Goal: Task Accomplishment & Management: Manage account settings

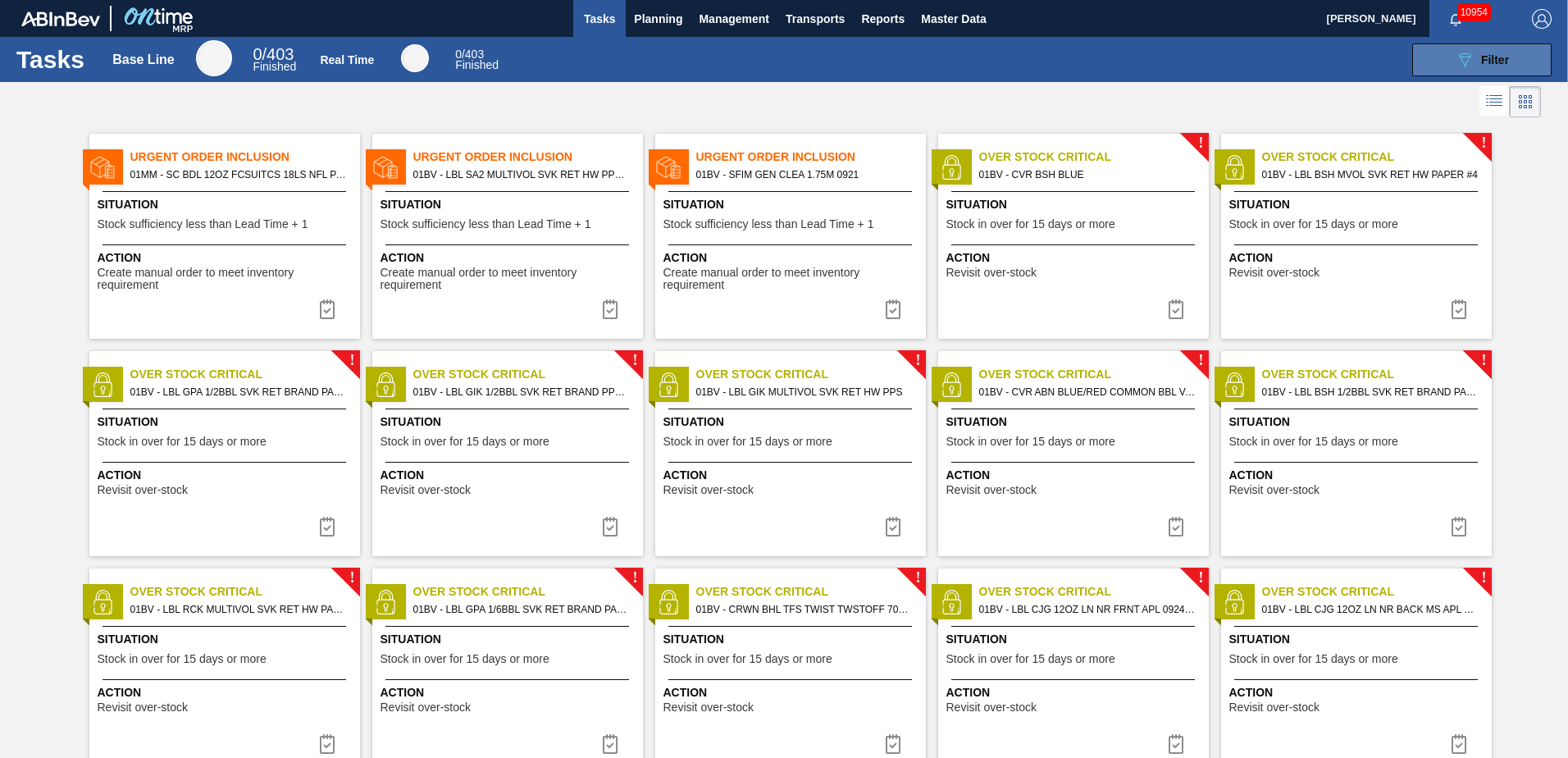
click at [1482, 59] on span "Filter" at bounding box center [1495, 60] width 28 height 13
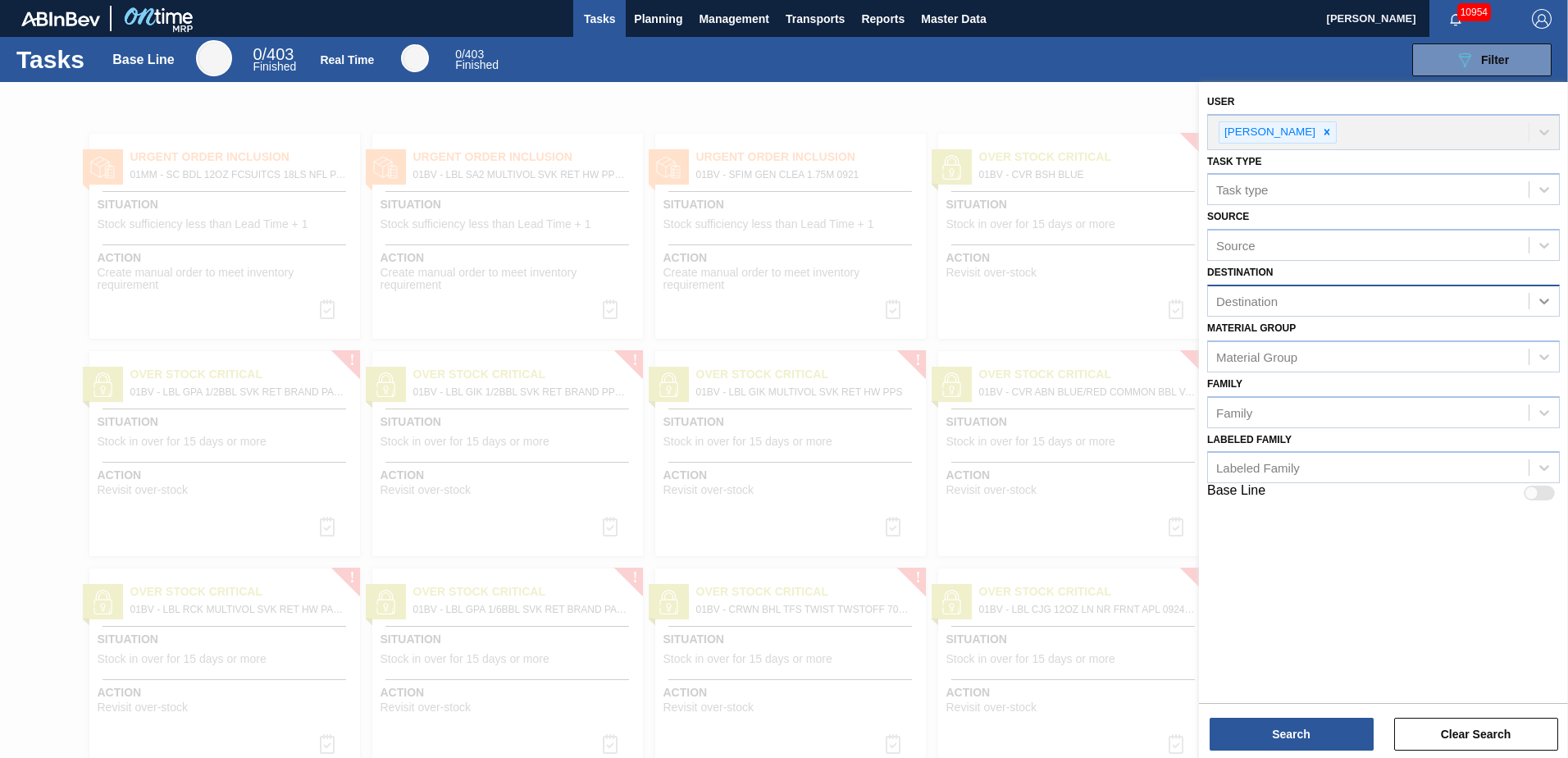
click at [1544, 298] on icon at bounding box center [1544, 301] width 17 height 17
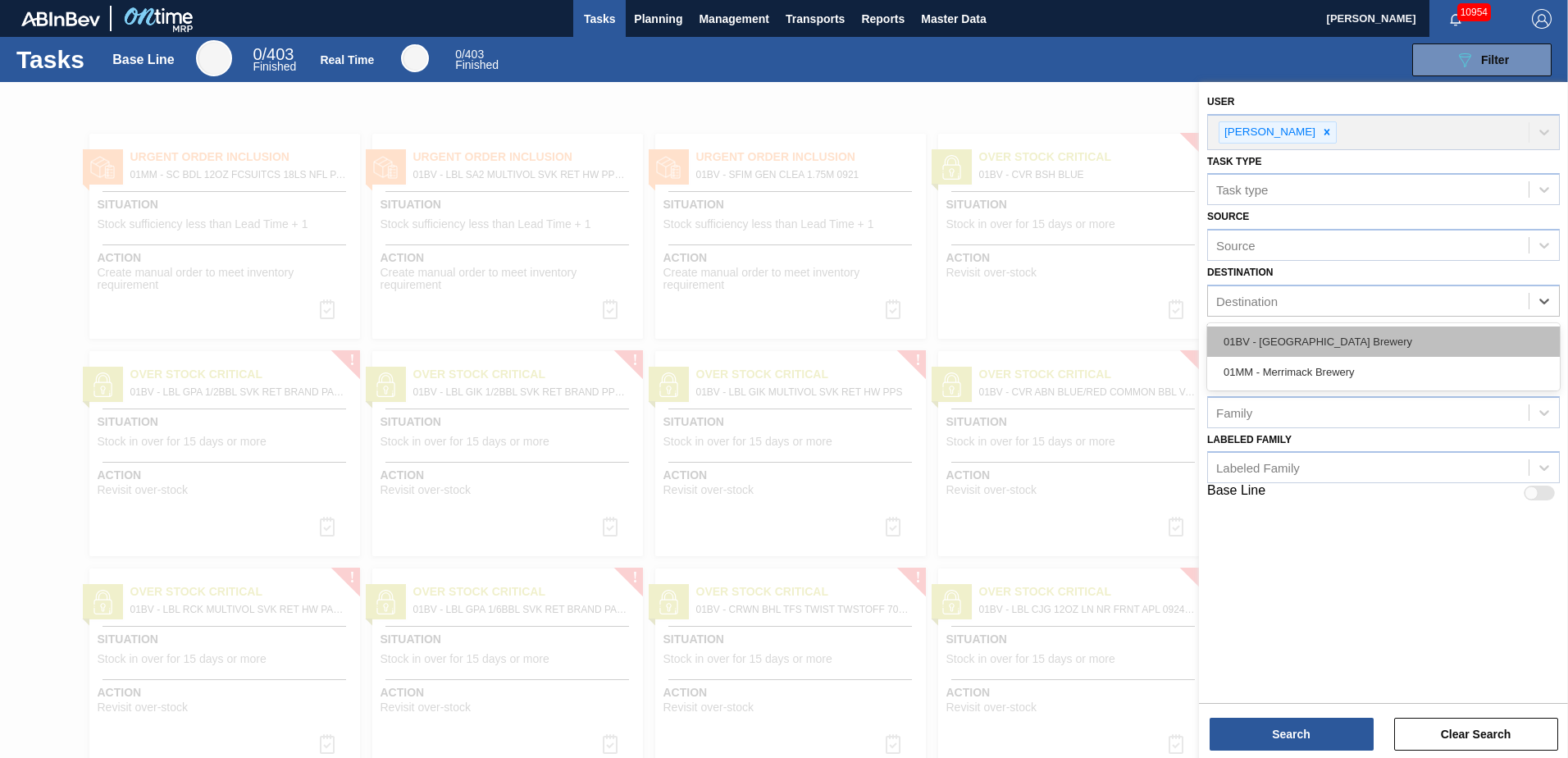
click at [1356, 337] on div "01BV - [GEOGRAPHIC_DATA] Brewery" at bounding box center [1383, 341] width 353 height 31
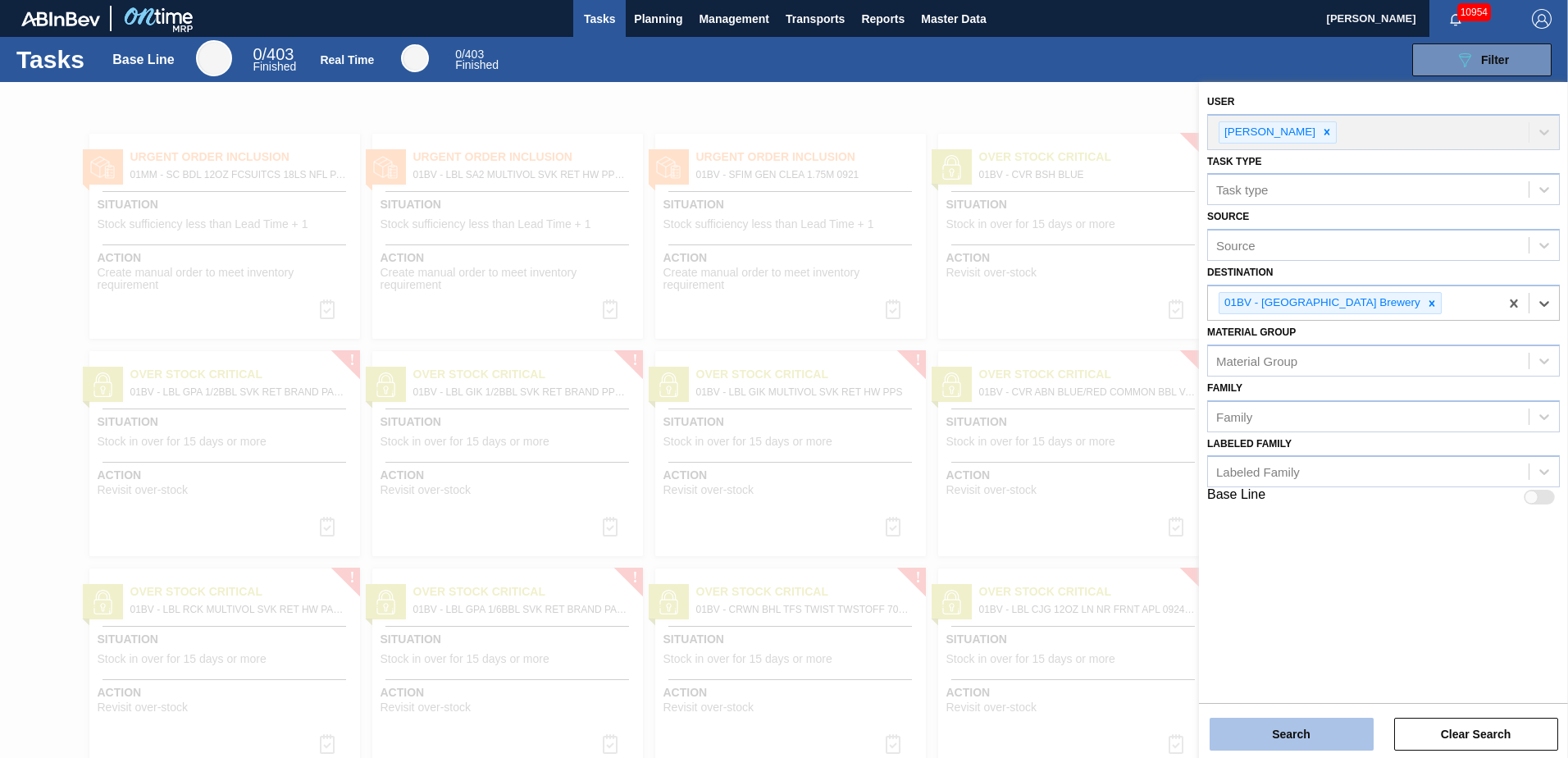
click at [1275, 733] on button "Search" at bounding box center [1291, 734] width 164 height 33
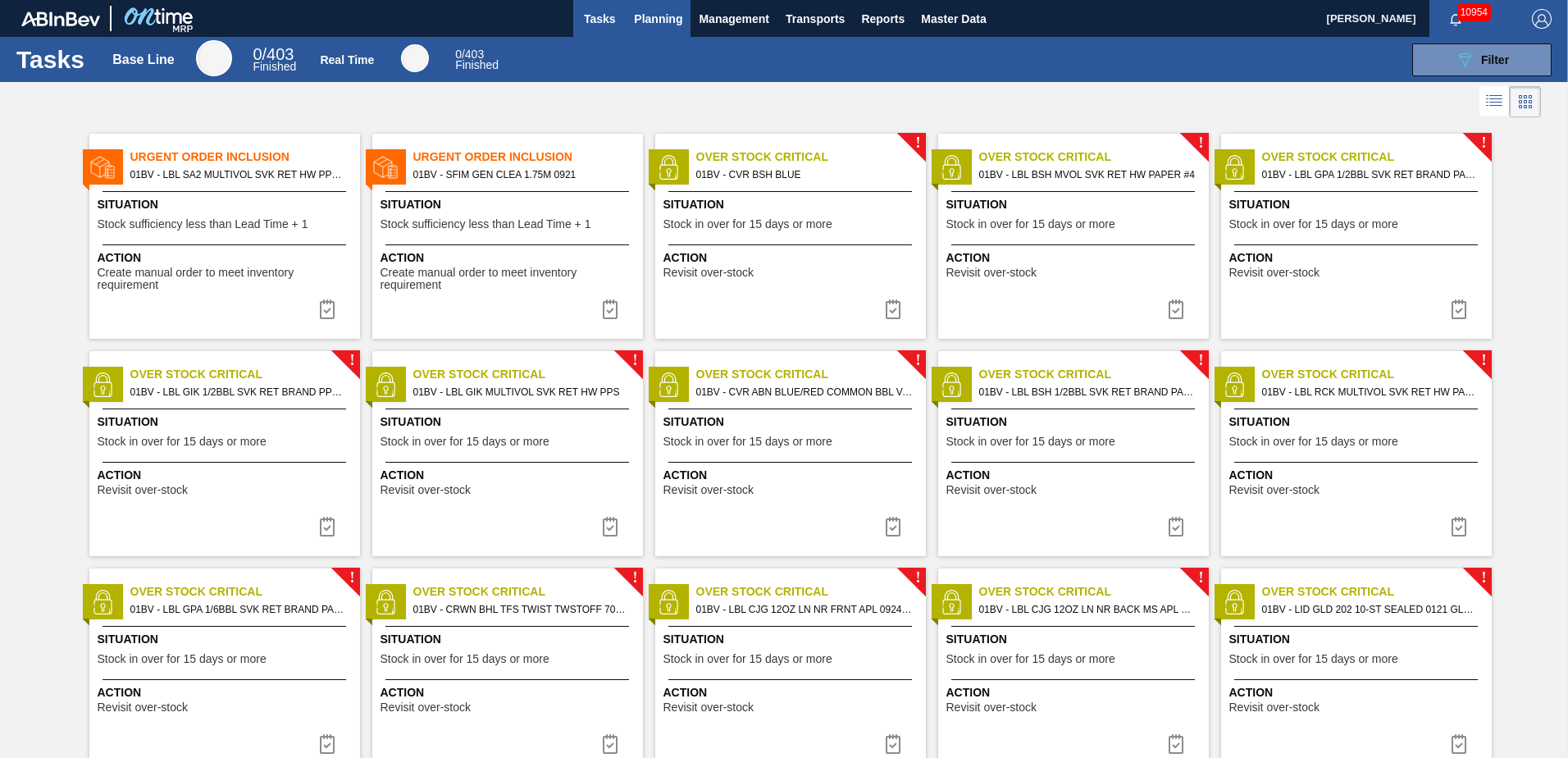
click at [656, 14] on span "Planning" at bounding box center [658, 19] width 49 height 20
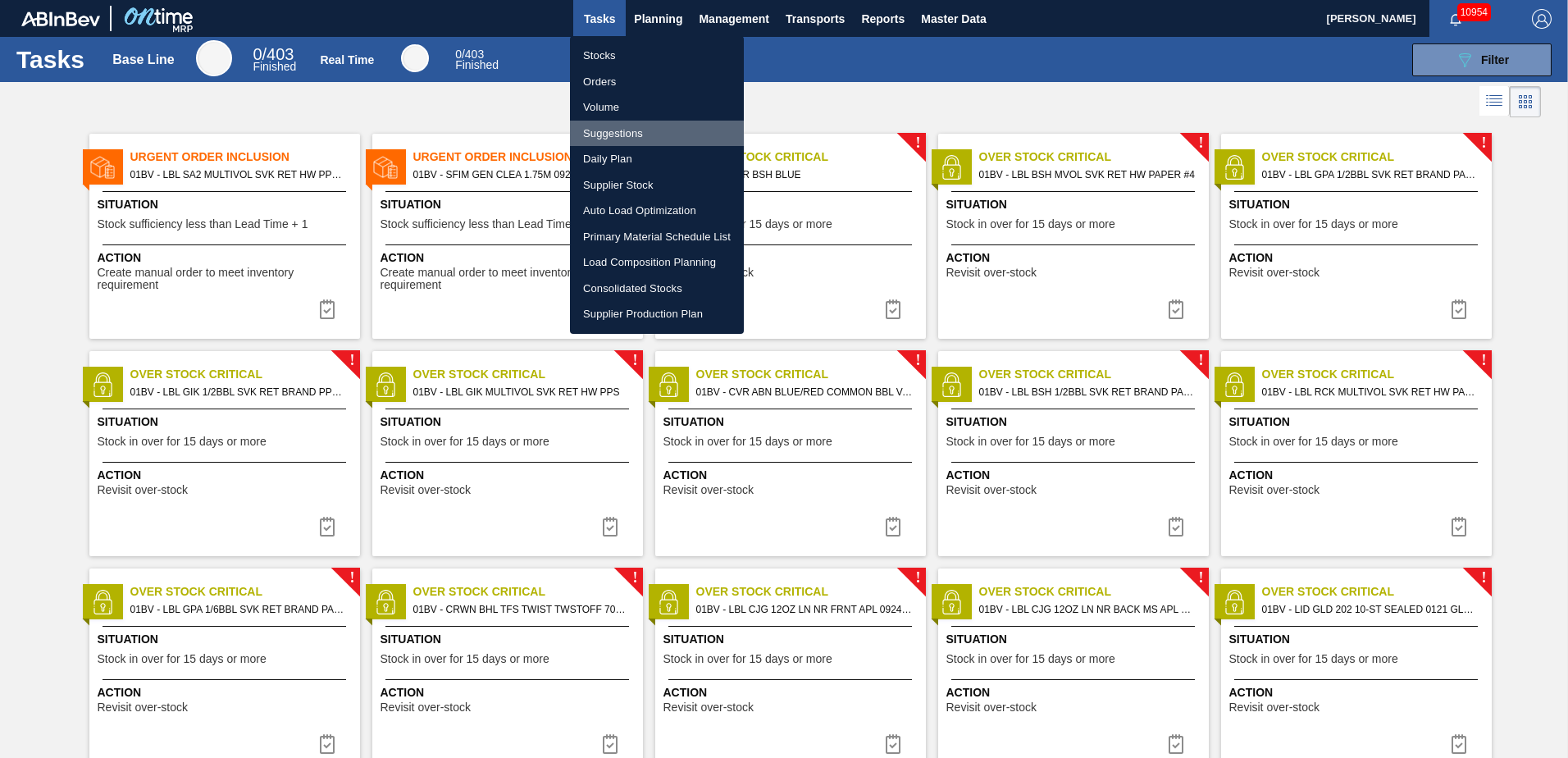
click at [598, 131] on li "Suggestions" at bounding box center [656, 134] width 174 height 26
checkbox input "true"
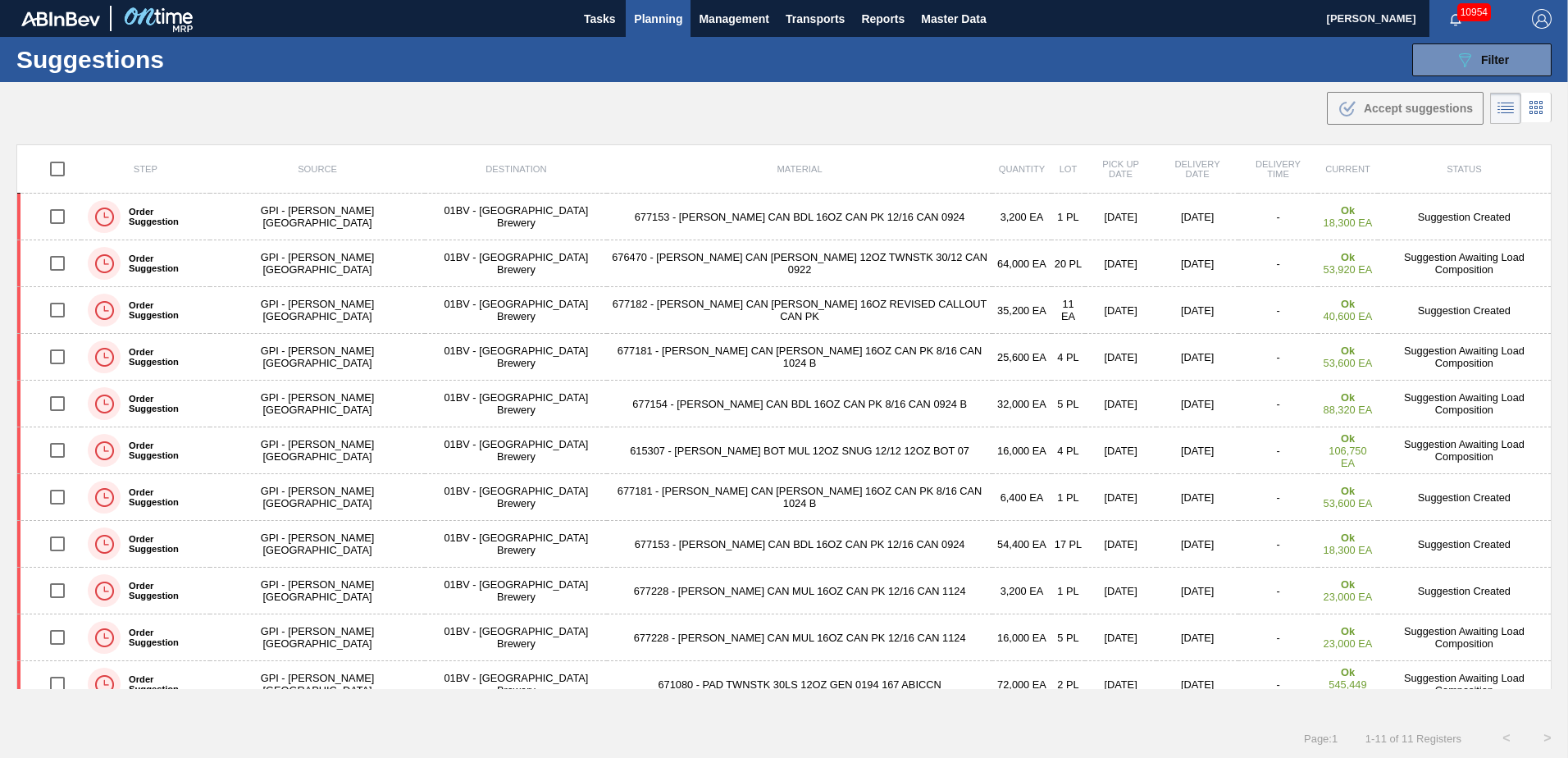
click at [654, 17] on span "Planning" at bounding box center [658, 19] width 49 height 20
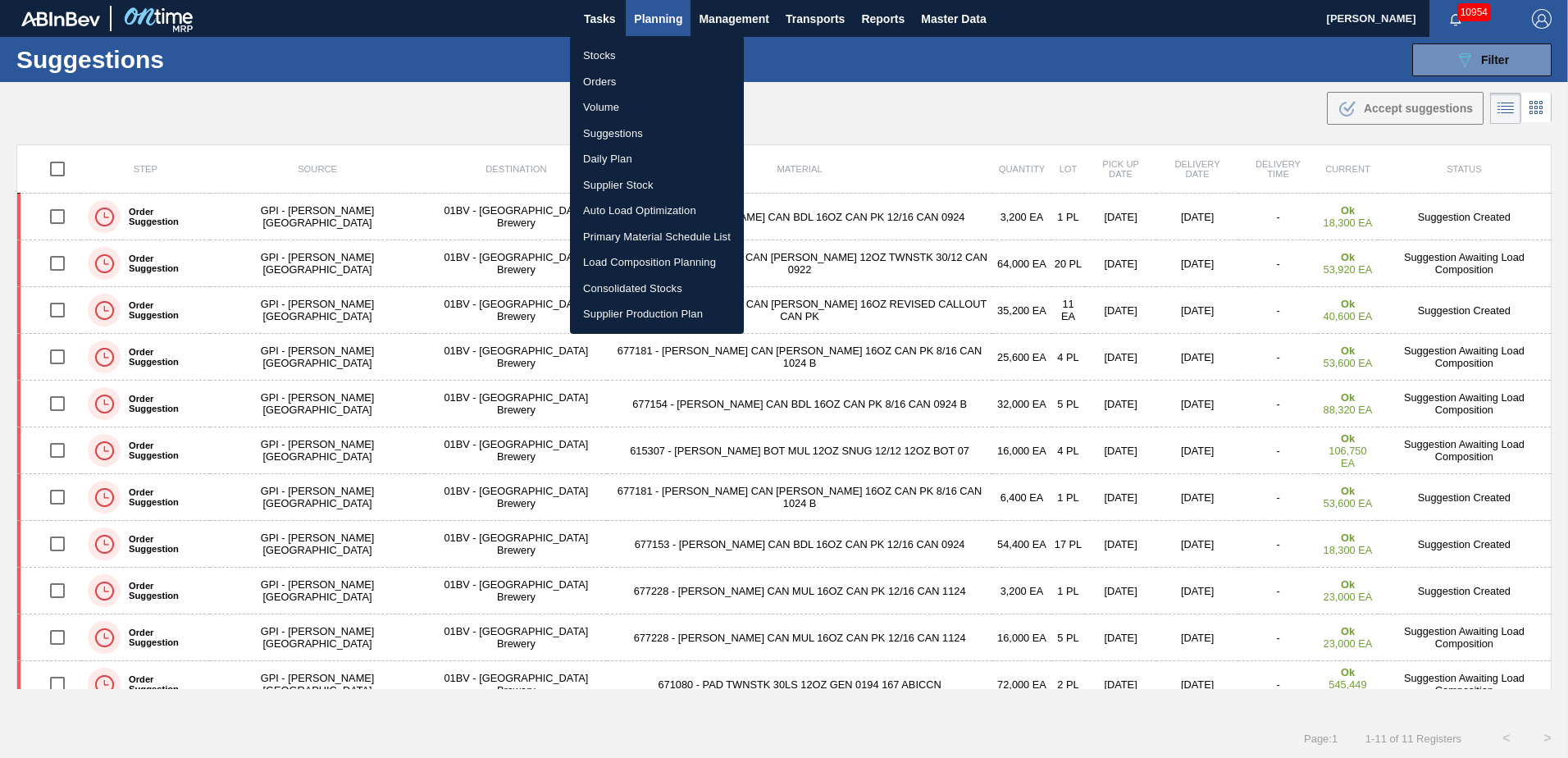
click at [651, 257] on li "Load Composition Planning" at bounding box center [656, 263] width 174 height 26
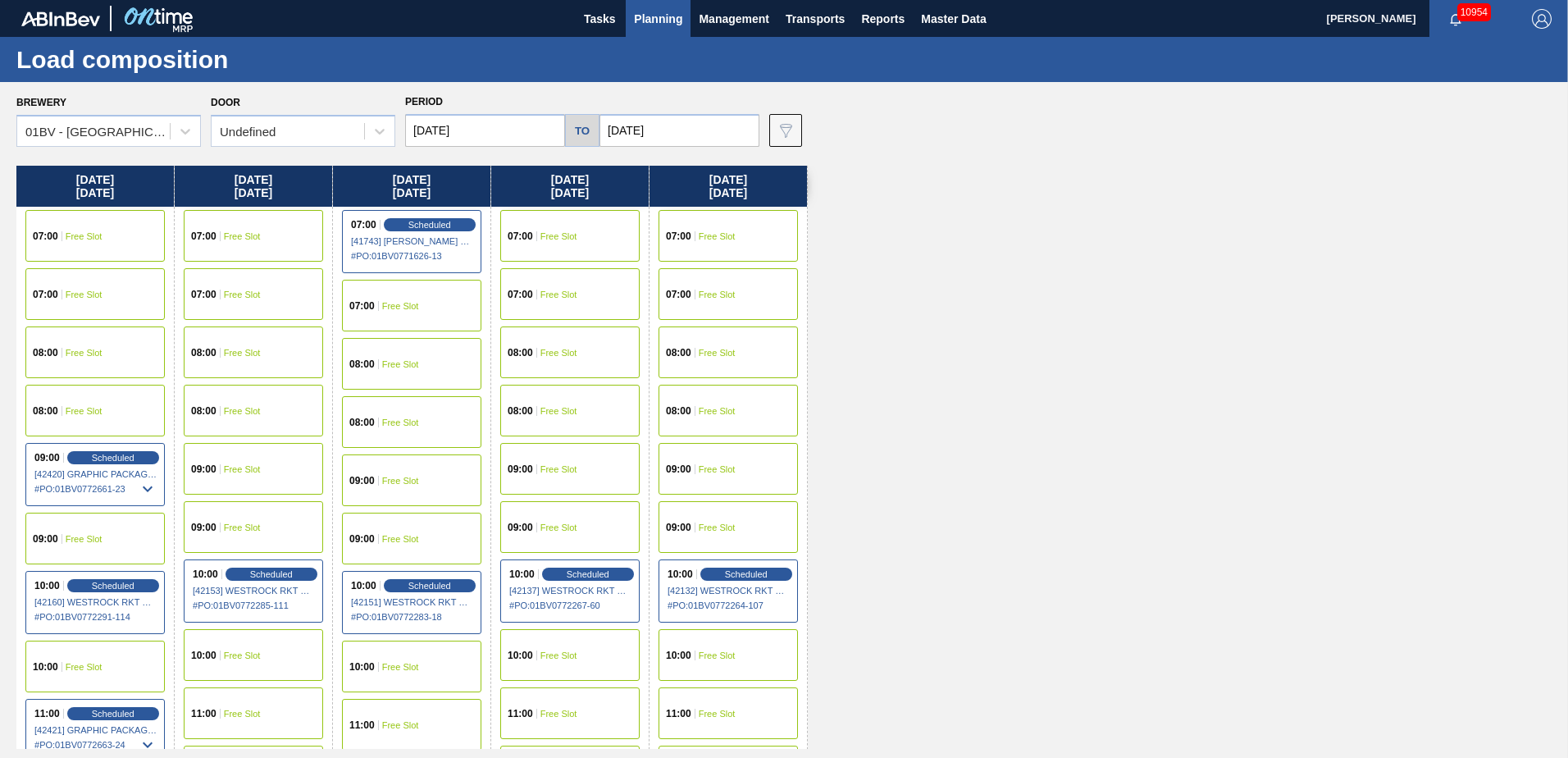
click at [528, 133] on input "[DATE]" at bounding box center [486, 130] width 160 height 33
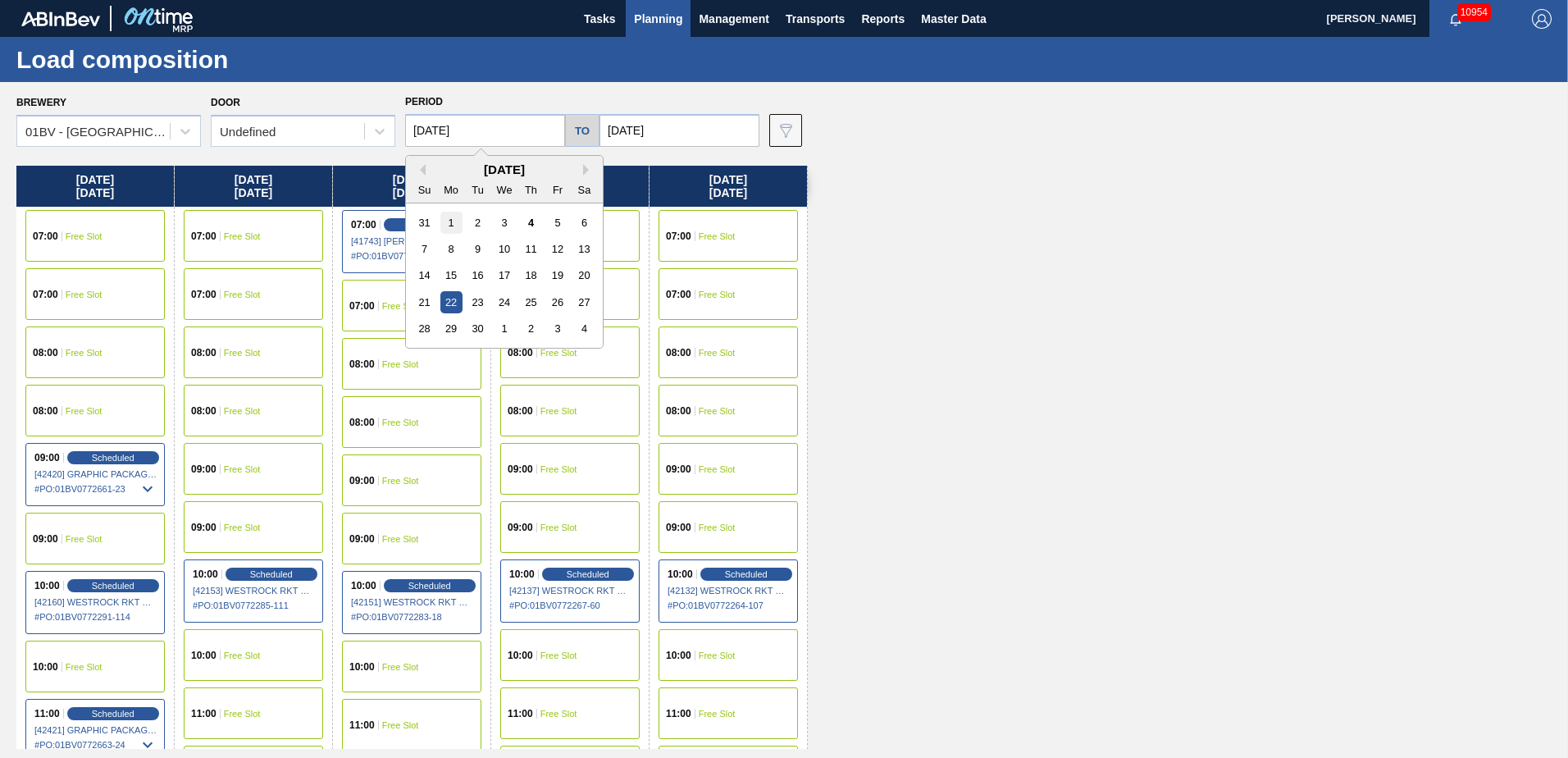
click at [448, 219] on div "1" at bounding box center [451, 222] width 22 height 22
type input "[DATE]"
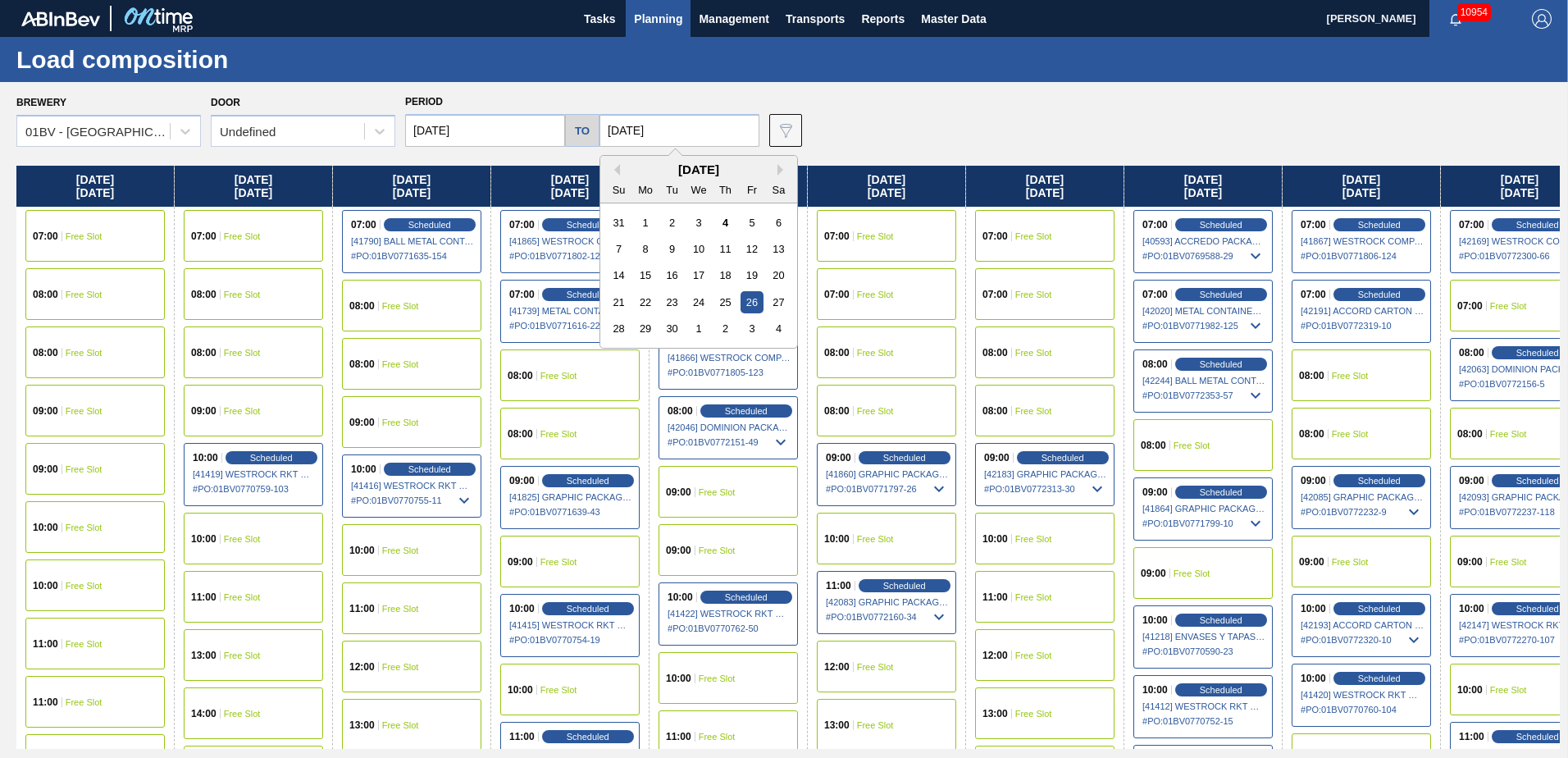
click at [681, 130] on input "[DATE]" at bounding box center [680, 130] width 160 height 33
click at [751, 226] on div "5" at bounding box center [751, 222] width 22 height 22
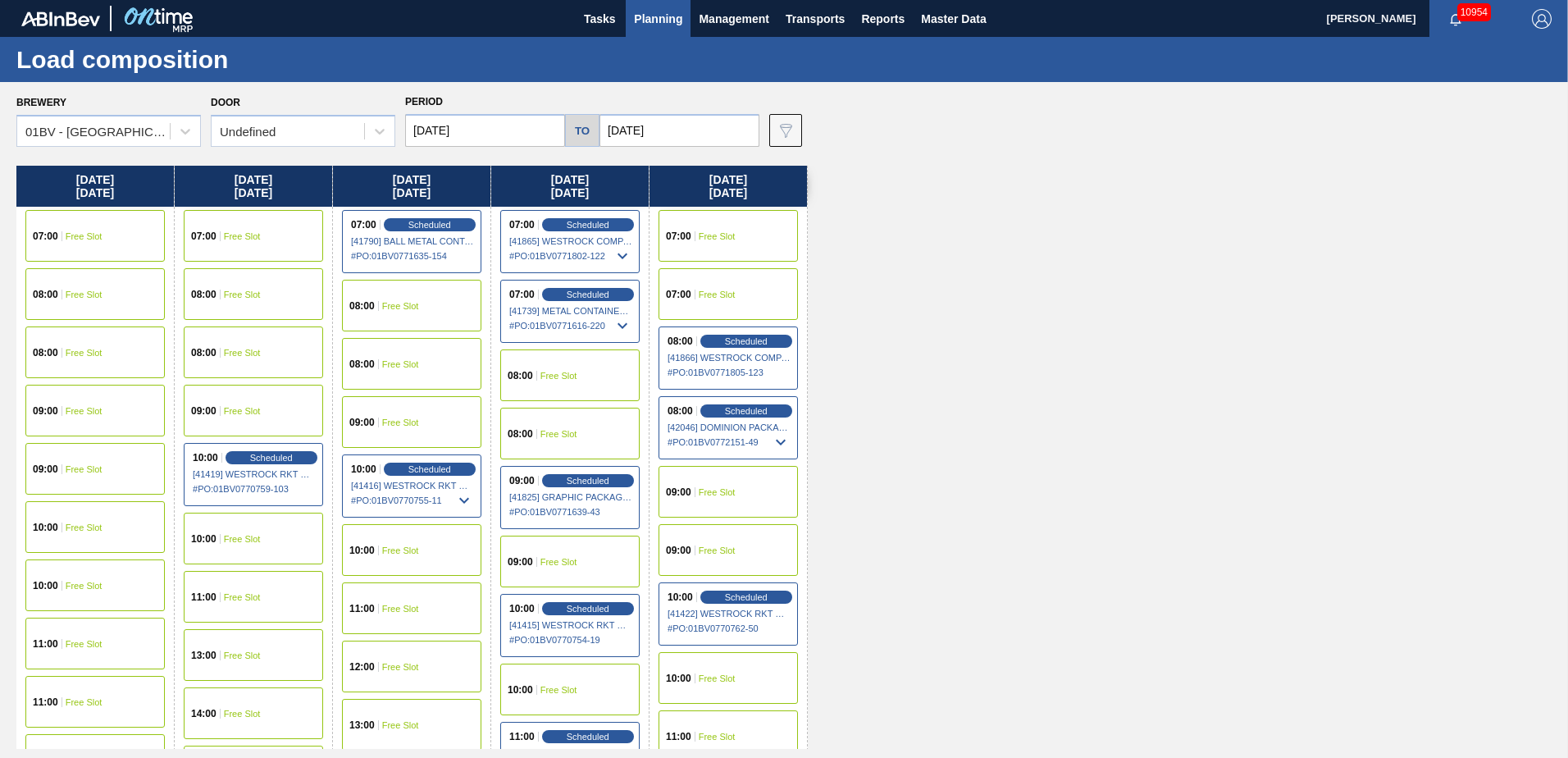
click at [700, 131] on input "[DATE]" at bounding box center [680, 130] width 160 height 33
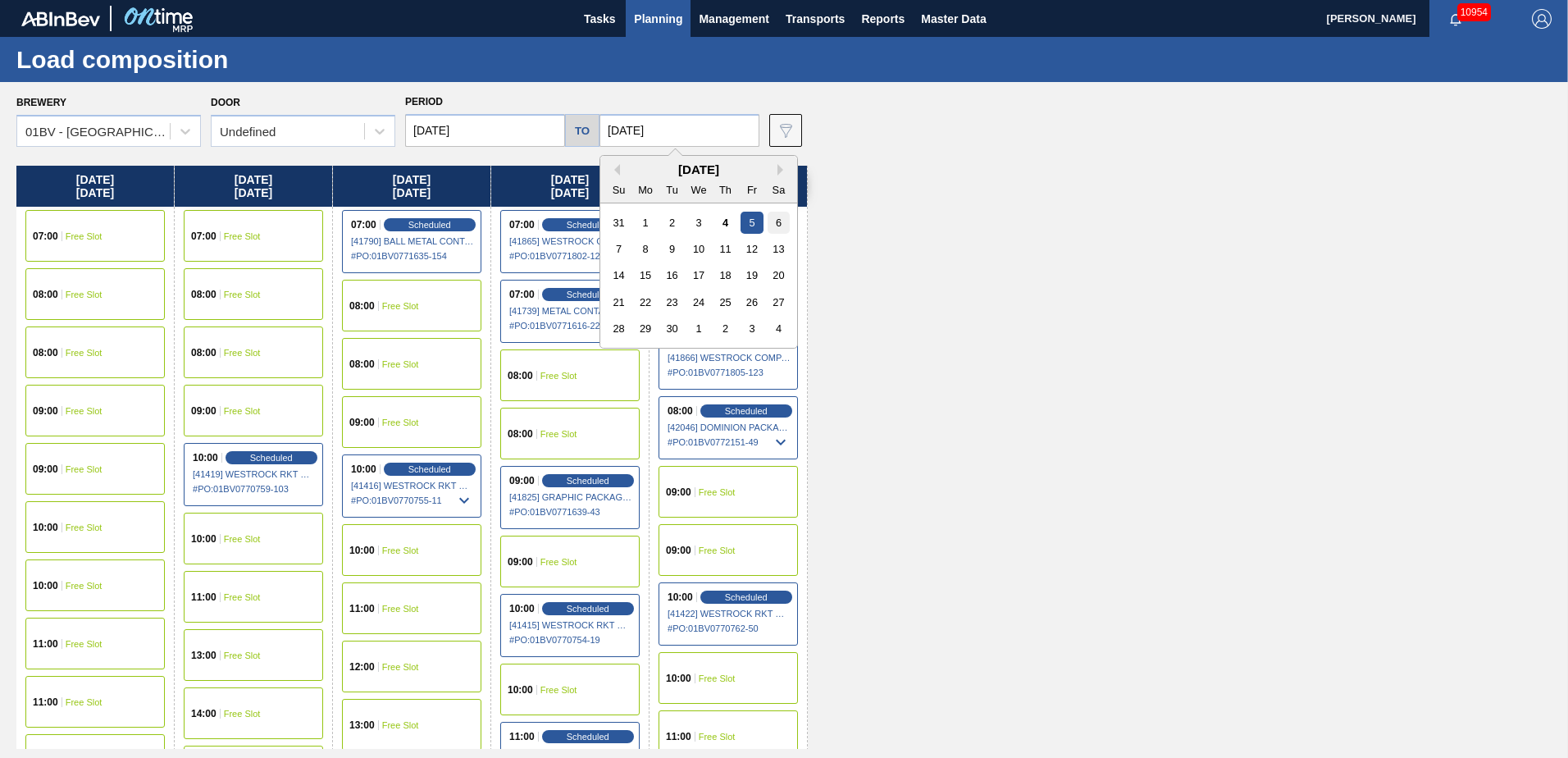
click at [774, 221] on div "6" at bounding box center [779, 222] width 22 height 22
type input "[DATE]"
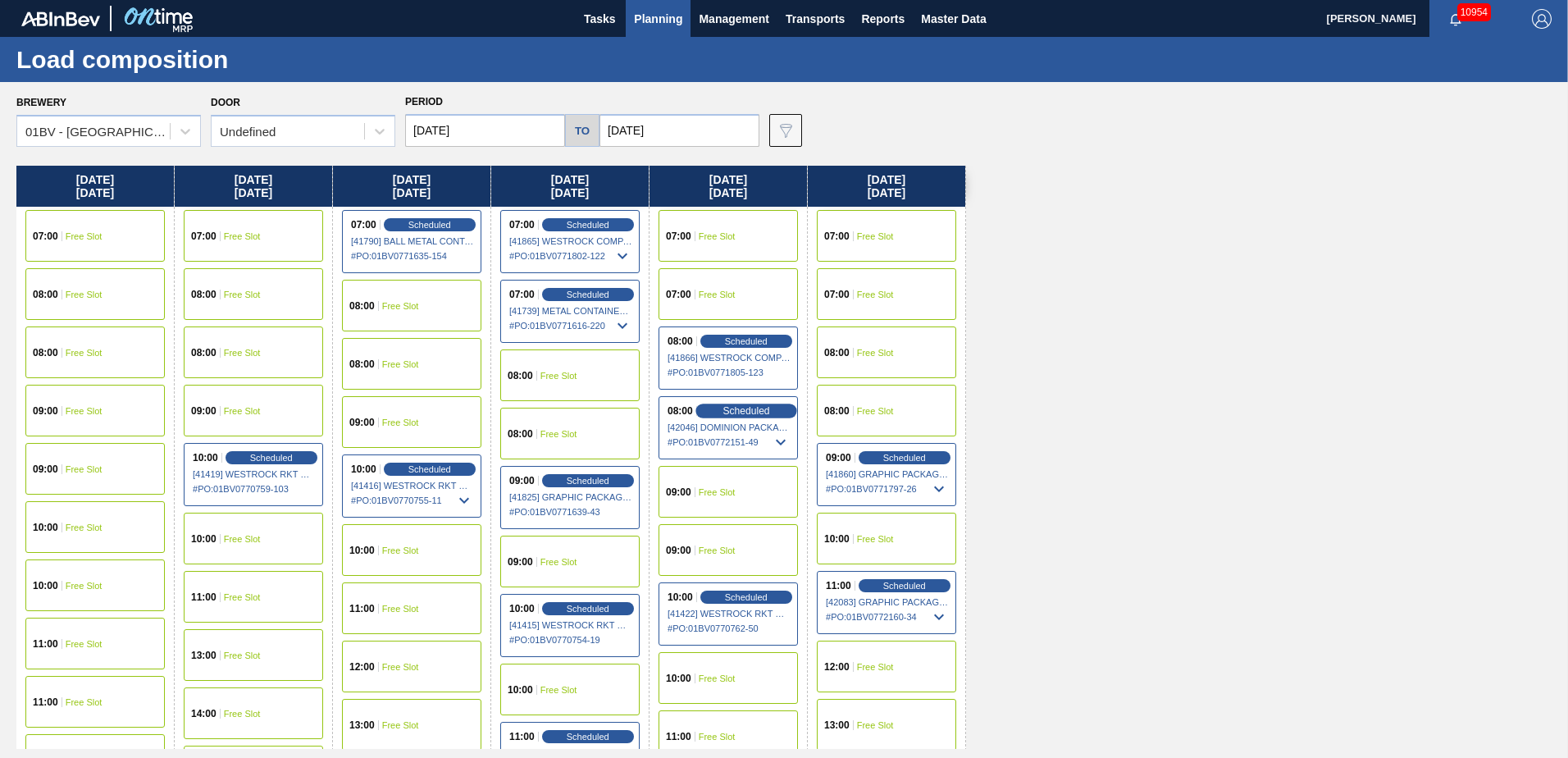
click at [726, 413] on span "Scheduled" at bounding box center [746, 410] width 47 height 11
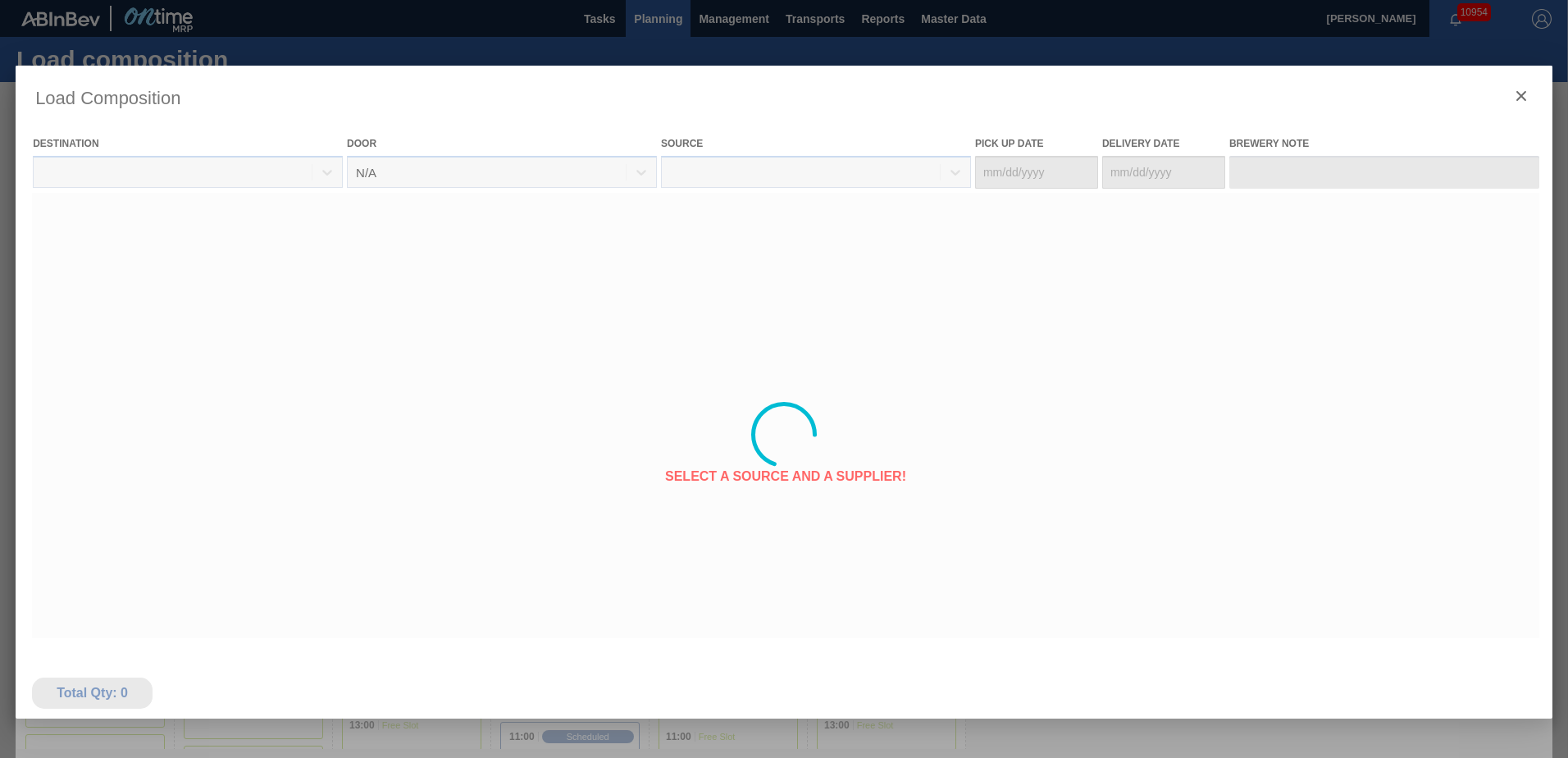
type Date "[DATE]"
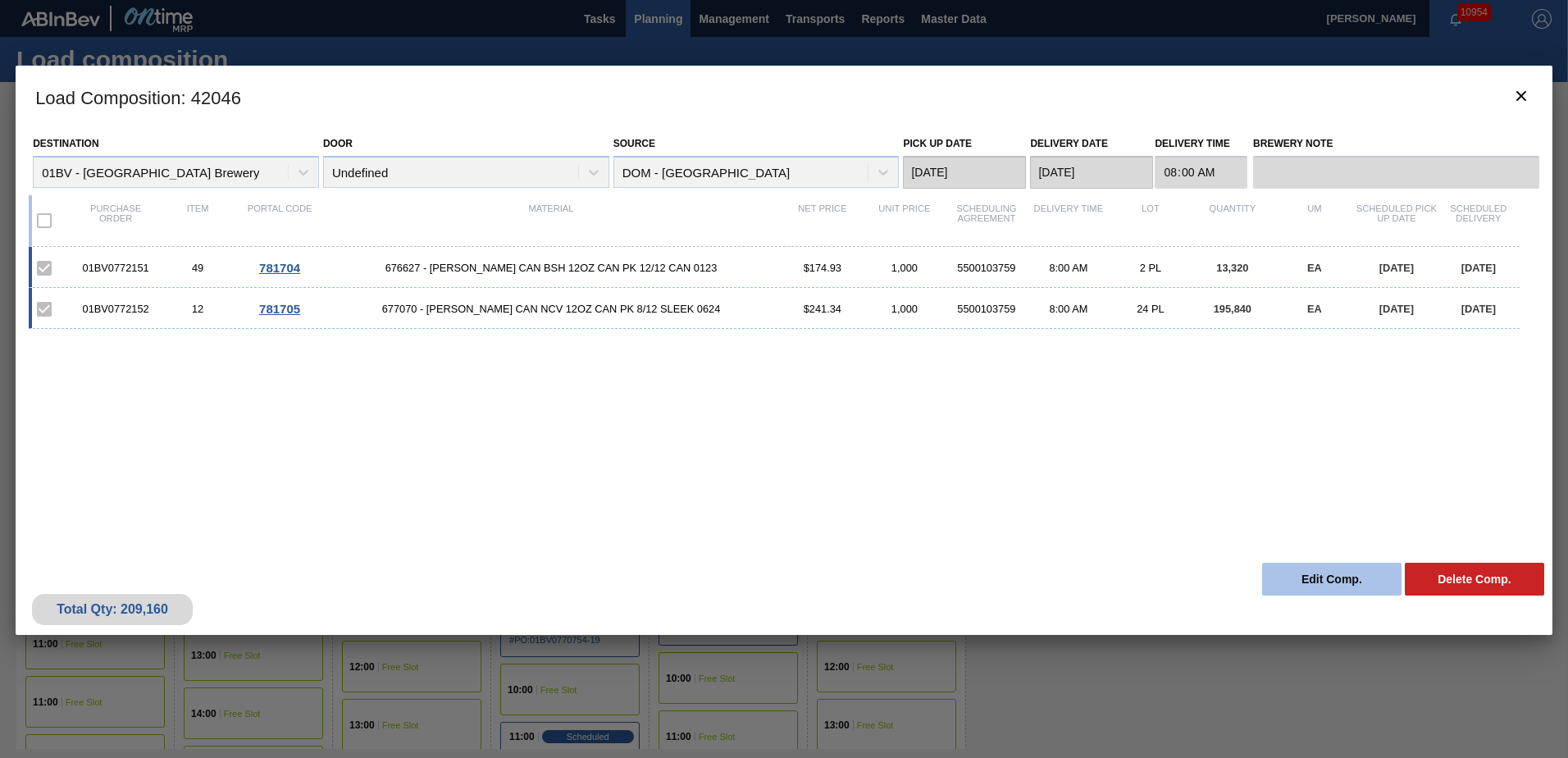
click at [1310, 584] on button "Edit Comp." at bounding box center [1331, 579] width 140 height 33
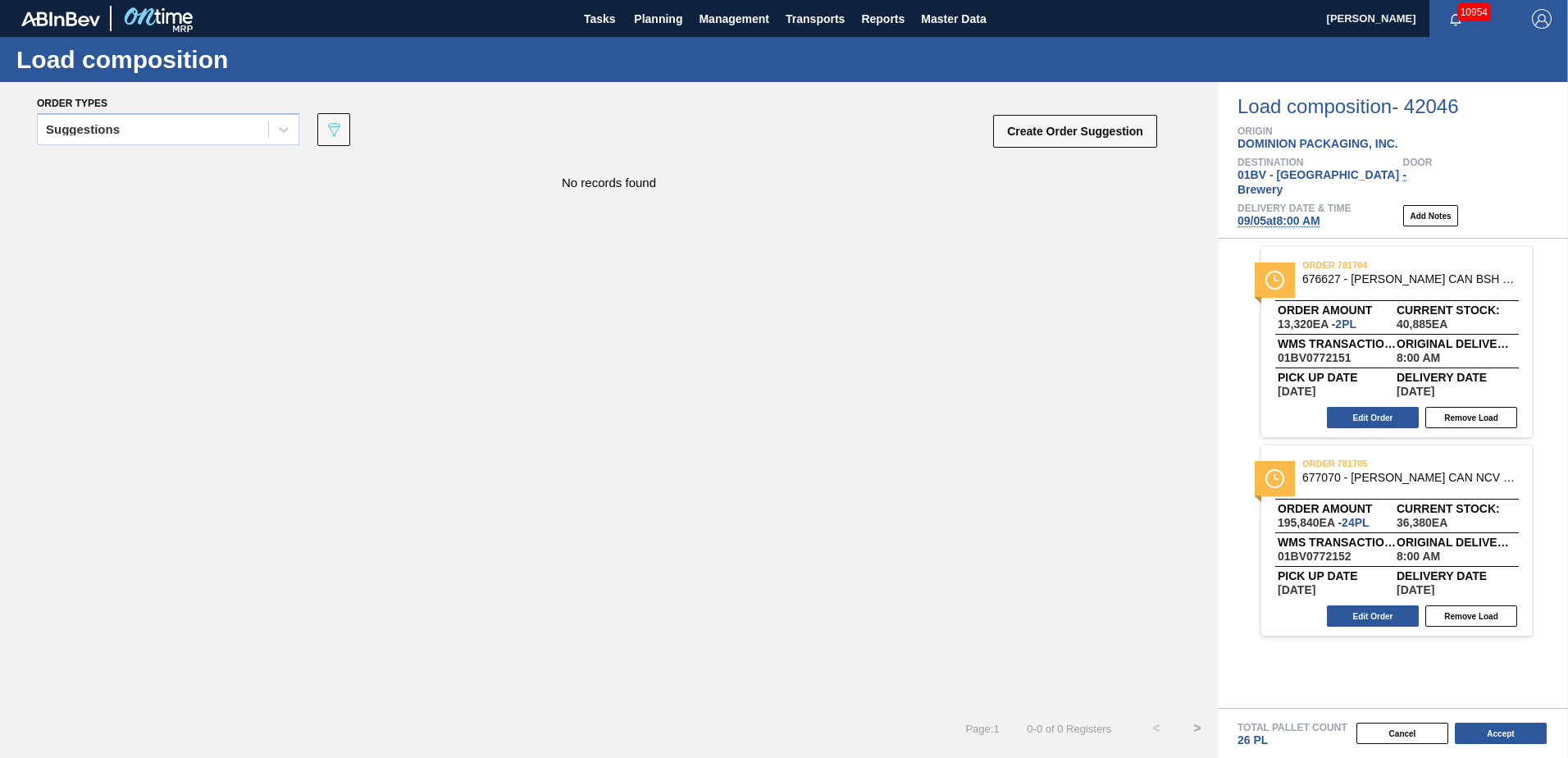
click at [1285, 214] on span "[DATE] 8:00 AM" at bounding box center [1279, 220] width 83 height 13
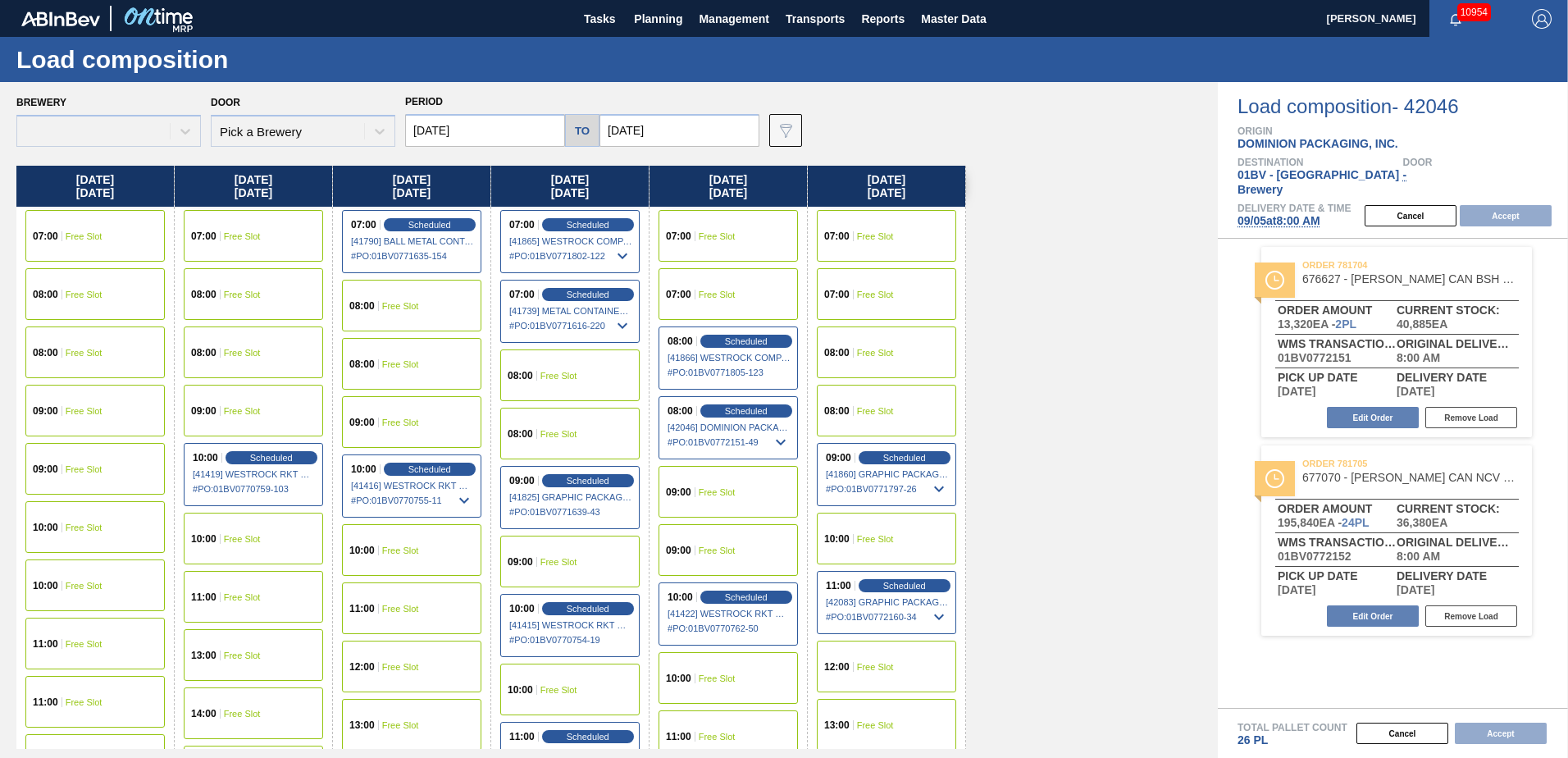
type input "[DATE]"
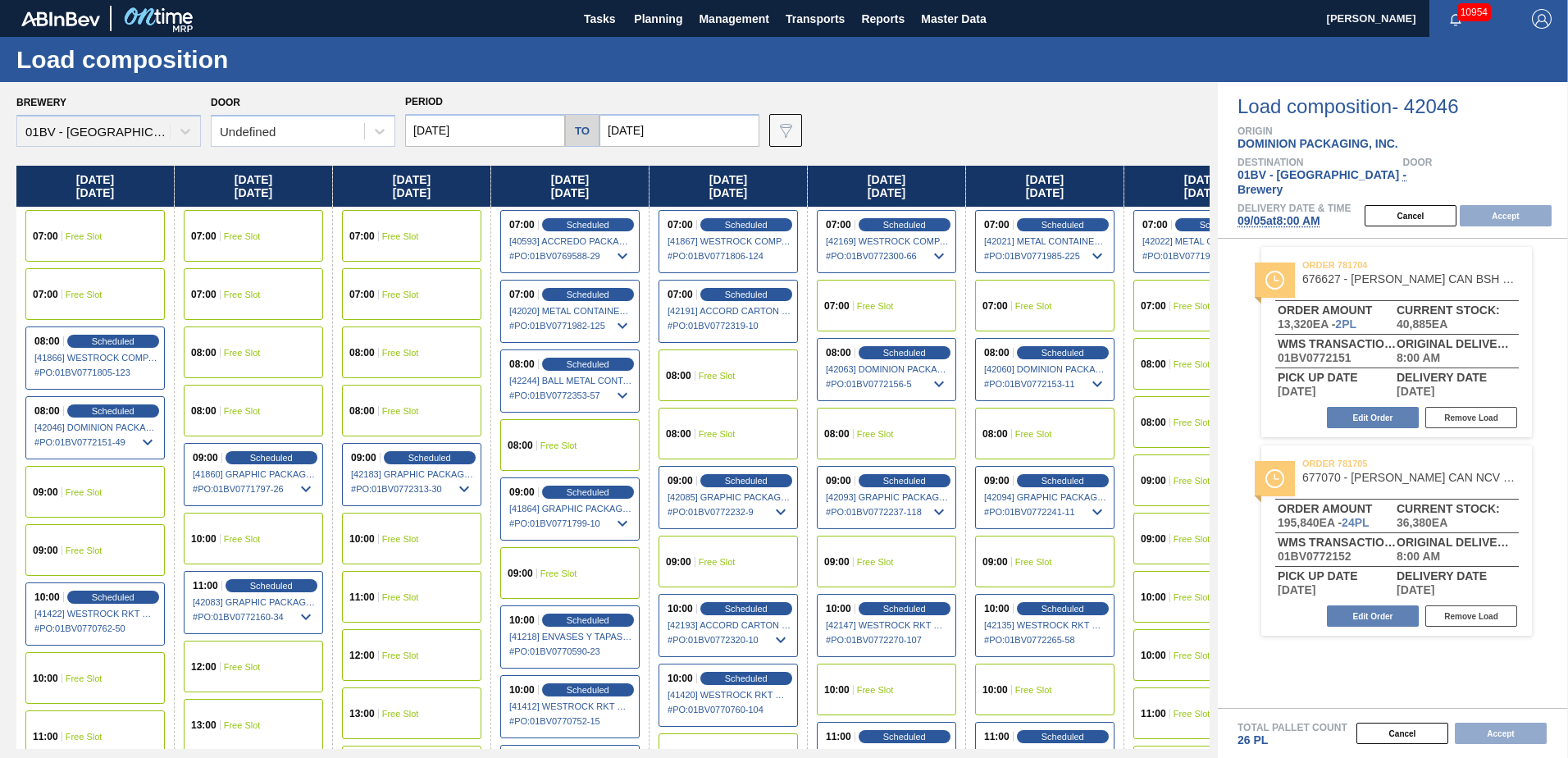
click at [680, 128] on input "[DATE]" at bounding box center [680, 130] width 160 height 33
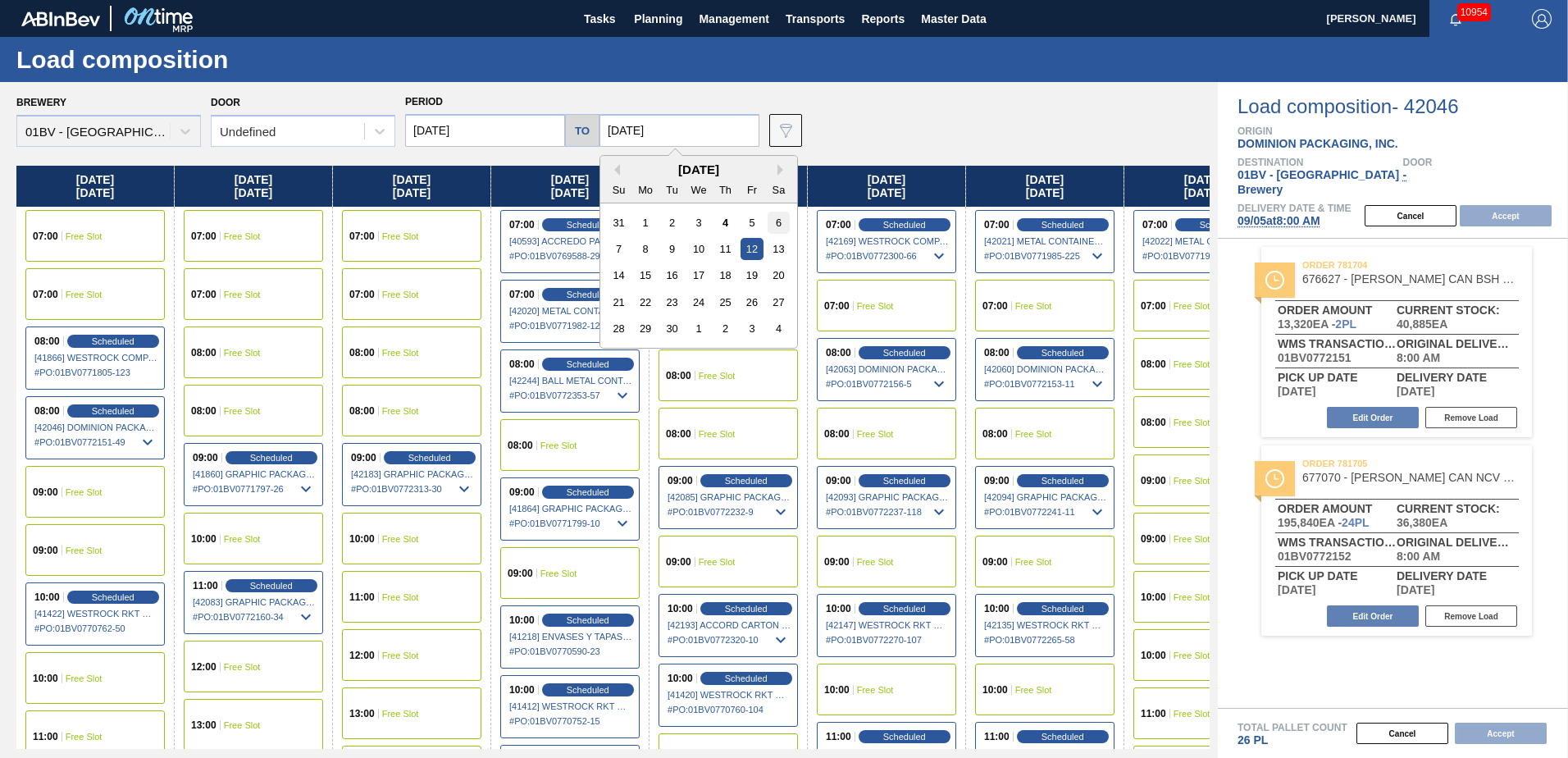
click at [778, 222] on div "6" at bounding box center [779, 222] width 22 height 22
type input "[DATE]"
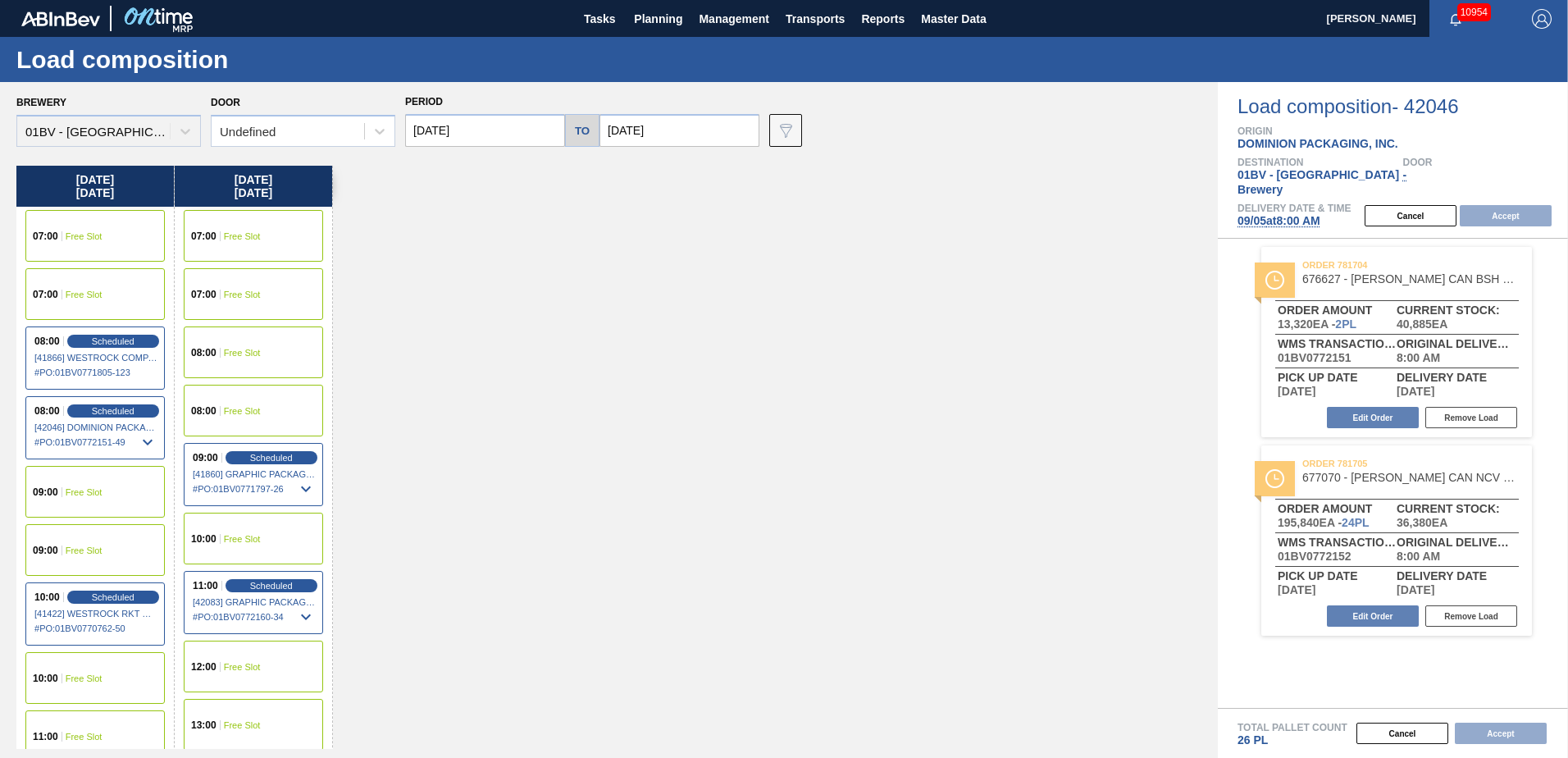
click at [489, 136] on input "[DATE]" at bounding box center [486, 130] width 160 height 33
click at [451, 220] on div "1" at bounding box center [451, 222] width 22 height 22
type input "[DATE]"
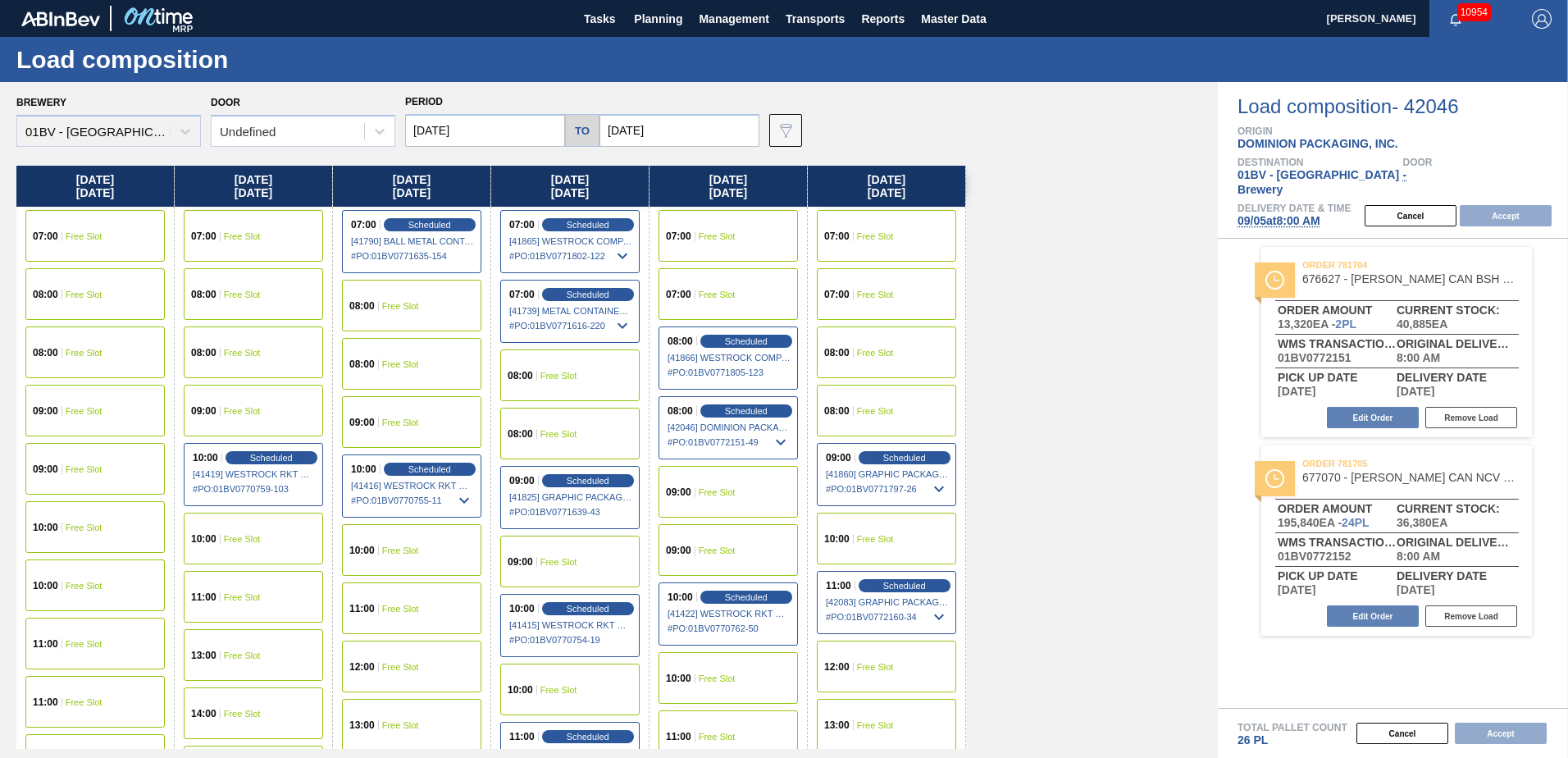
click at [874, 343] on div "08:00 Free Slot" at bounding box center [886, 352] width 140 height 52
click at [1496, 205] on button "Accept" at bounding box center [1505, 216] width 92 height 21
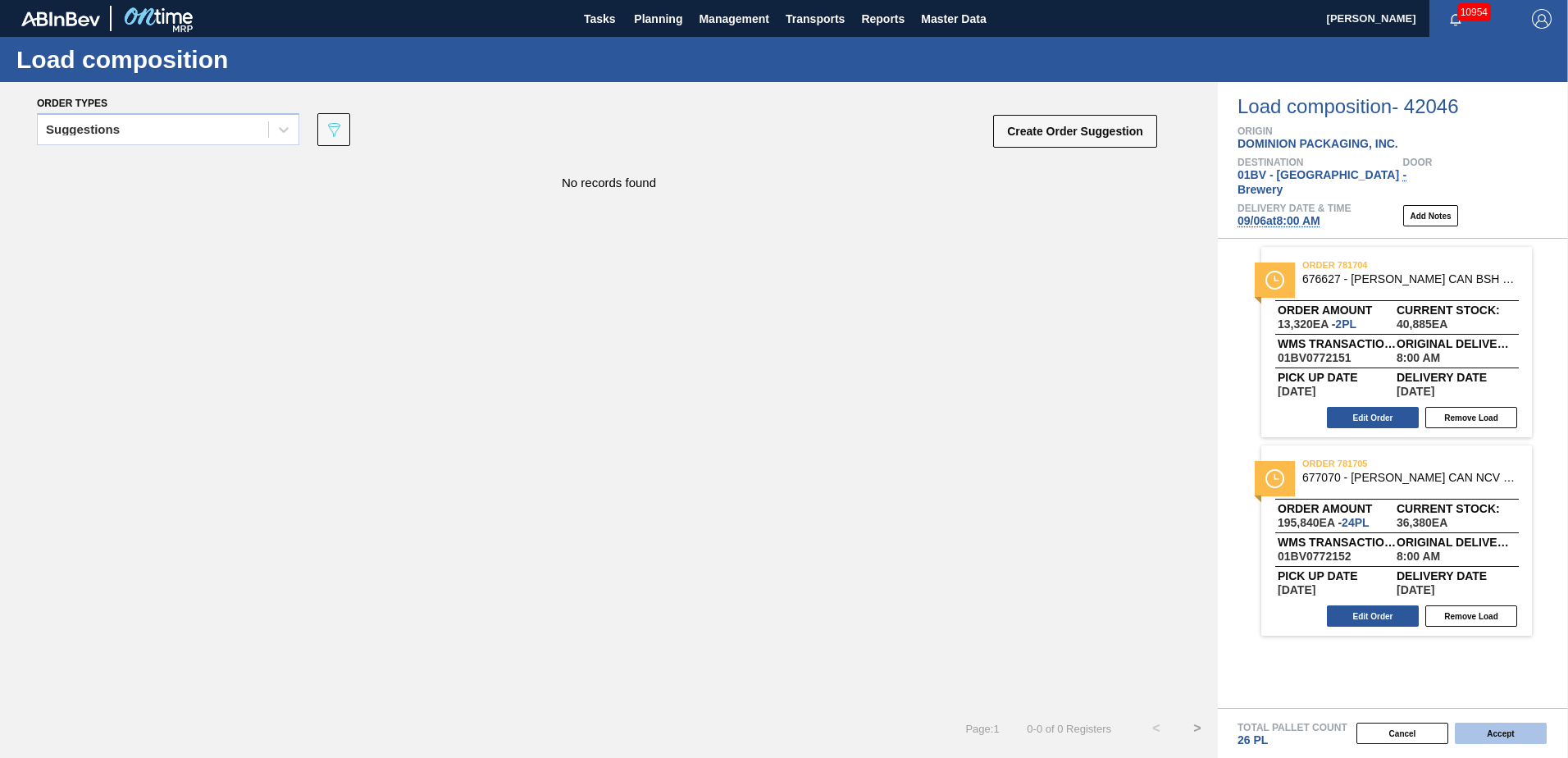
click at [1496, 728] on button "Accept" at bounding box center [1500, 733] width 92 height 21
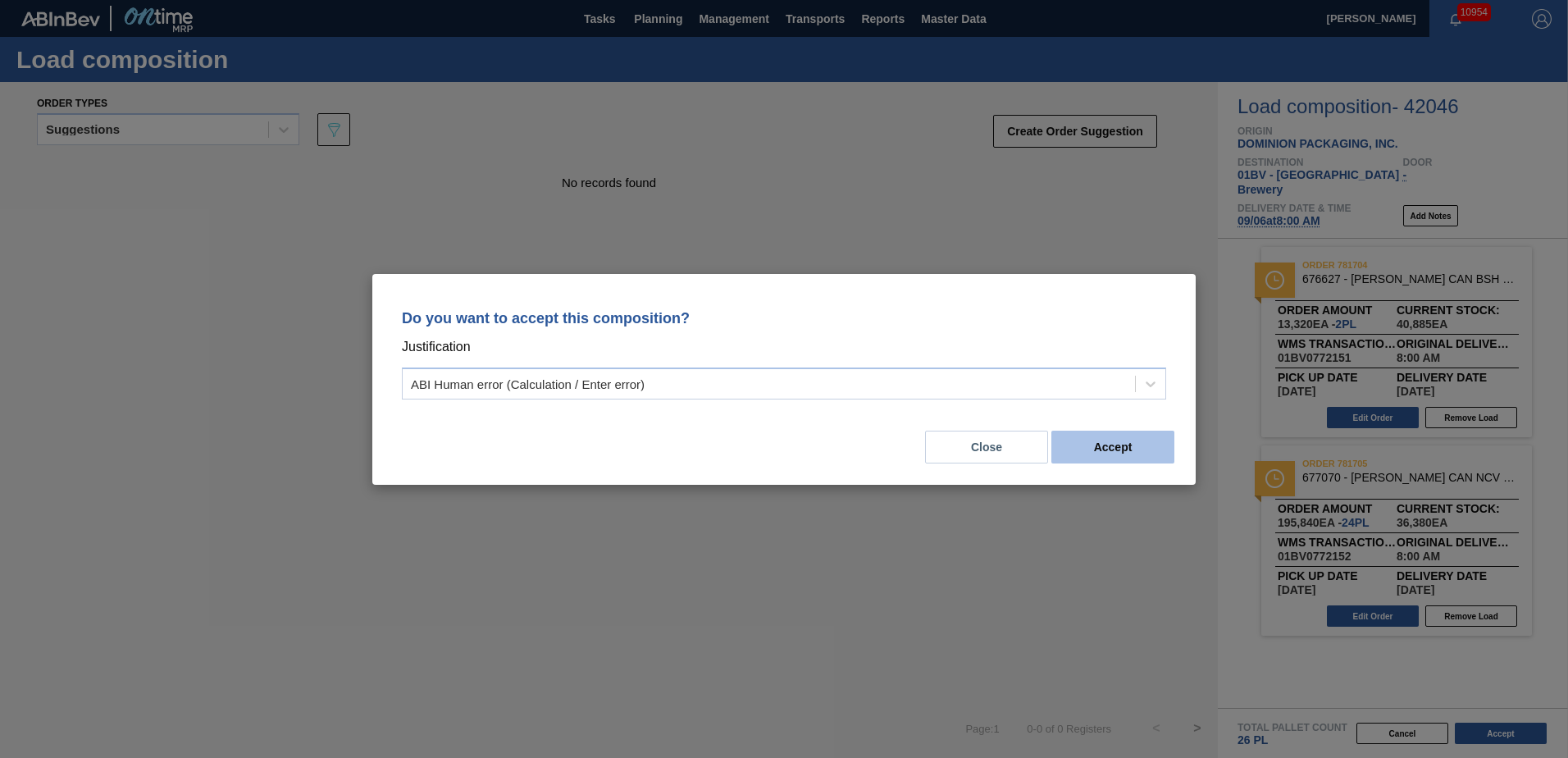
click at [1101, 448] on button "Accept" at bounding box center [1112, 447] width 123 height 33
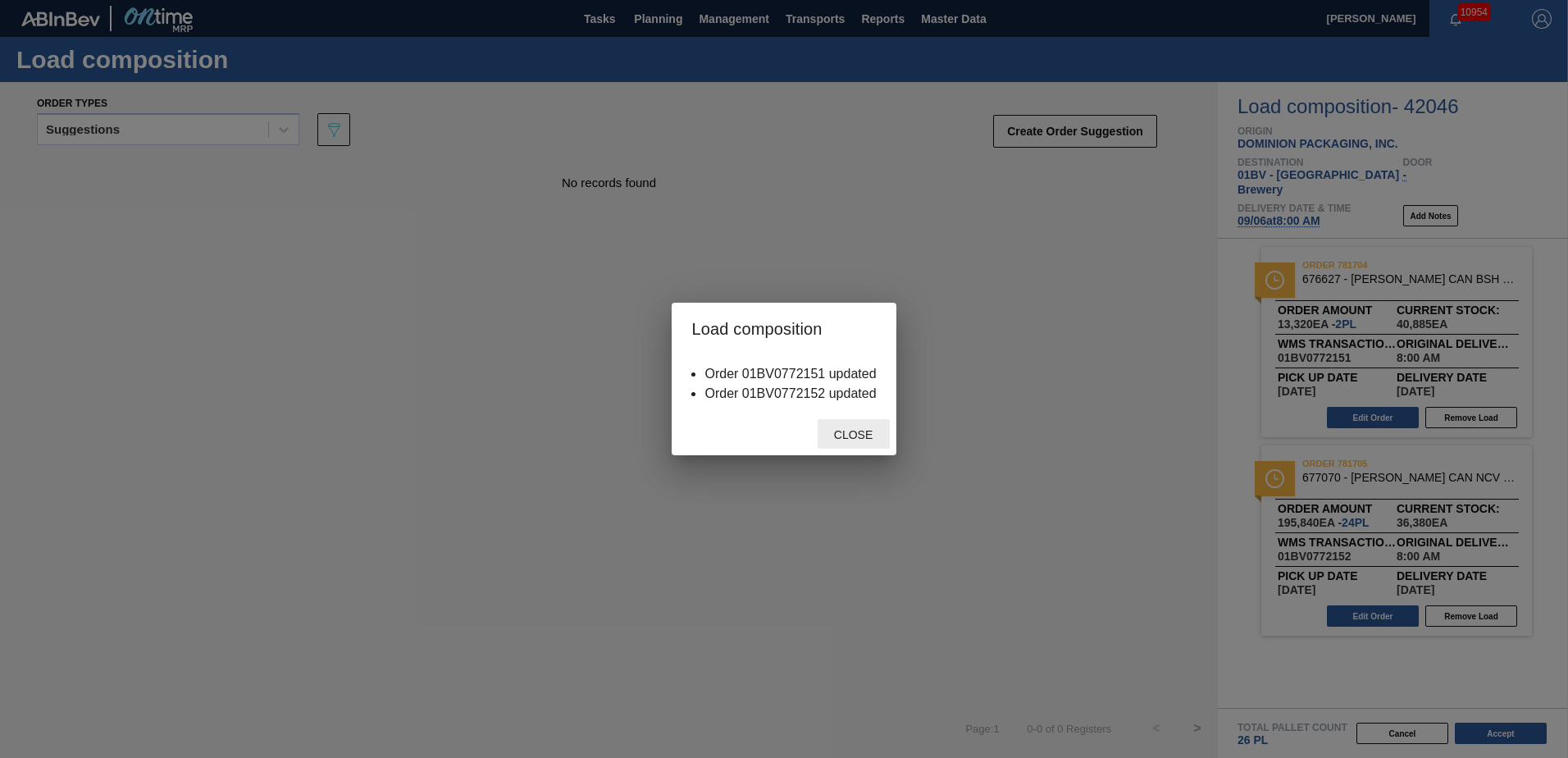
click at [850, 434] on span "Close" at bounding box center [853, 434] width 64 height 13
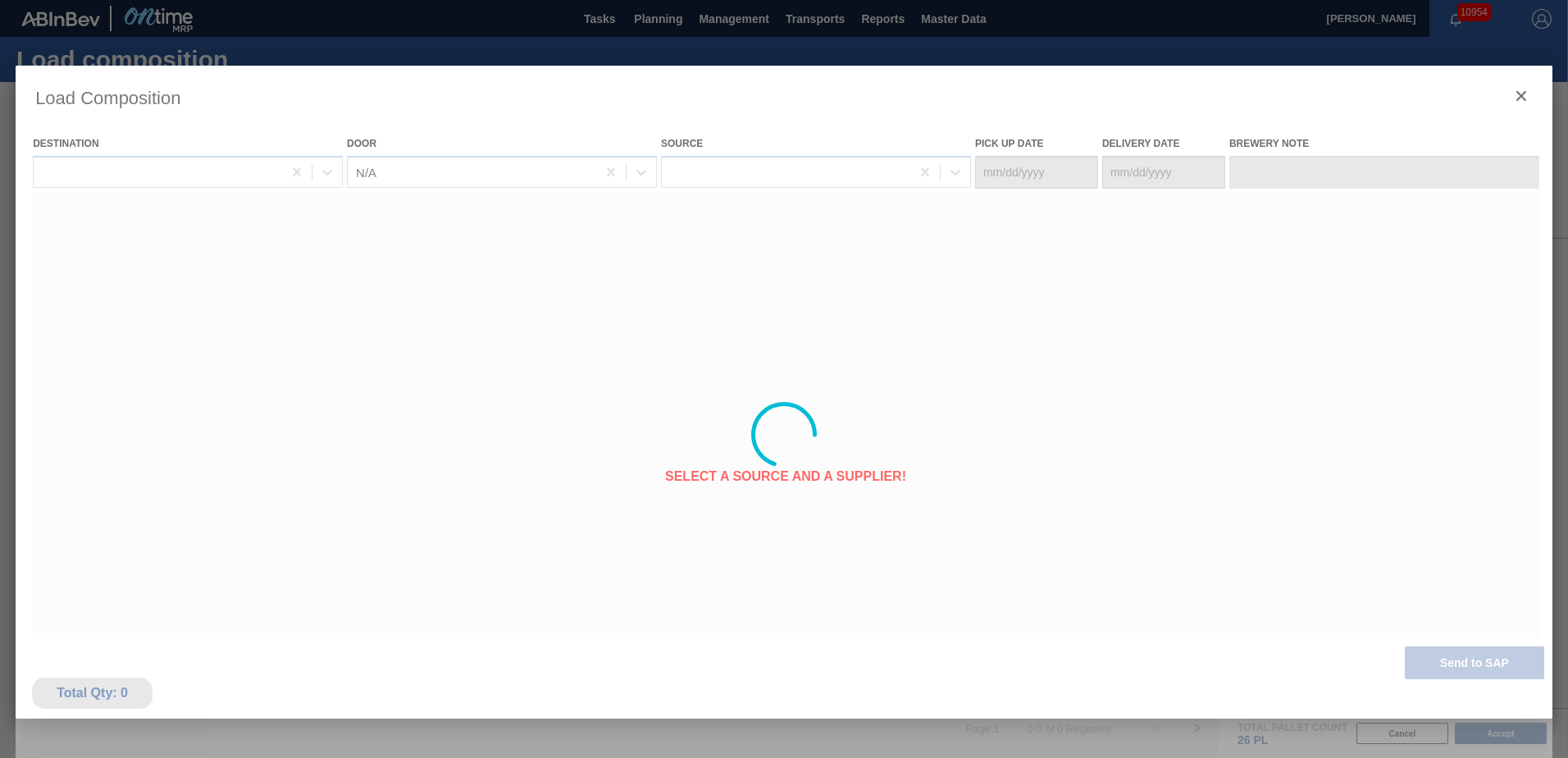
type Date "[DATE]"
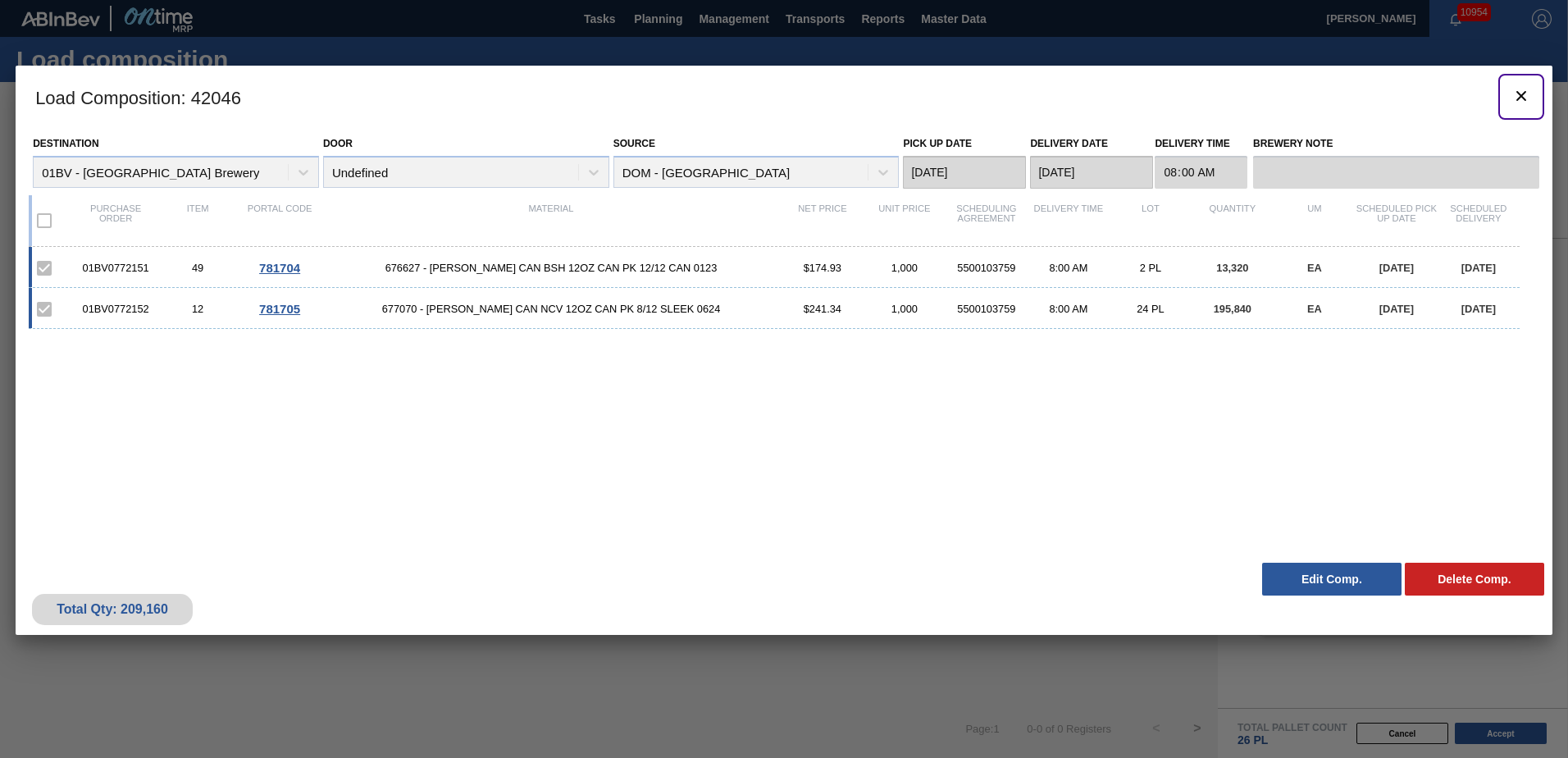
click at [1523, 93] on icon "botão de ícone" at bounding box center [1521, 96] width 10 height 10
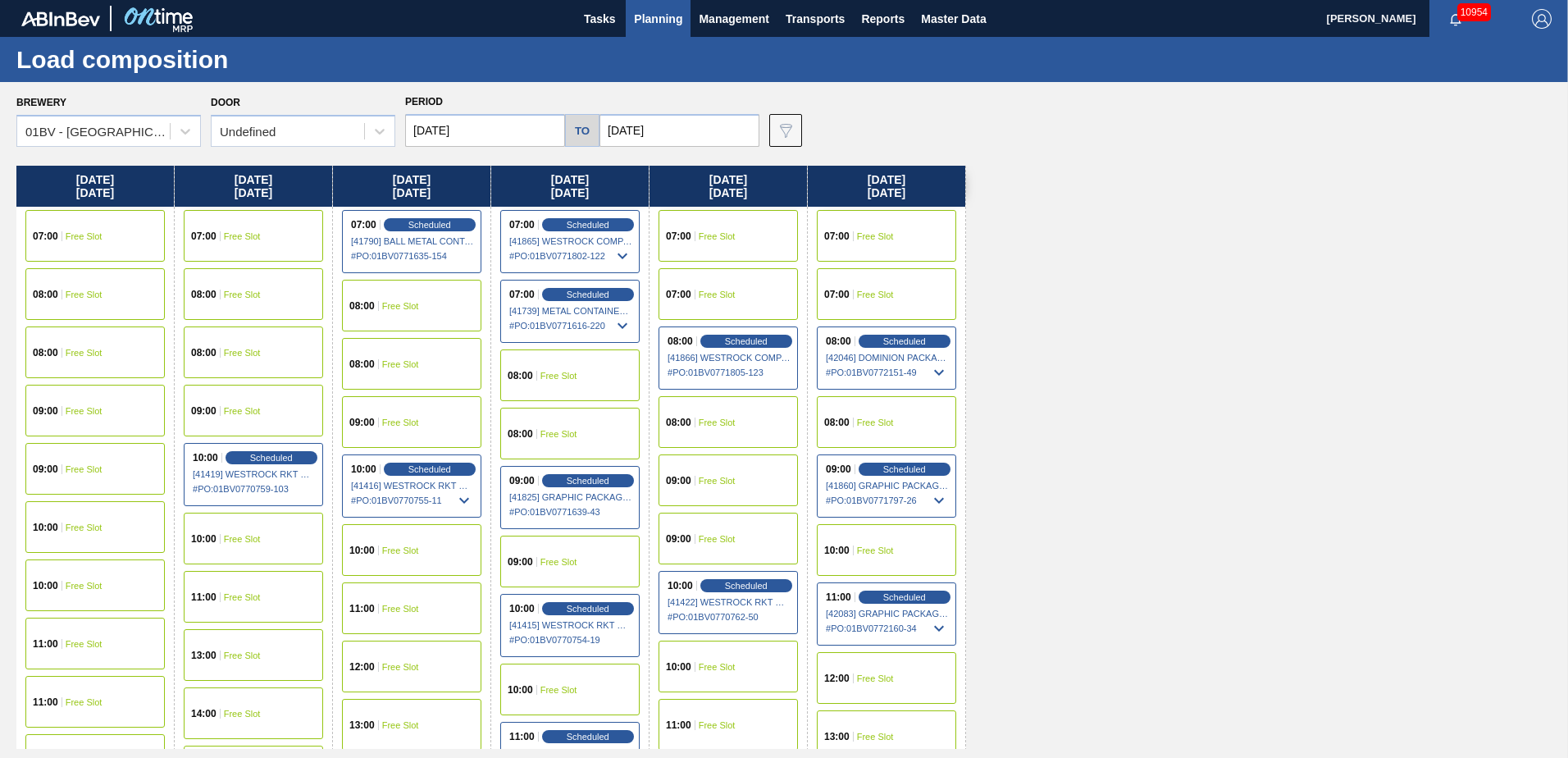
click at [657, 16] on span "Planning" at bounding box center [658, 19] width 49 height 20
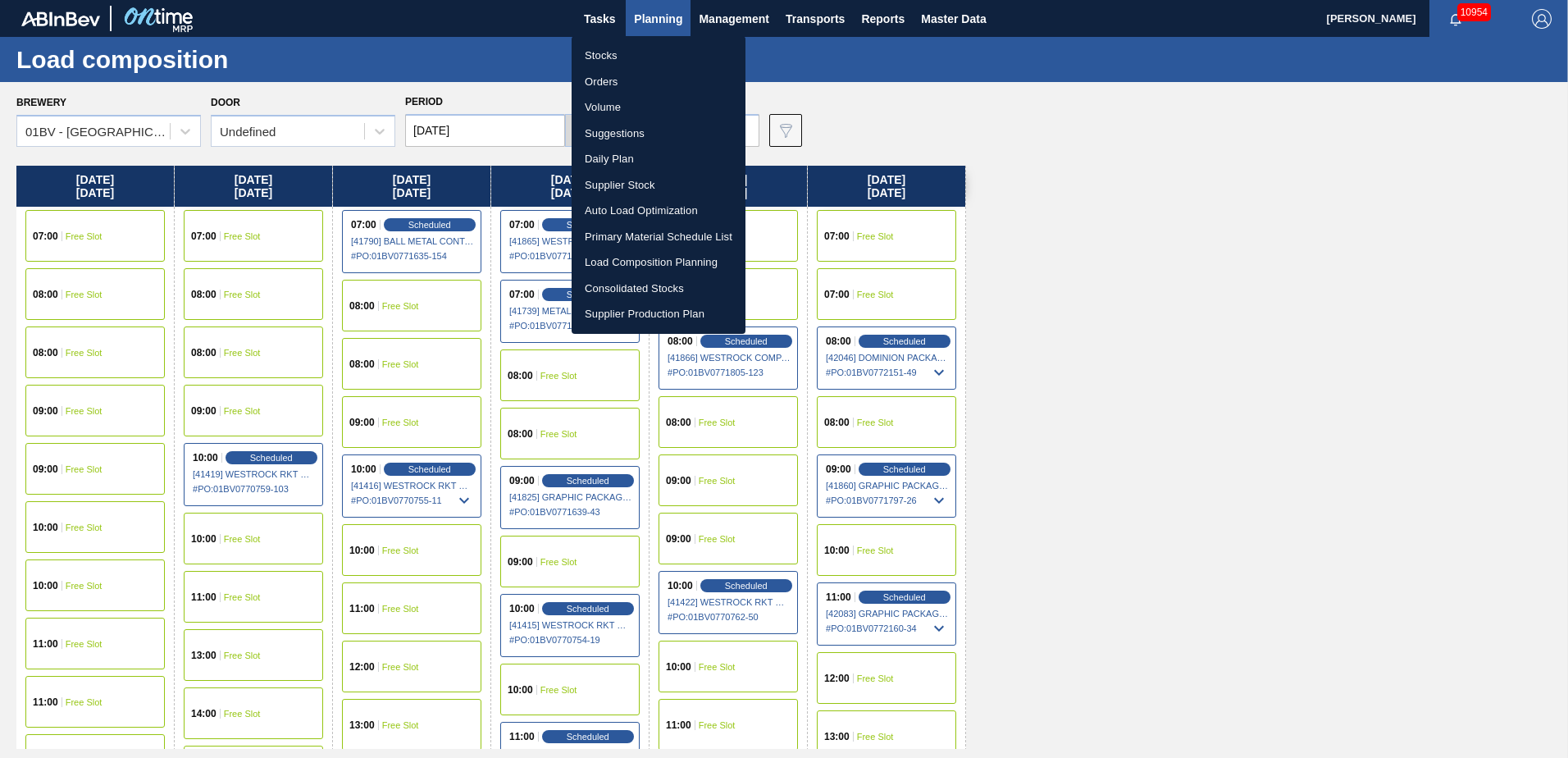
click at [602, 133] on li "Suggestions" at bounding box center [658, 134] width 174 height 26
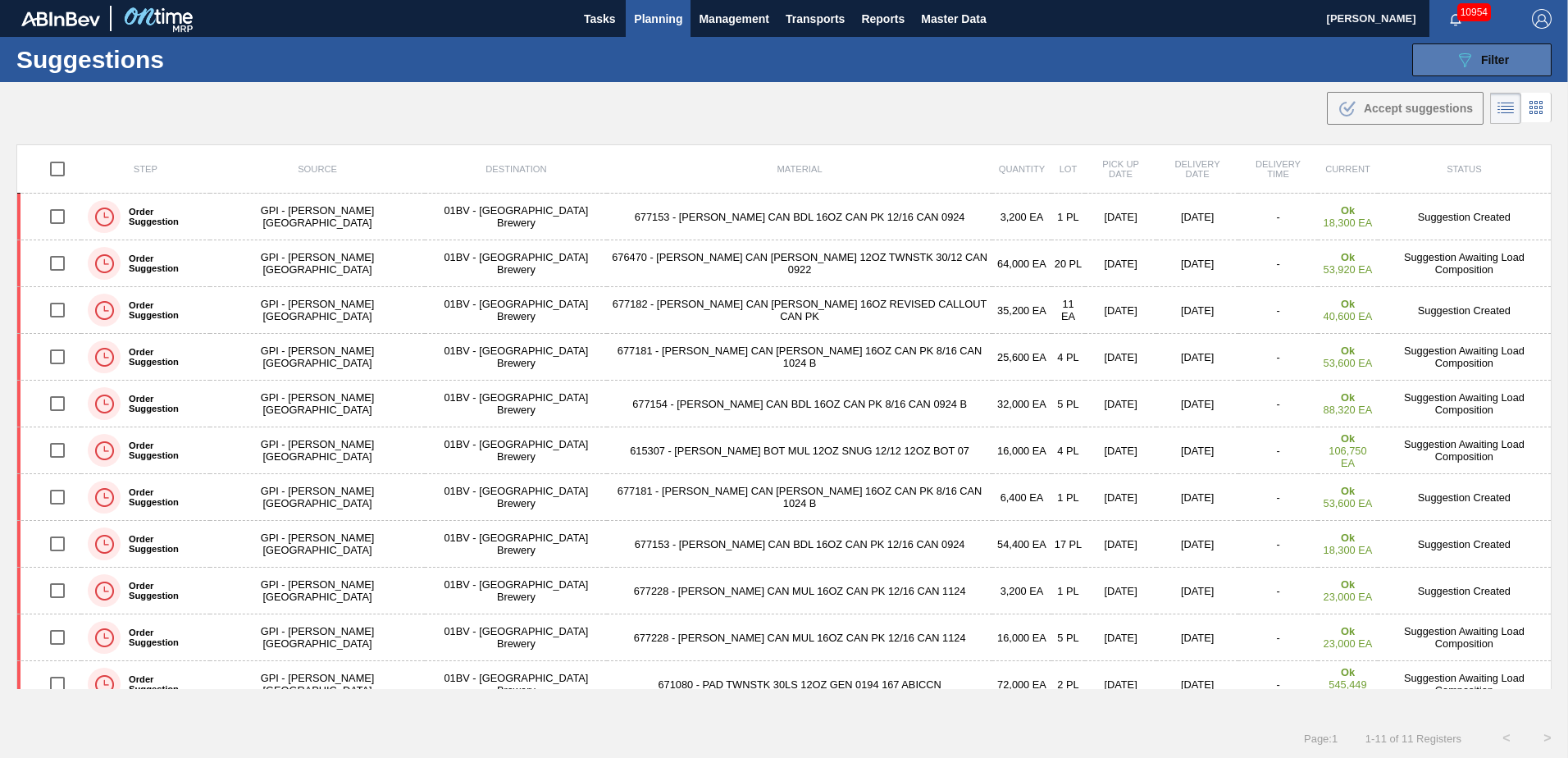
click at [1461, 58] on icon "089F7B8B-B2A5-4AFE-B5C0-19BA573D28AC" at bounding box center [1465, 60] width 20 height 20
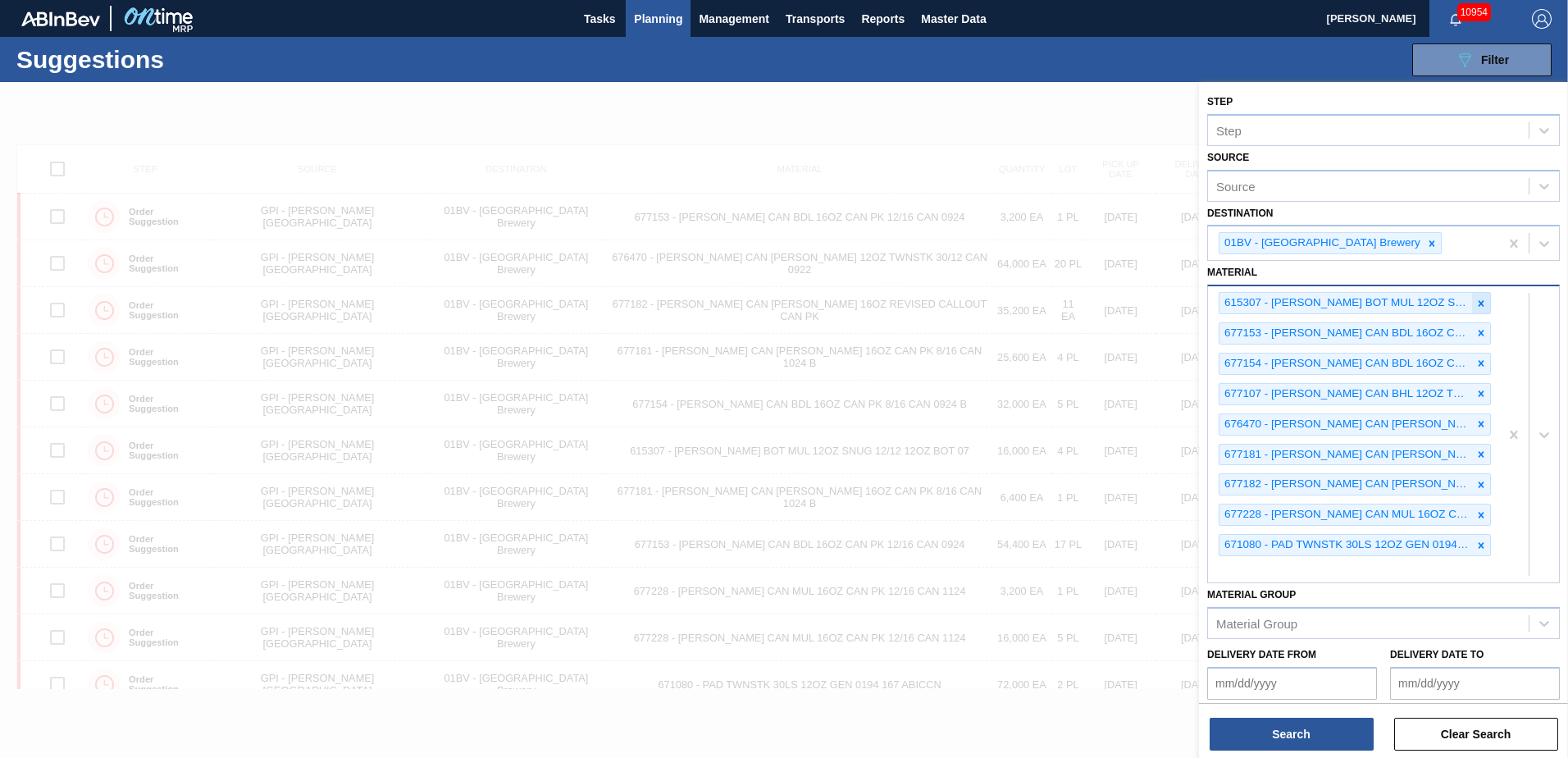
click at [1479, 301] on icon at bounding box center [1481, 302] width 6 height 6
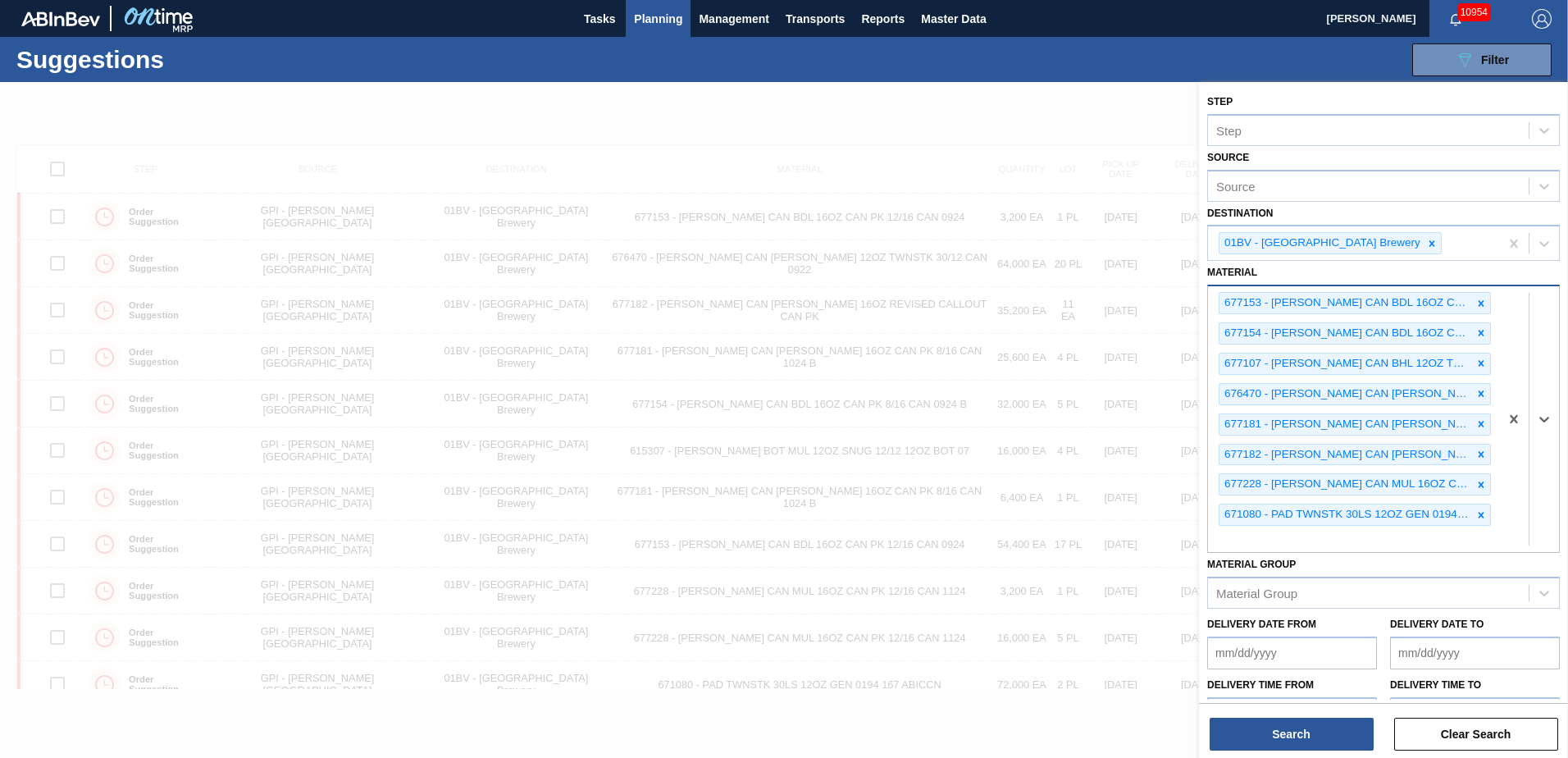
click at [1479, 301] on icon at bounding box center [1481, 302] width 6 height 6
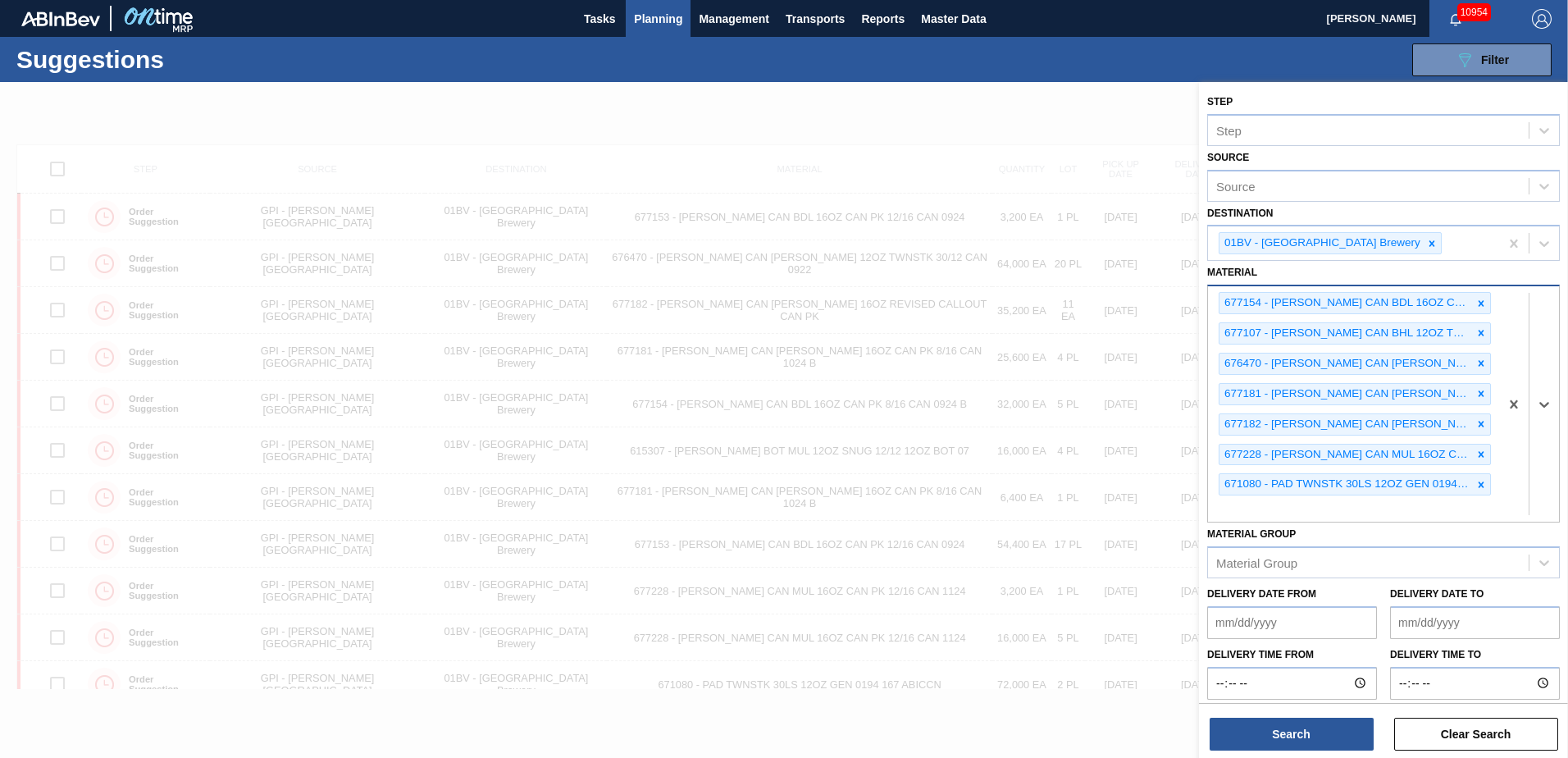
click at [1479, 301] on icon at bounding box center [1481, 302] width 6 height 6
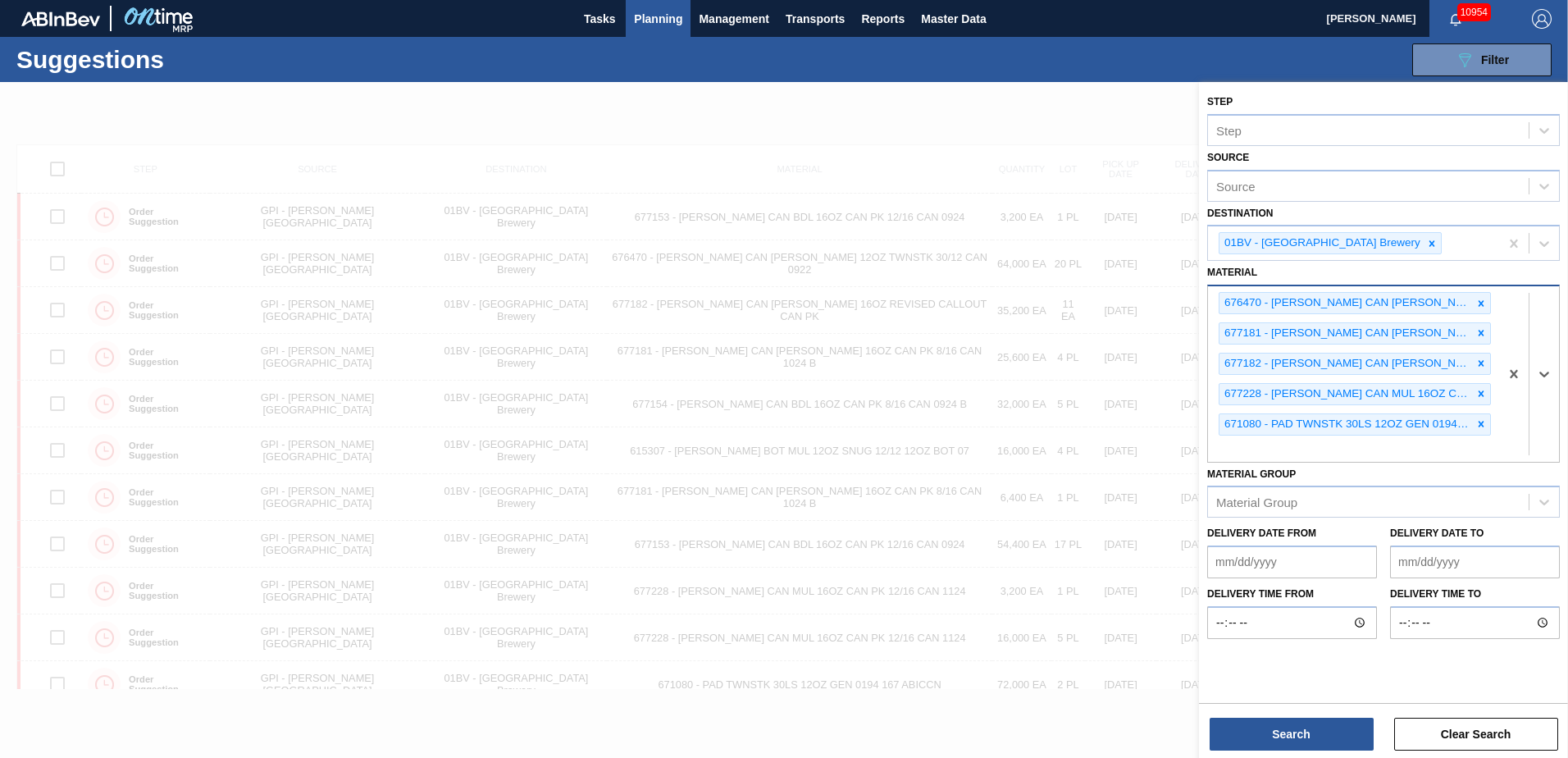
click at [1476, 301] on icon at bounding box center [1481, 304] width 12 height 12
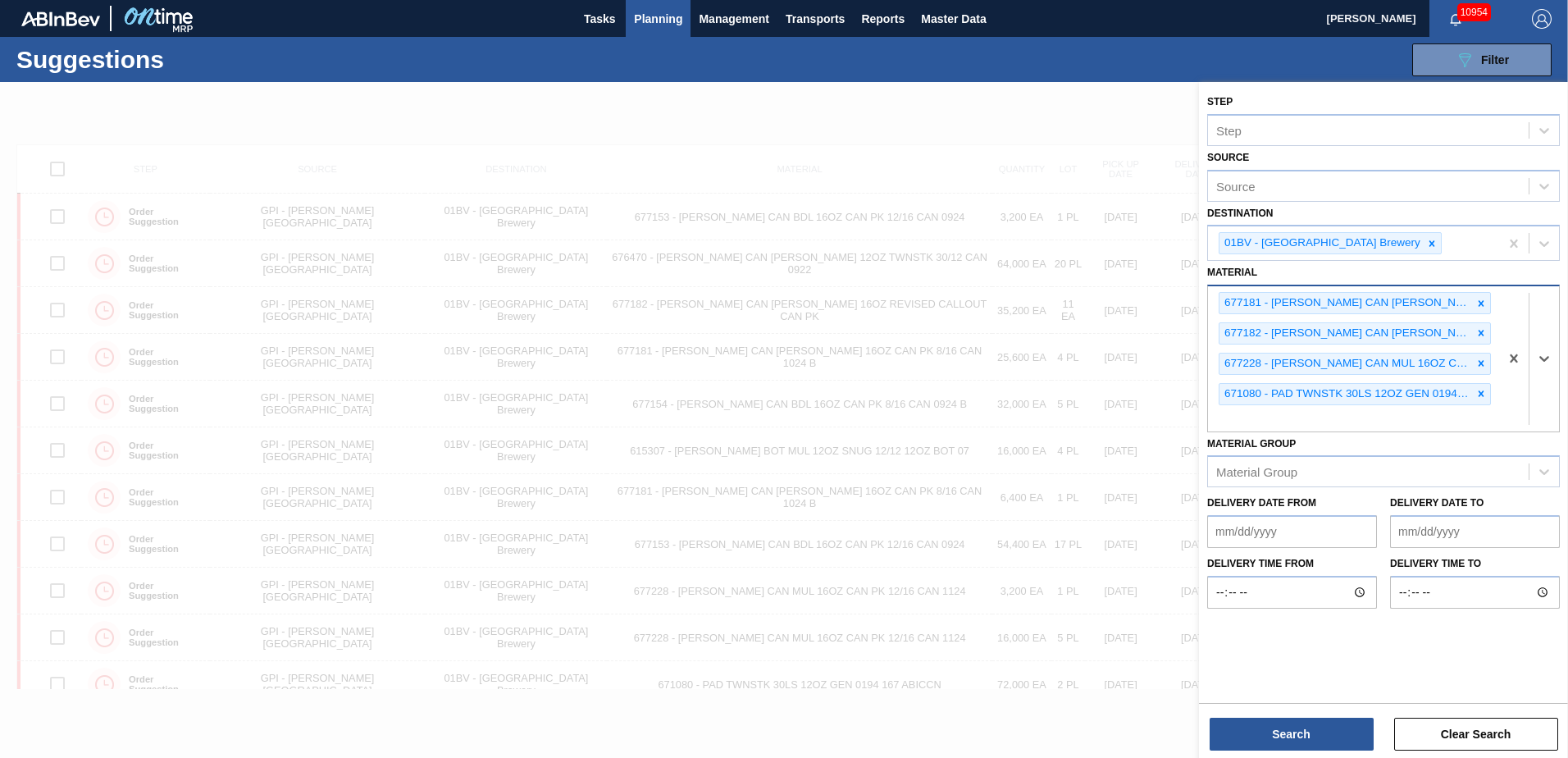
click at [1476, 301] on icon at bounding box center [1481, 304] width 12 height 12
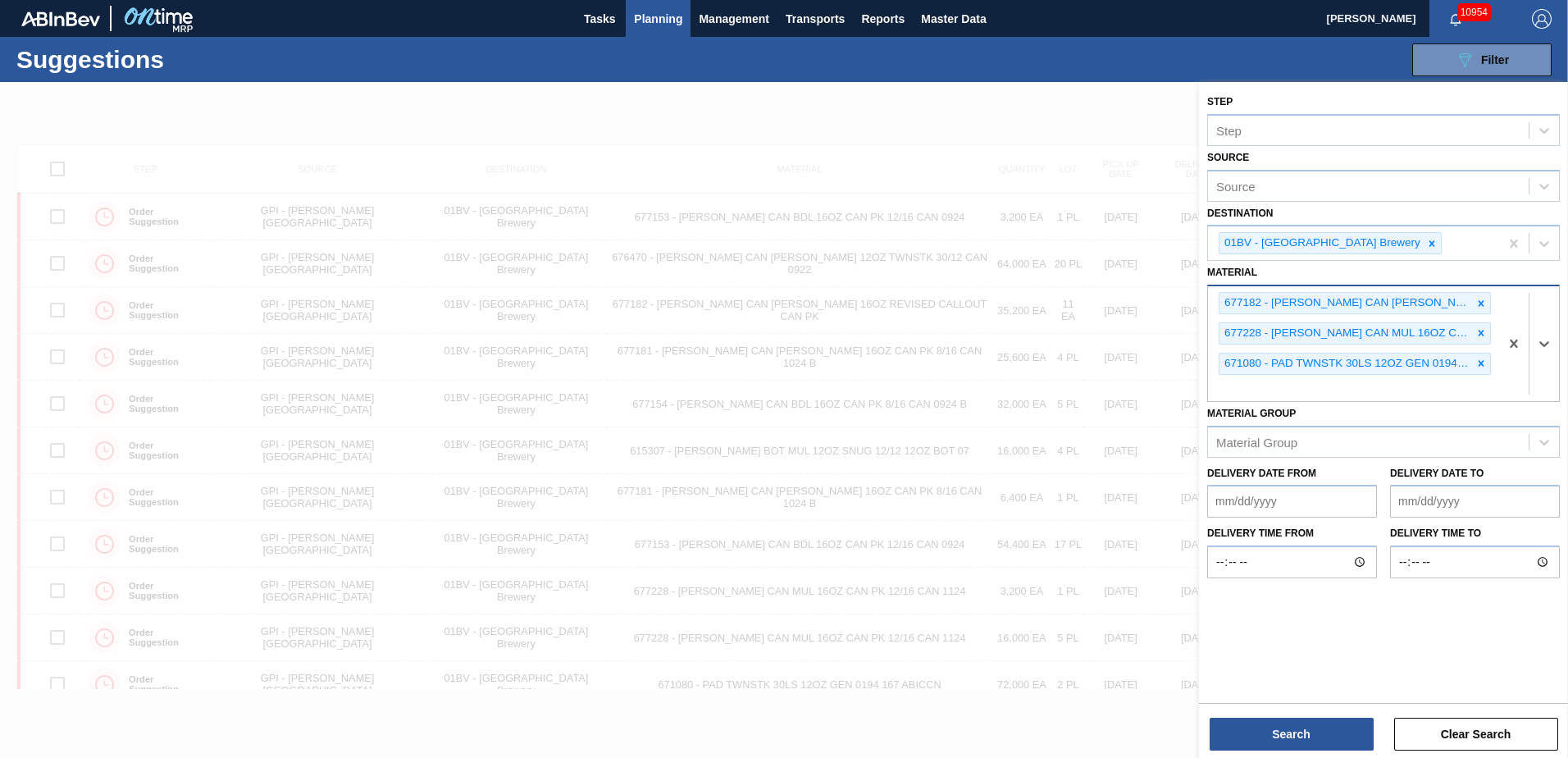
click at [1476, 301] on icon at bounding box center [1481, 304] width 12 height 12
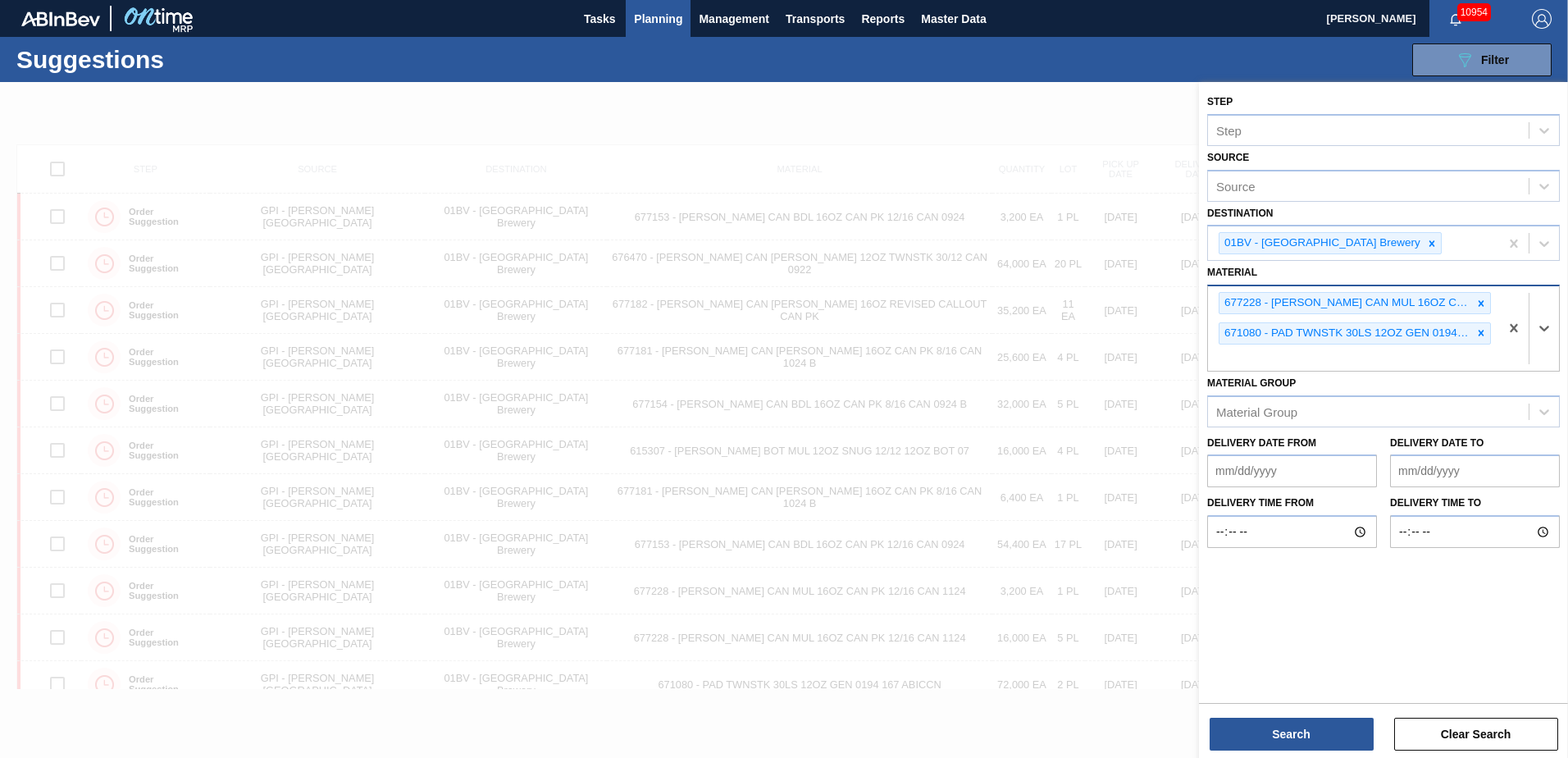
click at [1476, 301] on icon at bounding box center [1481, 304] width 12 height 12
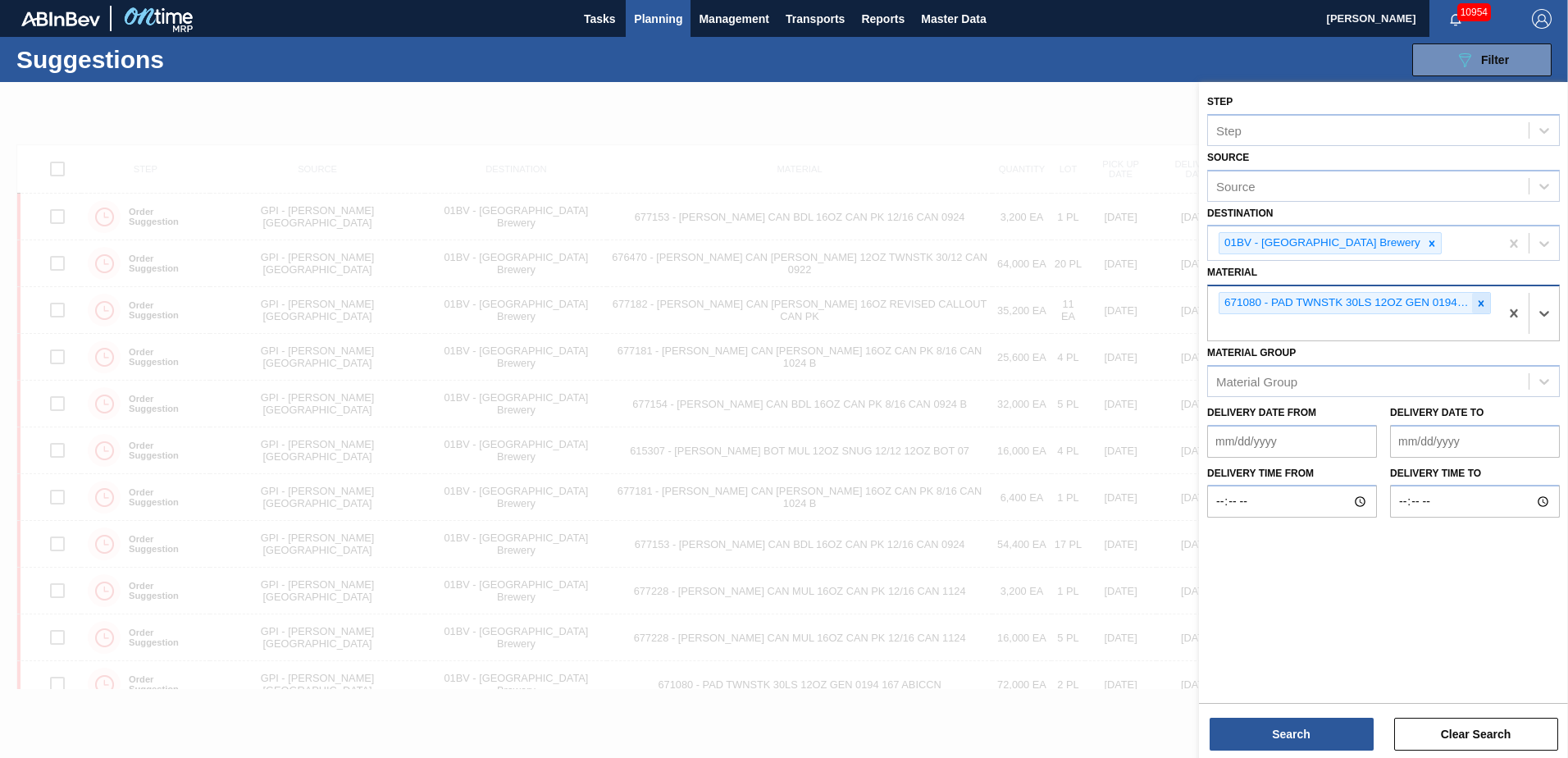
click at [1476, 300] on icon at bounding box center [1481, 304] width 12 height 12
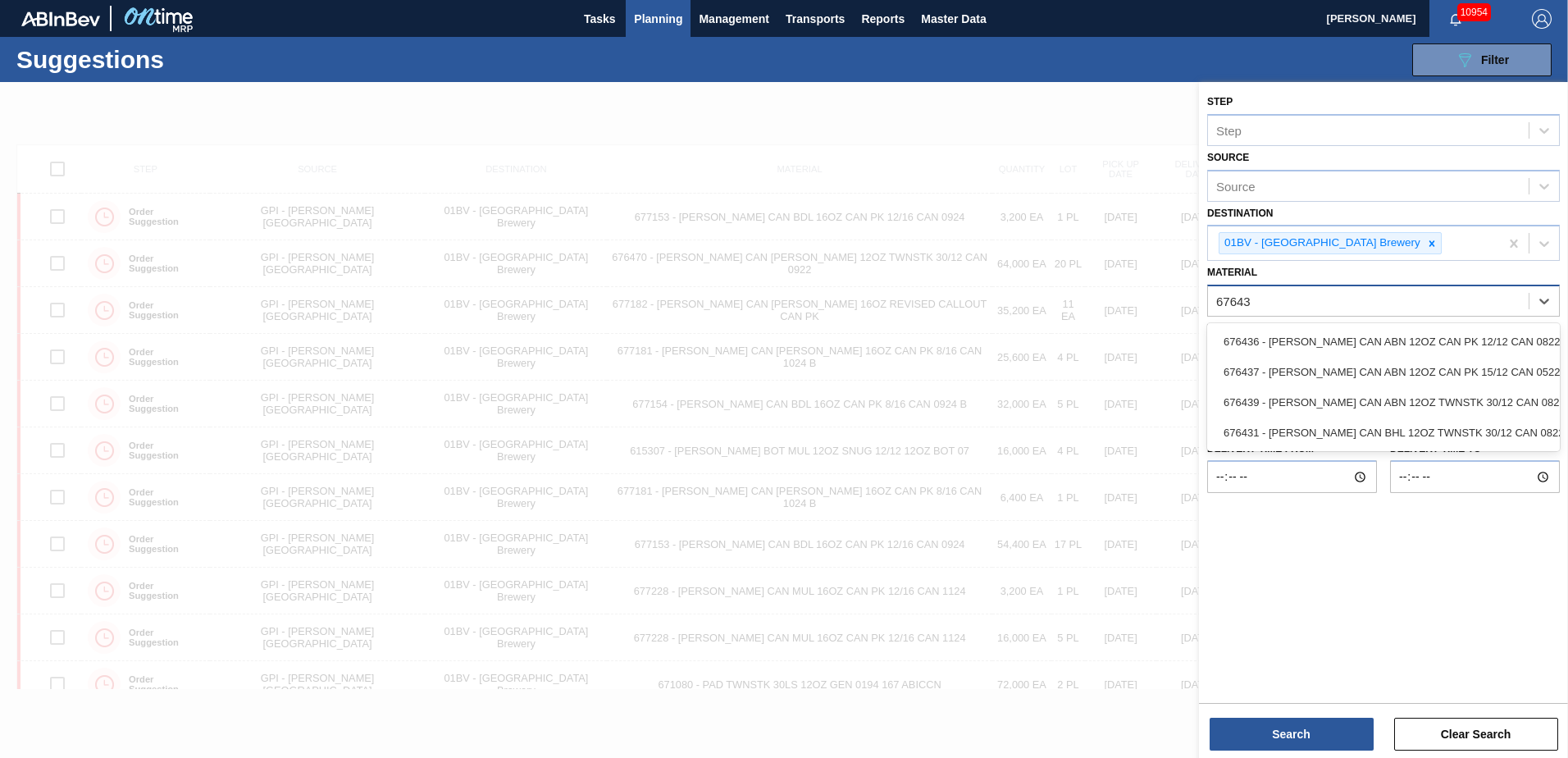
type input "676436"
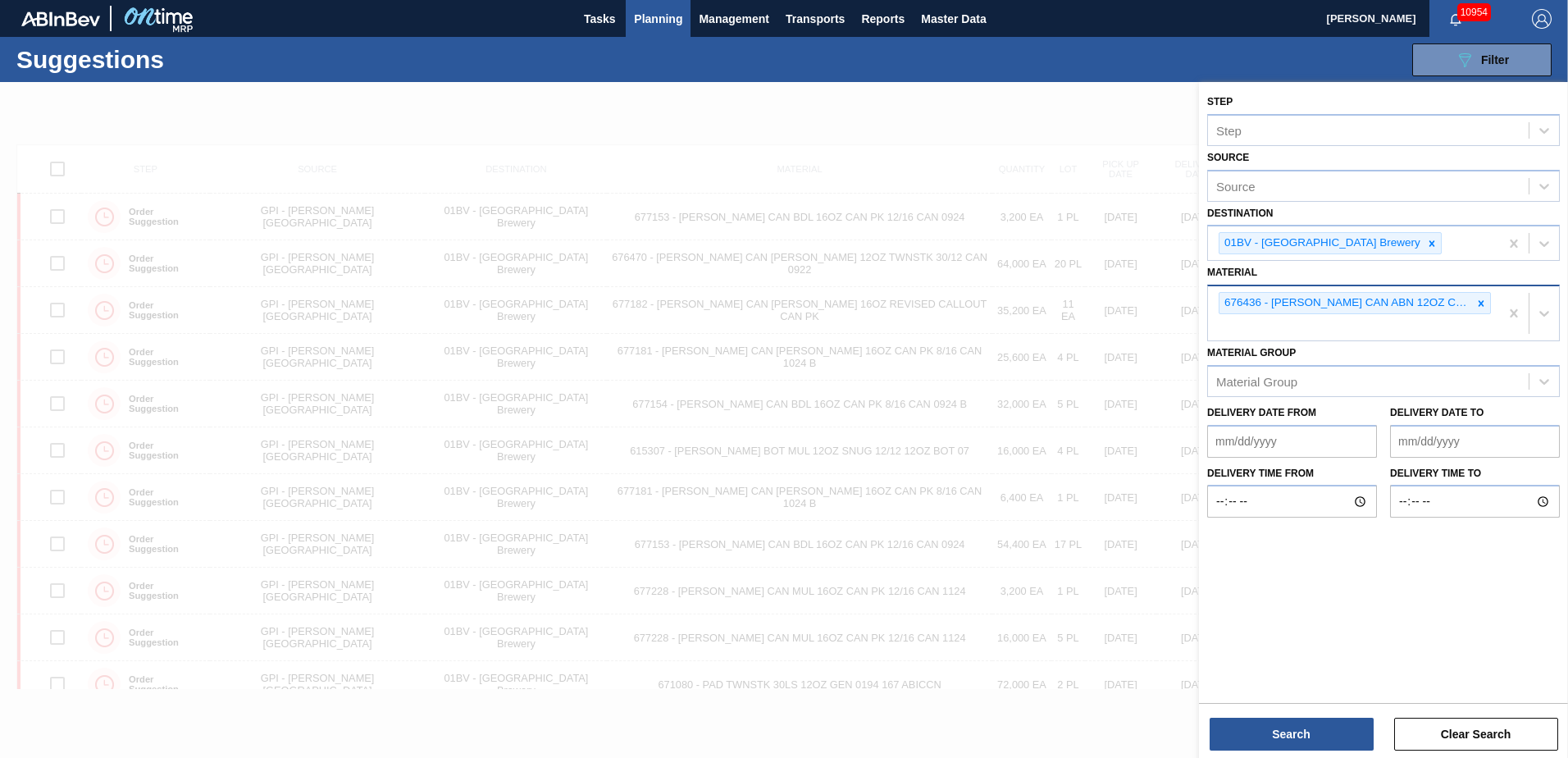
click at [1225, 328] on div "676436 - [PERSON_NAME] CAN ABN 12OZ CAN PK 12/12 CAN 0822" at bounding box center [1353, 314] width 291 height 54
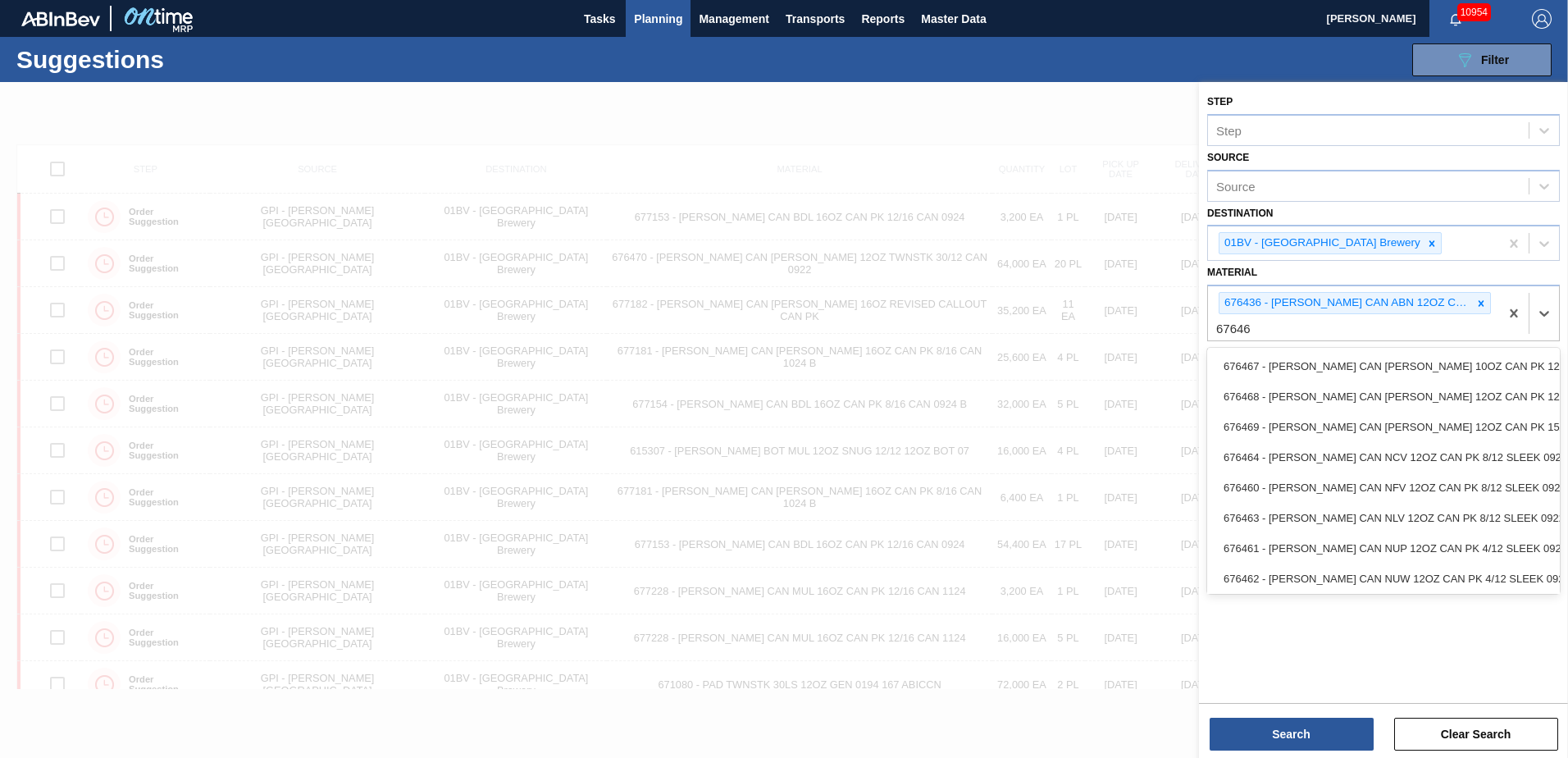
type input "676468"
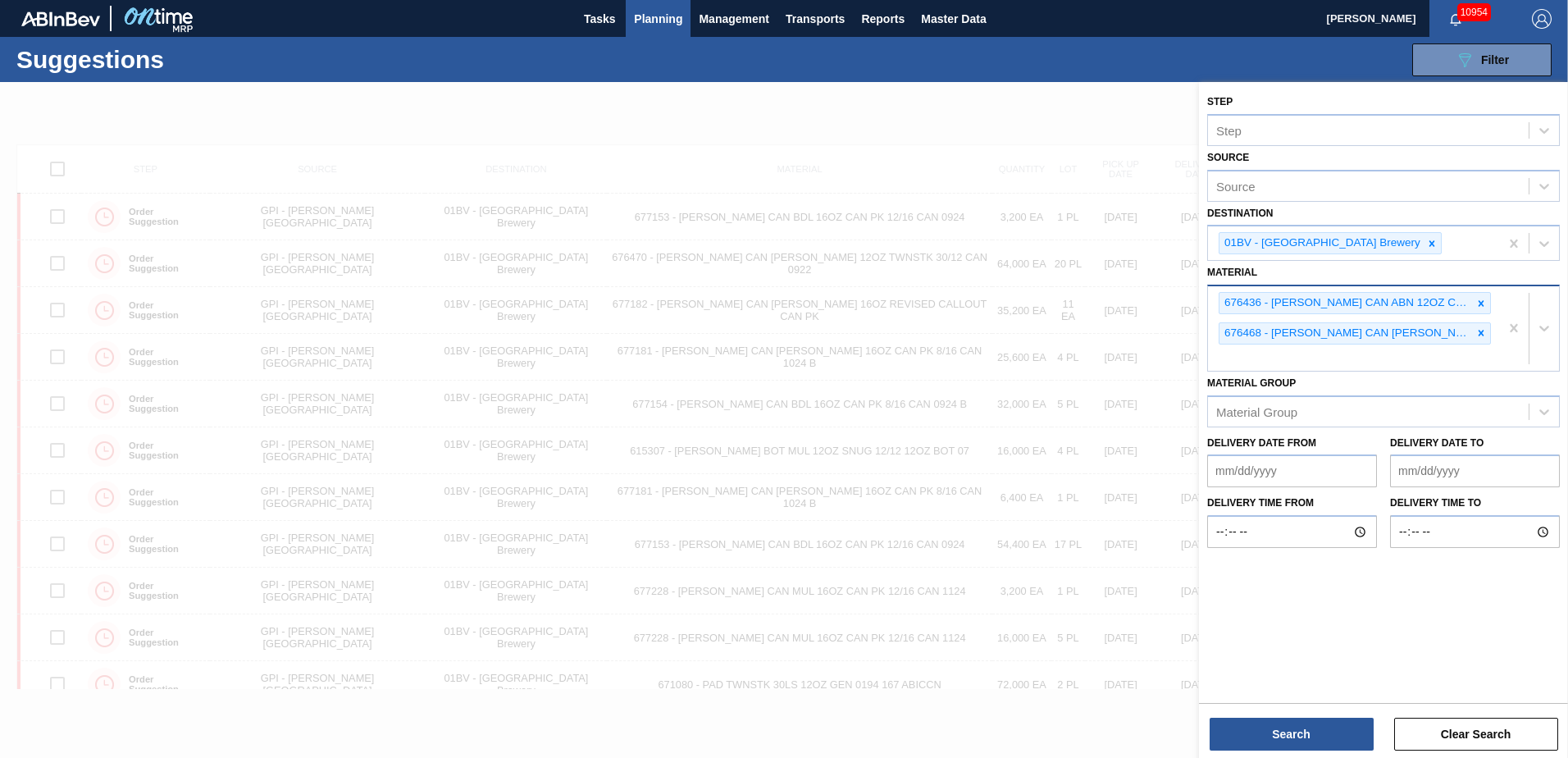
click at [1265, 361] on div "676436 - [PERSON_NAME] CAN ABN 12OZ CAN PK 12/12 CAN 0822 676468 - [PERSON_NAME…" at bounding box center [1353, 329] width 291 height 84
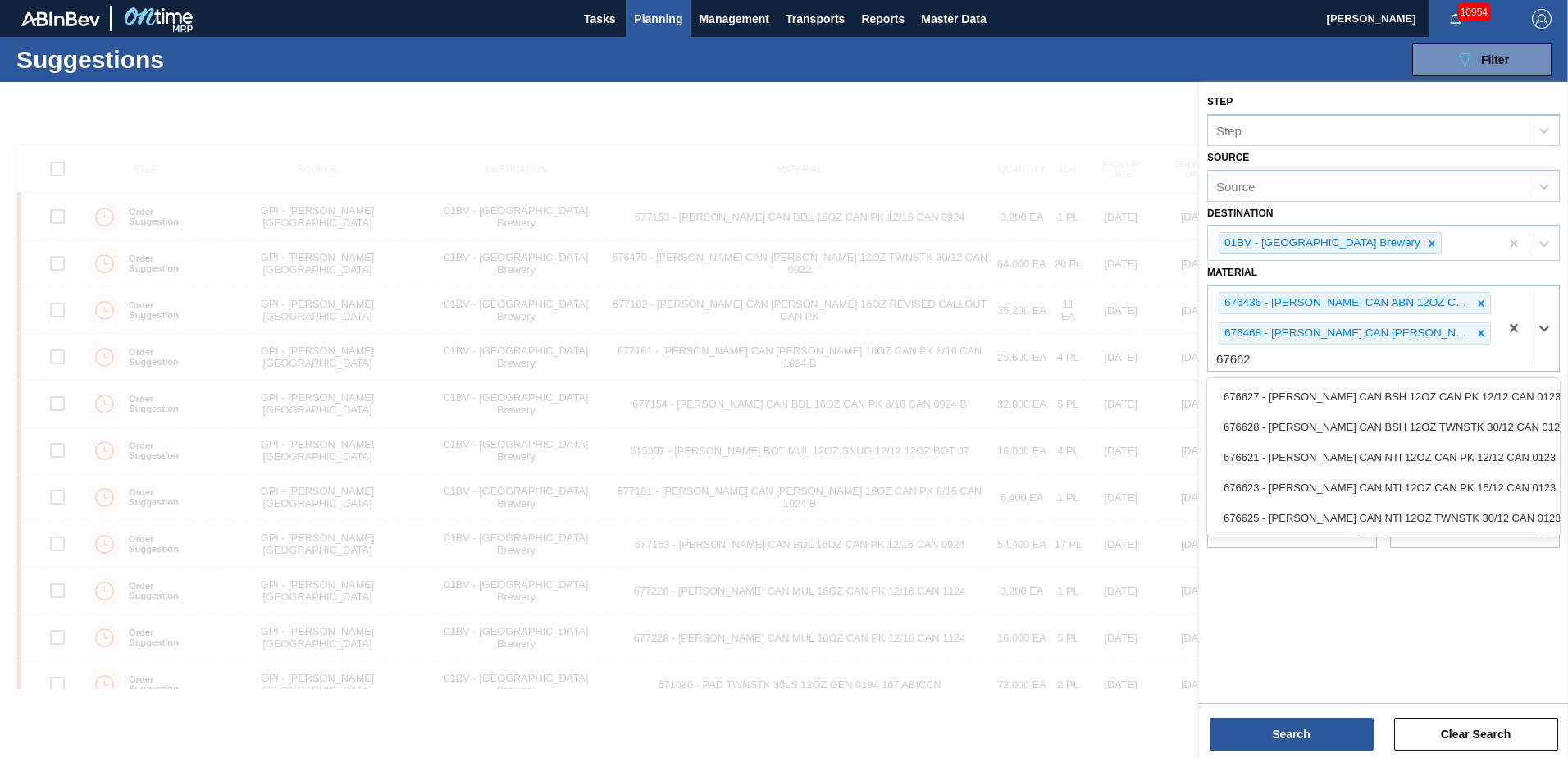
type input "676621"
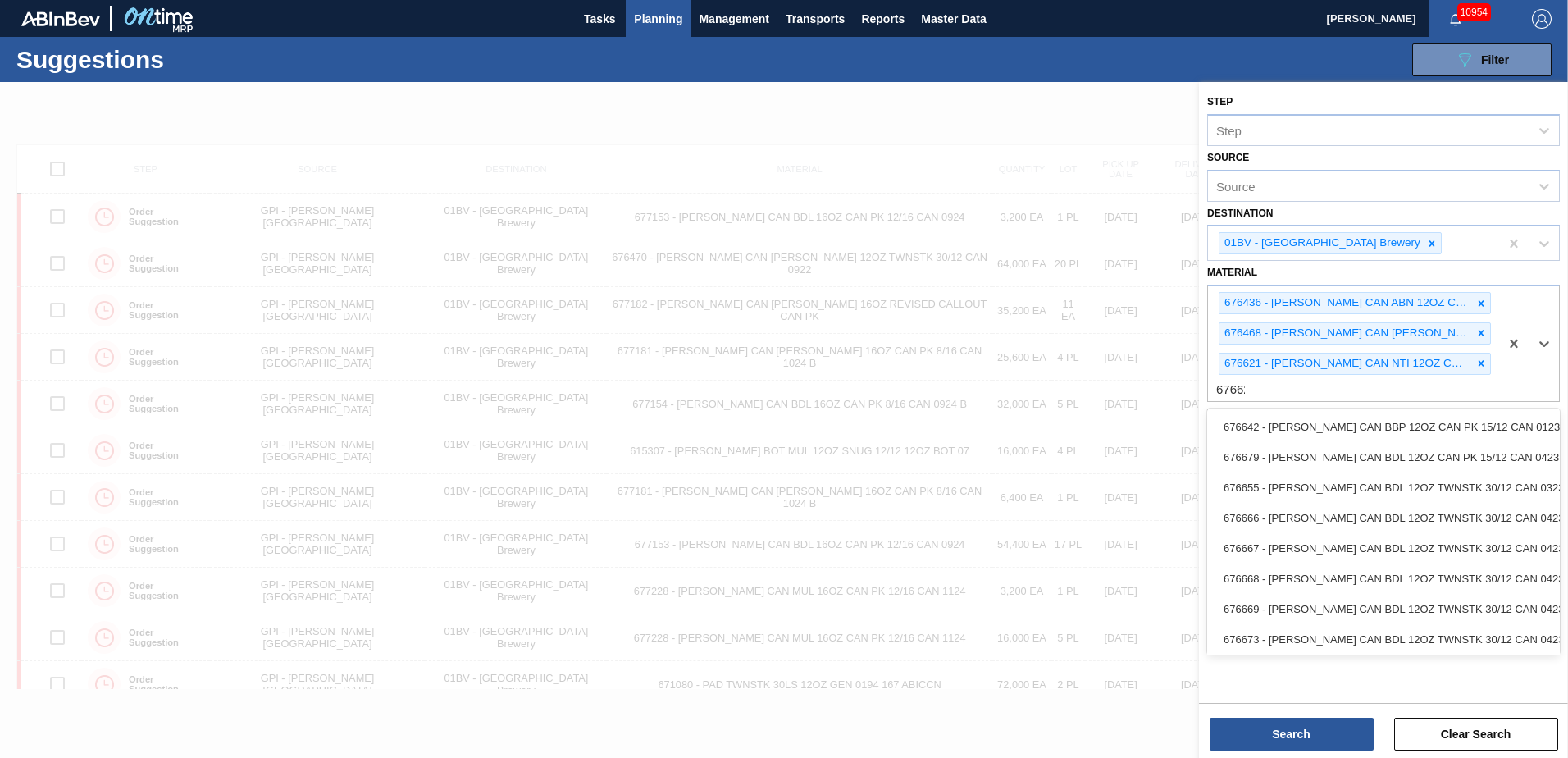
type input "676627"
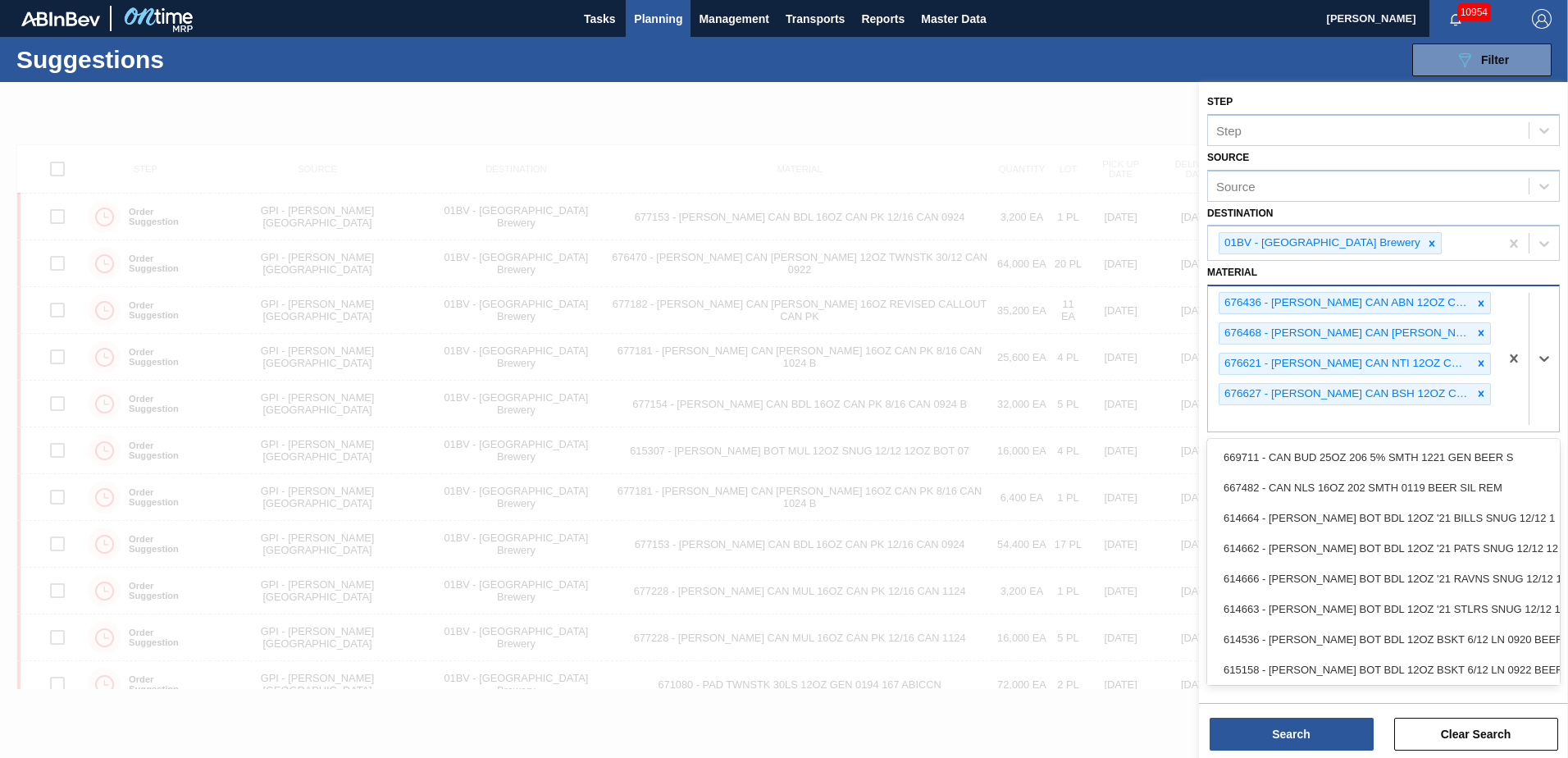
drag, startPoint x: 1249, startPoint y: 414, endPoint x: 1254, endPoint y: 420, distance: 7.8
click at [1253, 419] on div "676436 - [PERSON_NAME] CAN ABN 12OZ CAN PK 12/12 CAN 0822 676468 - [PERSON_NAME…" at bounding box center [1353, 359] width 291 height 145
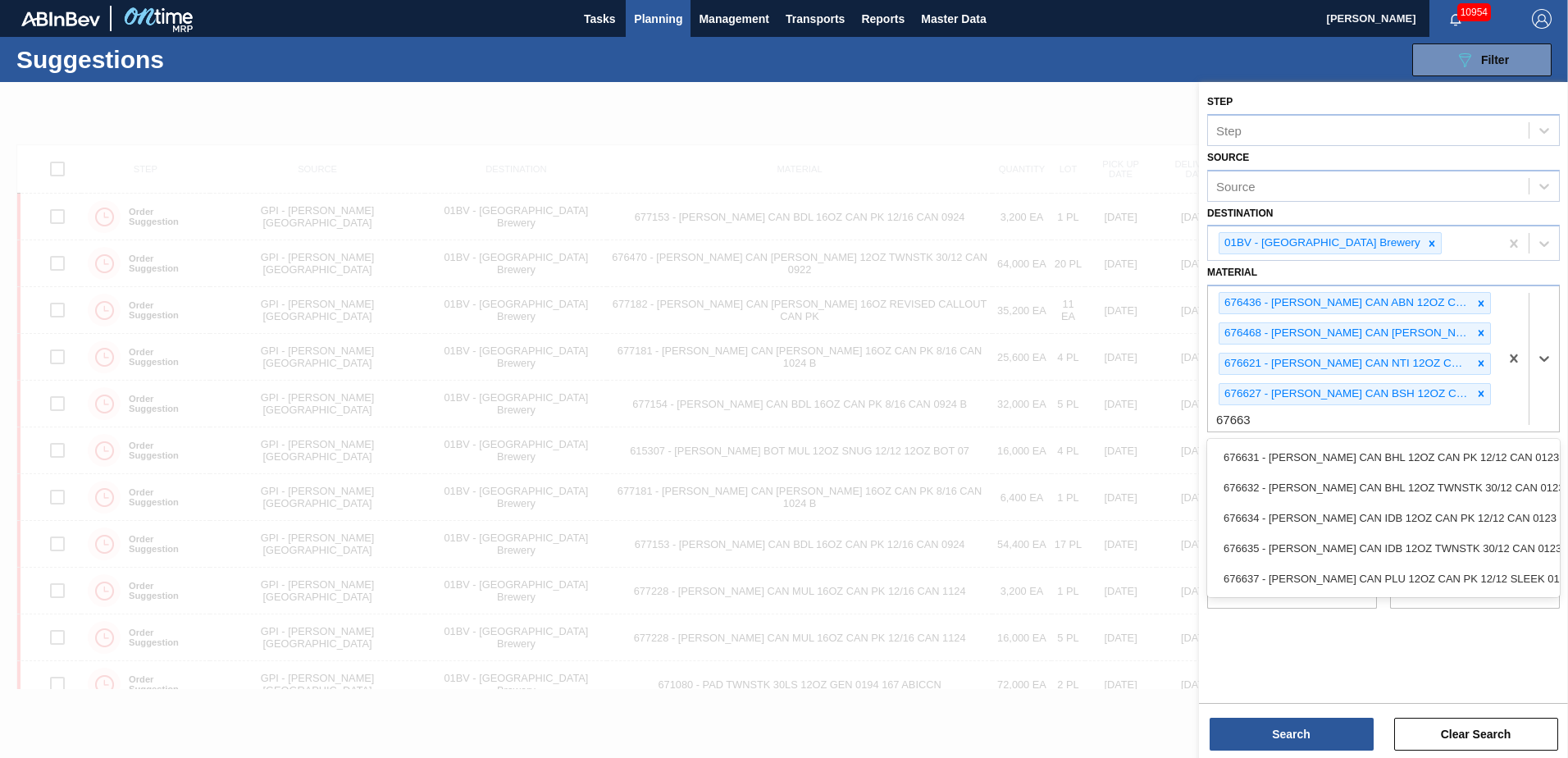
type input "676631"
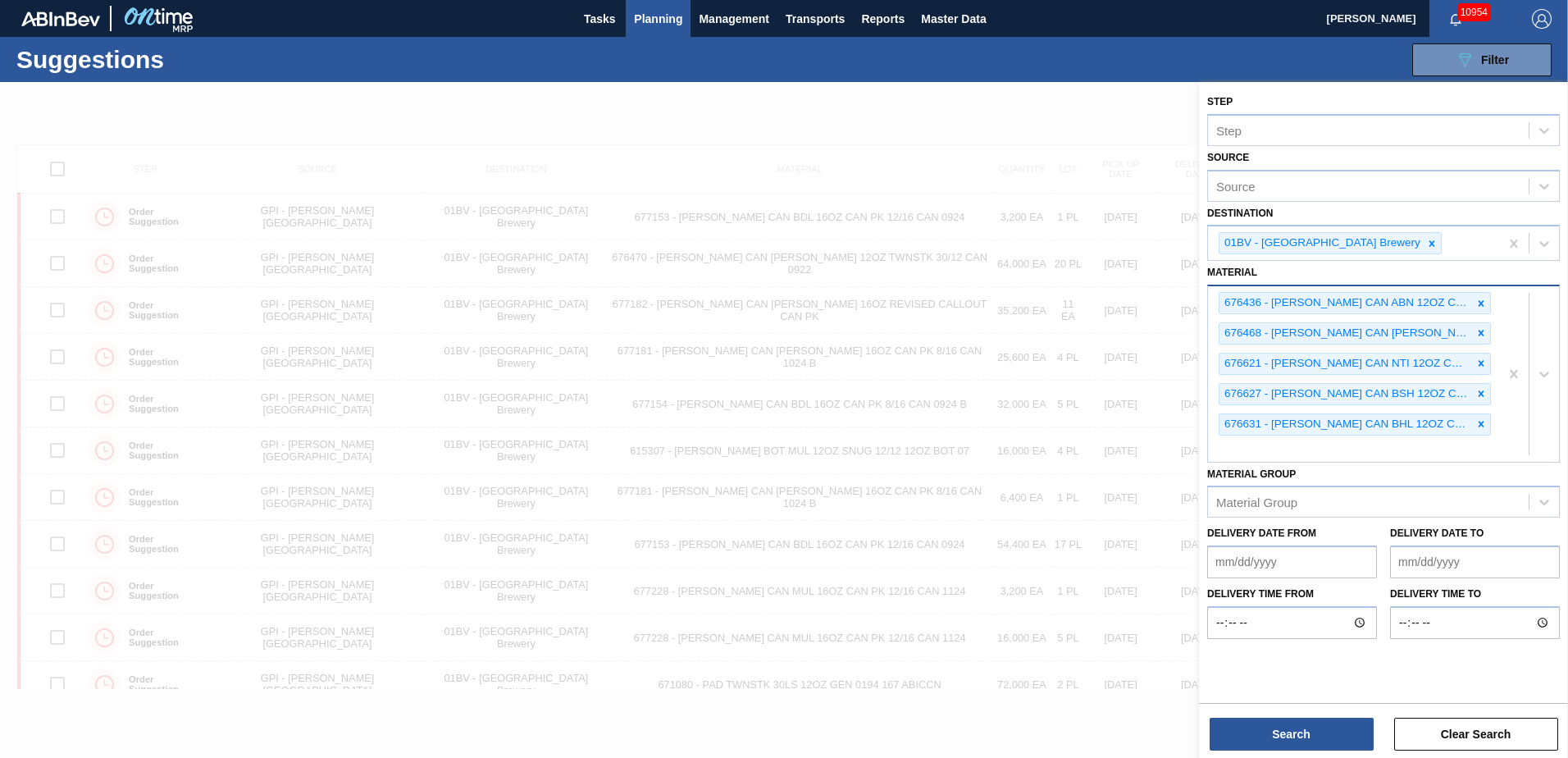
click at [1261, 454] on div "676436 - [PERSON_NAME] CAN ABN 12OZ CAN PK 12/12 CAN 0822 676468 - [PERSON_NAME…" at bounding box center [1353, 374] width 291 height 175
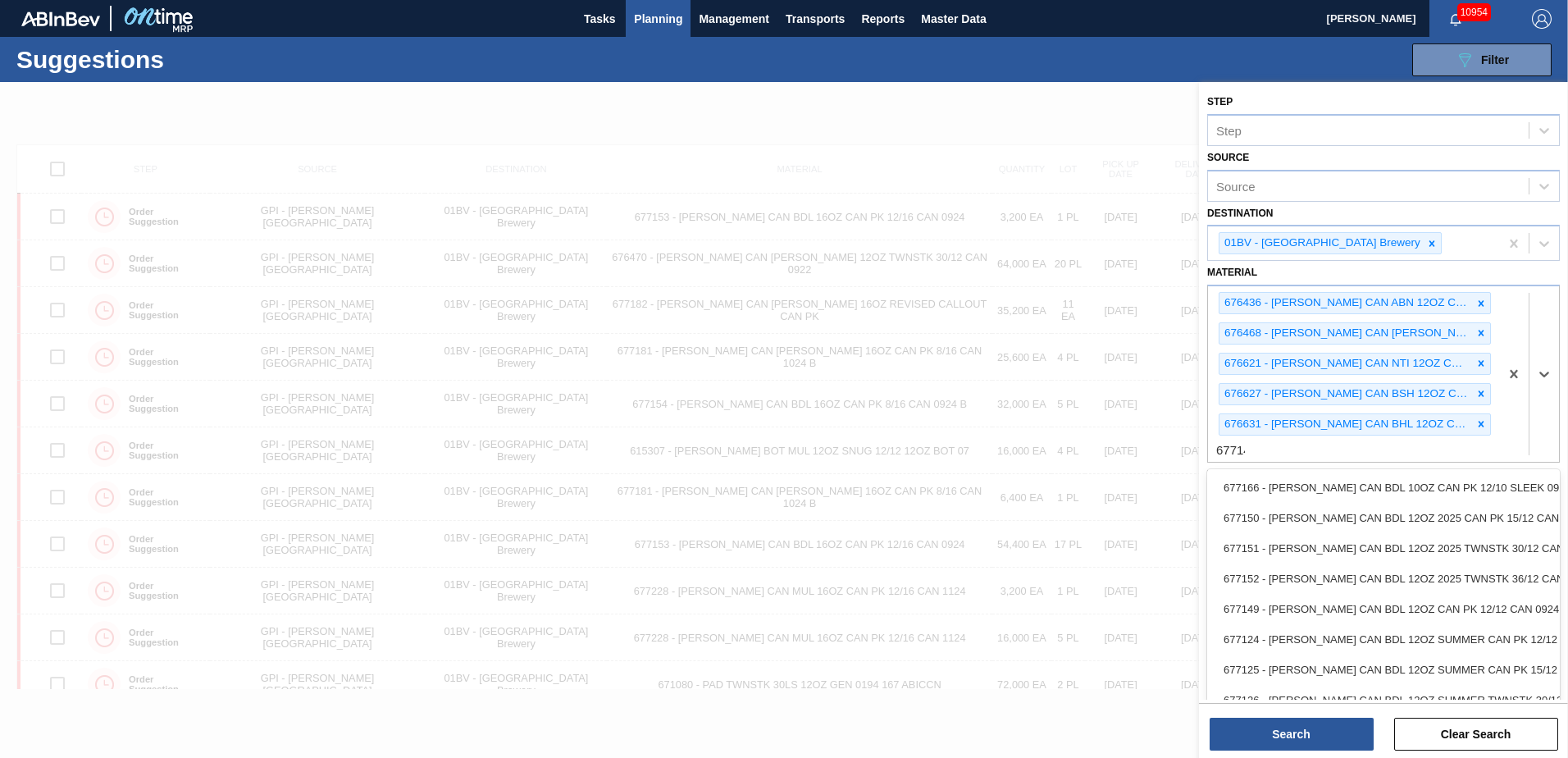
type input "677149"
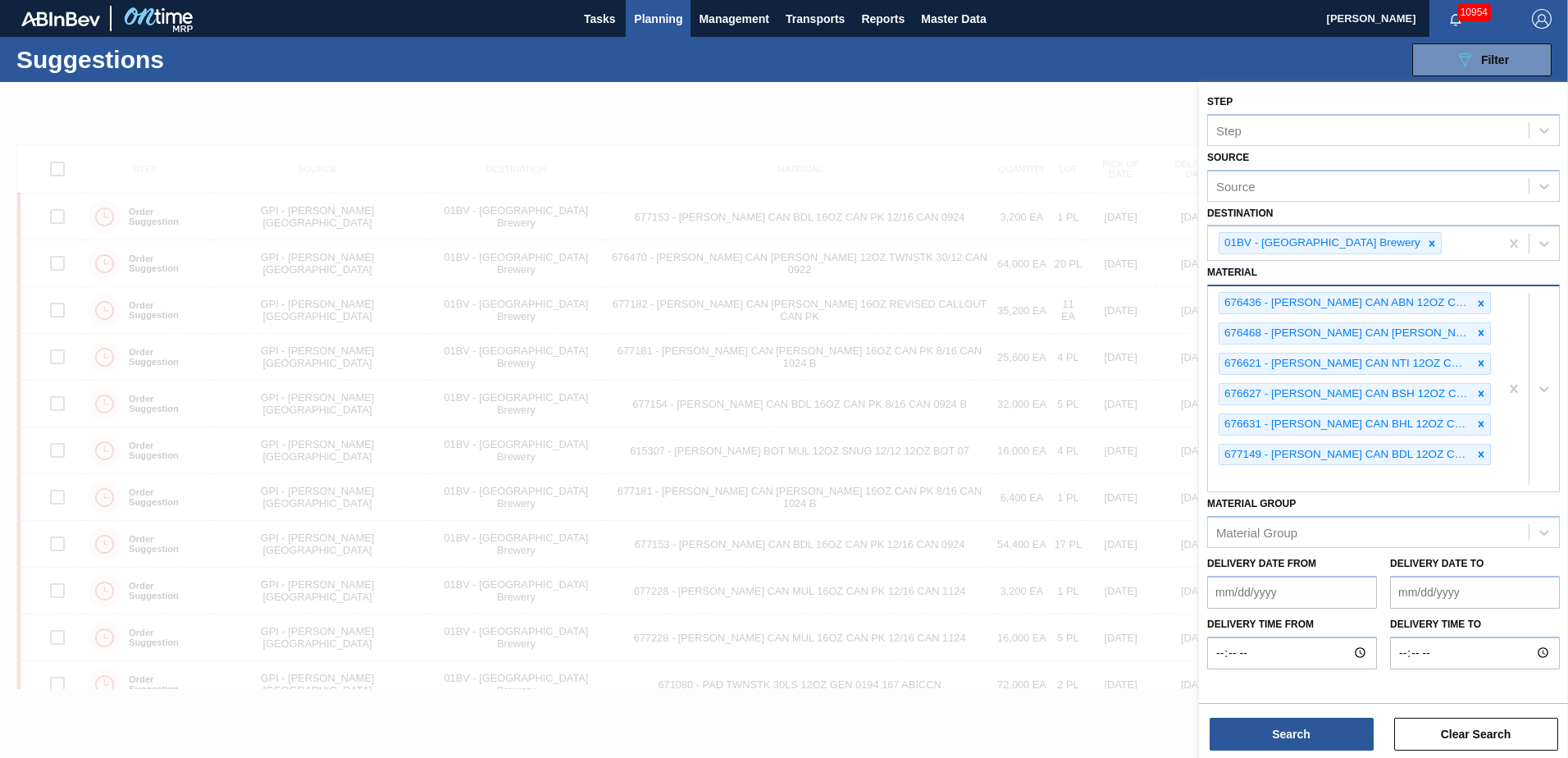
click at [1265, 484] on div "676436 - [PERSON_NAME] CAN ABN 12OZ CAN PK 12/12 CAN 0822 676468 - [PERSON_NAME…" at bounding box center [1353, 389] width 291 height 205
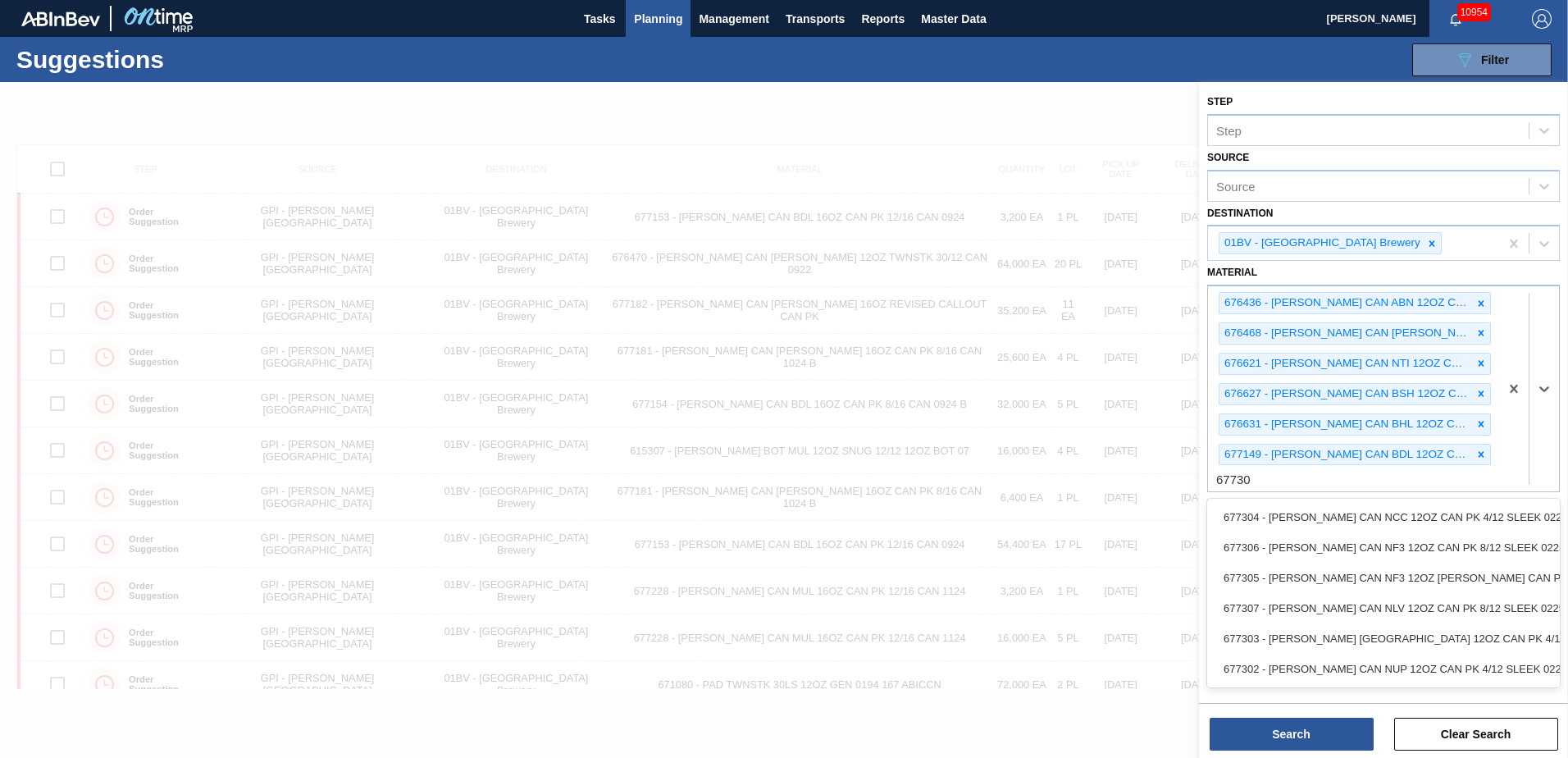
type input "677306"
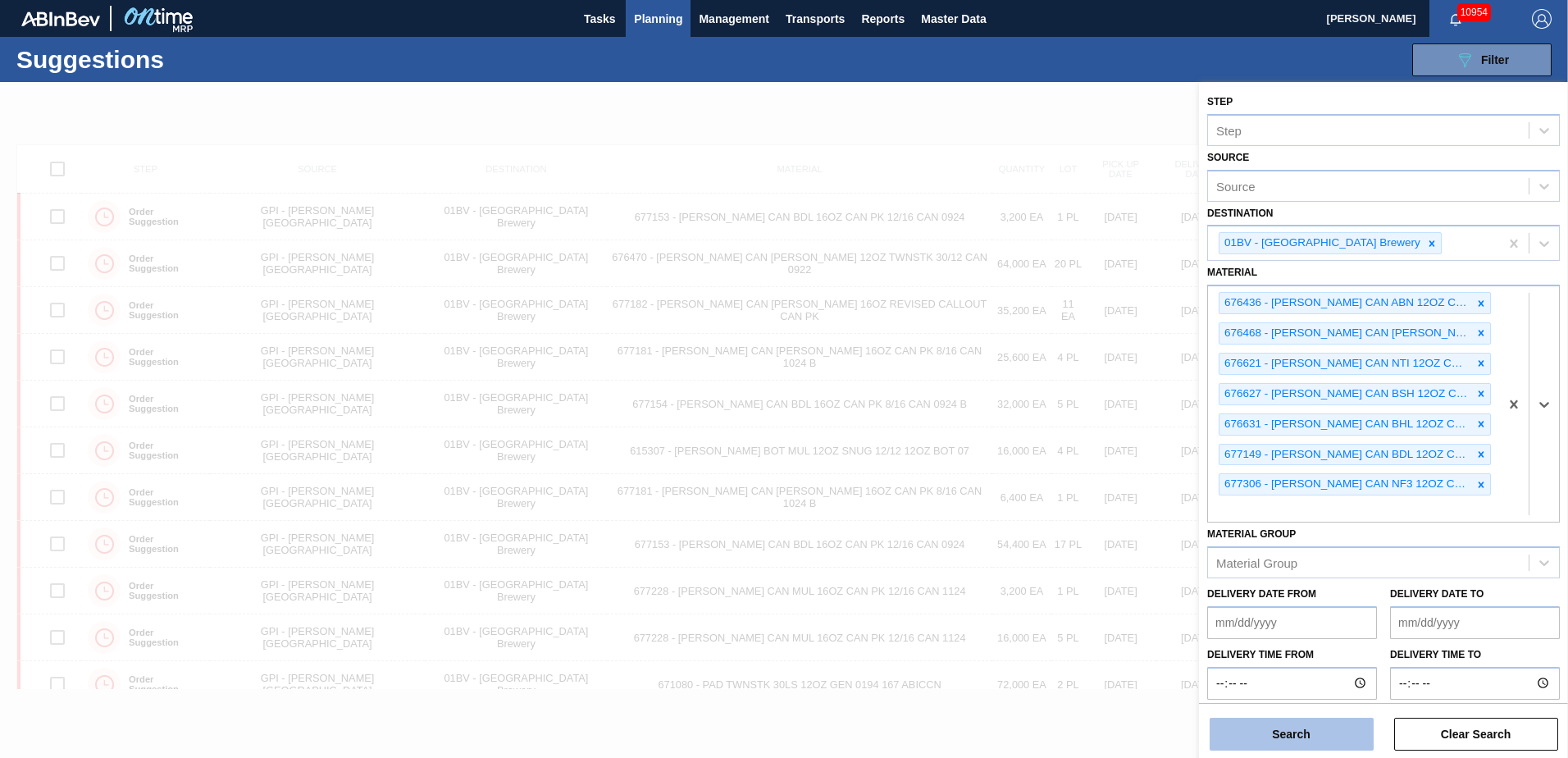
click at [1265, 728] on button "Search" at bounding box center [1291, 734] width 164 height 33
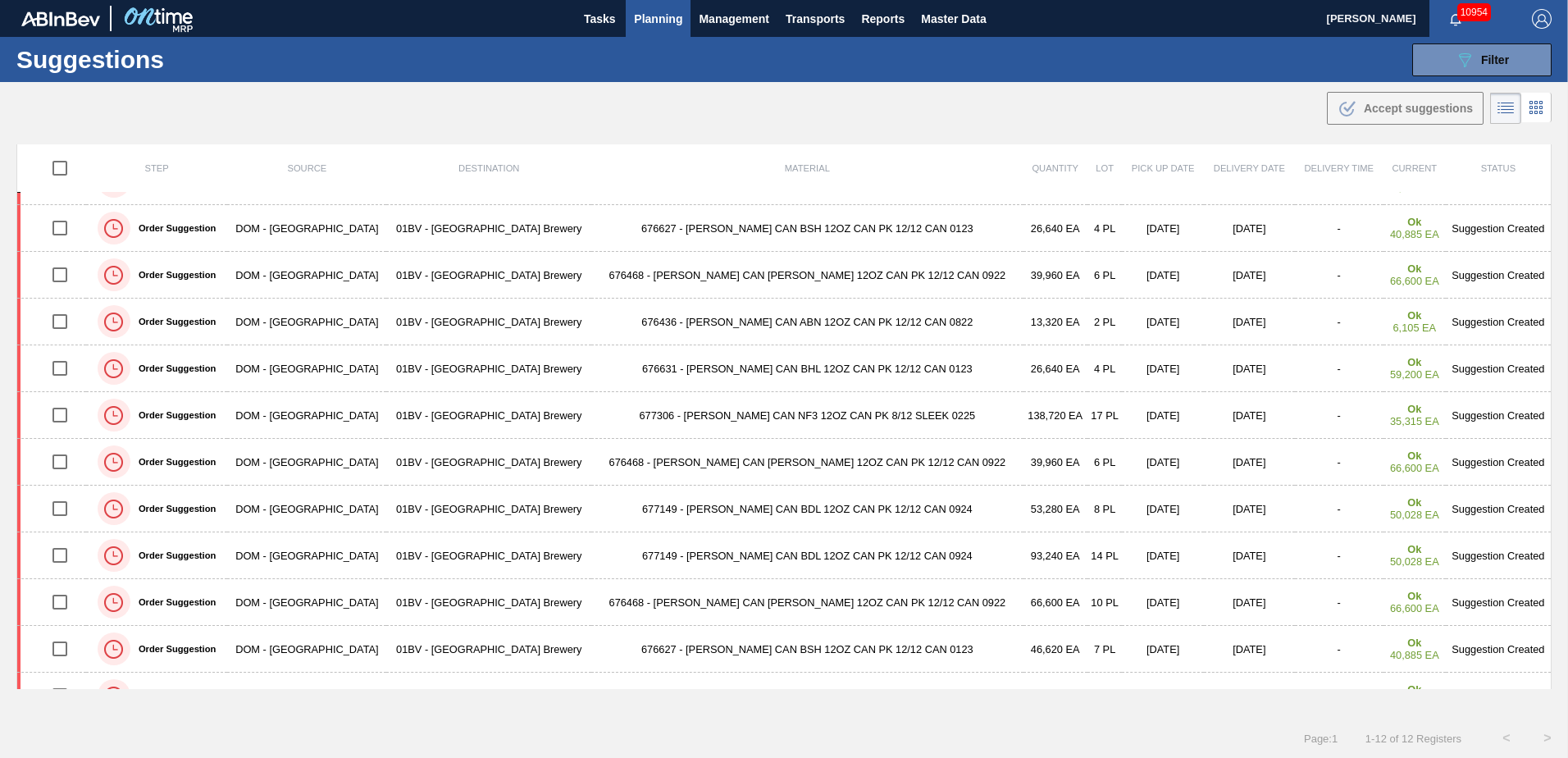
scroll to position [65, 0]
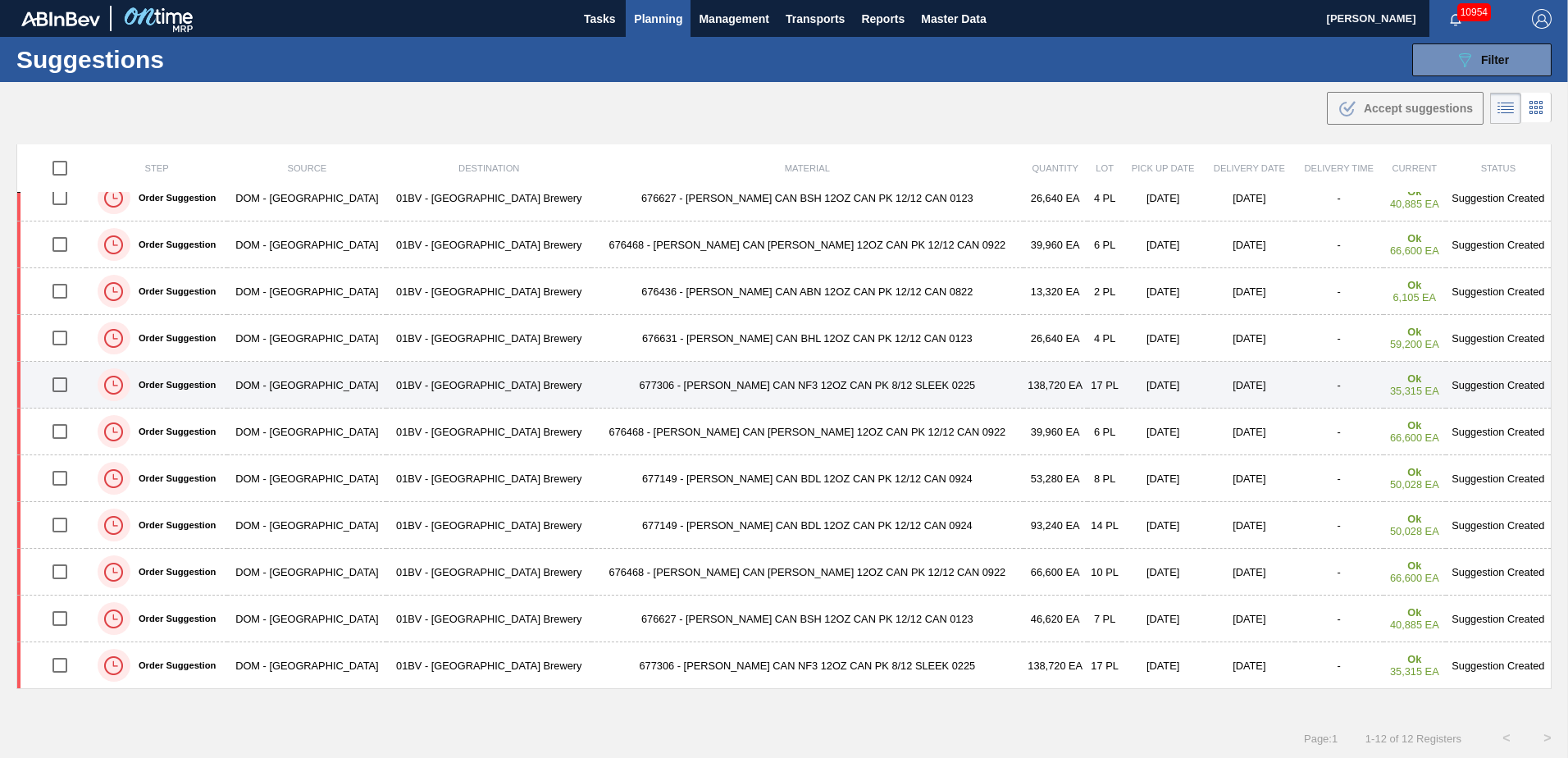
click at [724, 388] on td "677306 - [PERSON_NAME] CAN NF3 12OZ CAN PK 8/12 SLEEK 0225" at bounding box center [807, 385] width 431 height 47
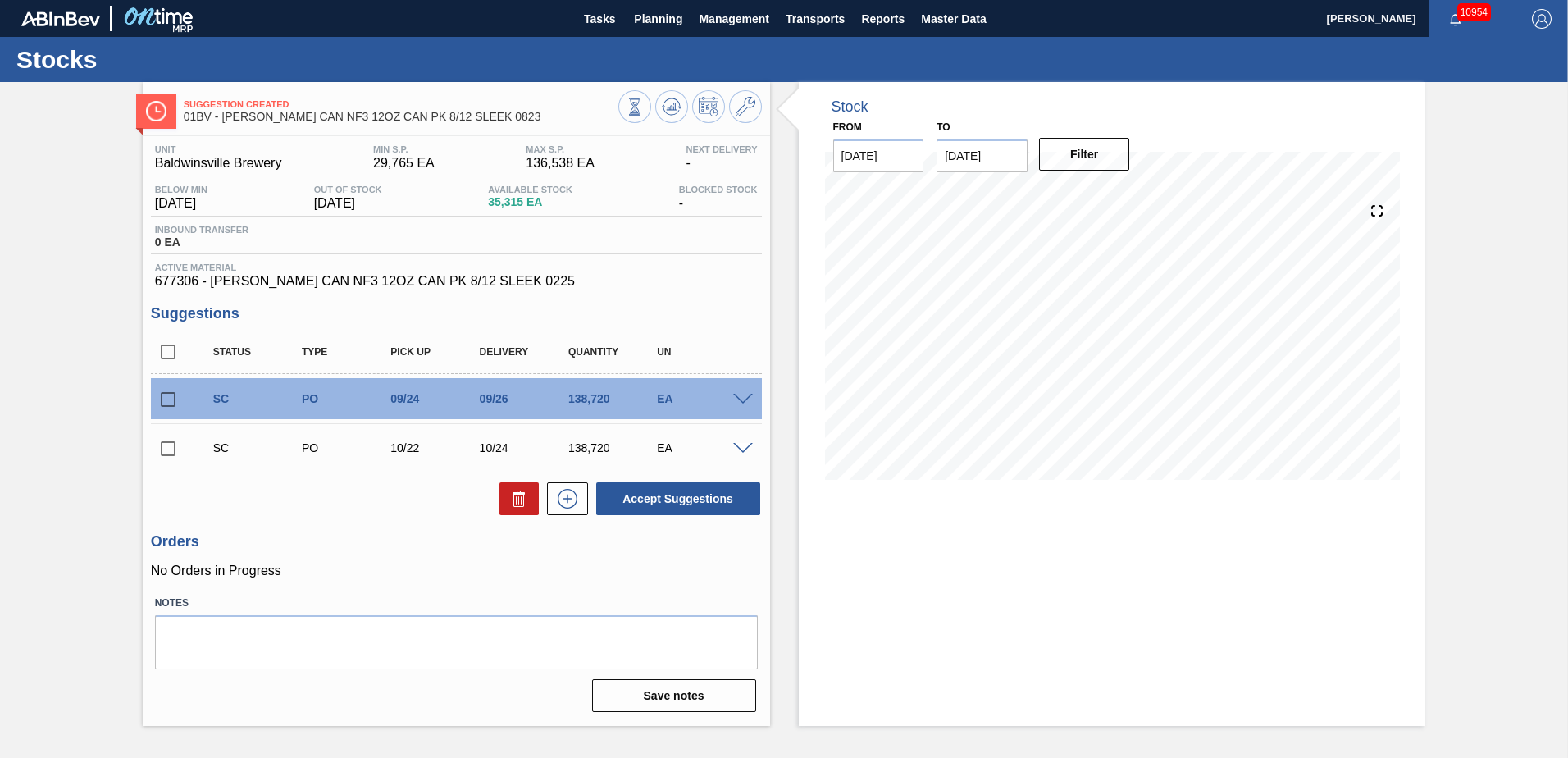
click at [744, 105] on icon at bounding box center [746, 107] width 20 height 20
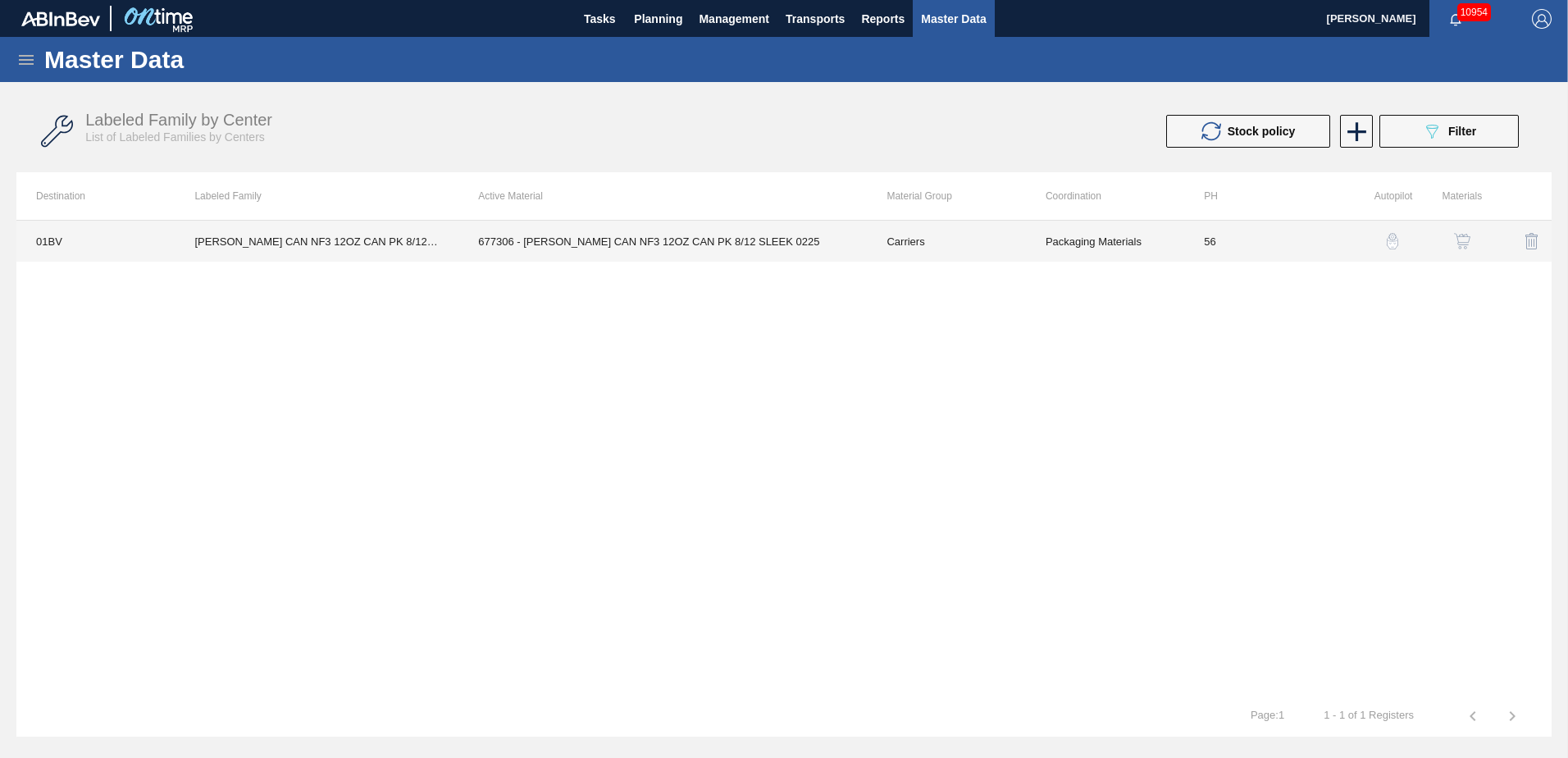
click at [619, 238] on td "677306 - [PERSON_NAME] CAN NF3 12OZ CAN PK 8/12 SLEEK 0225" at bounding box center [662, 241] width 409 height 41
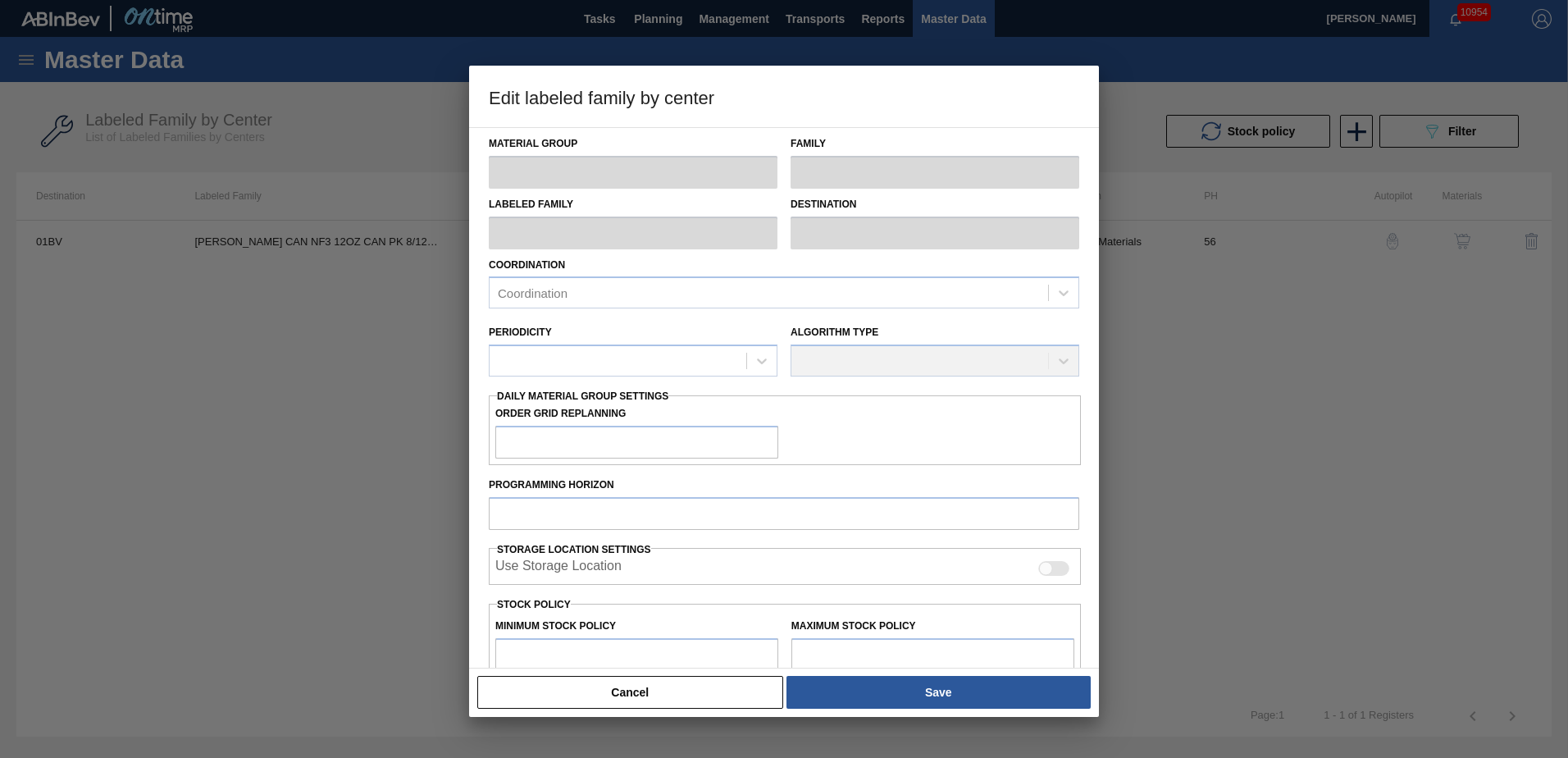
type input "Carriers"
type input "Can Carriers"
type input "[PERSON_NAME] CAN NF3 12OZ CAN PK 8/12 SLEEK 0823"
type input "01BV - [GEOGRAPHIC_DATA] Brewery"
type input "56"
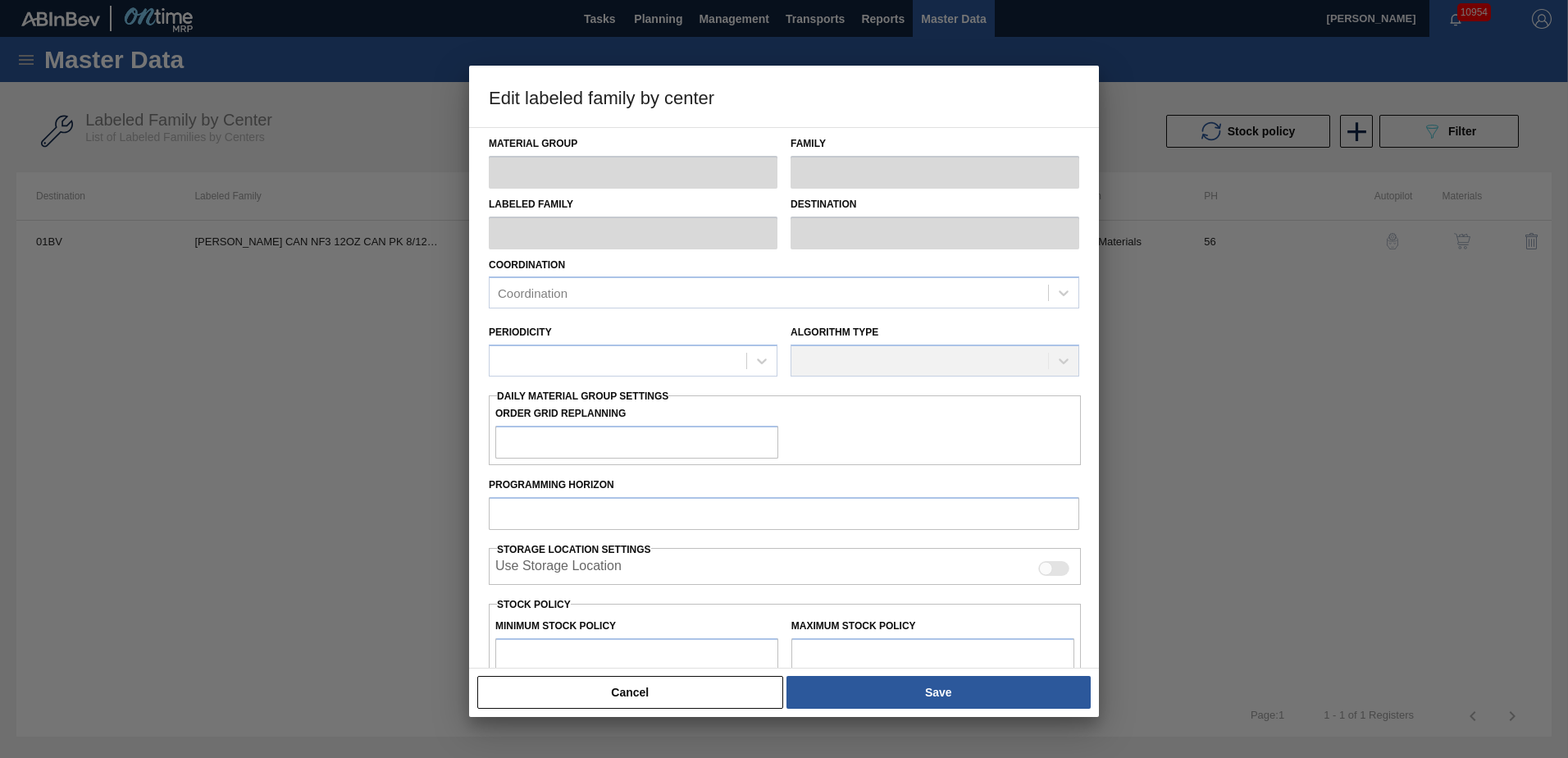
type input "29,765"
type input "136,538"
type input "0"
type input "29,765"
checkbox input "true"
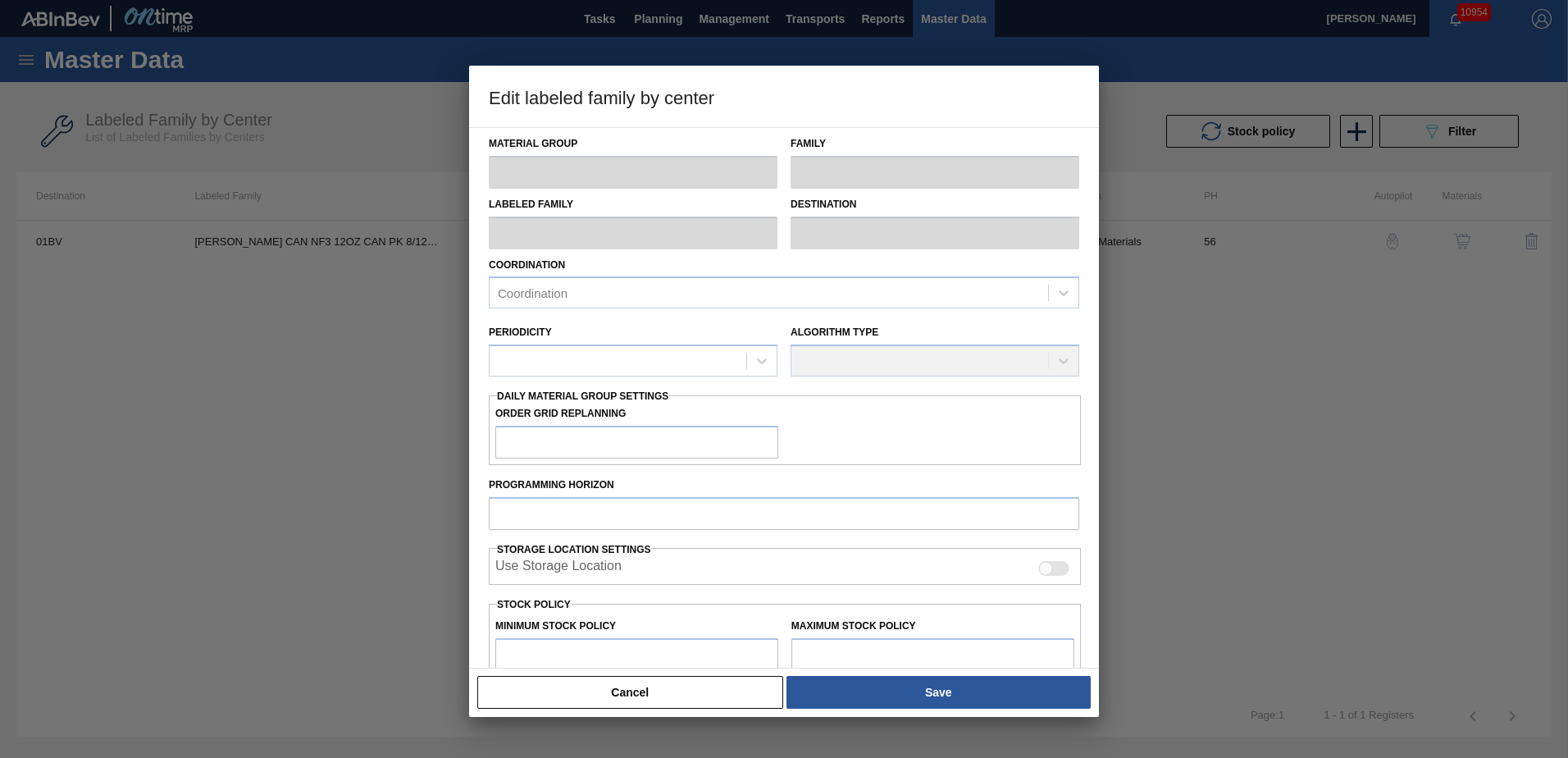
checkbox input "true"
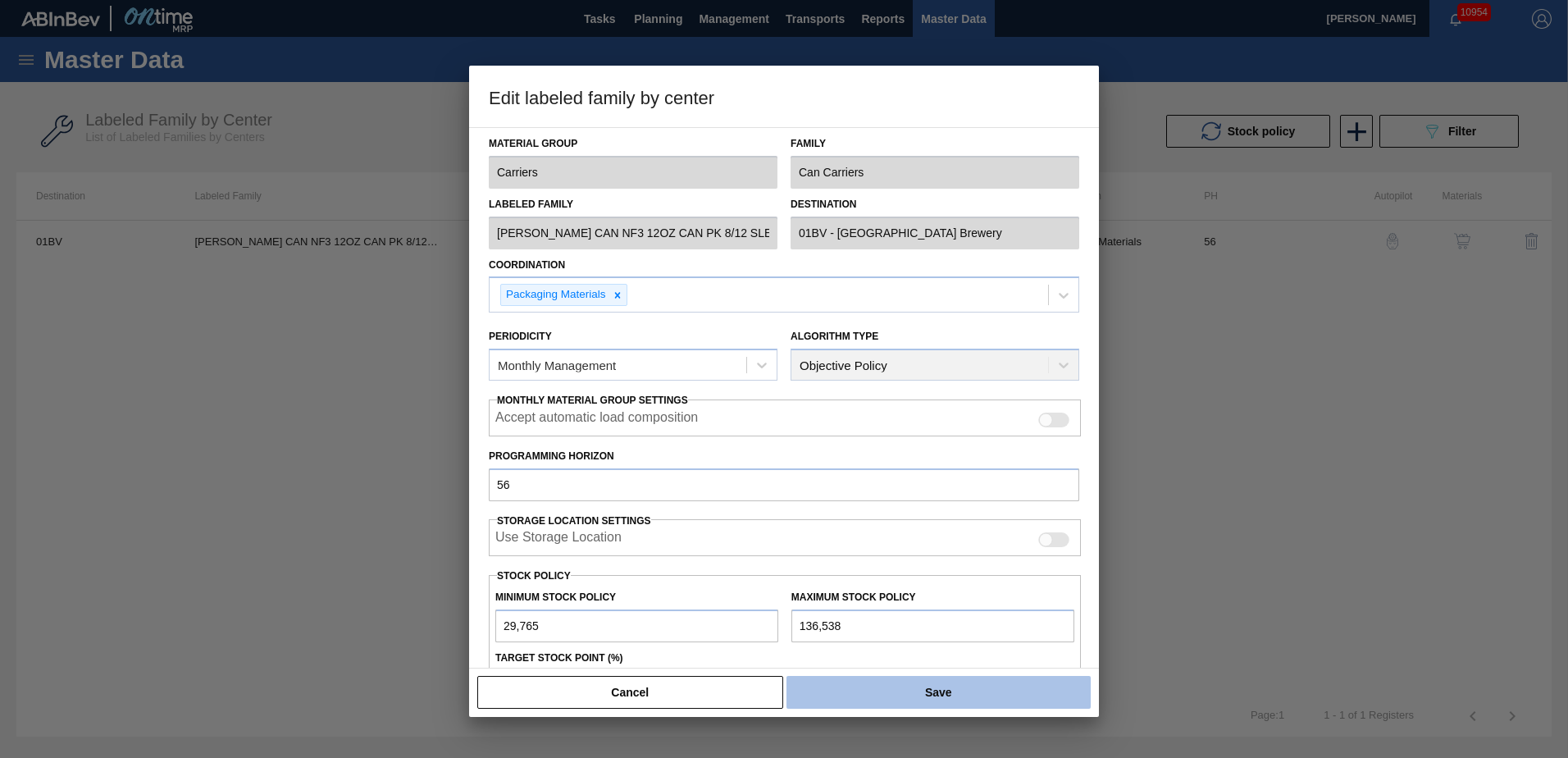
click at [951, 688] on button "Save" at bounding box center [938, 692] width 304 height 33
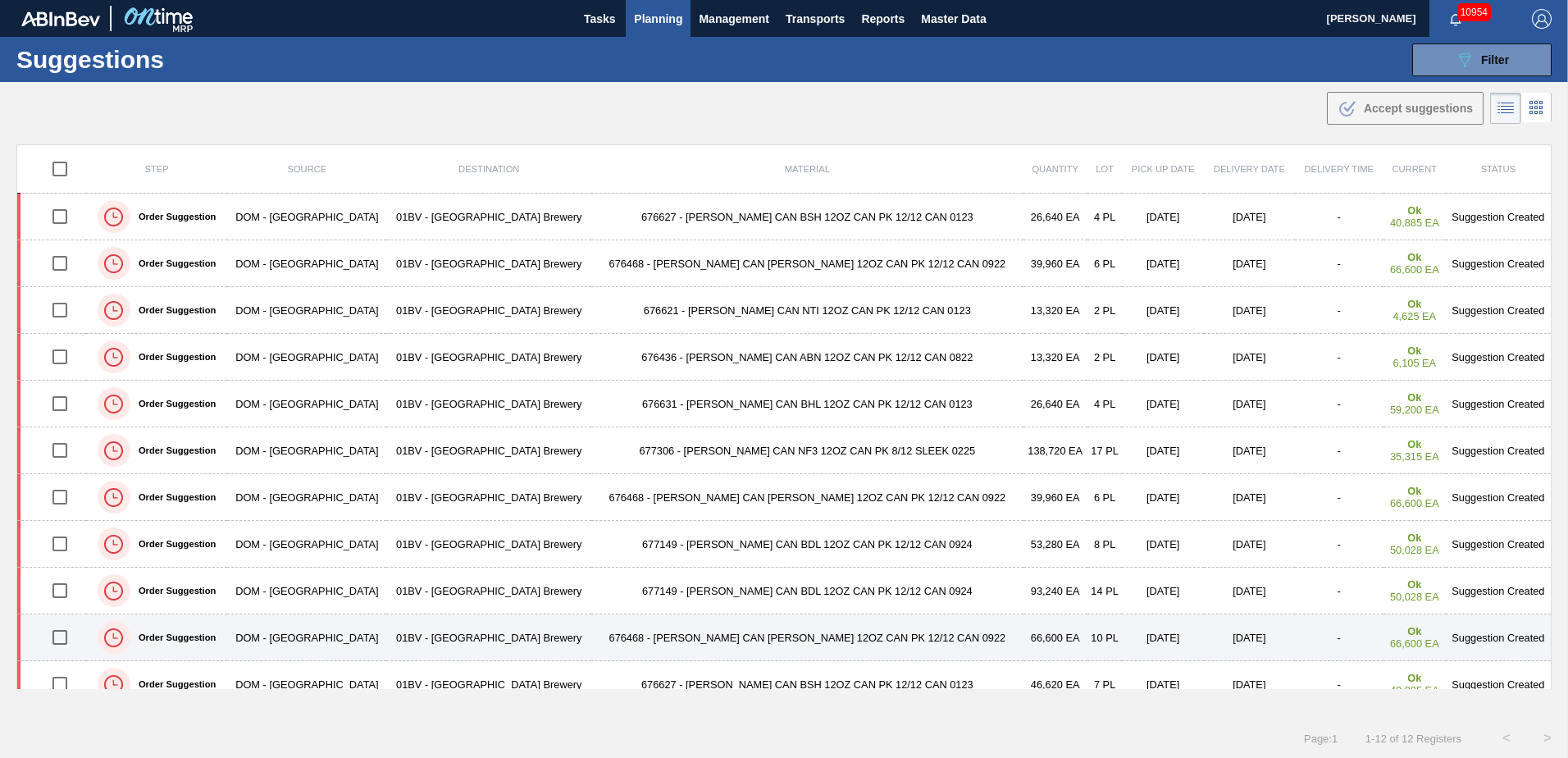
click at [67, 638] on input "checkbox" at bounding box center [60, 637] width 35 height 35
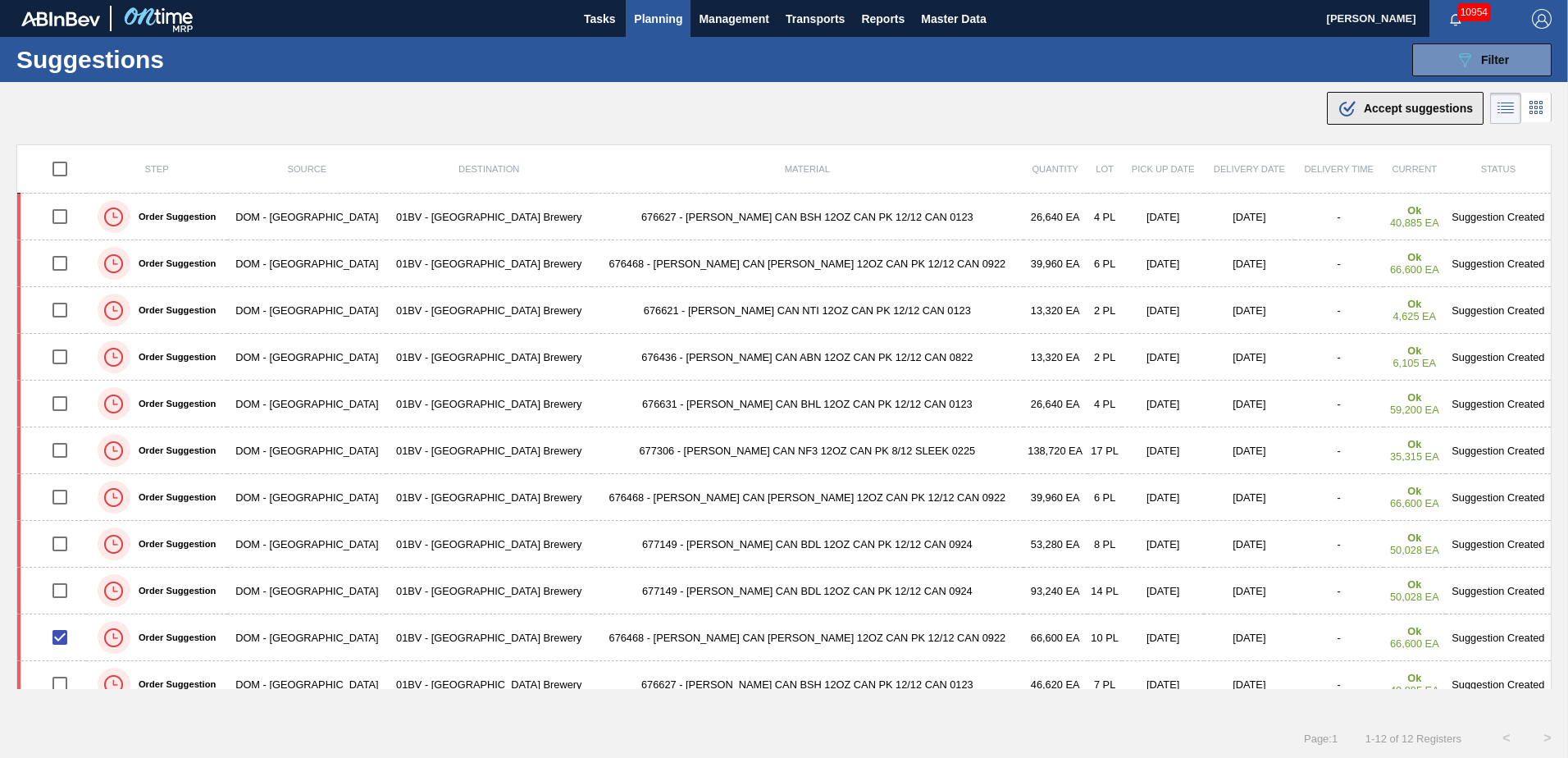
click at [1390, 109] on span "Accept suggestions" at bounding box center [1419, 108] width 109 height 13
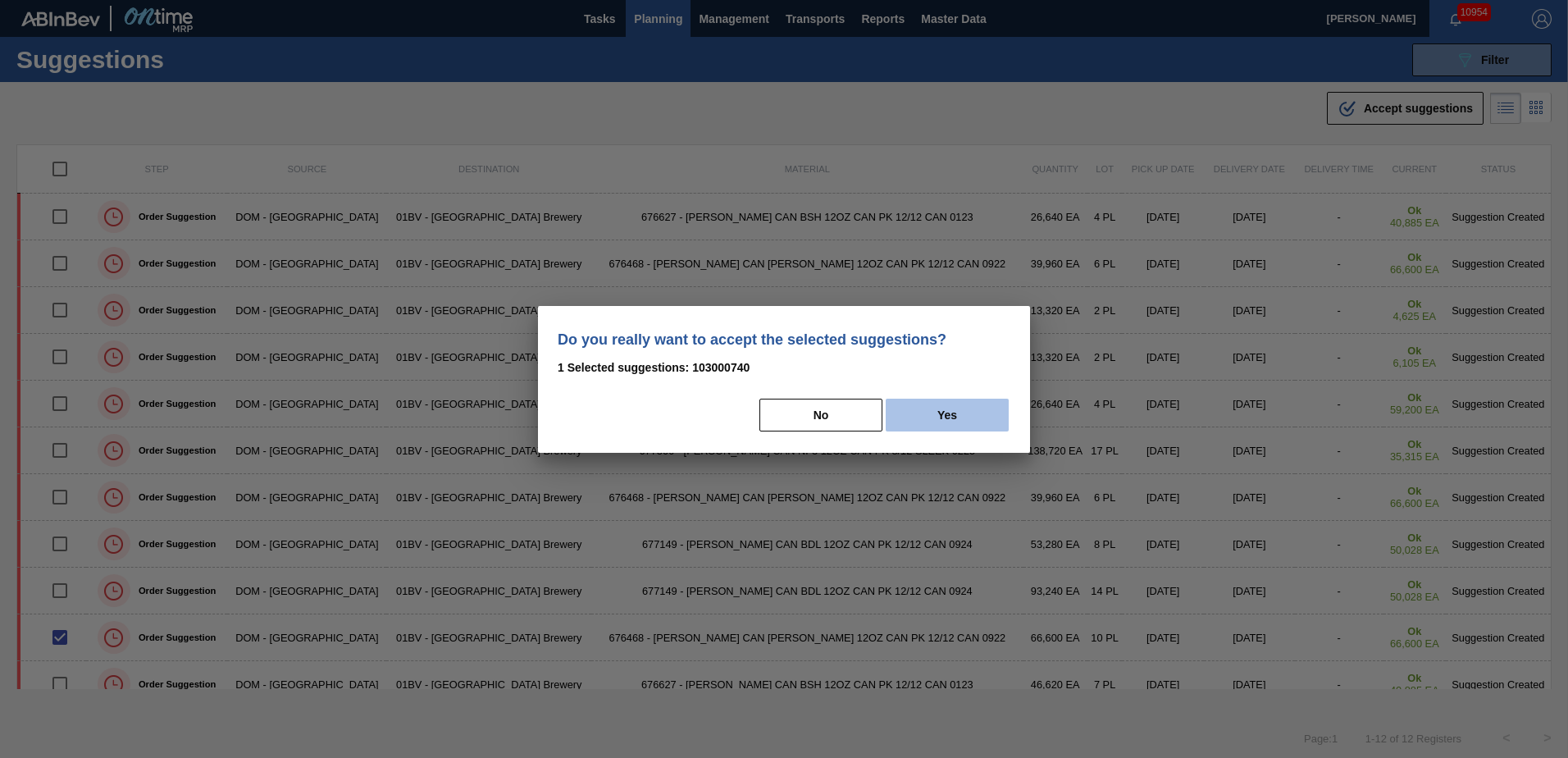
click at [963, 415] on button "Yes" at bounding box center [947, 415] width 123 height 33
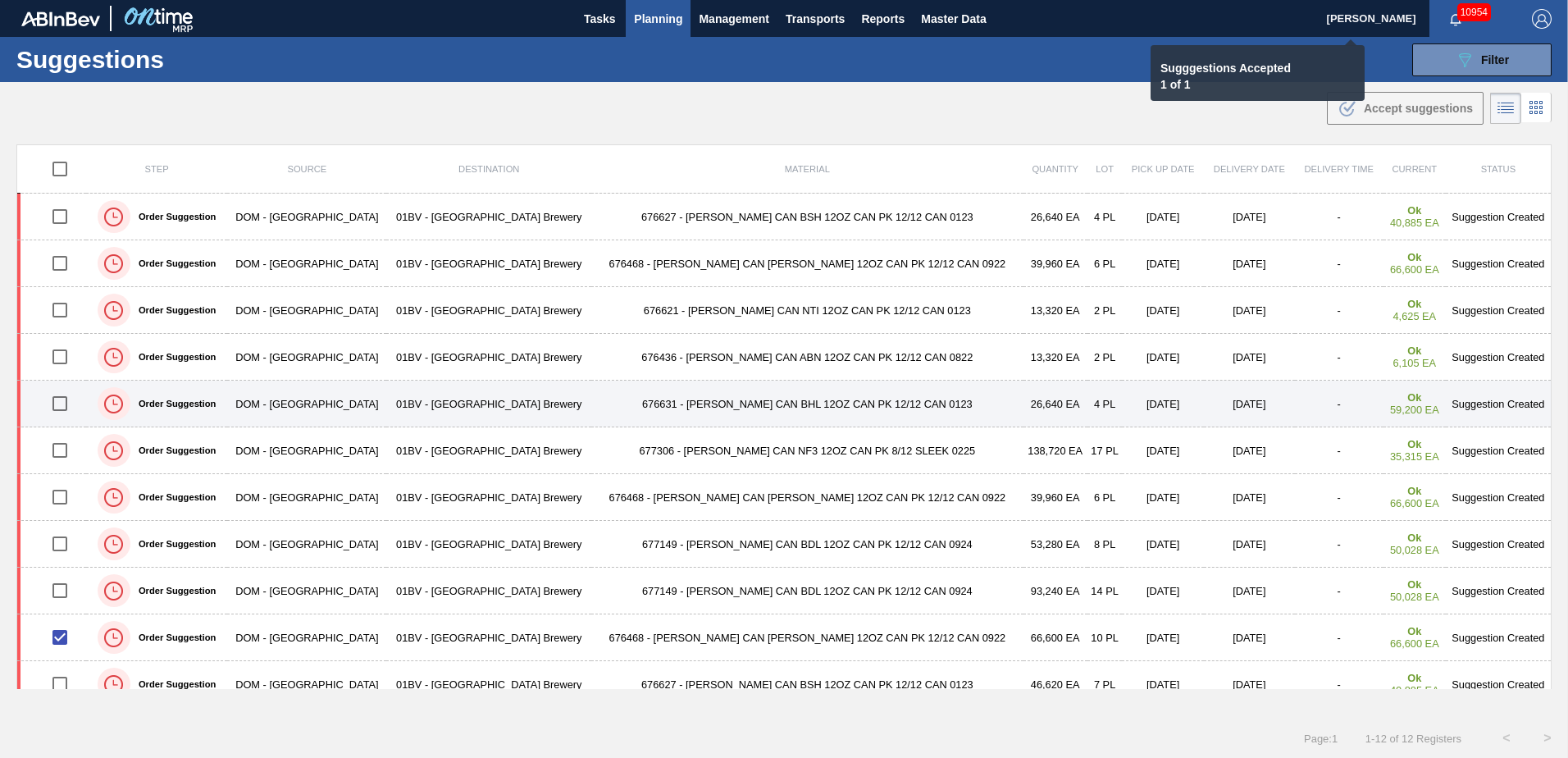
checkbox input "false"
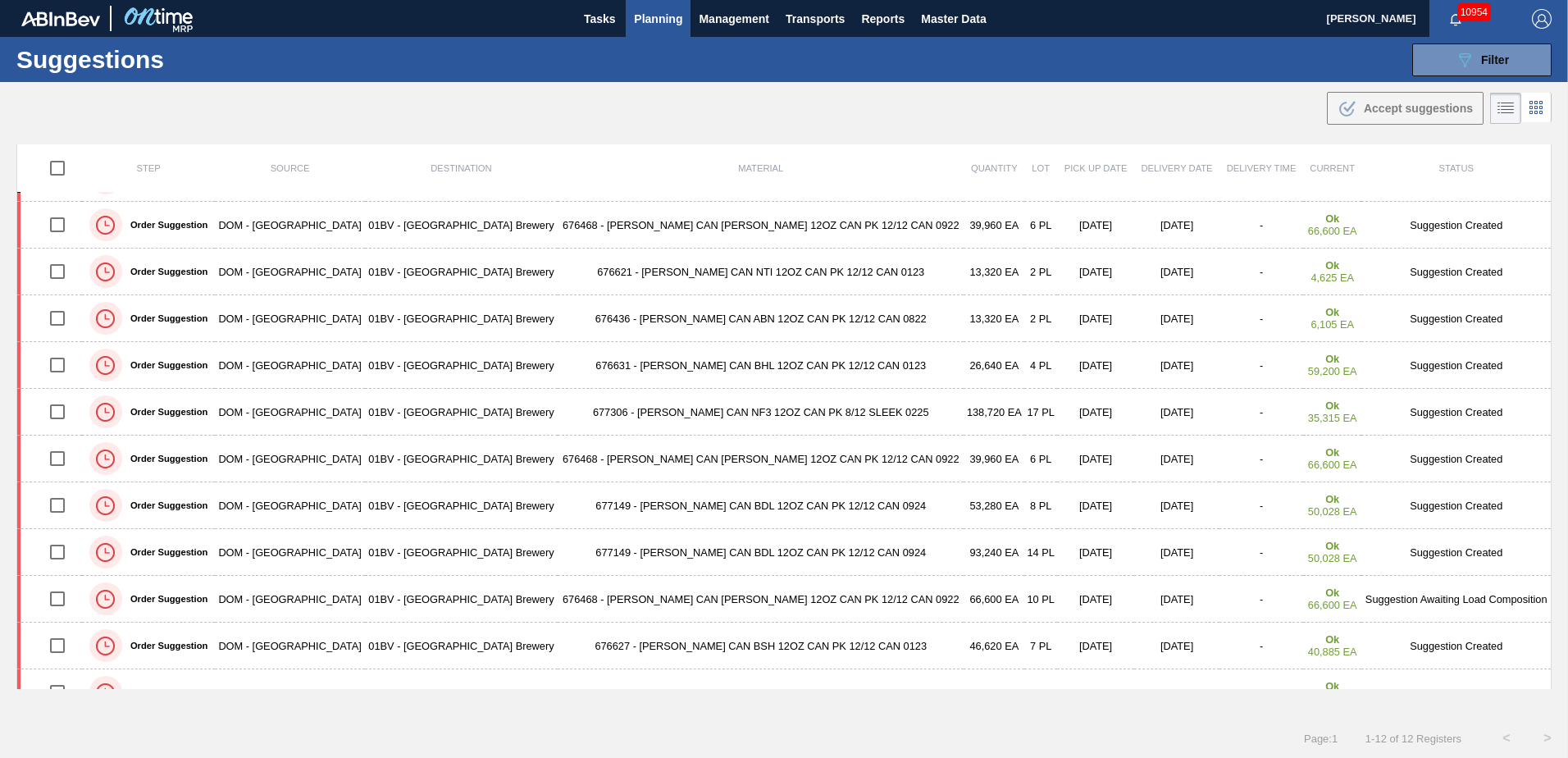
scroll to position [27, 0]
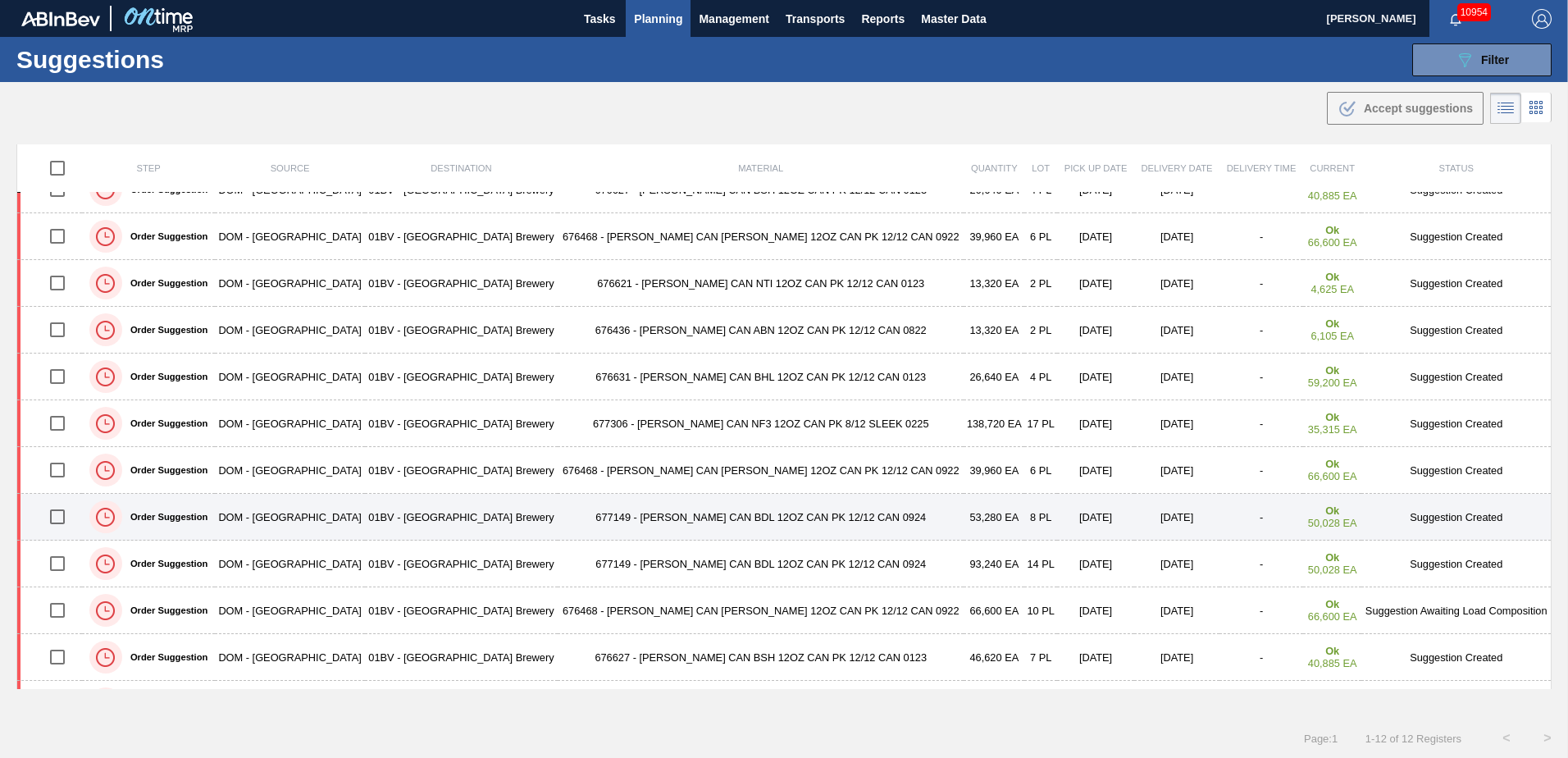
drag, startPoint x: 60, startPoint y: 517, endPoint x: 17, endPoint y: 517, distance: 43.0
click at [60, 517] on input "checkbox" at bounding box center [58, 517] width 35 height 35
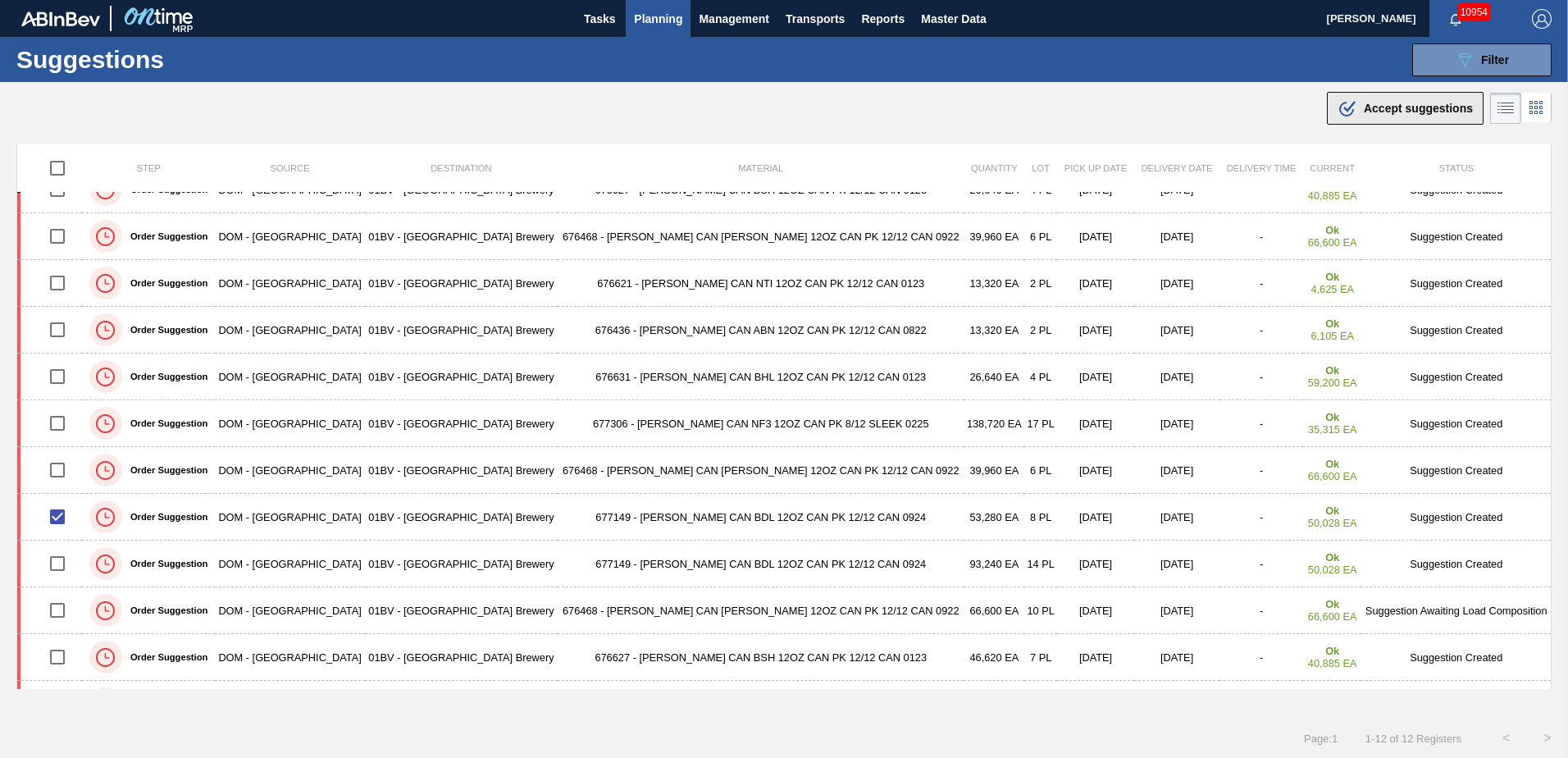
click at [1397, 102] on span "Accept suggestions" at bounding box center [1419, 108] width 109 height 13
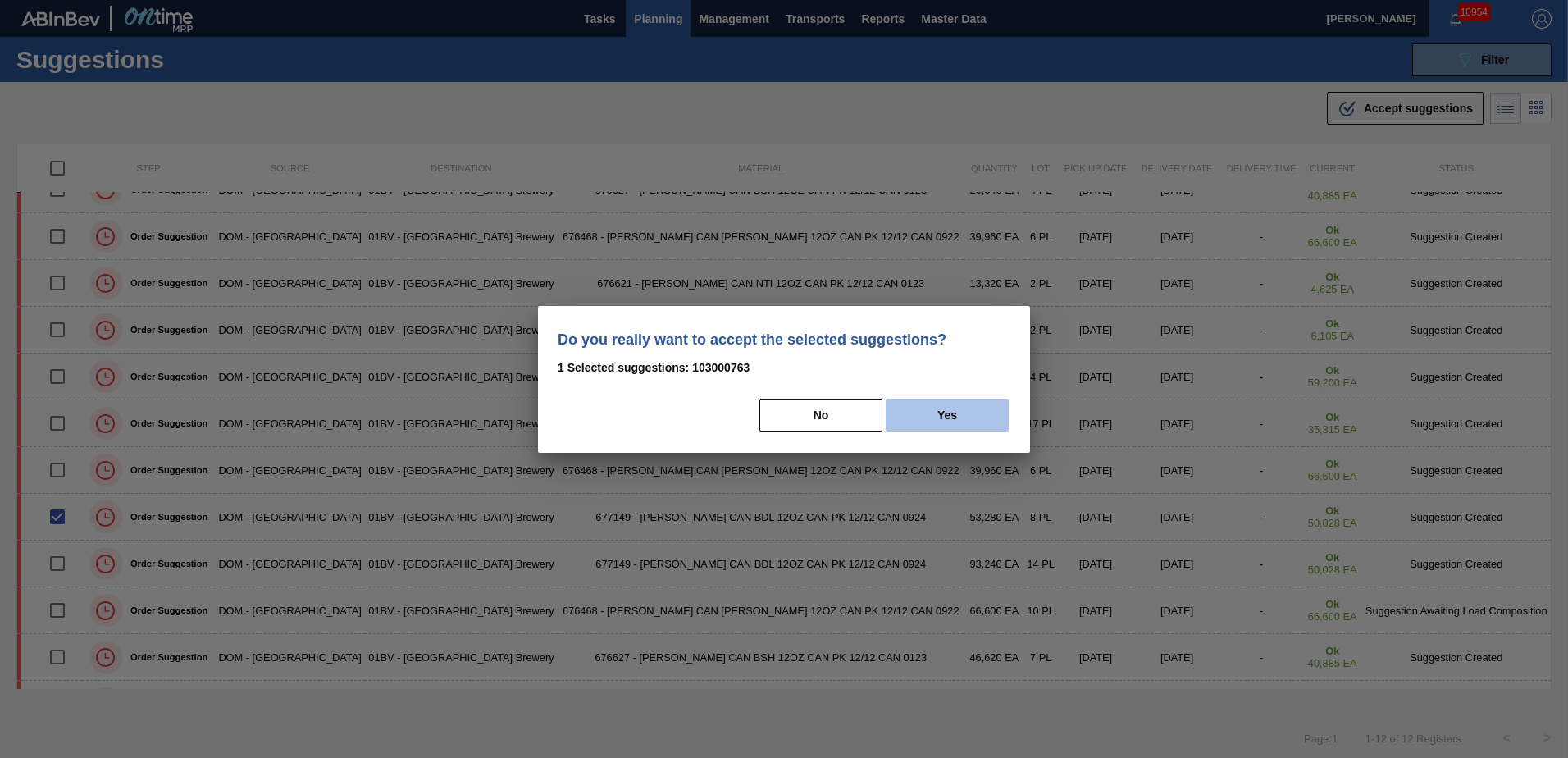
click at [956, 418] on button "Yes" at bounding box center [947, 415] width 123 height 33
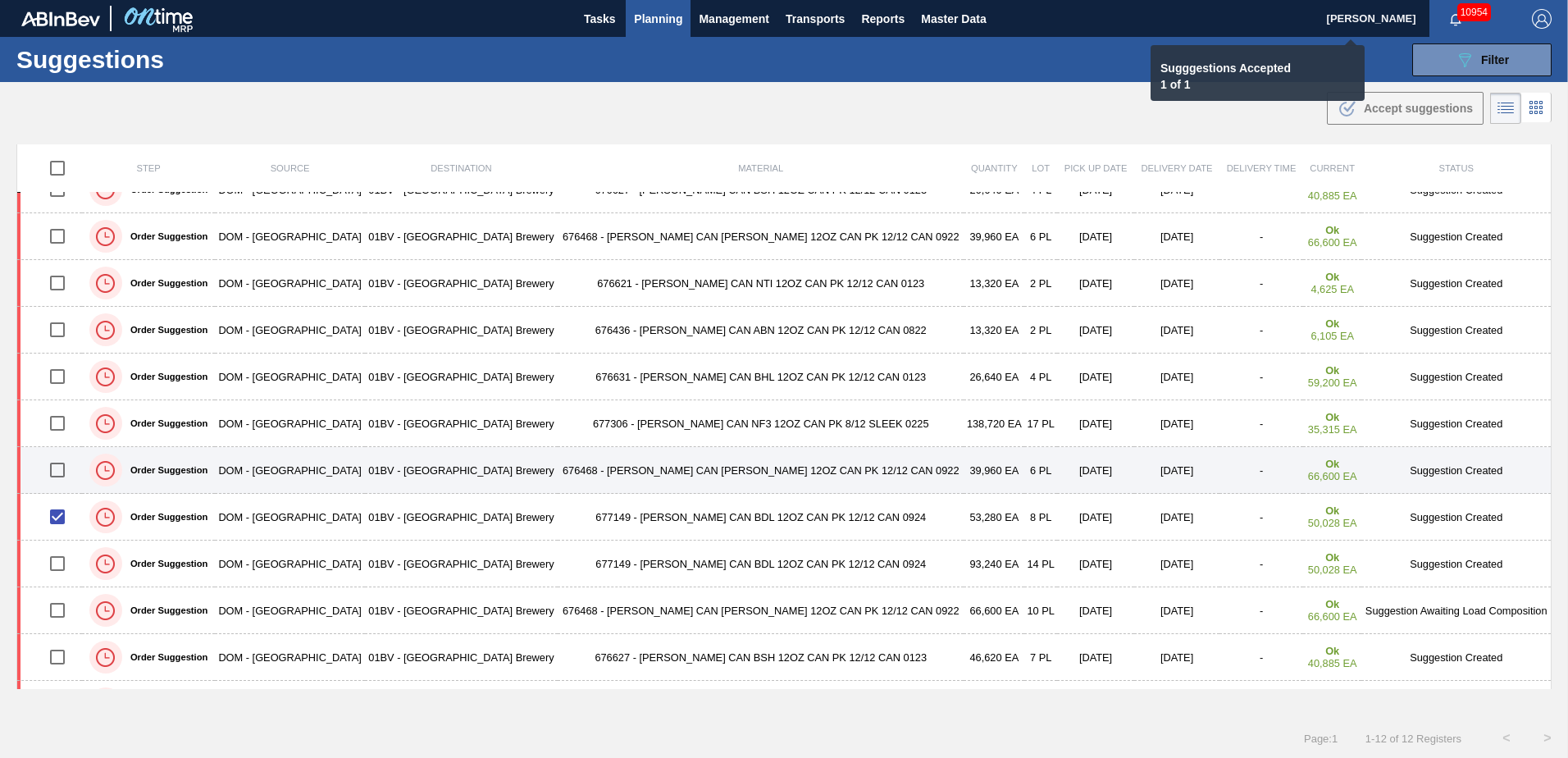
checkbox input "false"
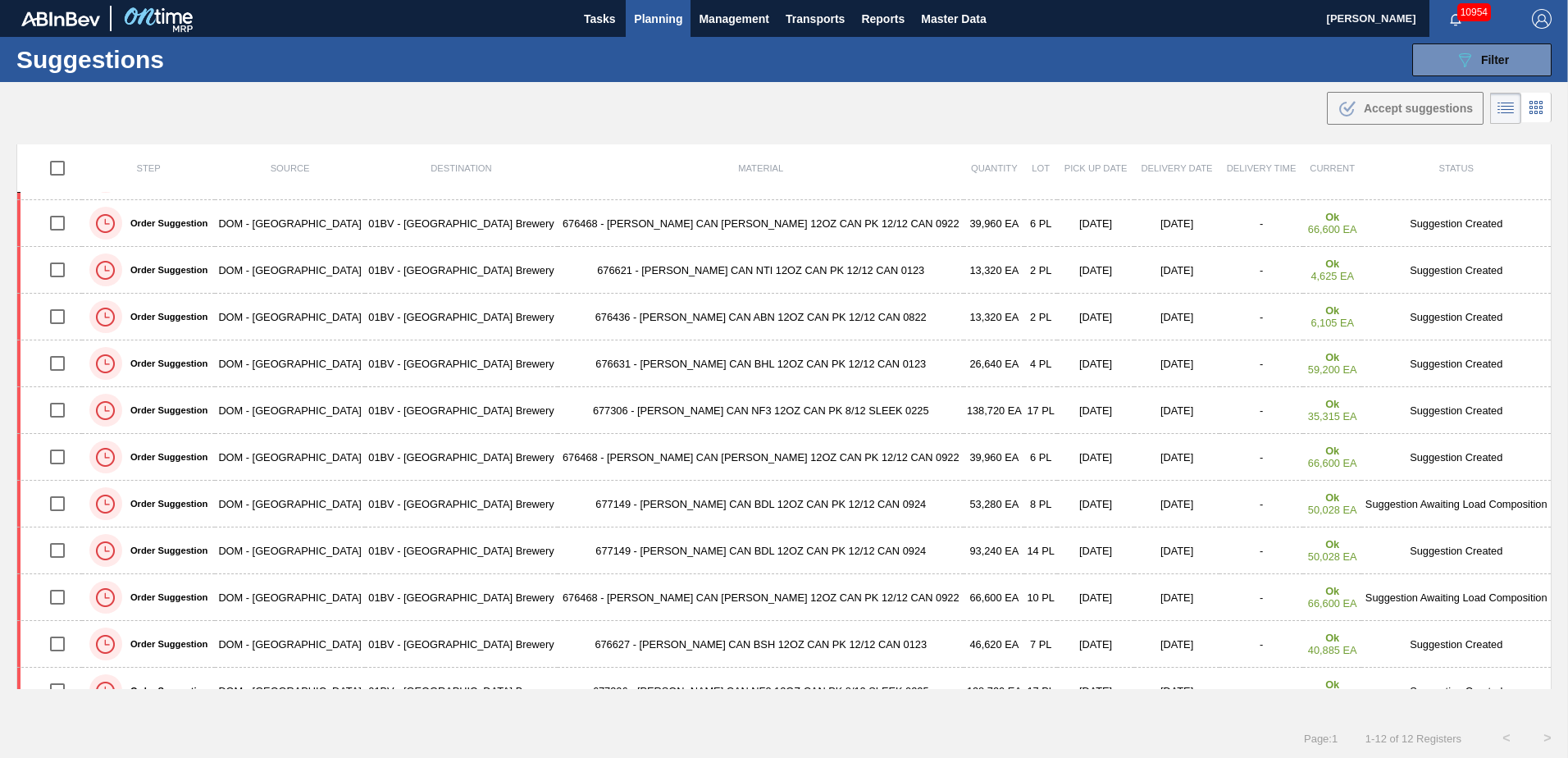
scroll to position [41, 0]
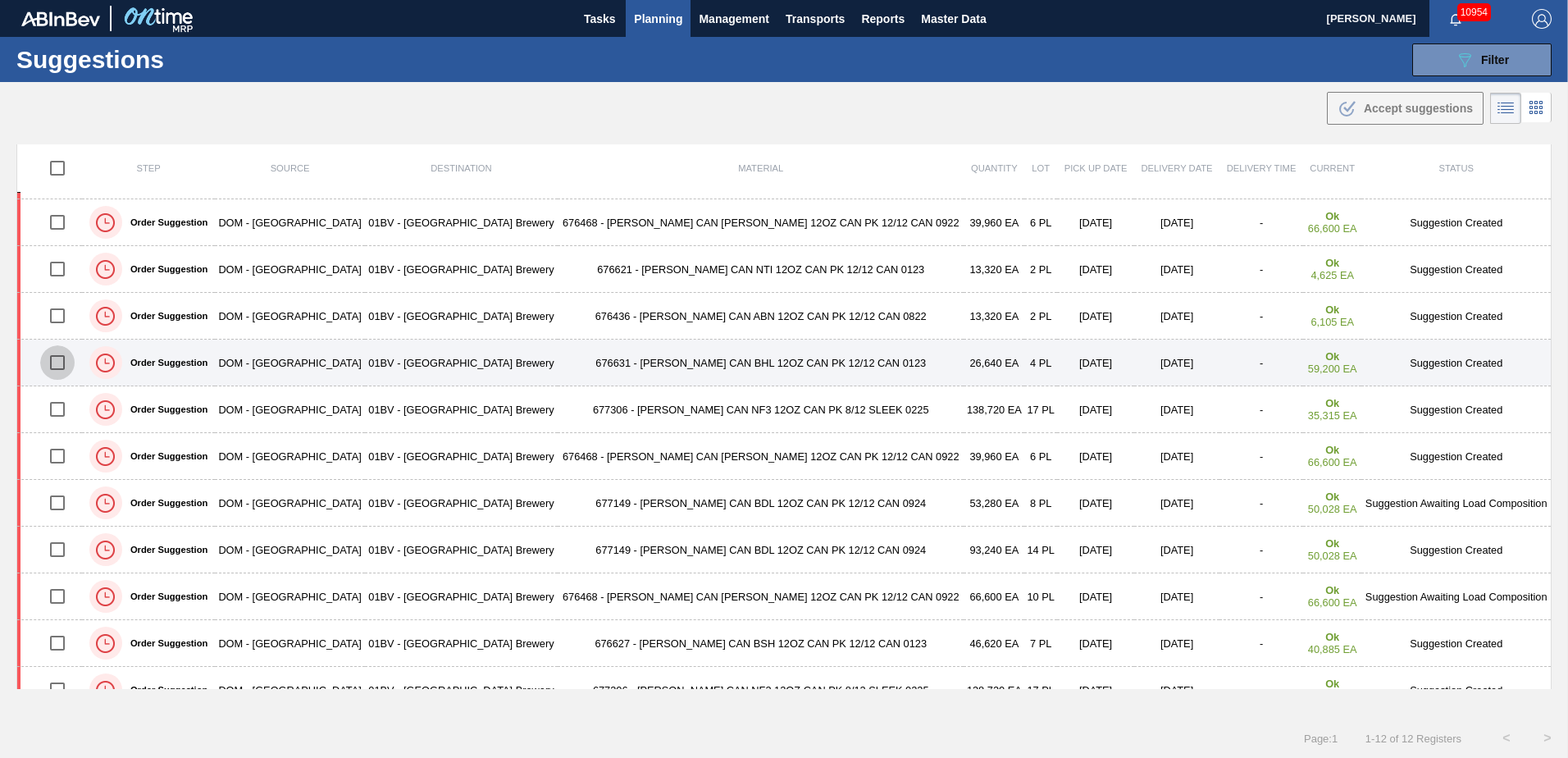
click at [60, 361] on input "checkbox" at bounding box center [58, 362] width 35 height 35
checkbox input "true"
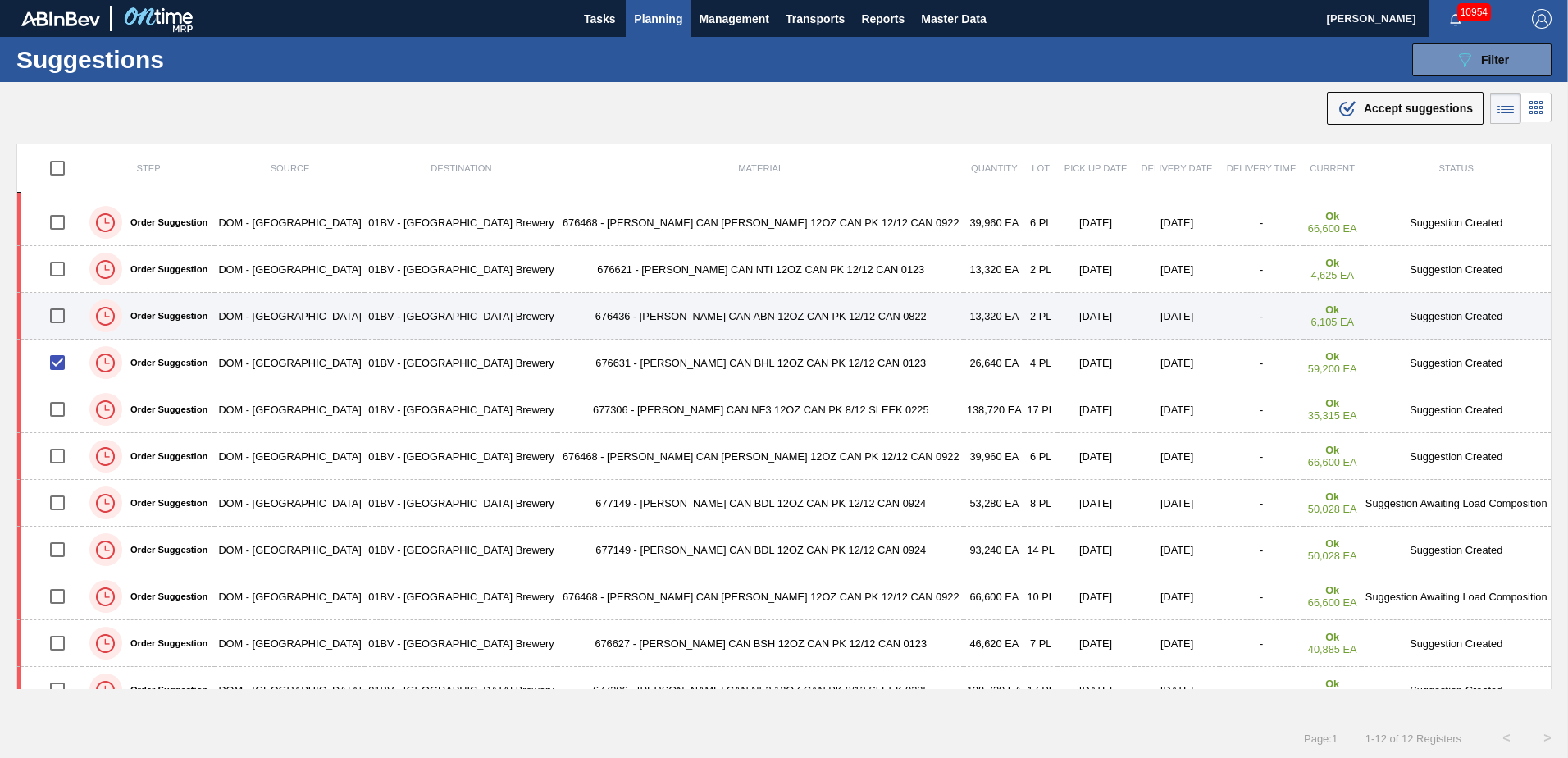
click at [59, 310] on input "checkbox" at bounding box center [58, 316] width 35 height 35
checkbox input "true"
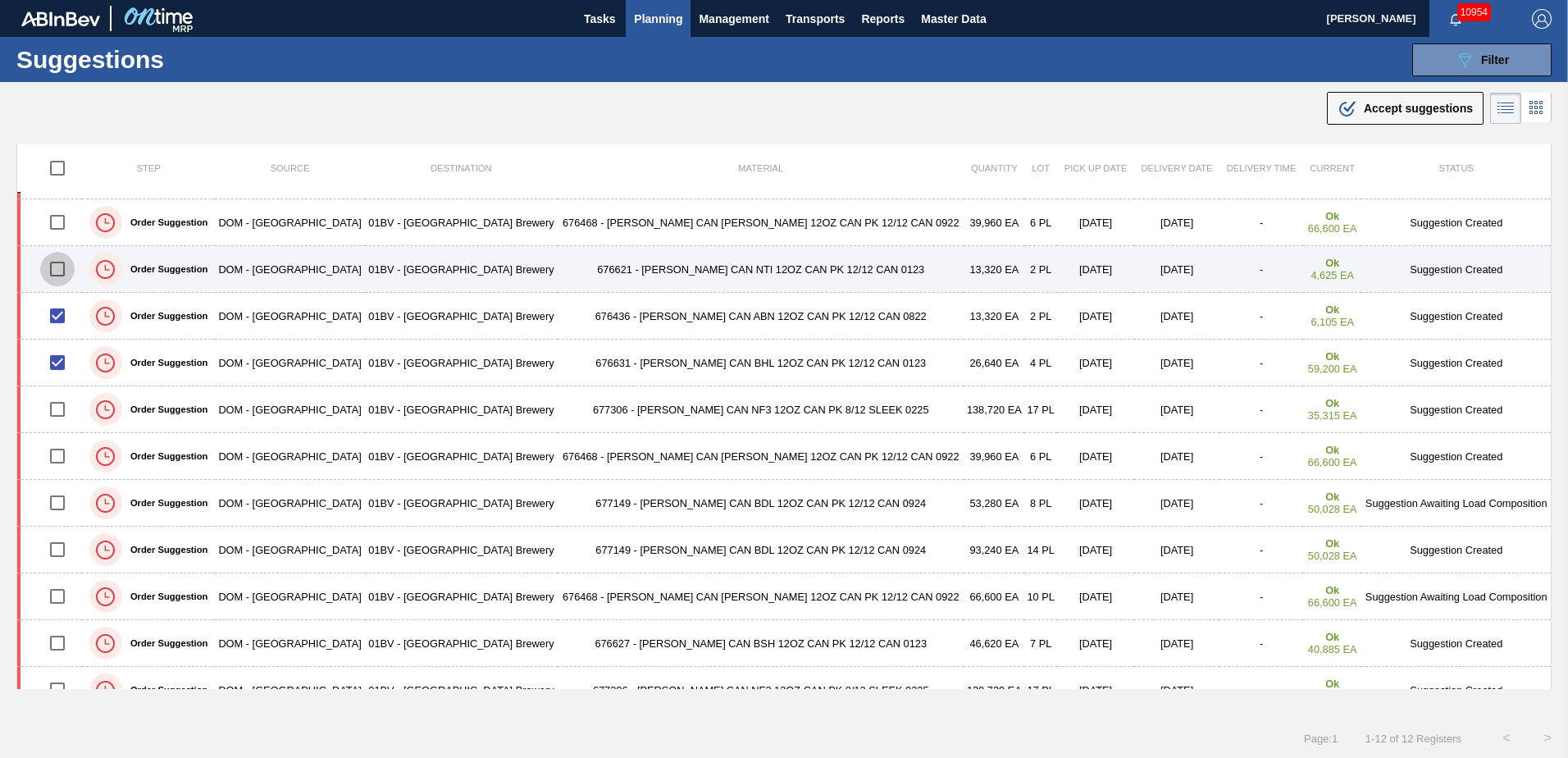
click at [63, 273] on input "checkbox" at bounding box center [58, 269] width 35 height 35
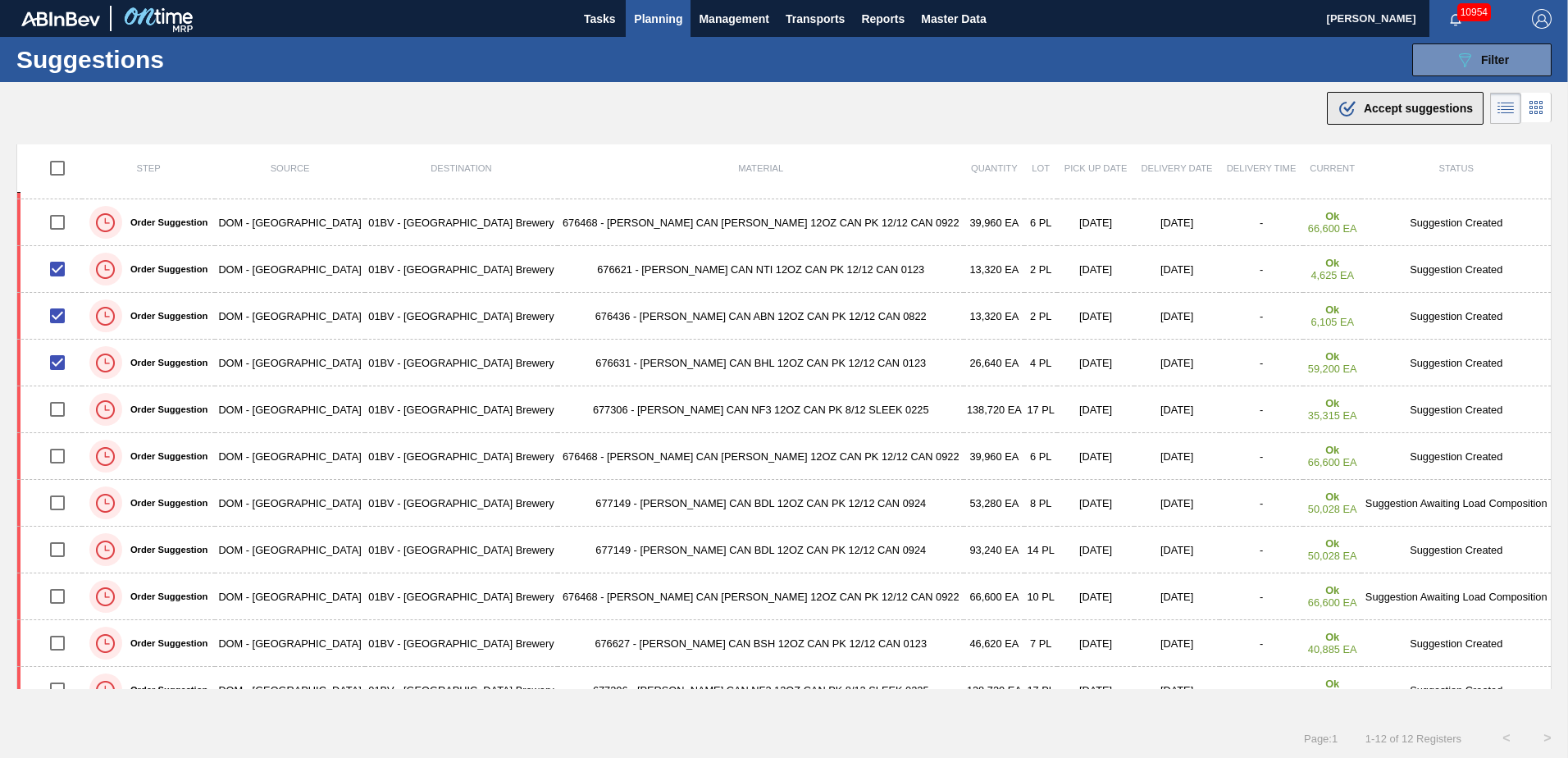
click at [1356, 116] on div ".b{fill:var(--color-action-default)} Accept suggestions" at bounding box center [1405, 108] width 135 height 20
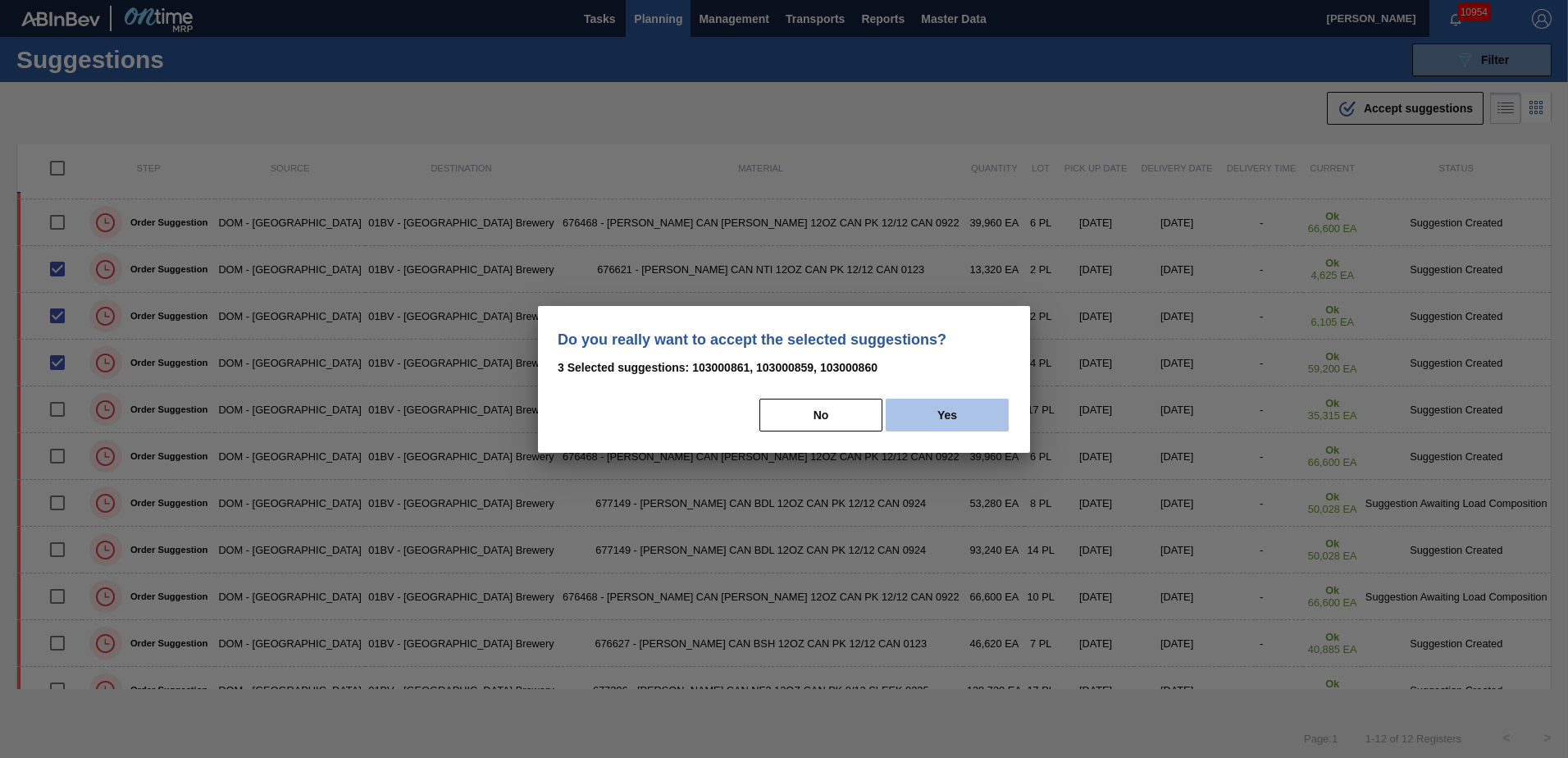
click at [963, 410] on button "Yes" at bounding box center [947, 415] width 123 height 33
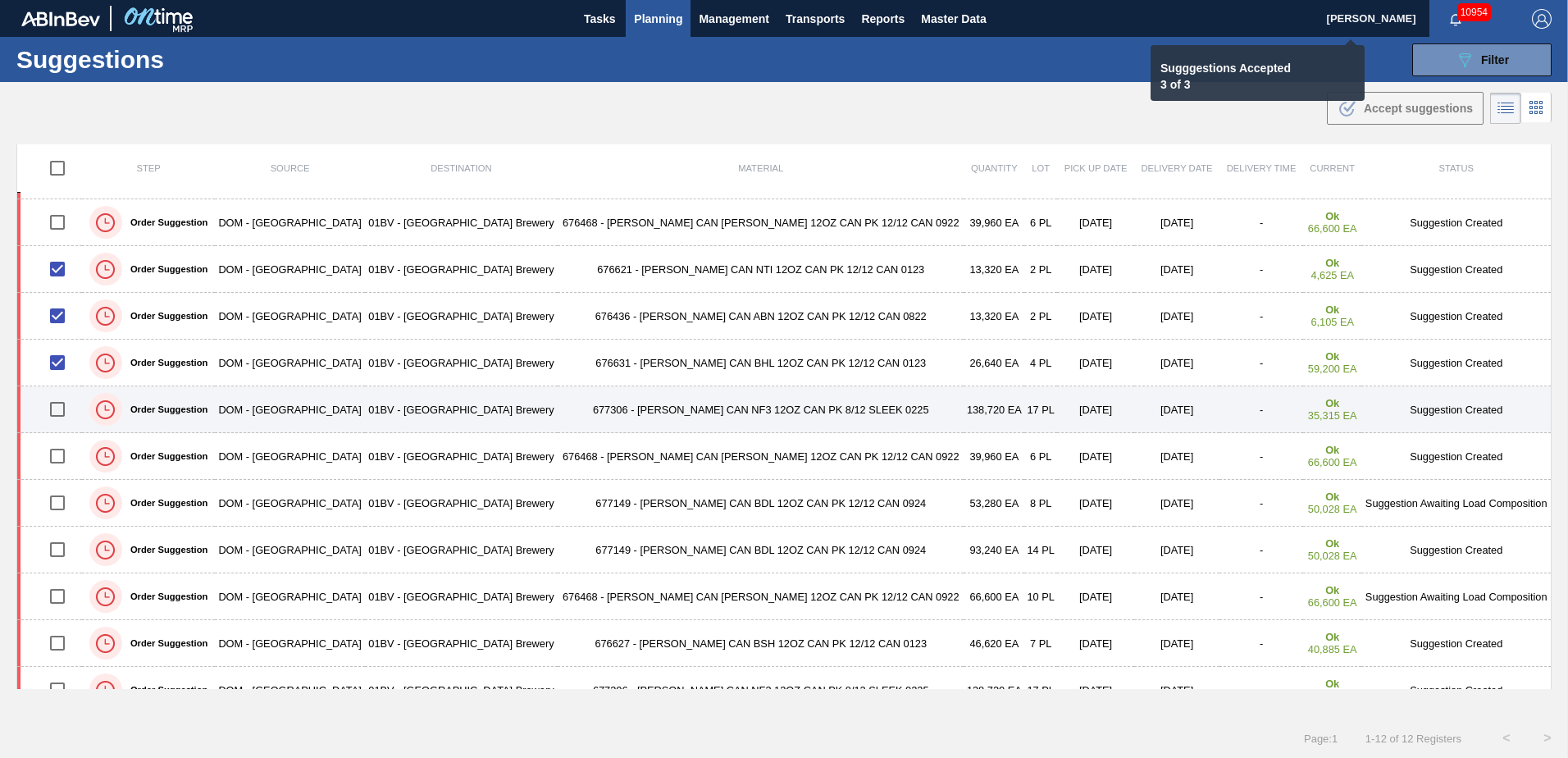
checkbox input "false"
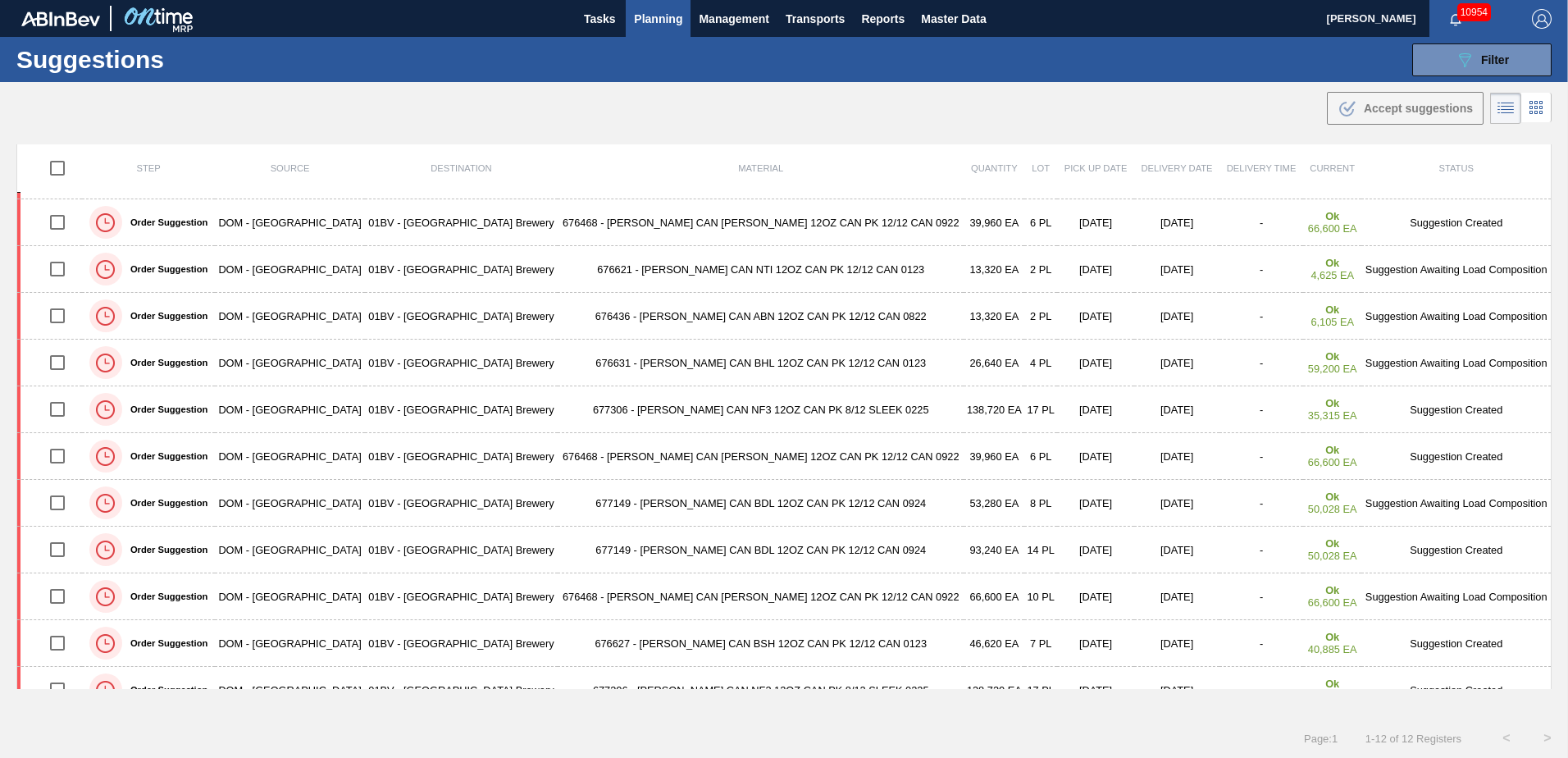
click at [655, 22] on span "Planning" at bounding box center [658, 19] width 49 height 20
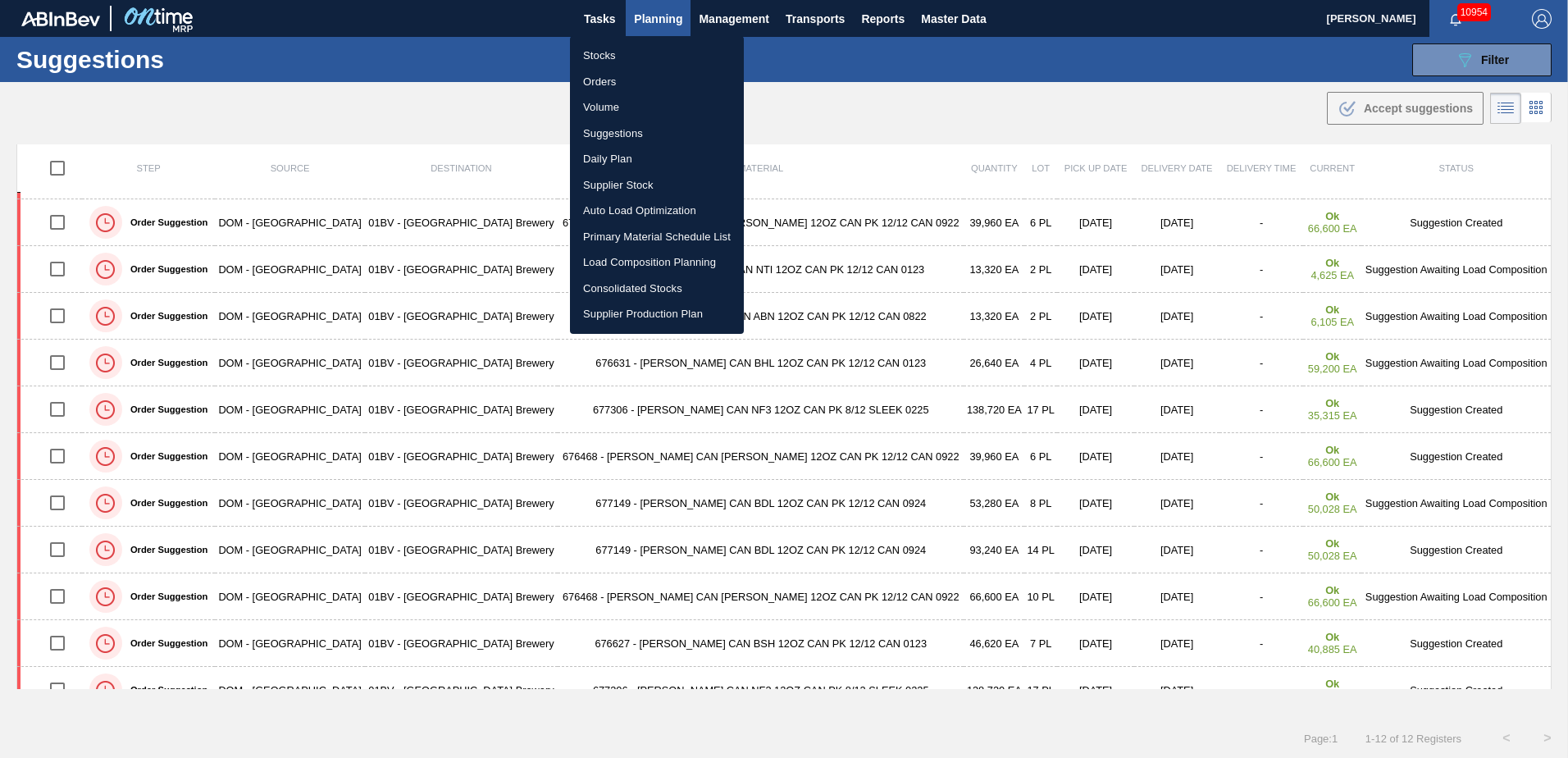
click at [635, 259] on li "Load Composition Planning" at bounding box center [656, 263] width 174 height 26
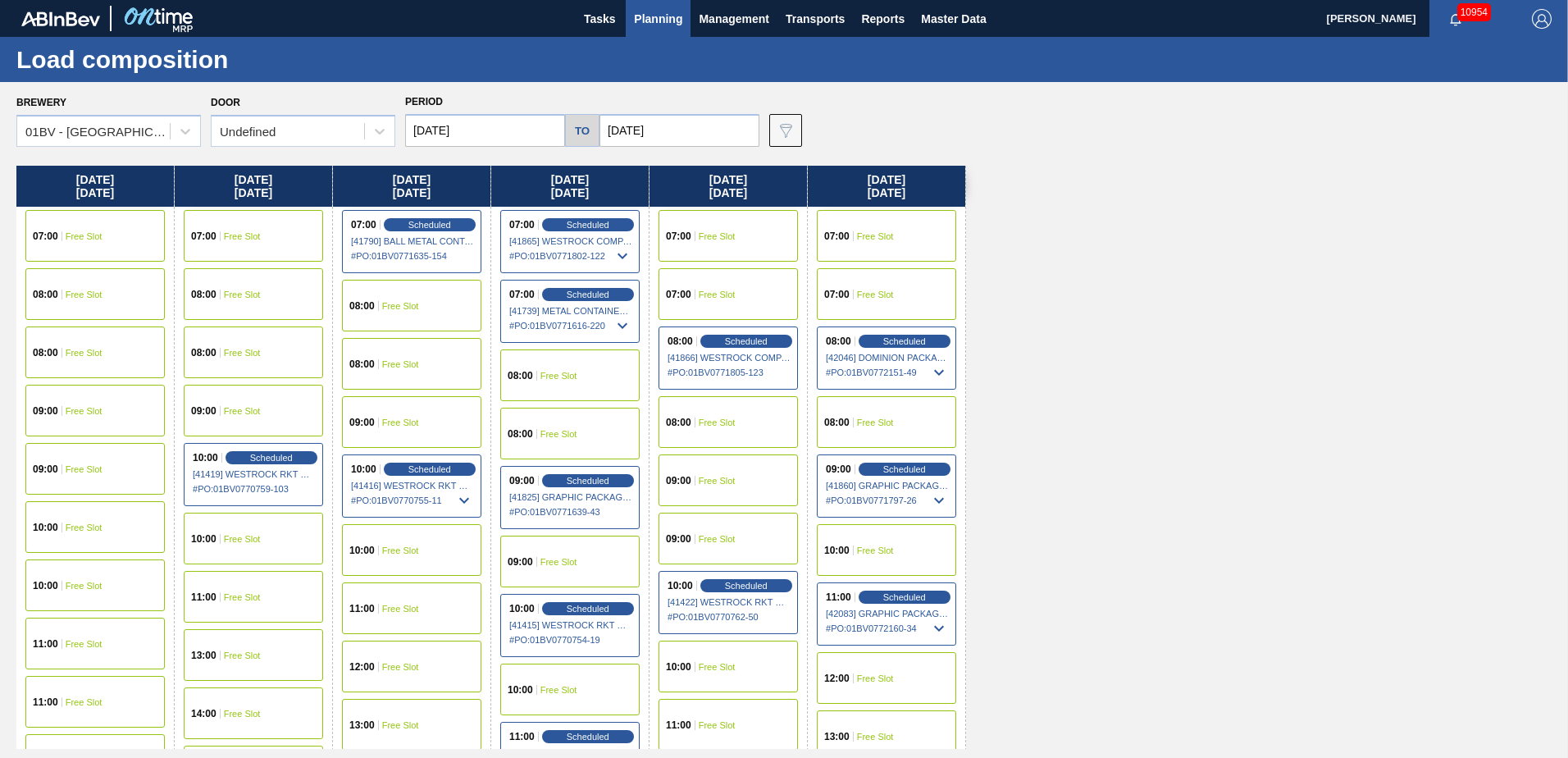
click at [678, 133] on input "[DATE]" at bounding box center [680, 130] width 160 height 33
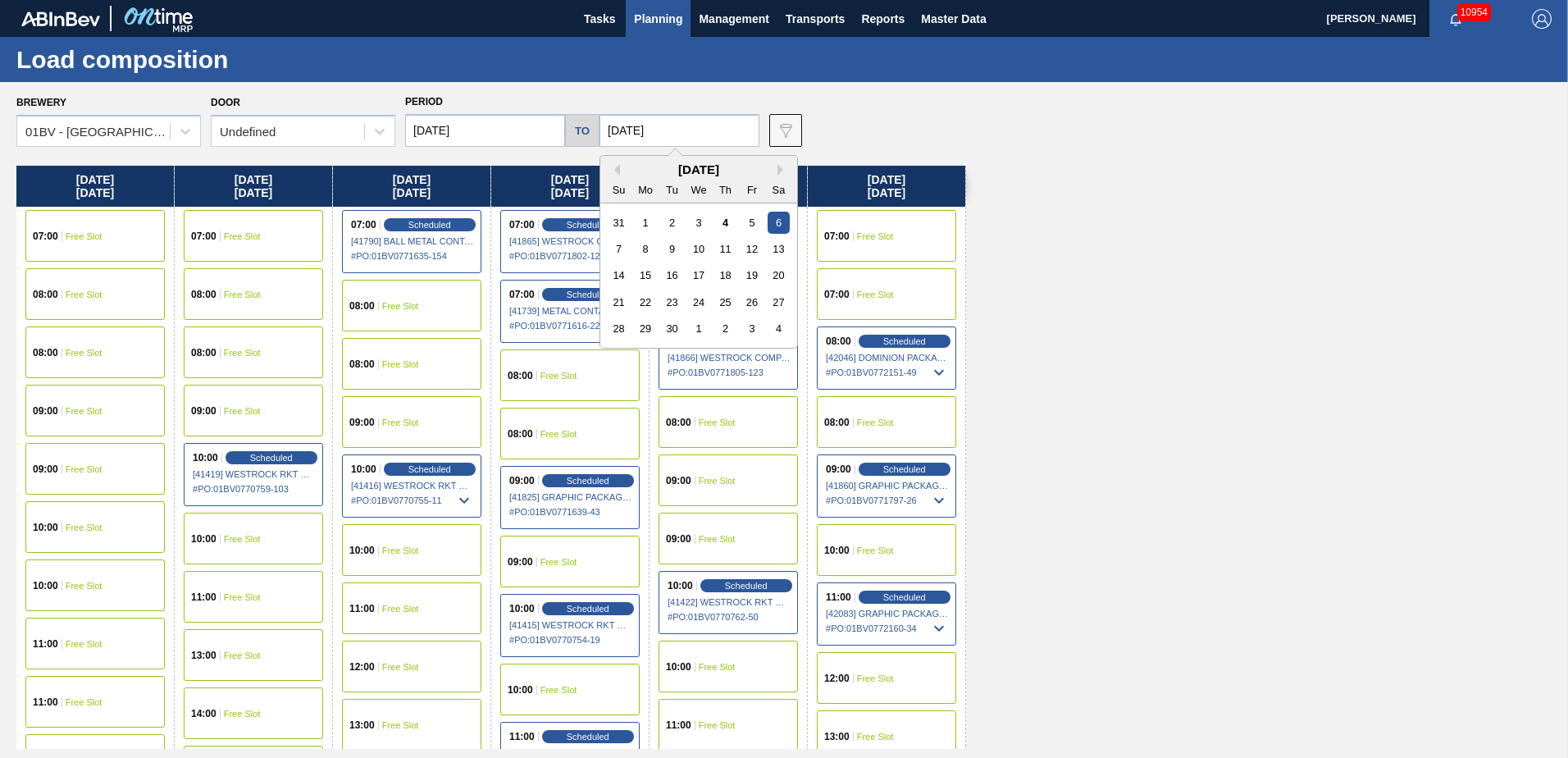
click at [748, 298] on div "26" at bounding box center [751, 302] width 22 height 22
type input "[DATE]"
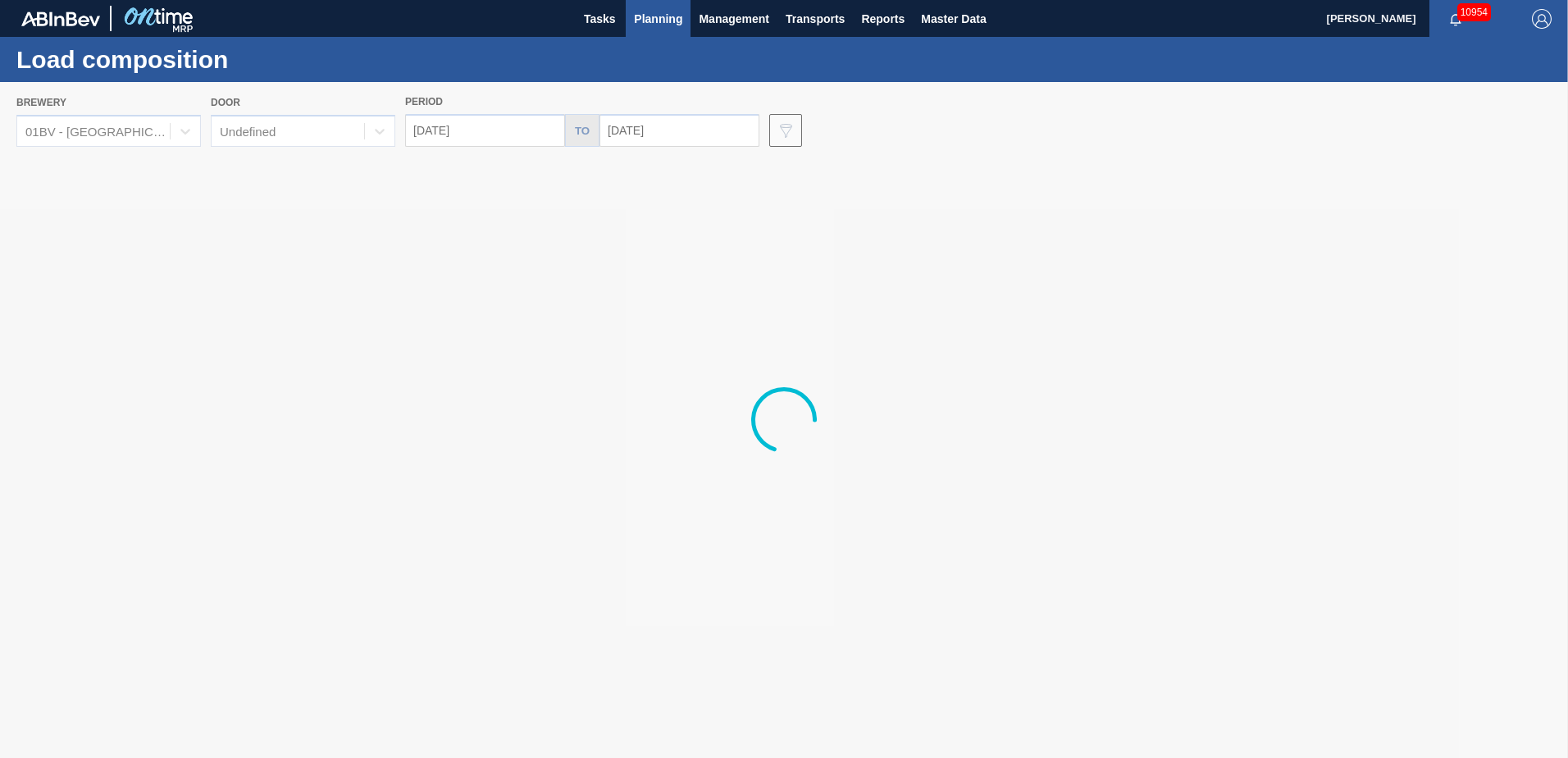
click at [499, 126] on div at bounding box center [784, 419] width 1568 height 675
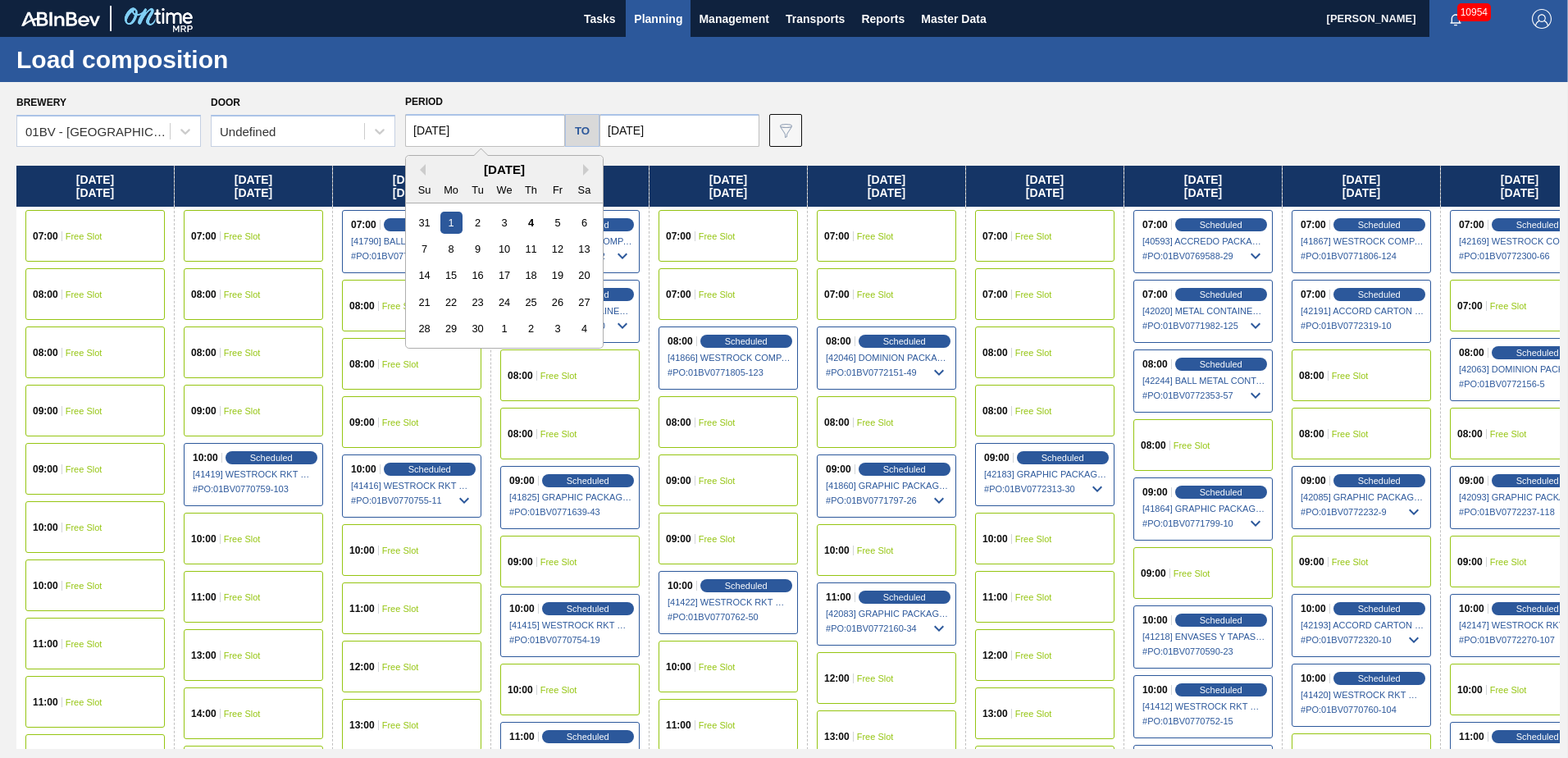
click at [500, 128] on input "[DATE]" at bounding box center [486, 130] width 160 height 33
click at [452, 299] on div "22" at bounding box center [451, 302] width 22 height 22
type input "[DATE]"
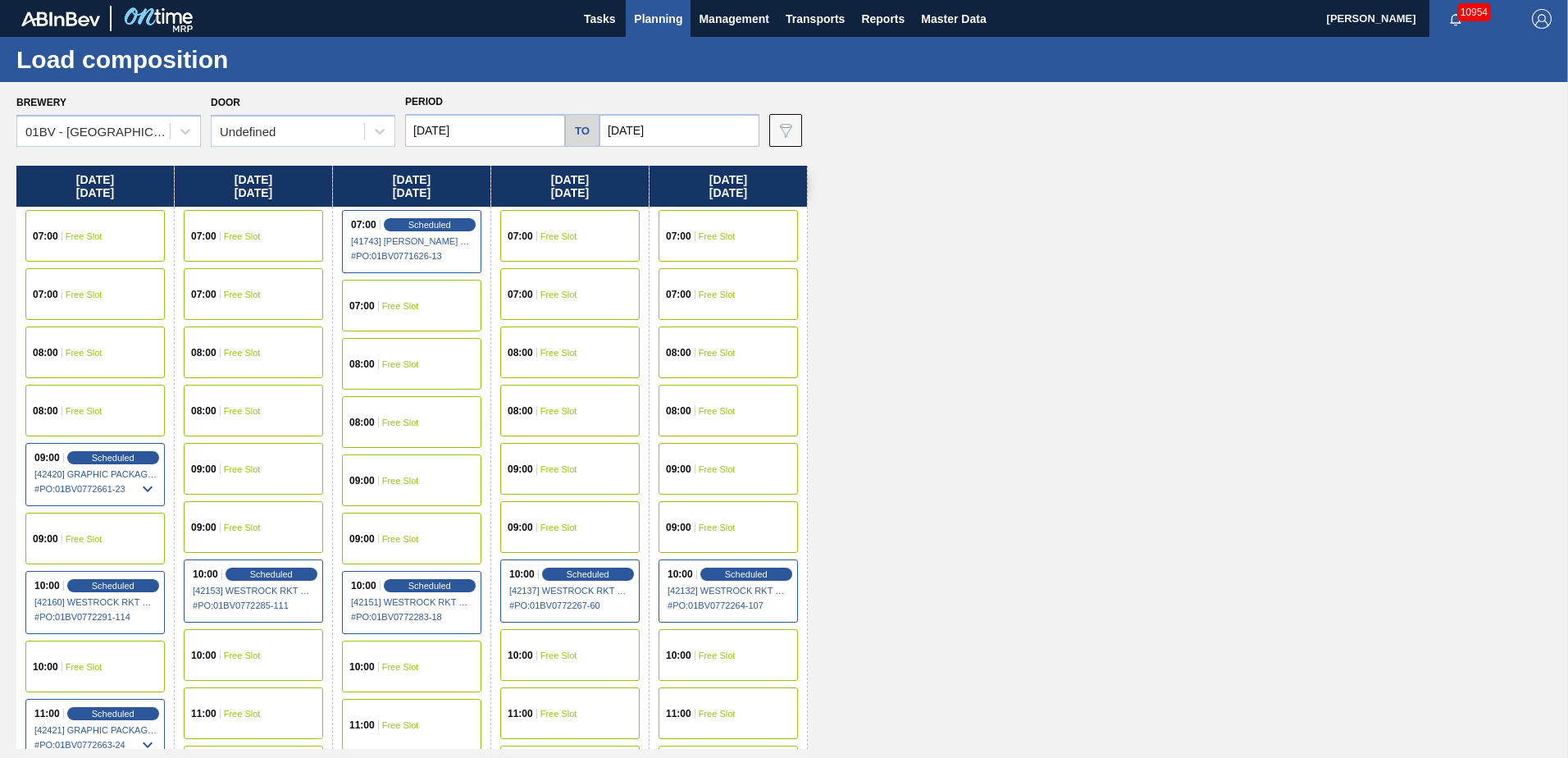
click at [382, 367] on span "Free Slot" at bounding box center [400, 364] width 37 height 10
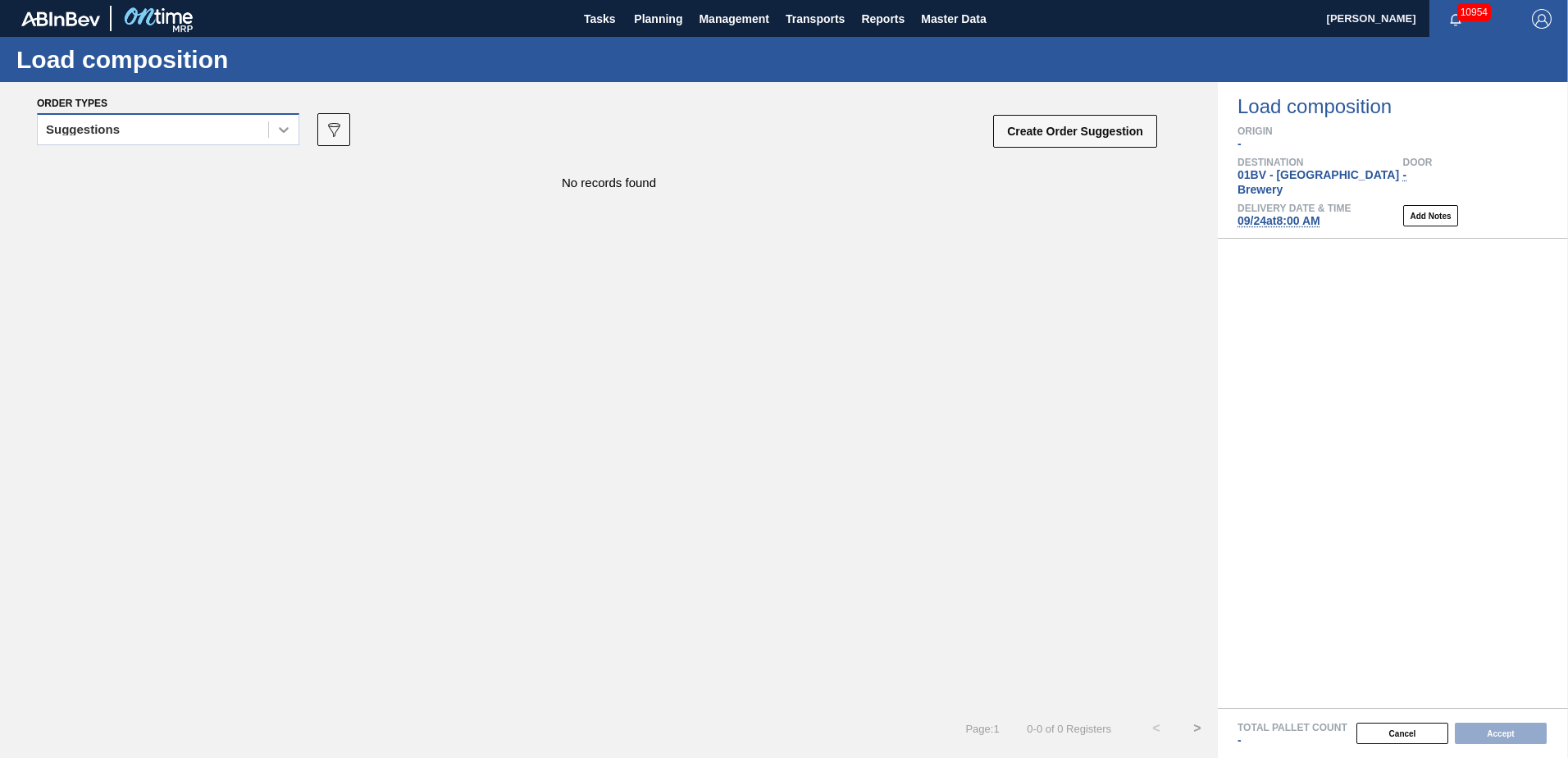
click at [287, 133] on icon at bounding box center [284, 130] width 17 height 17
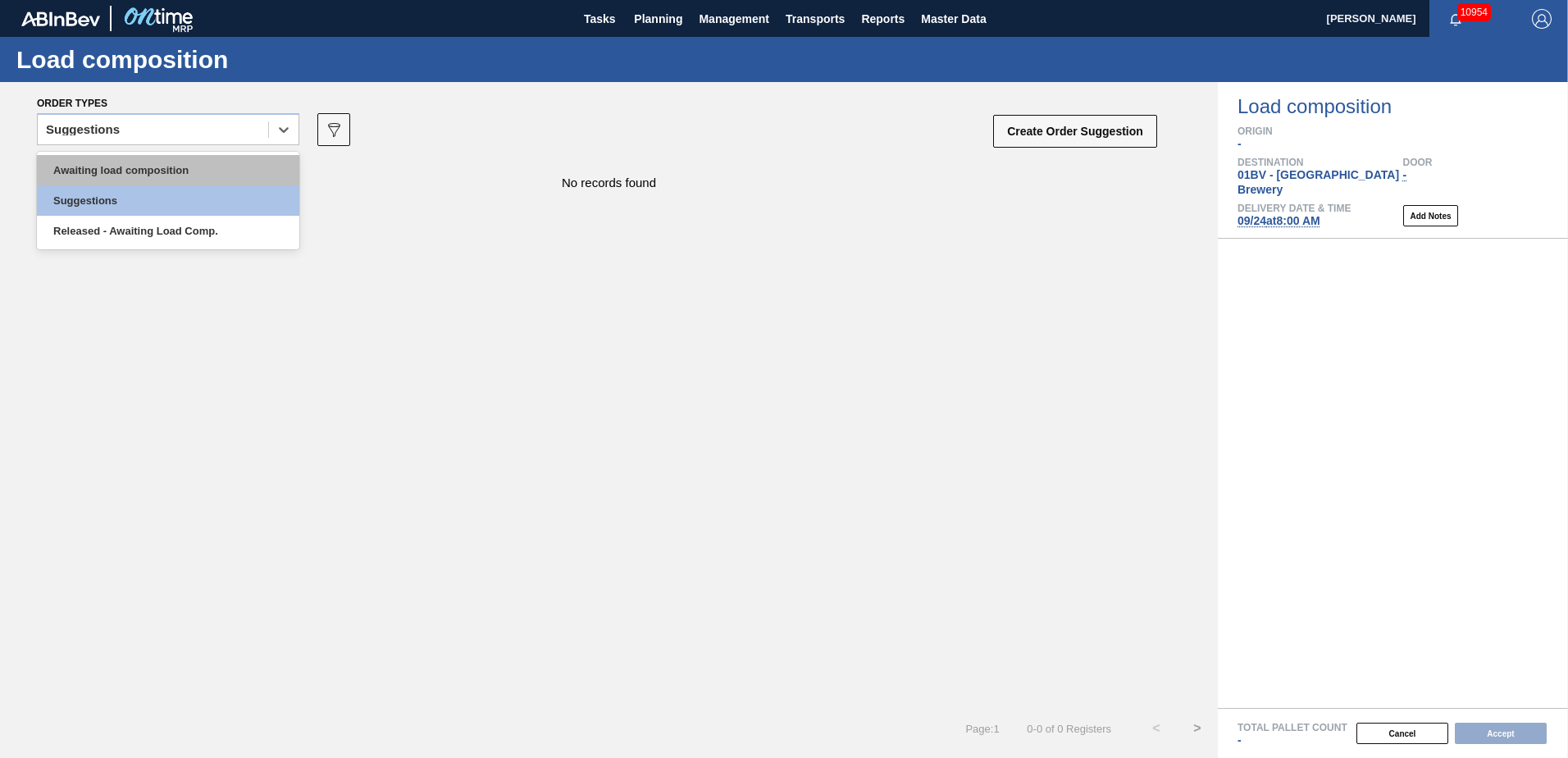
click at [209, 174] on div "Awaiting load composition" at bounding box center [168, 170] width 263 height 31
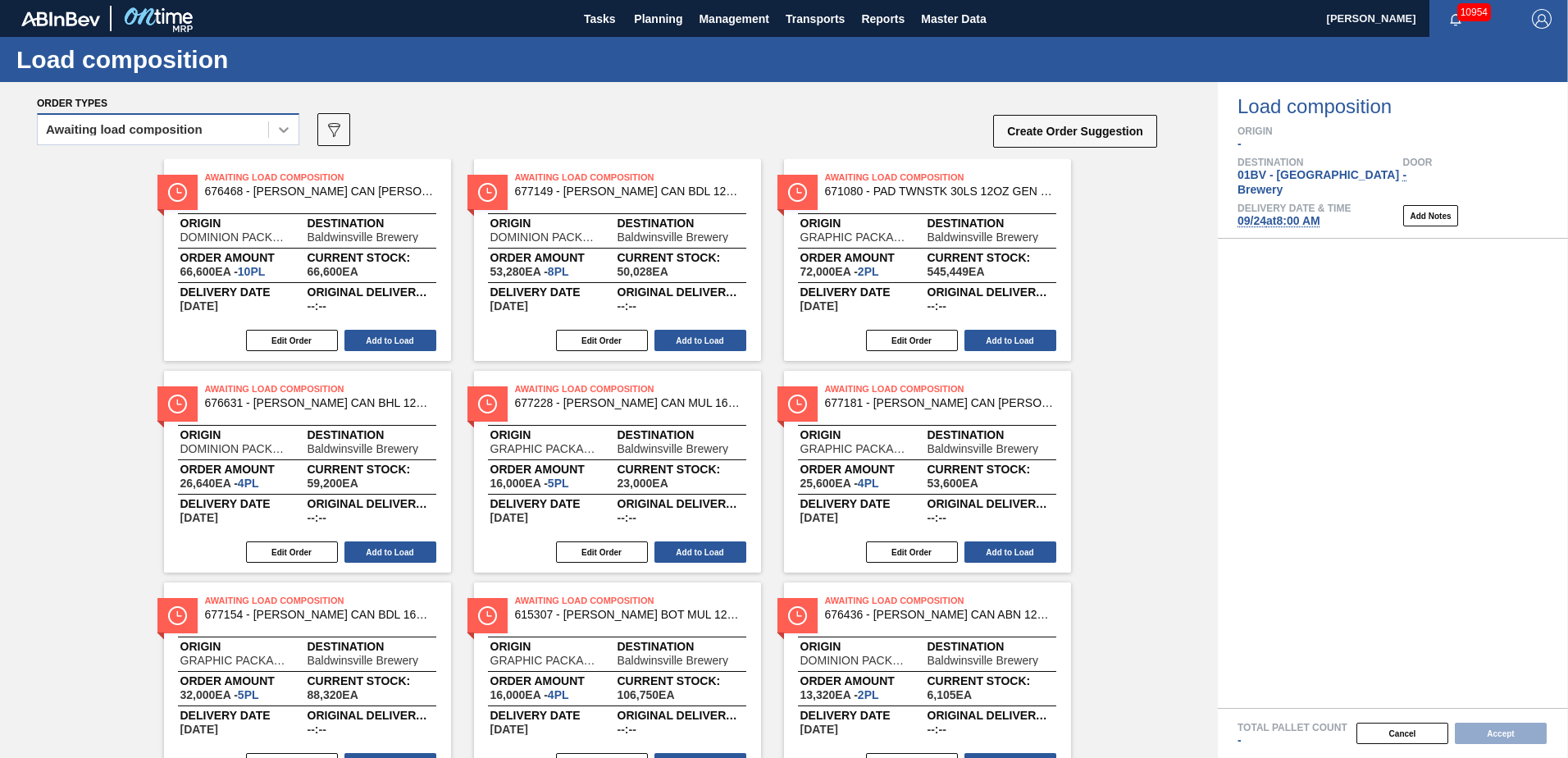
click at [286, 136] on icon at bounding box center [284, 130] width 17 height 17
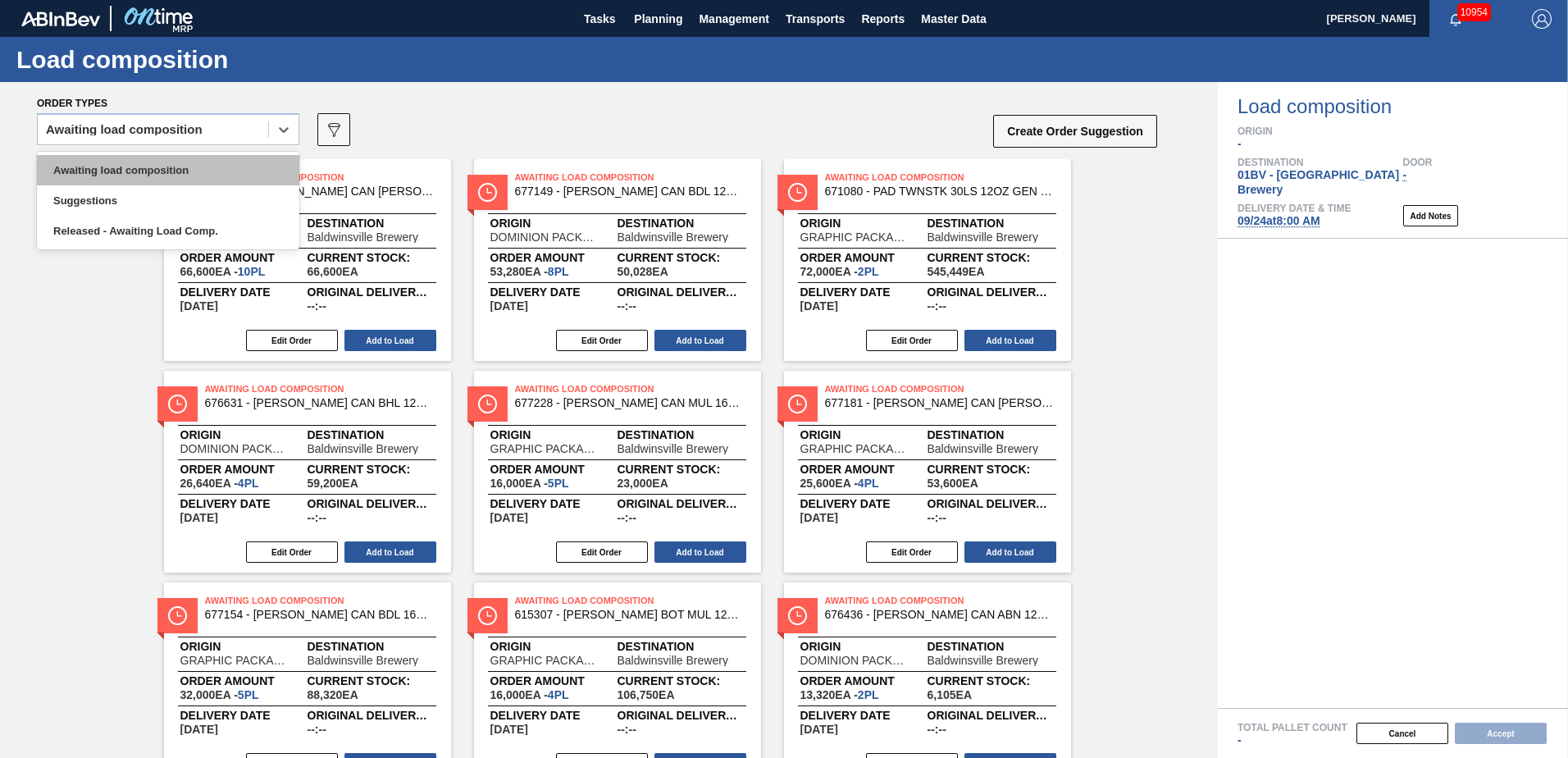
click at [203, 168] on div "Awaiting load composition" at bounding box center [168, 170] width 263 height 31
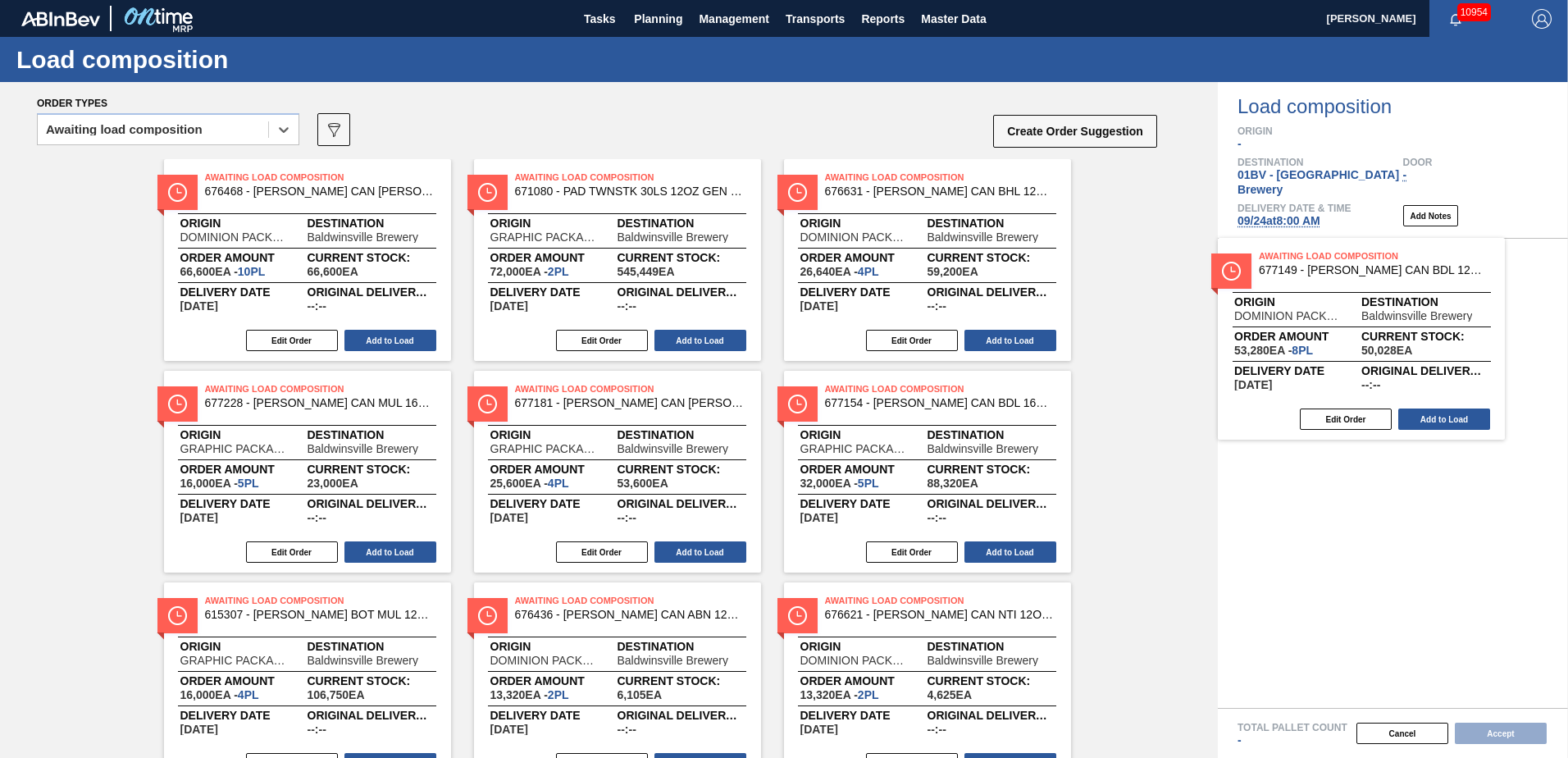
drag, startPoint x: 551, startPoint y: 183, endPoint x: 1307, endPoint y: 263, distance: 760.2
click at [1307, 263] on div "Order types option Awaiting load composition, selected. Select is focused ,type…" at bounding box center [784, 419] width 1568 height 675
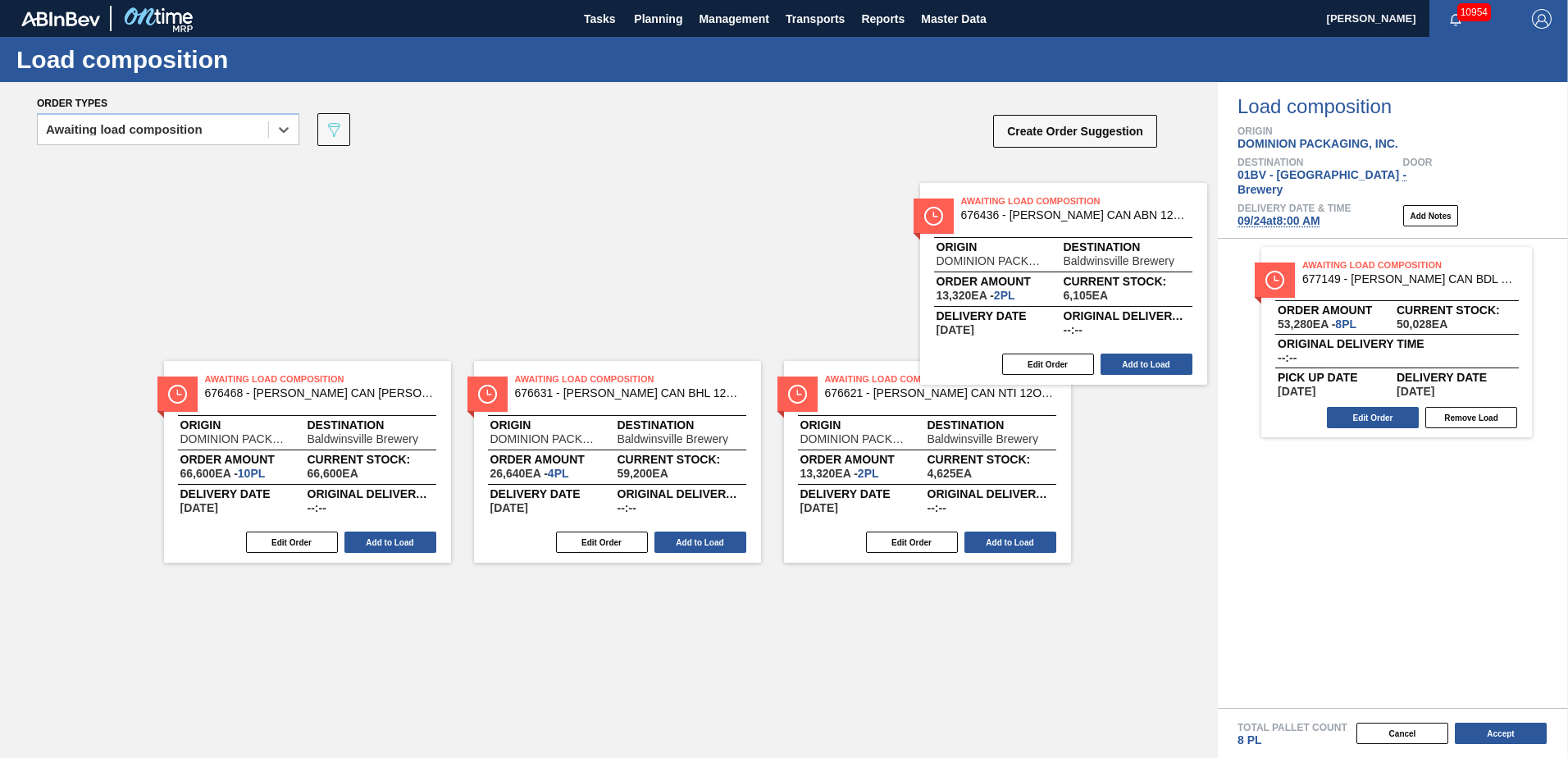
drag, startPoint x: 869, startPoint y: 187, endPoint x: 1424, endPoint y: 267, distance: 560.7
click at [1424, 267] on div "Order types option Awaiting load composition, selected. Select is focused ,type…" at bounding box center [784, 419] width 1568 height 675
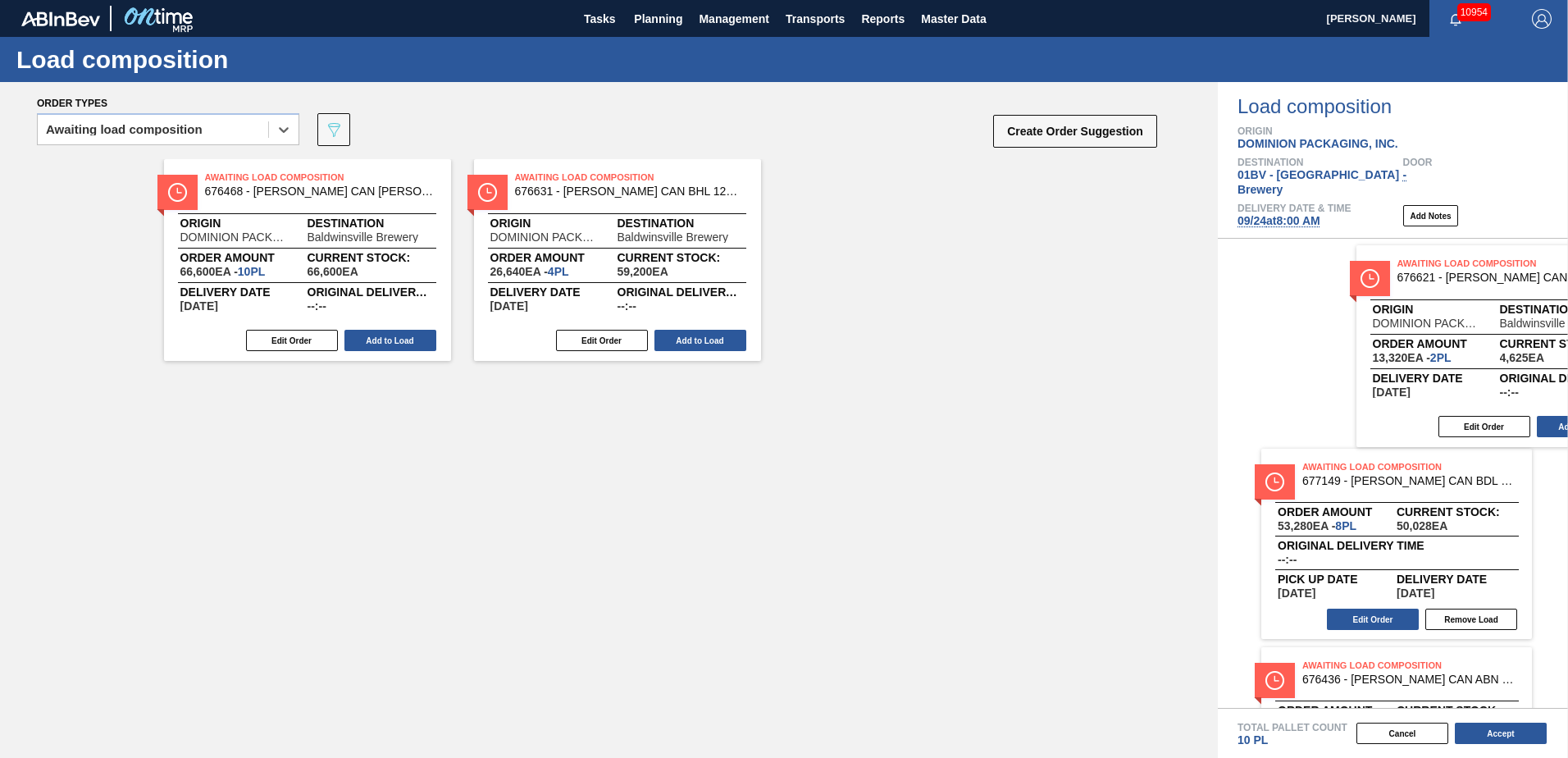
drag, startPoint x: 868, startPoint y: 199, endPoint x: 1452, endPoint y: 287, distance: 590.6
click at [1452, 287] on div "Order types option Awaiting load composition, selected. Select is focused ,type…" at bounding box center [784, 419] width 1568 height 675
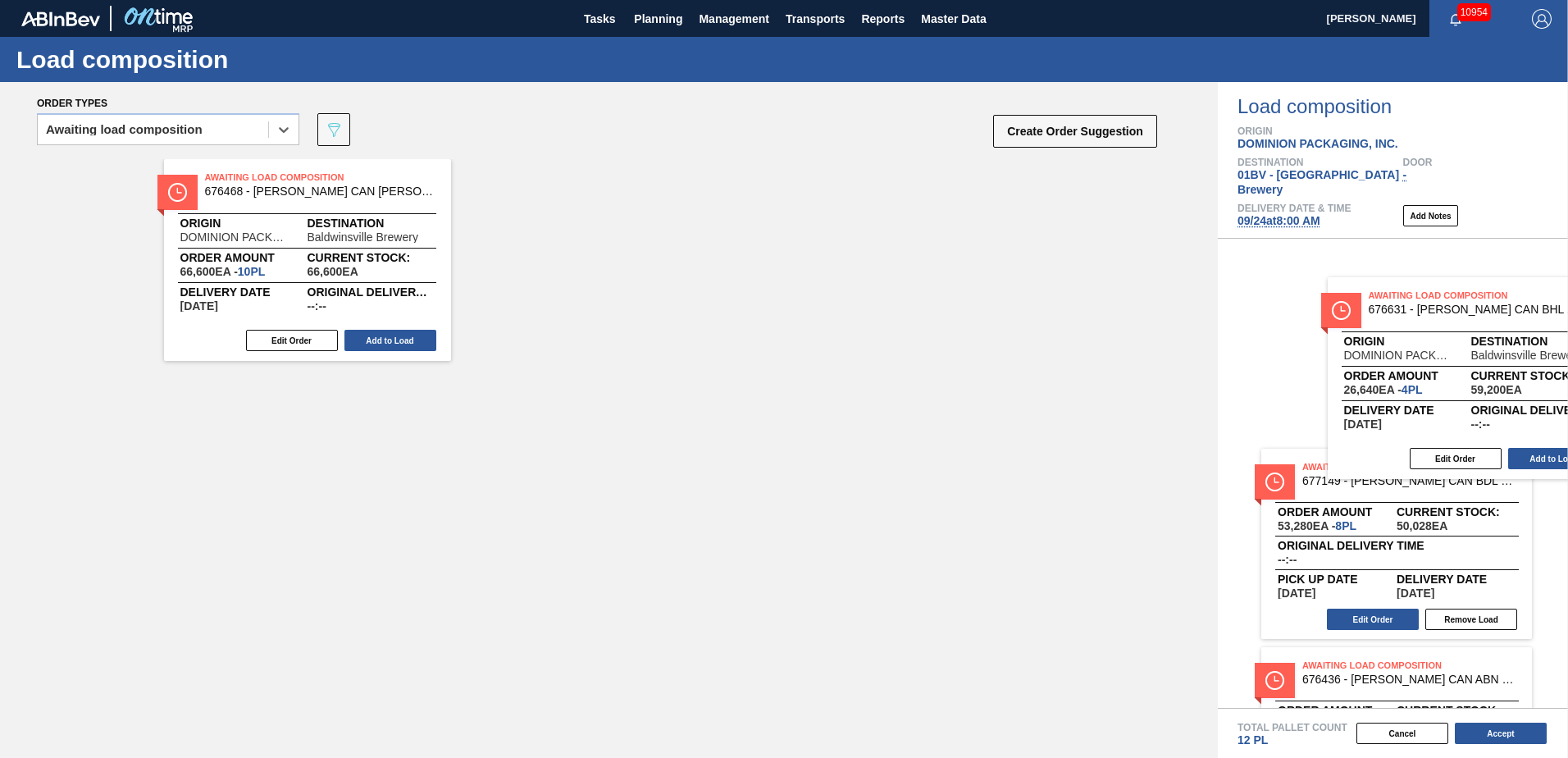
drag, startPoint x: 555, startPoint y: 199, endPoint x: 1425, endPoint y: 317, distance: 878.0
click at [1425, 317] on div "Order types option Awaiting load composition, selected. Select is focused ,type…" at bounding box center [784, 419] width 1568 height 675
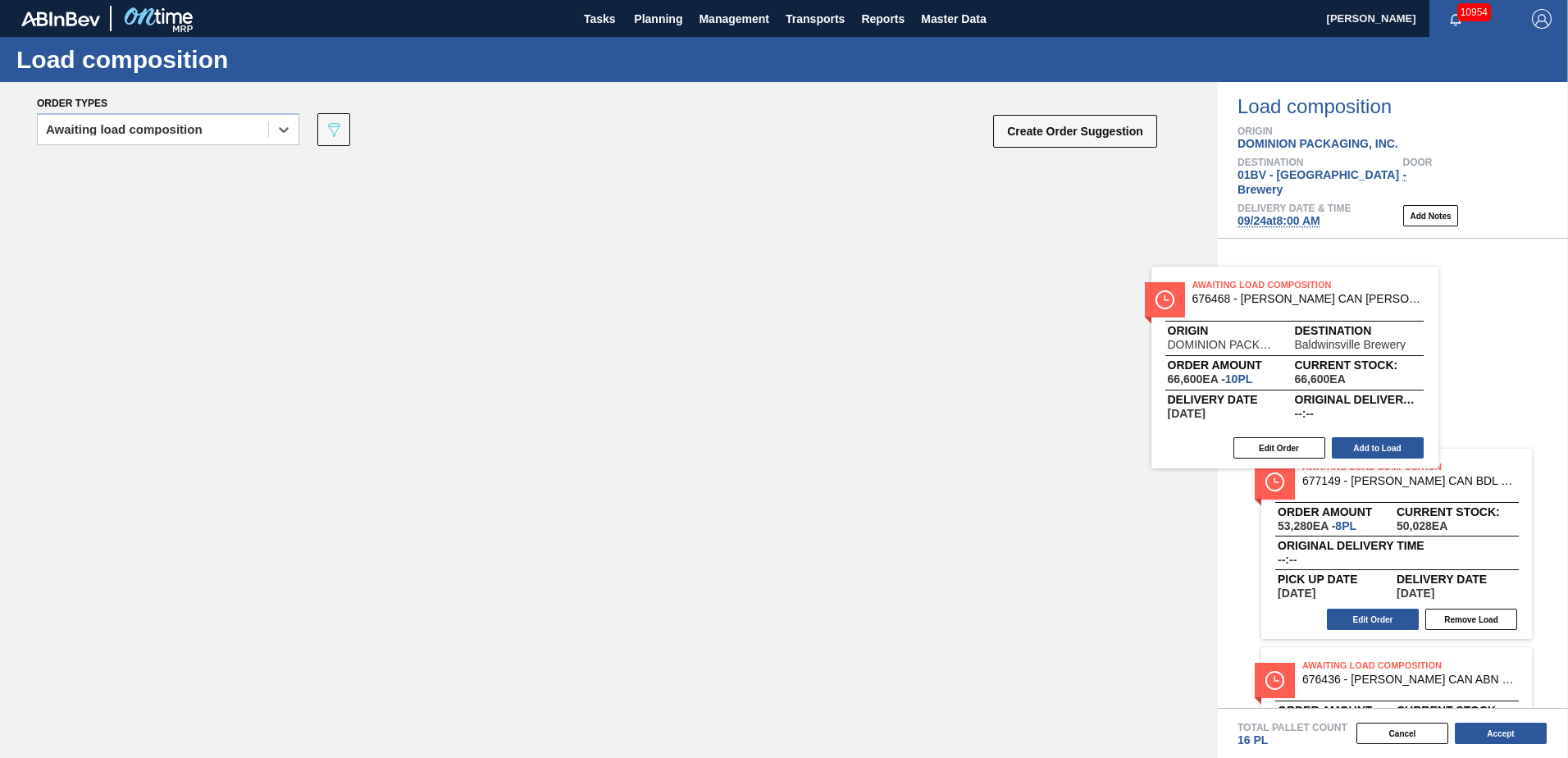
drag, startPoint x: 283, startPoint y: 206, endPoint x: 1378, endPoint y: 320, distance: 1100.9
click at [1378, 320] on div "Order types option Awaiting load composition, selected. Select is focused ,type…" at bounding box center [784, 419] width 1568 height 675
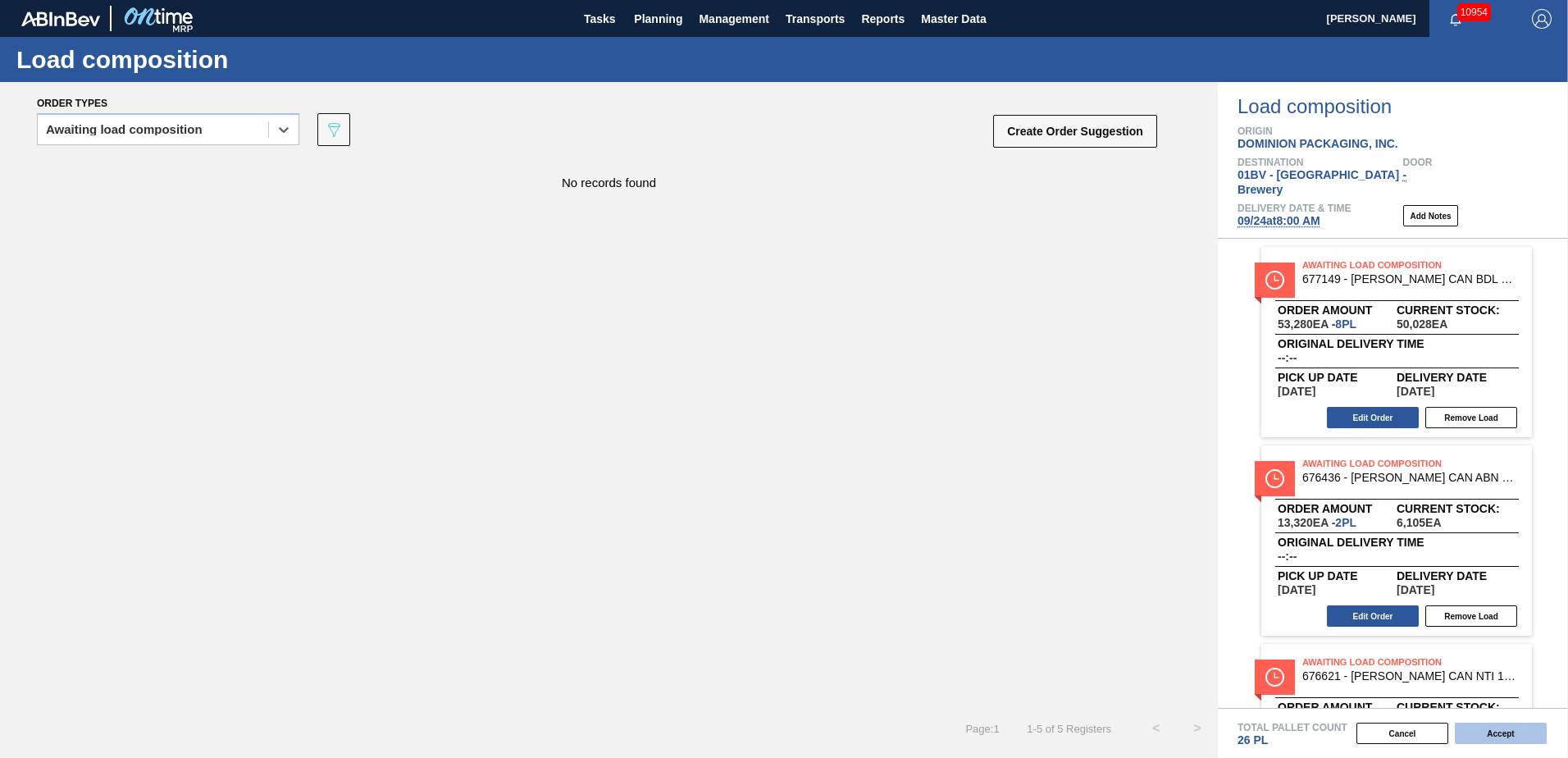
click at [1486, 732] on button "Accept" at bounding box center [1500, 733] width 92 height 21
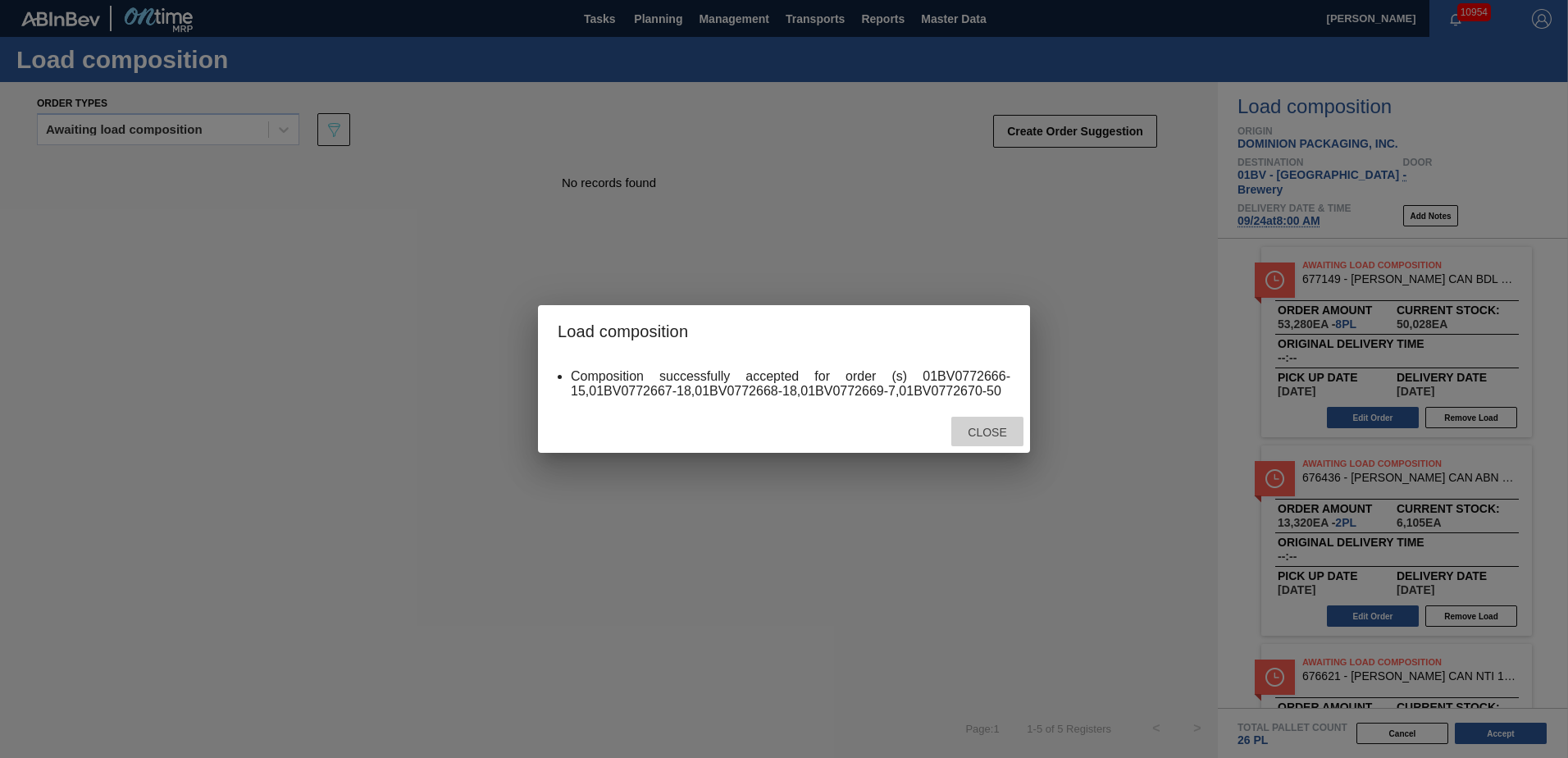
click at [988, 433] on span "Close" at bounding box center [987, 432] width 64 height 13
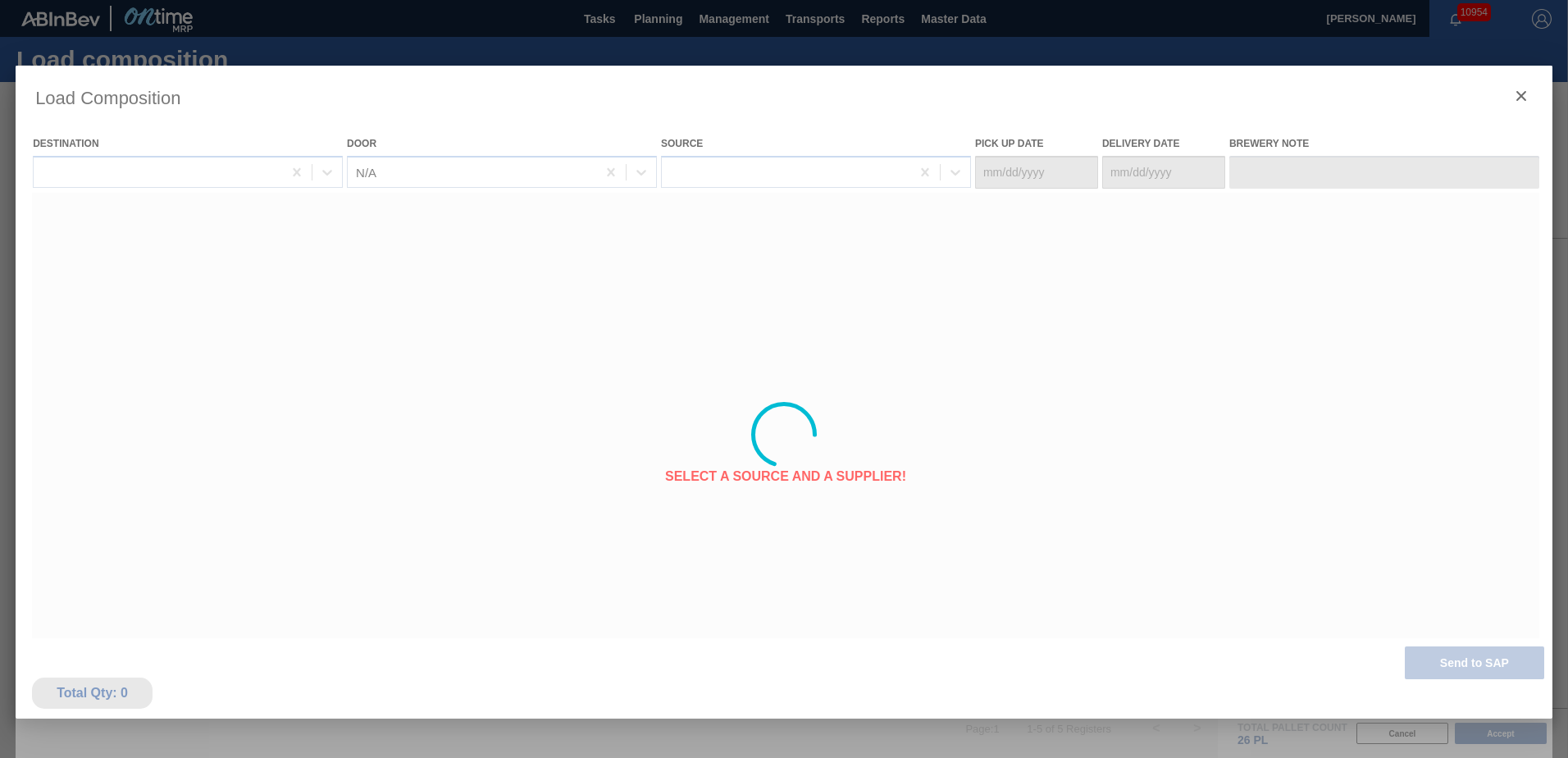
type Date "[DATE]"
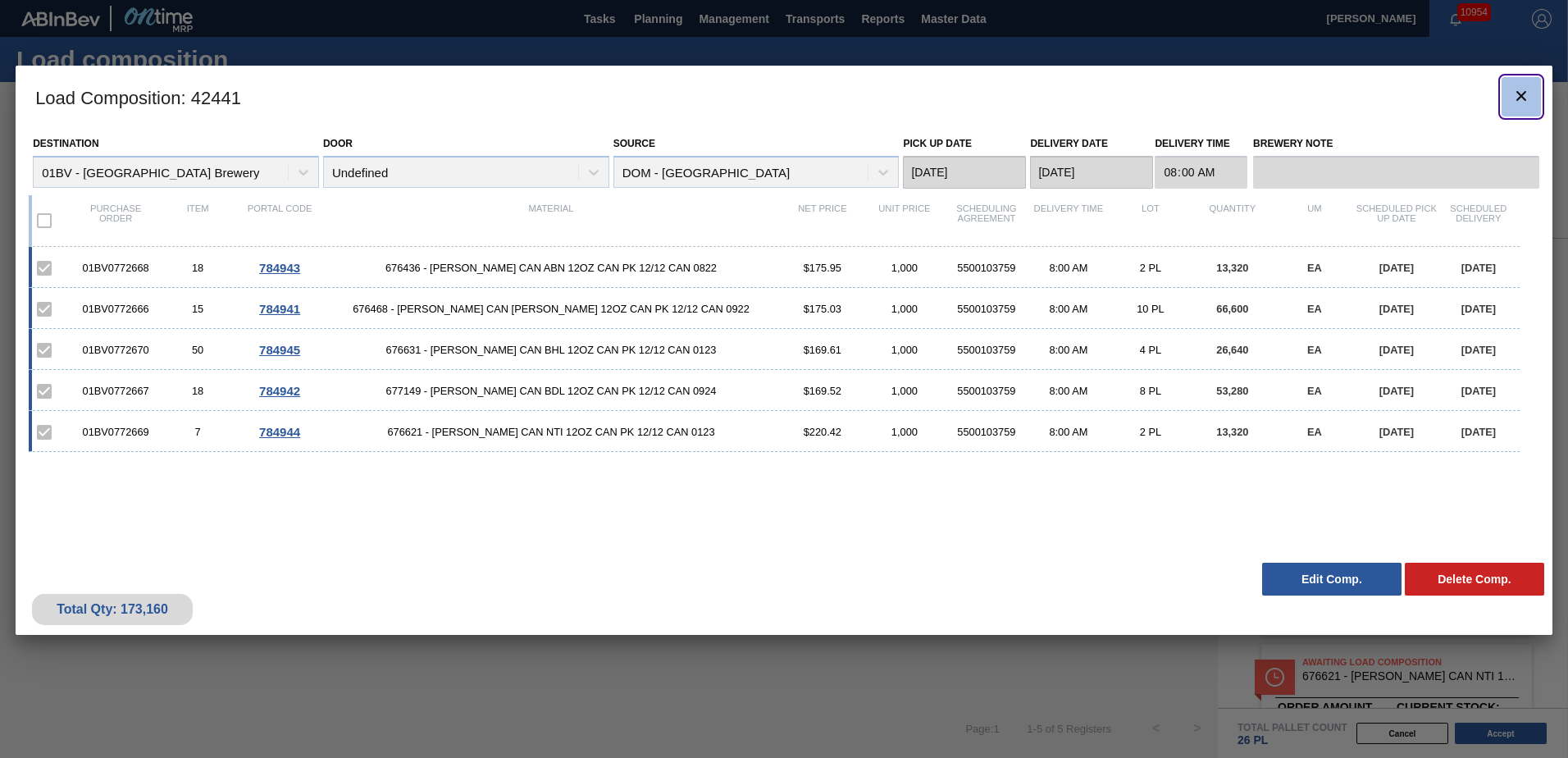
click at [1515, 93] on icon "botão de ícone" at bounding box center [1521, 96] width 20 height 20
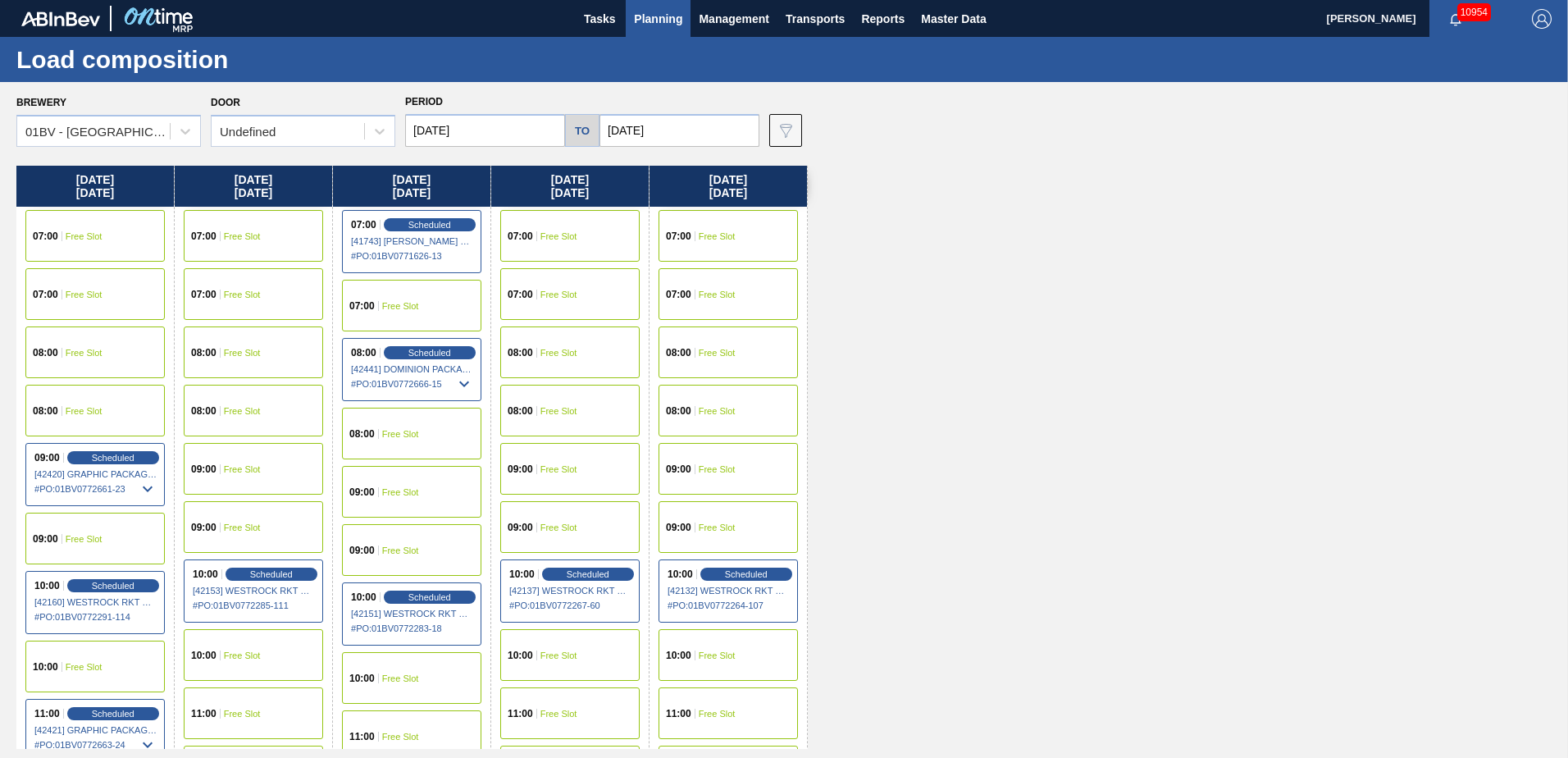
click at [655, 17] on span "Planning" at bounding box center [658, 19] width 49 height 20
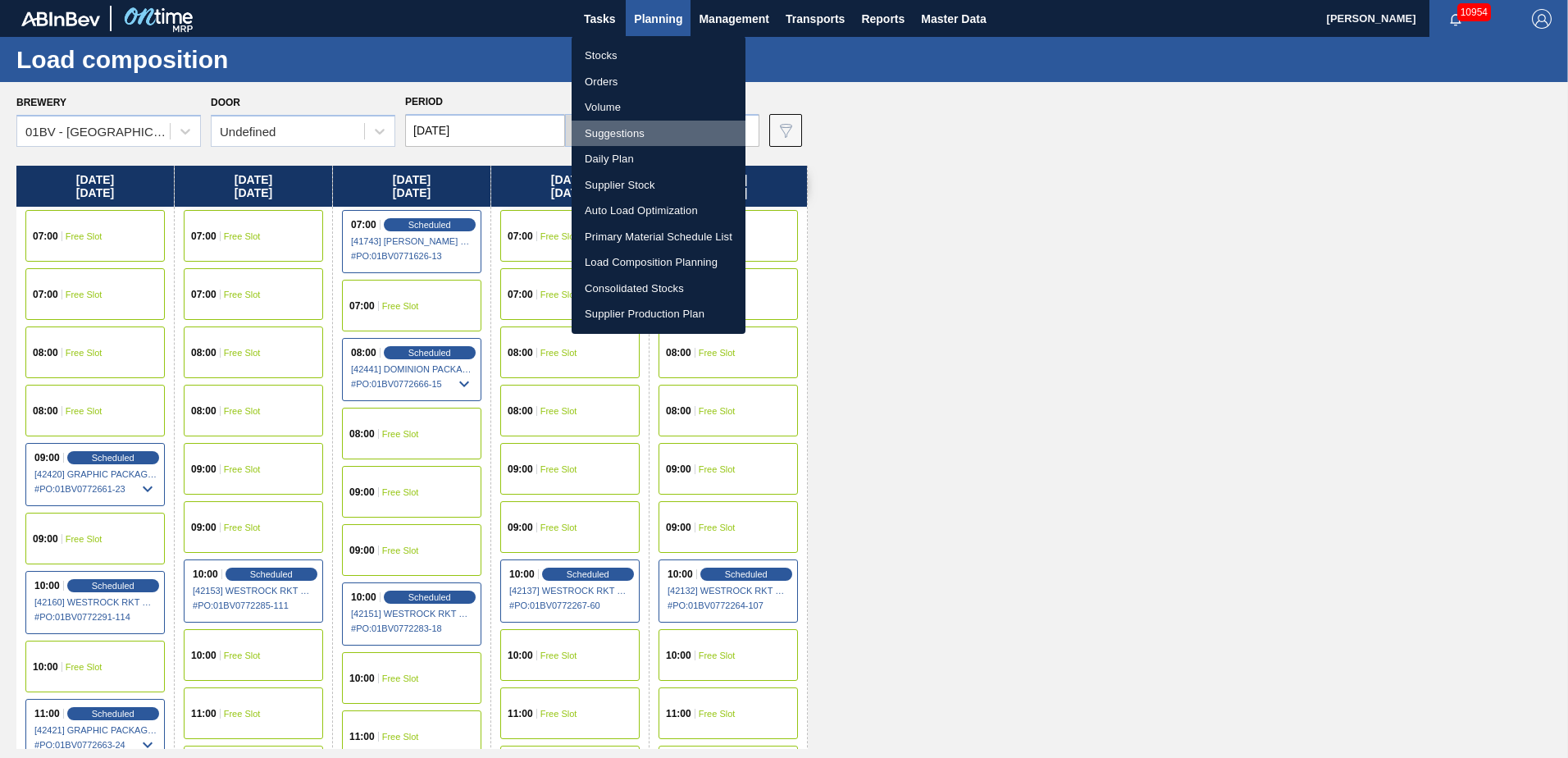
click at [619, 132] on li "Suggestions" at bounding box center [658, 134] width 174 height 26
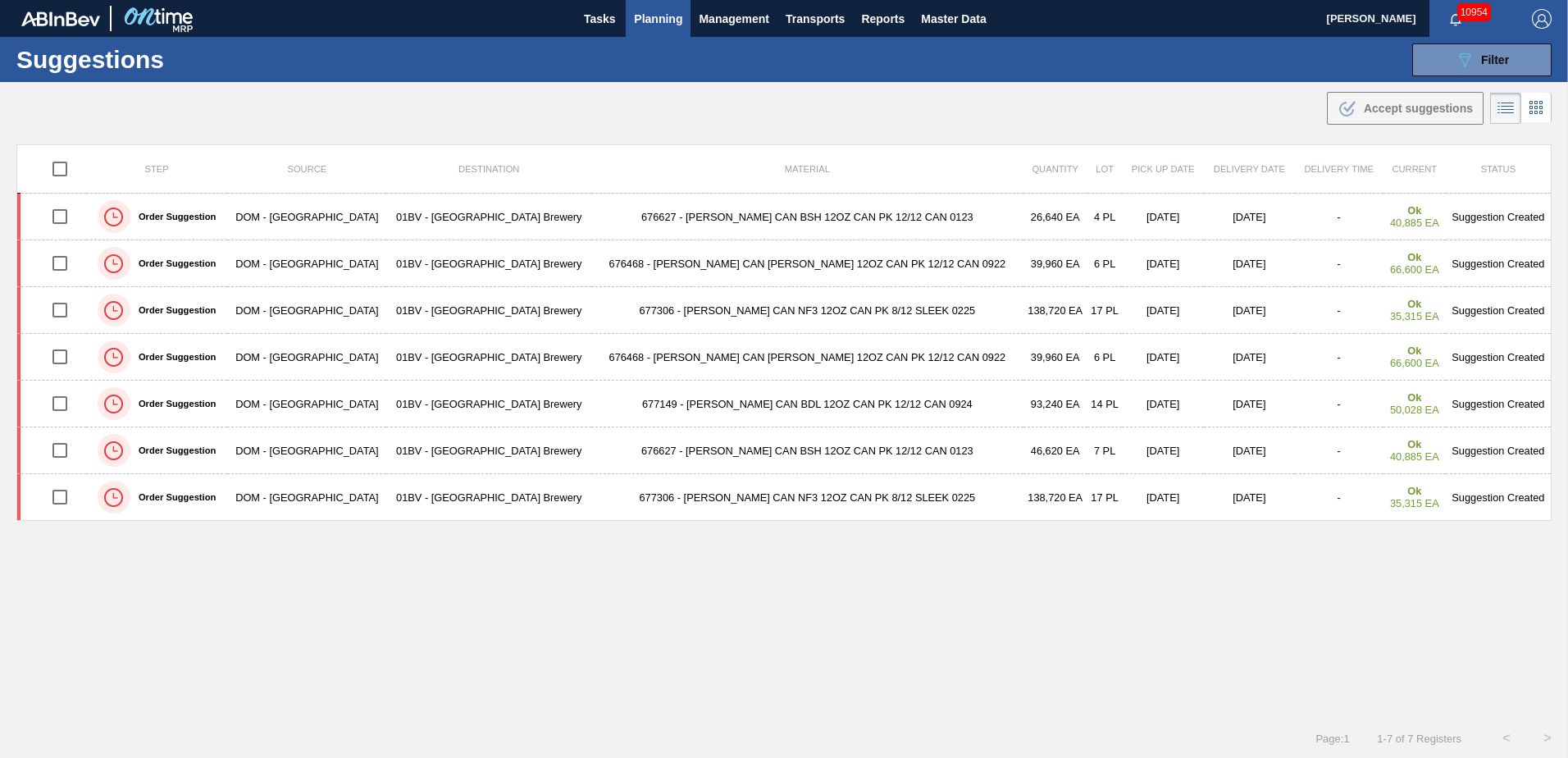
click at [1472, 54] on div "089F7B8B-B2A5-4AFE-B5C0-19BA573D28AC Filter" at bounding box center [1482, 60] width 54 height 20
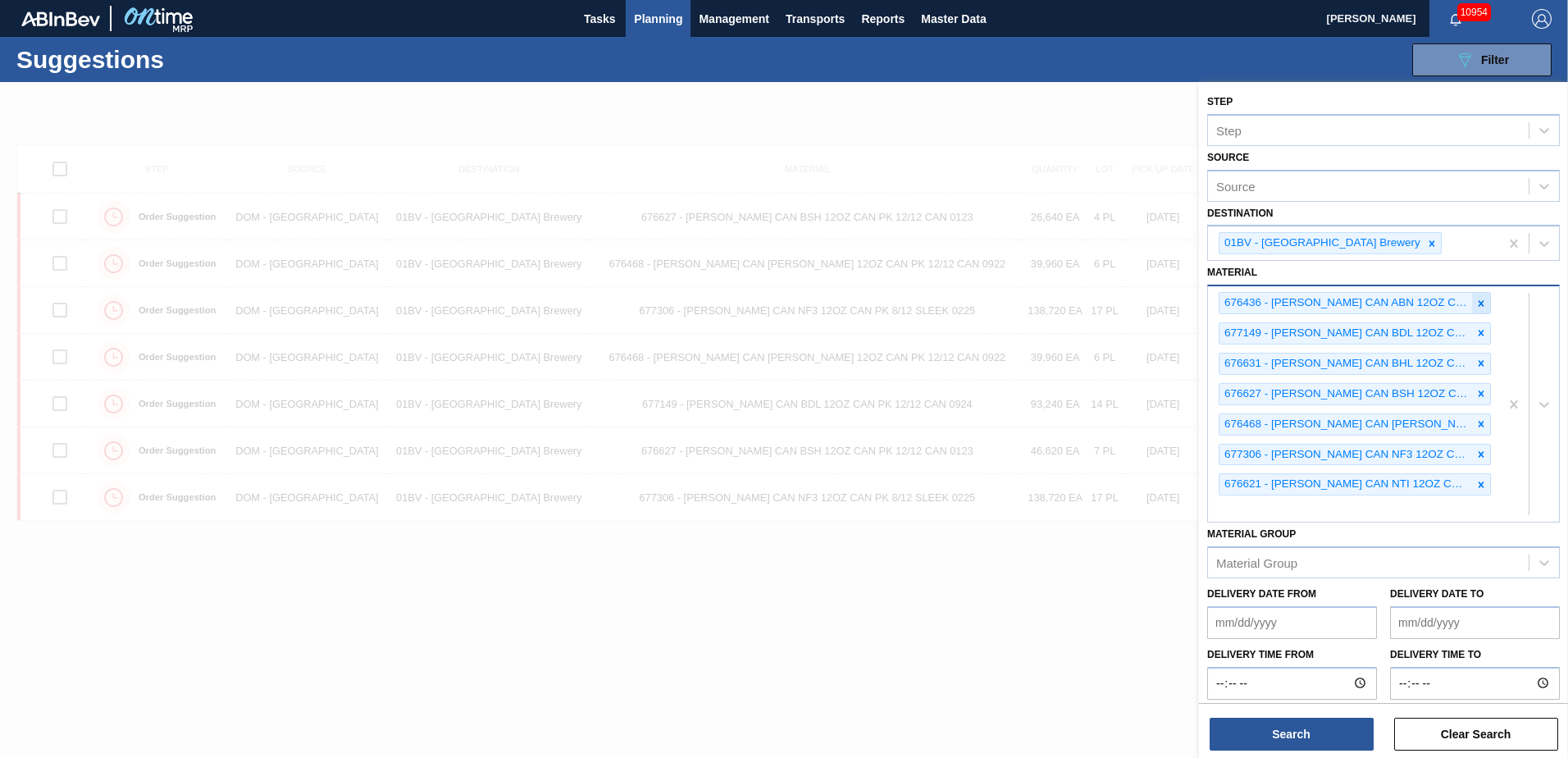
click at [1479, 298] on icon at bounding box center [1481, 304] width 12 height 12
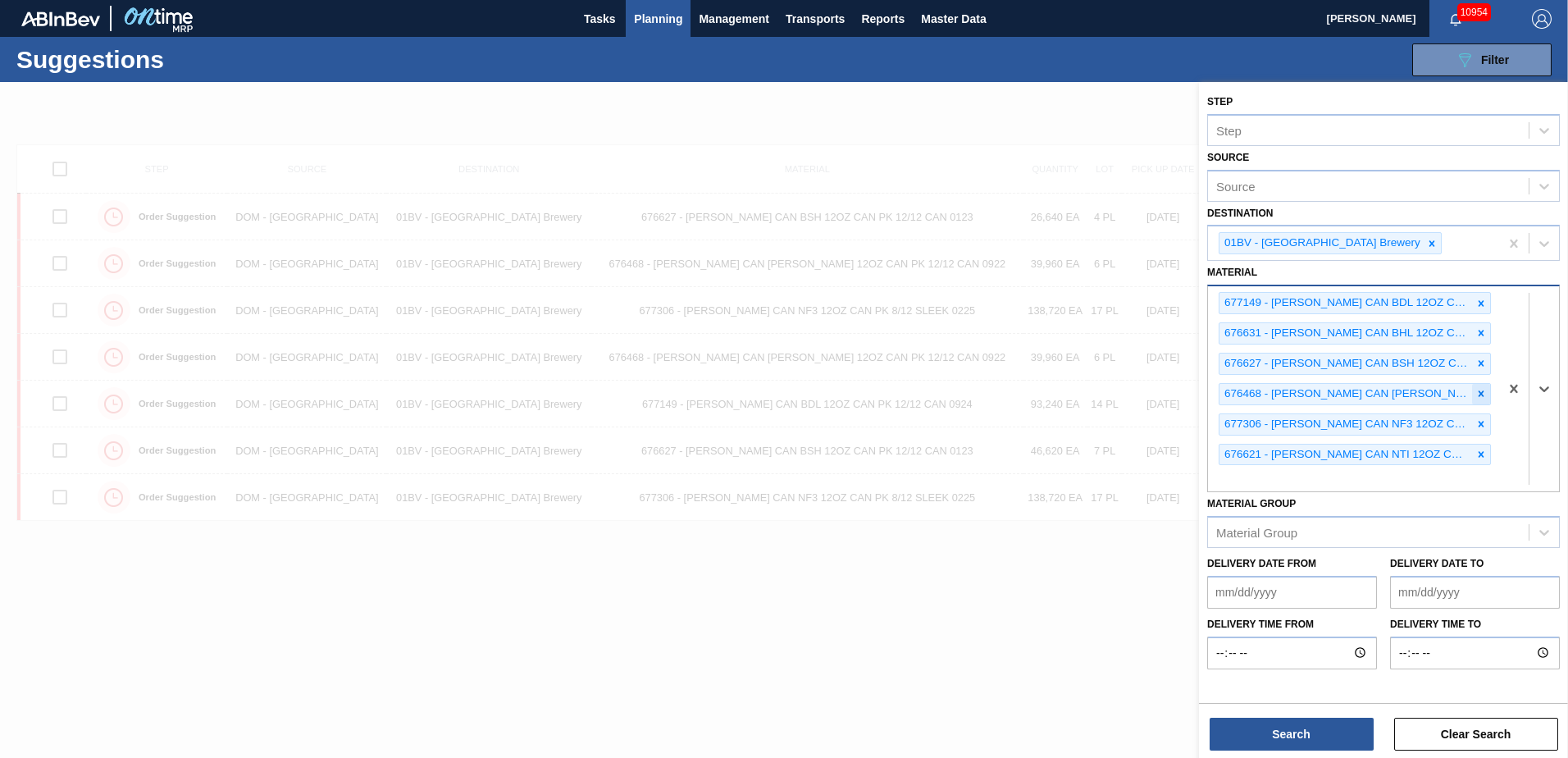
click at [1479, 395] on icon at bounding box center [1481, 394] width 12 height 12
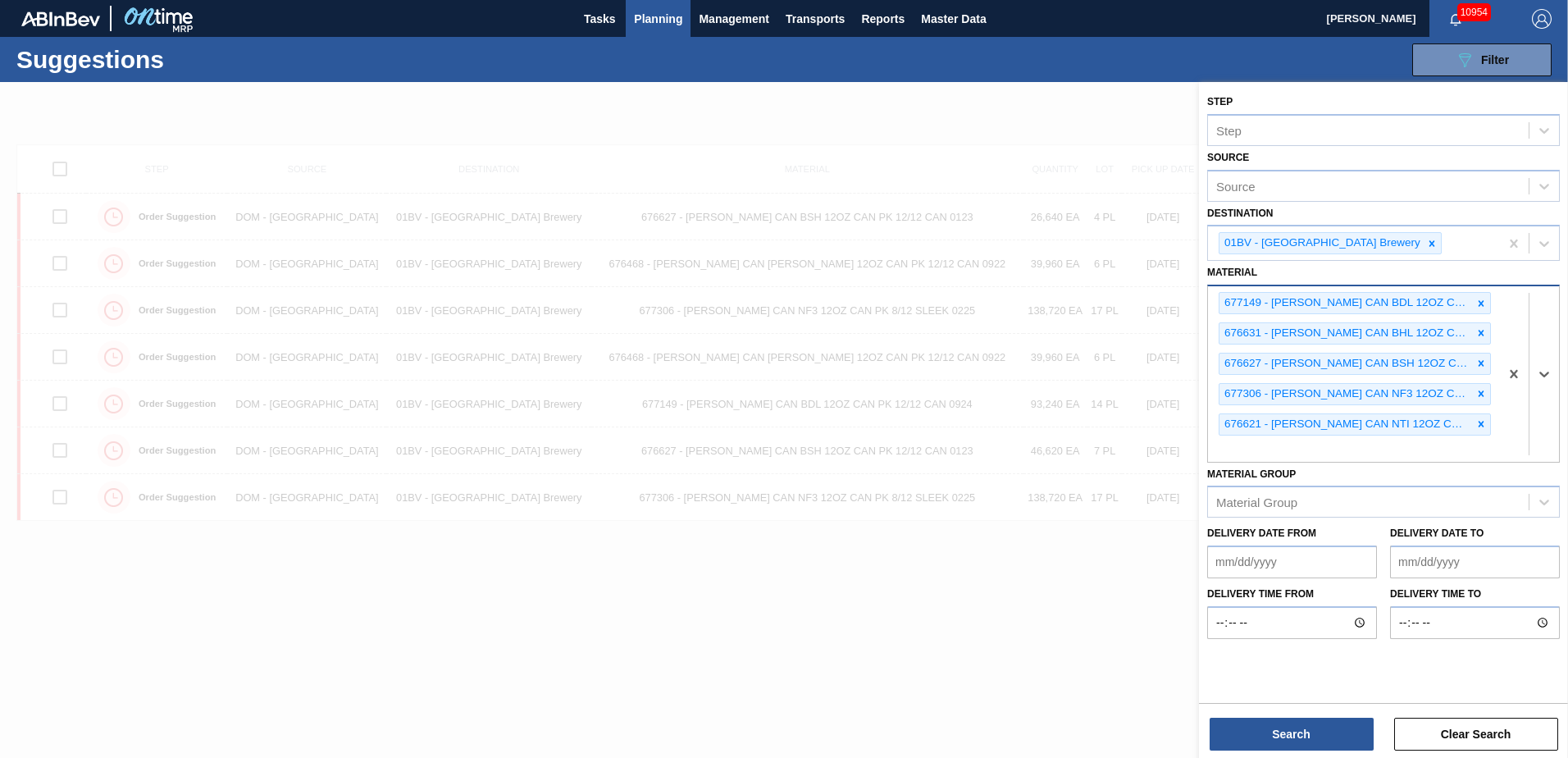
click at [1483, 419] on icon at bounding box center [1481, 424] width 12 height 12
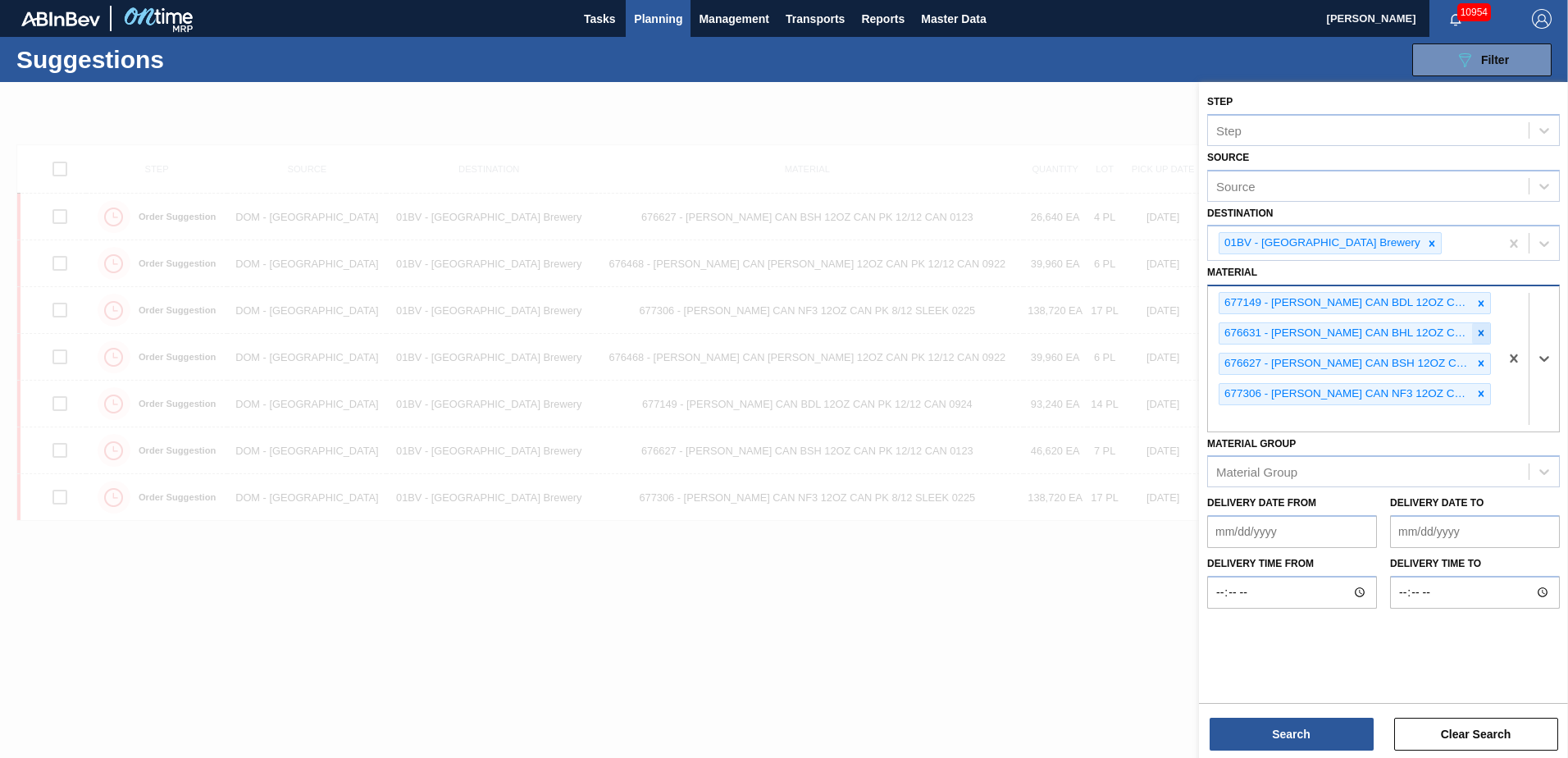
click at [1484, 331] on icon at bounding box center [1481, 333] width 6 height 6
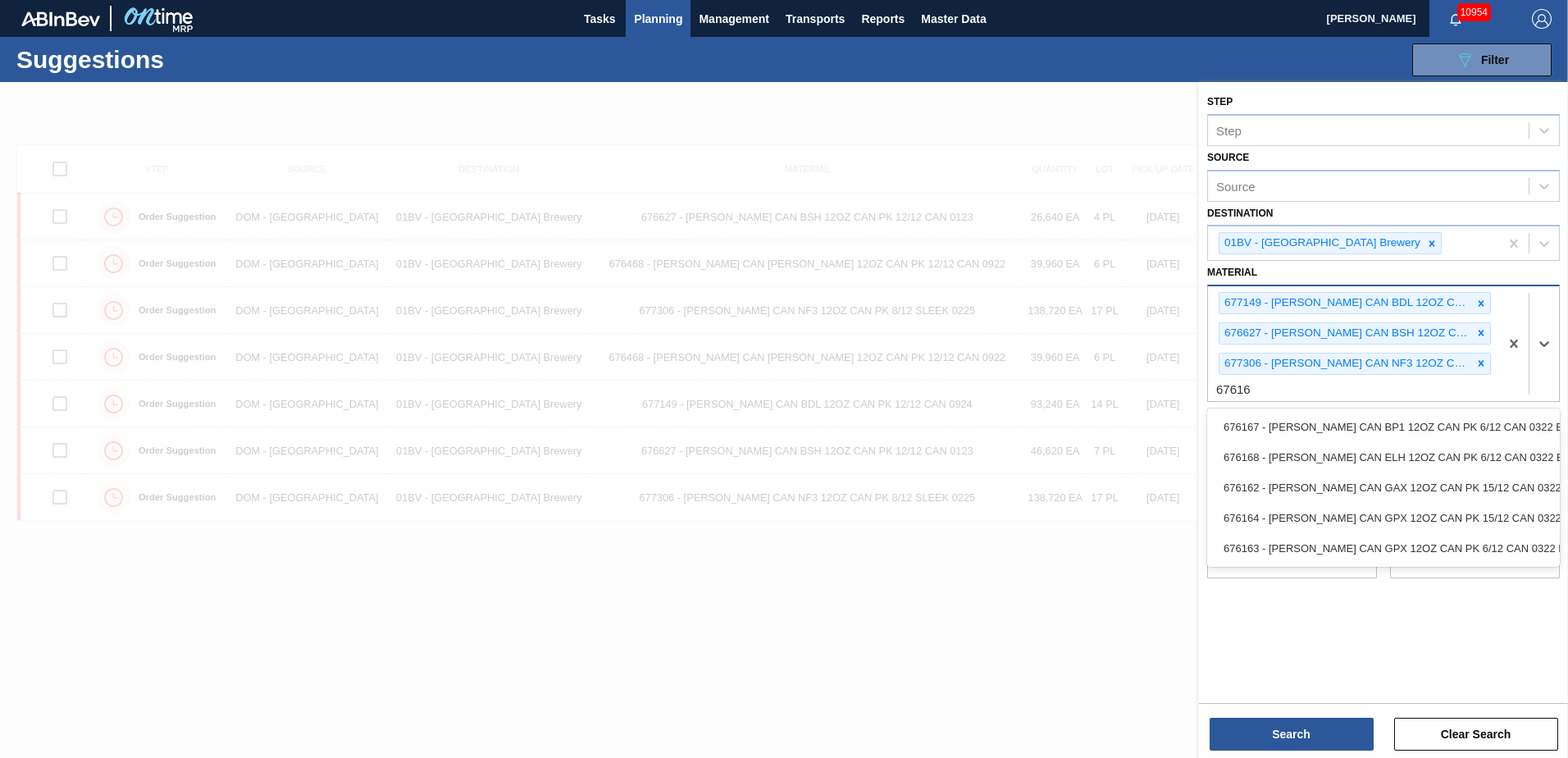
type input "676163"
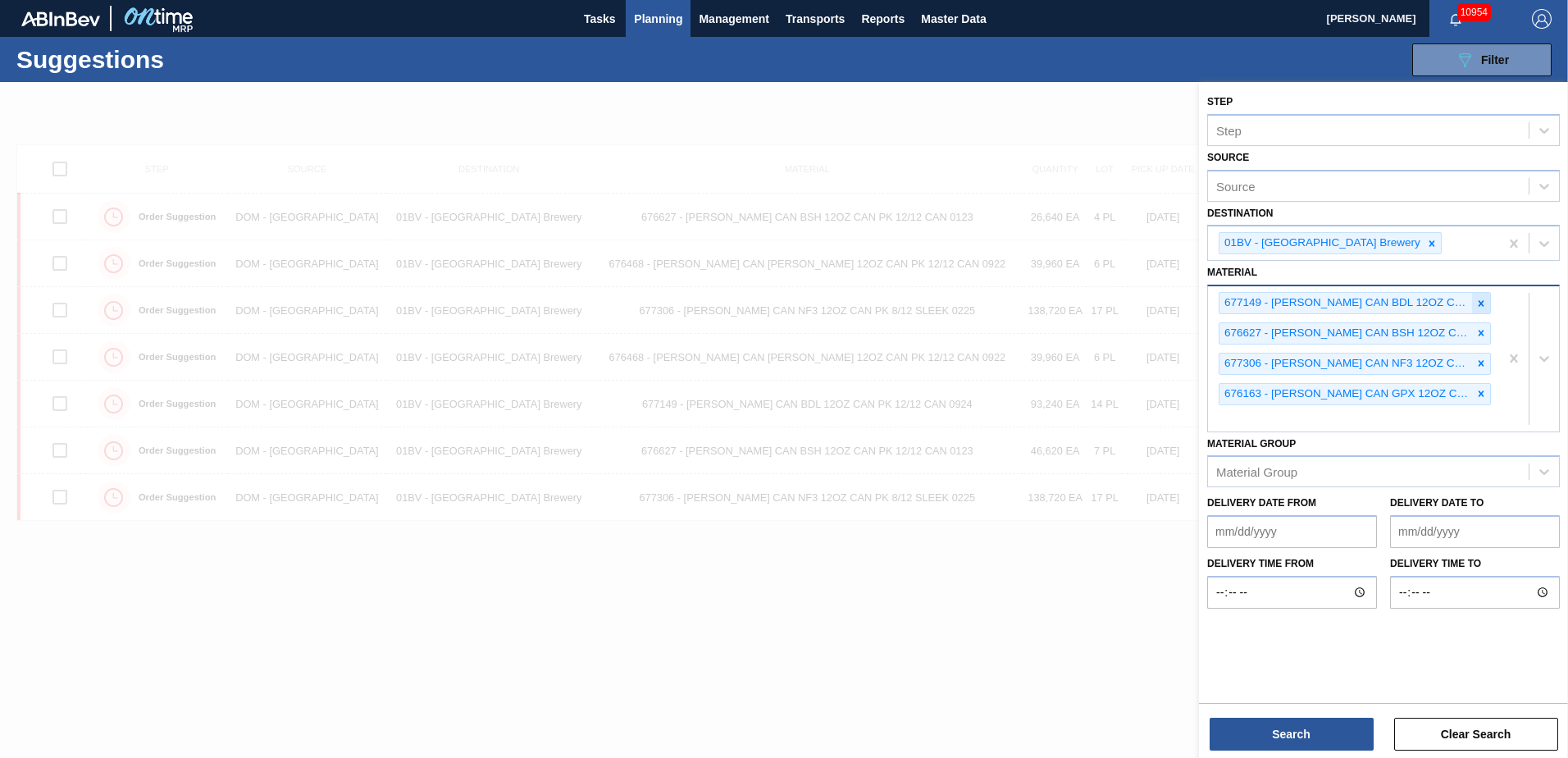
click at [1481, 300] on icon at bounding box center [1481, 304] width 12 height 12
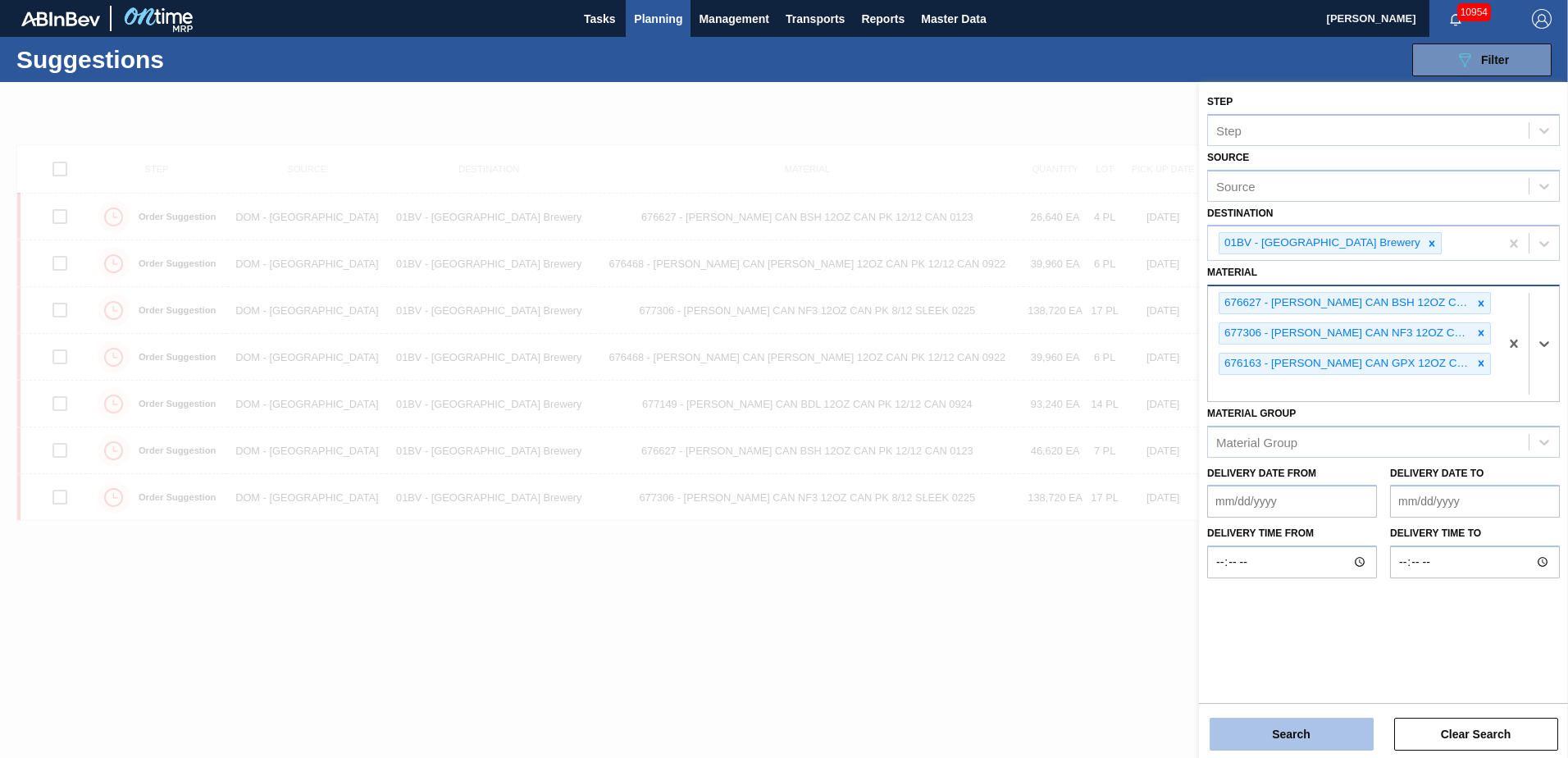
click at [1279, 729] on button "Search" at bounding box center [1291, 734] width 164 height 33
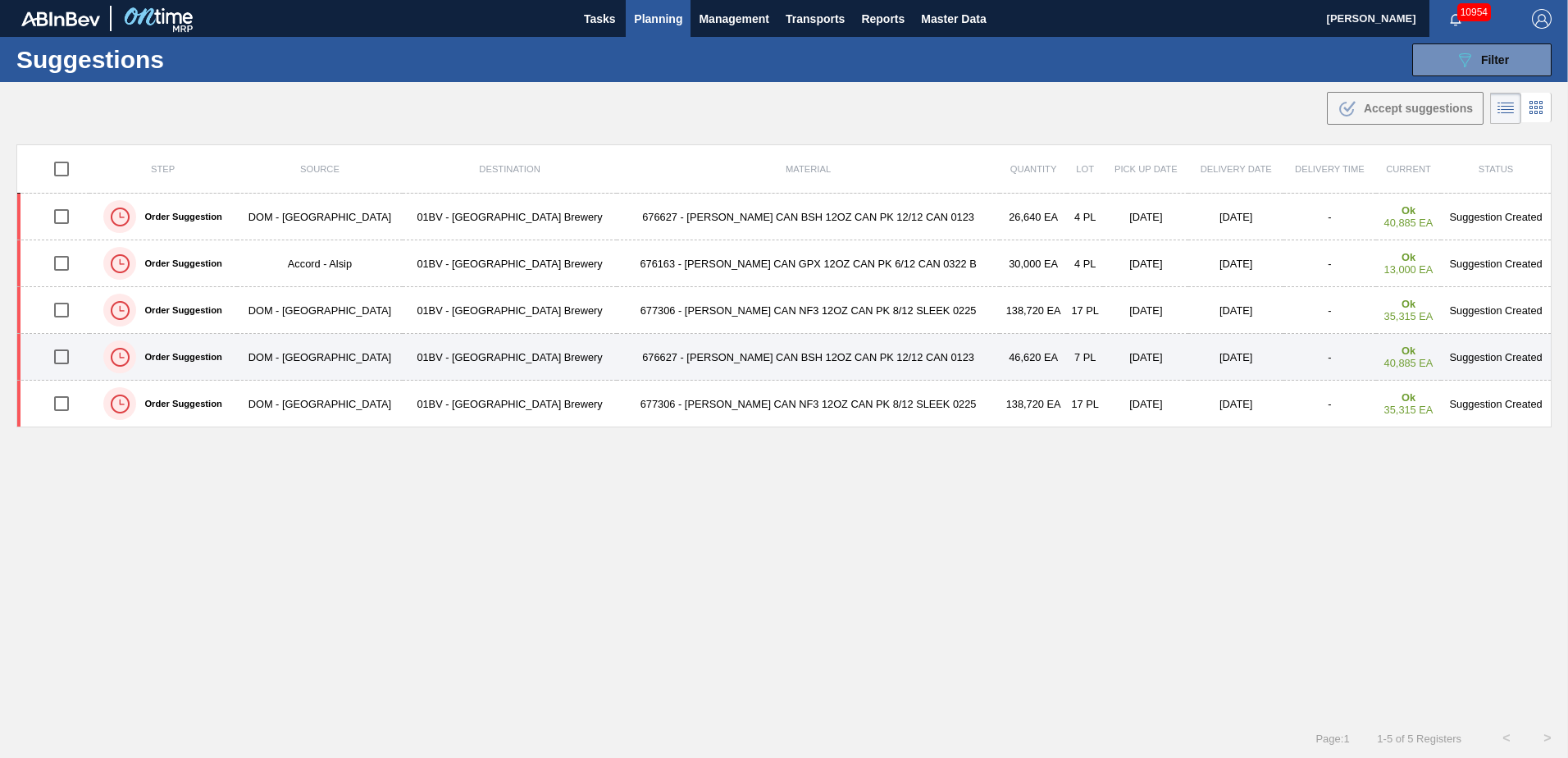
click at [59, 357] on input "checkbox" at bounding box center [62, 357] width 35 height 35
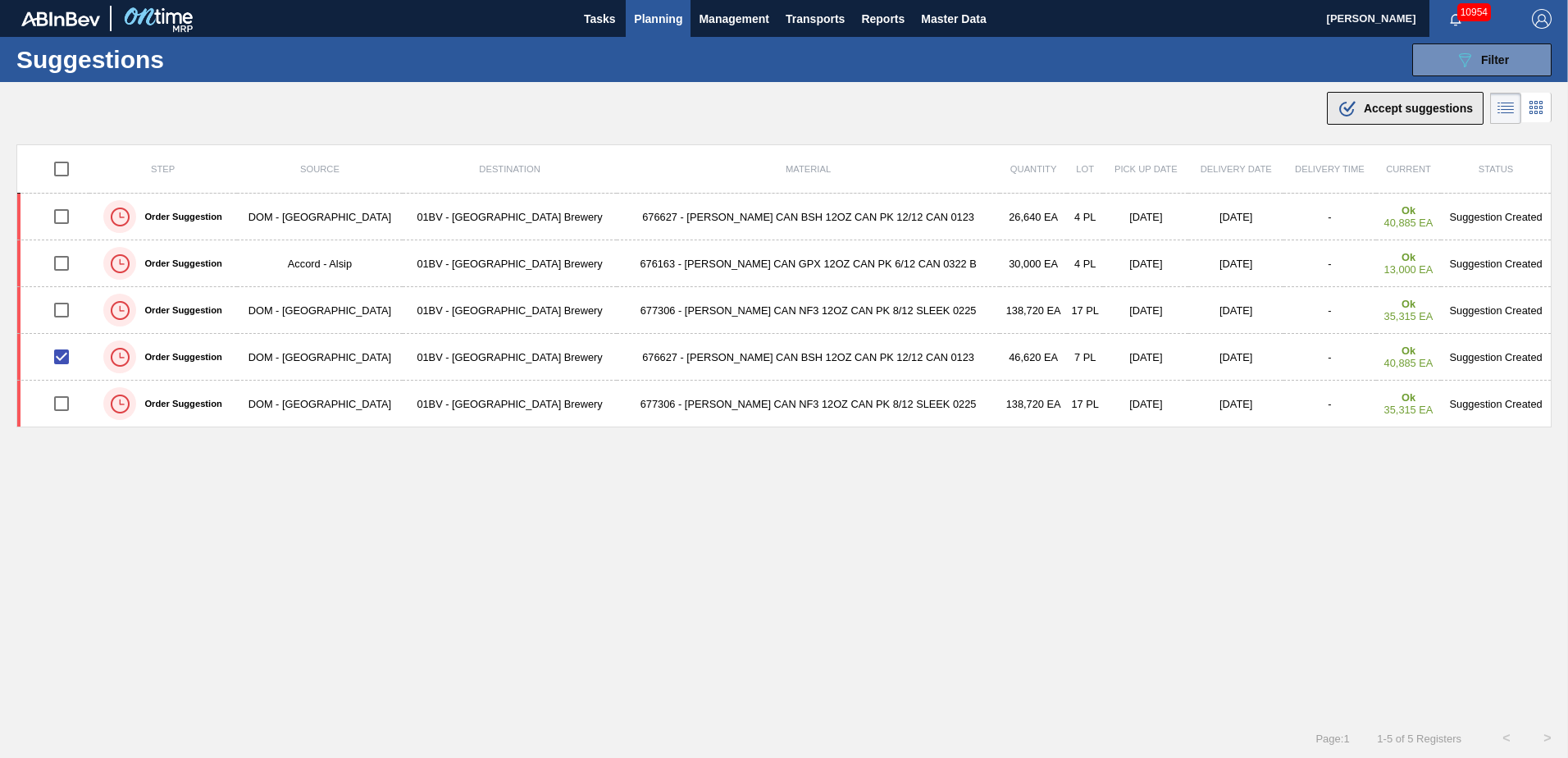
click at [1386, 104] on span "Accept suggestions" at bounding box center [1419, 108] width 109 height 13
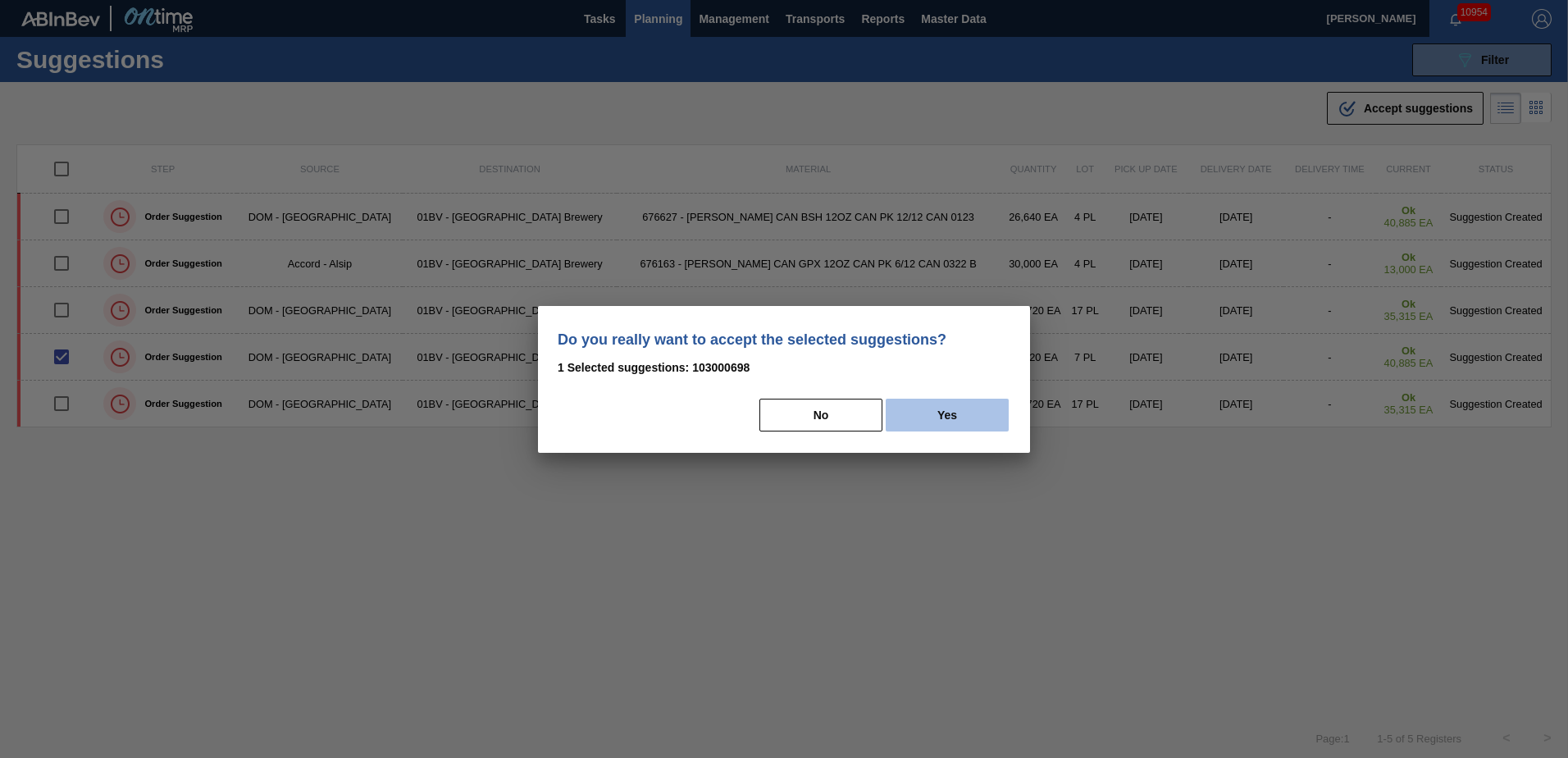
click at [927, 415] on button "Yes" at bounding box center [947, 415] width 123 height 33
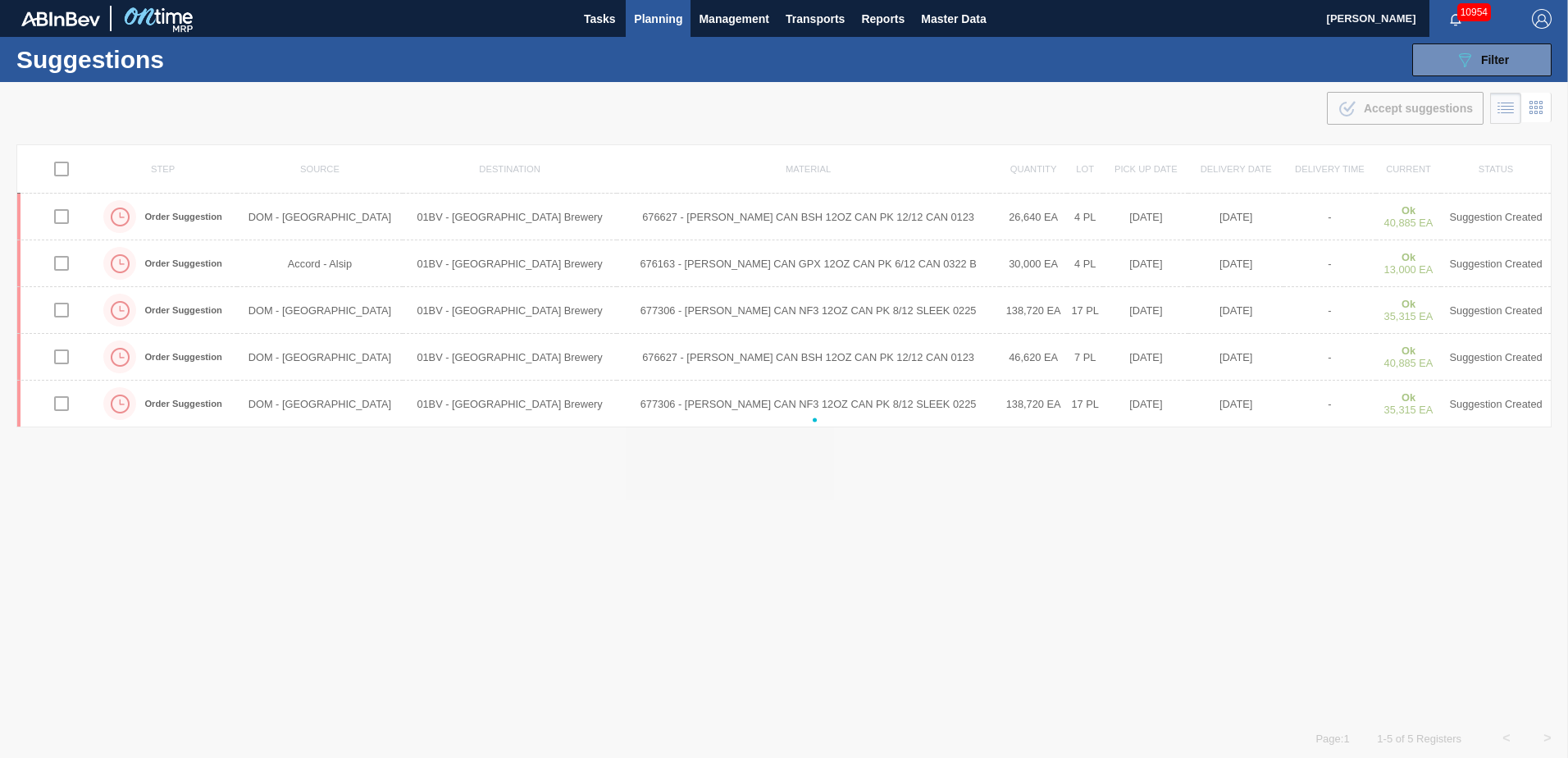
checkbox input "false"
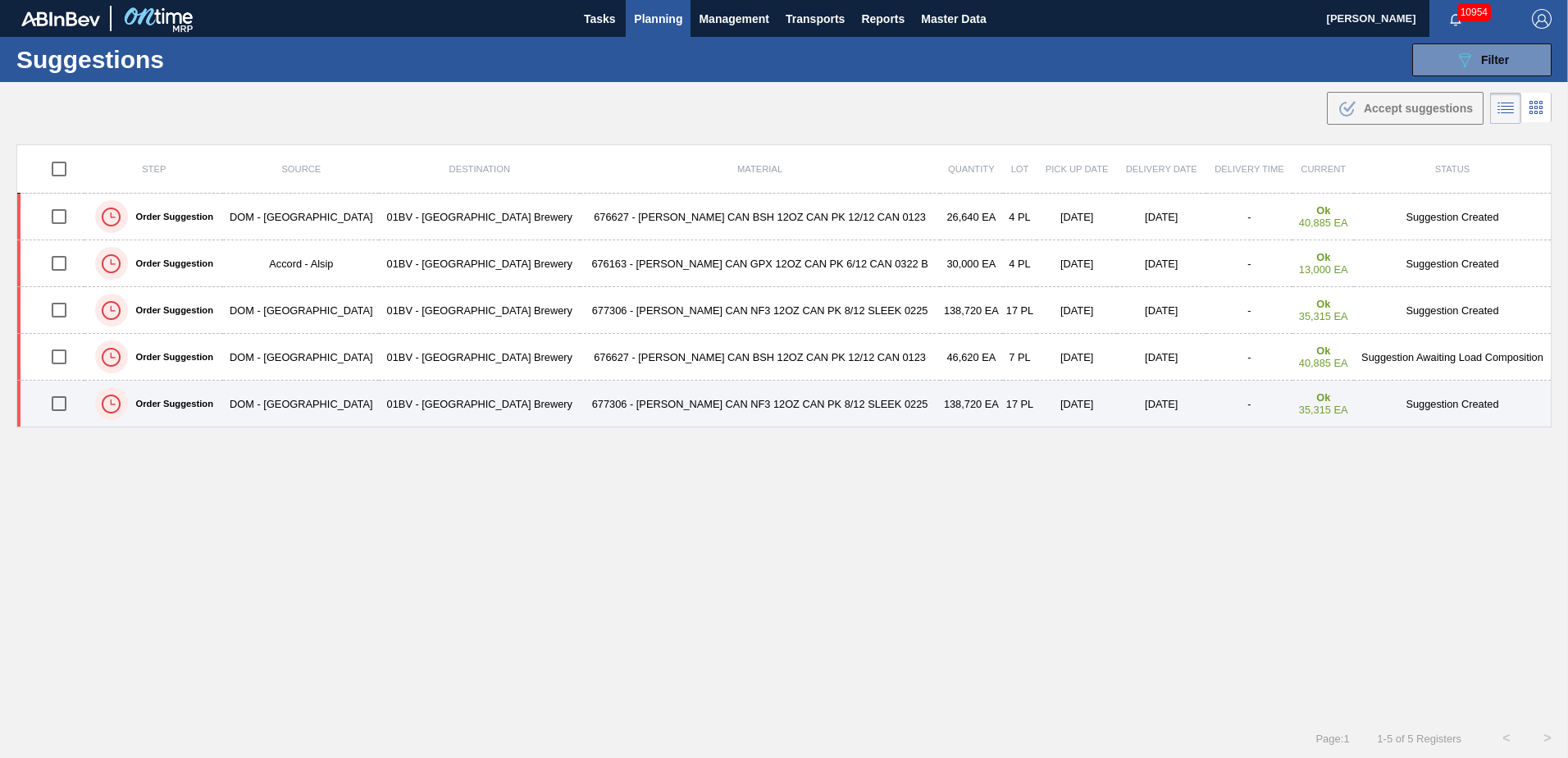
click at [56, 395] on input "checkbox" at bounding box center [59, 404] width 35 height 35
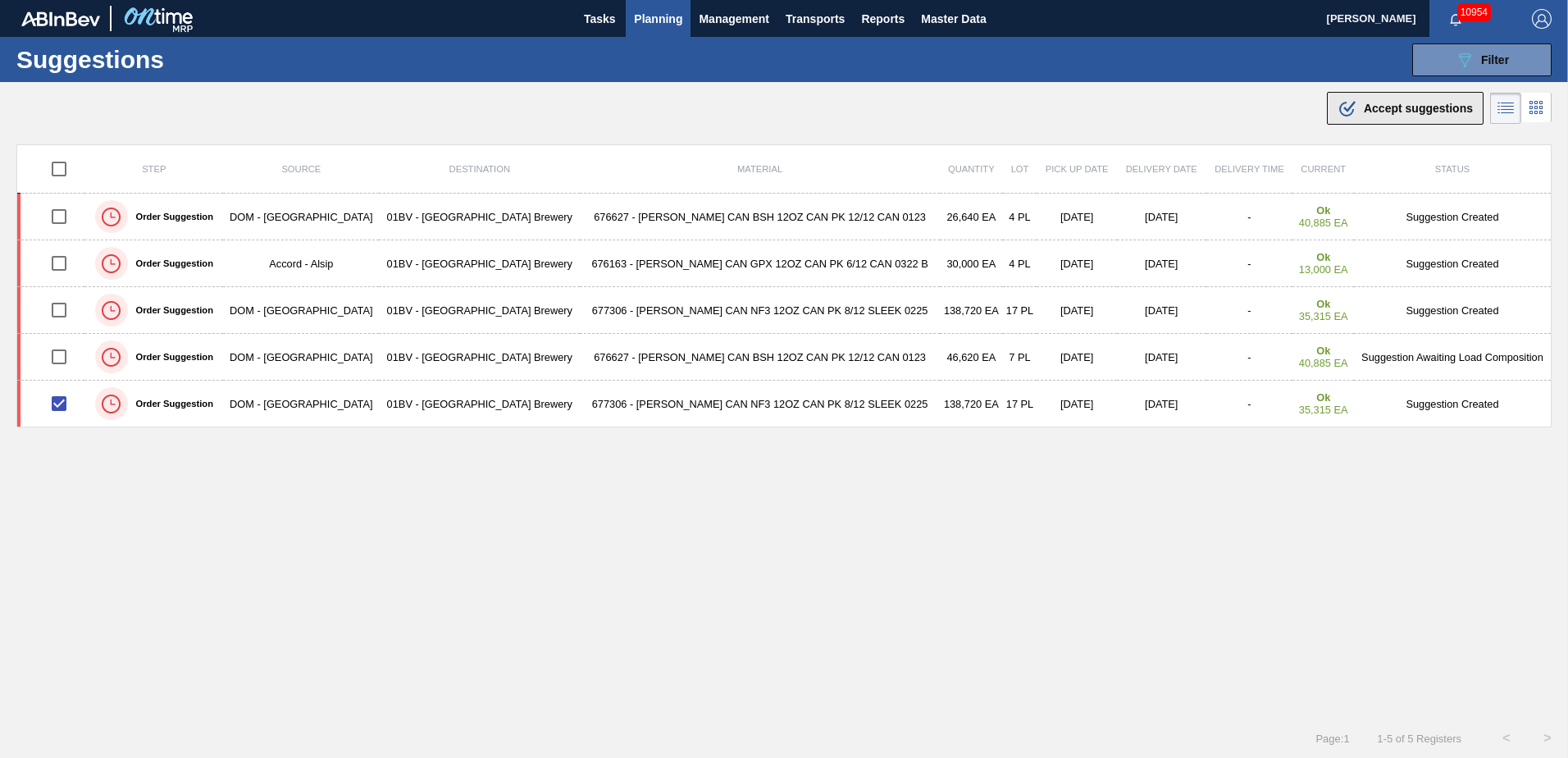
click at [1419, 109] on span "Accept suggestions" at bounding box center [1419, 108] width 109 height 13
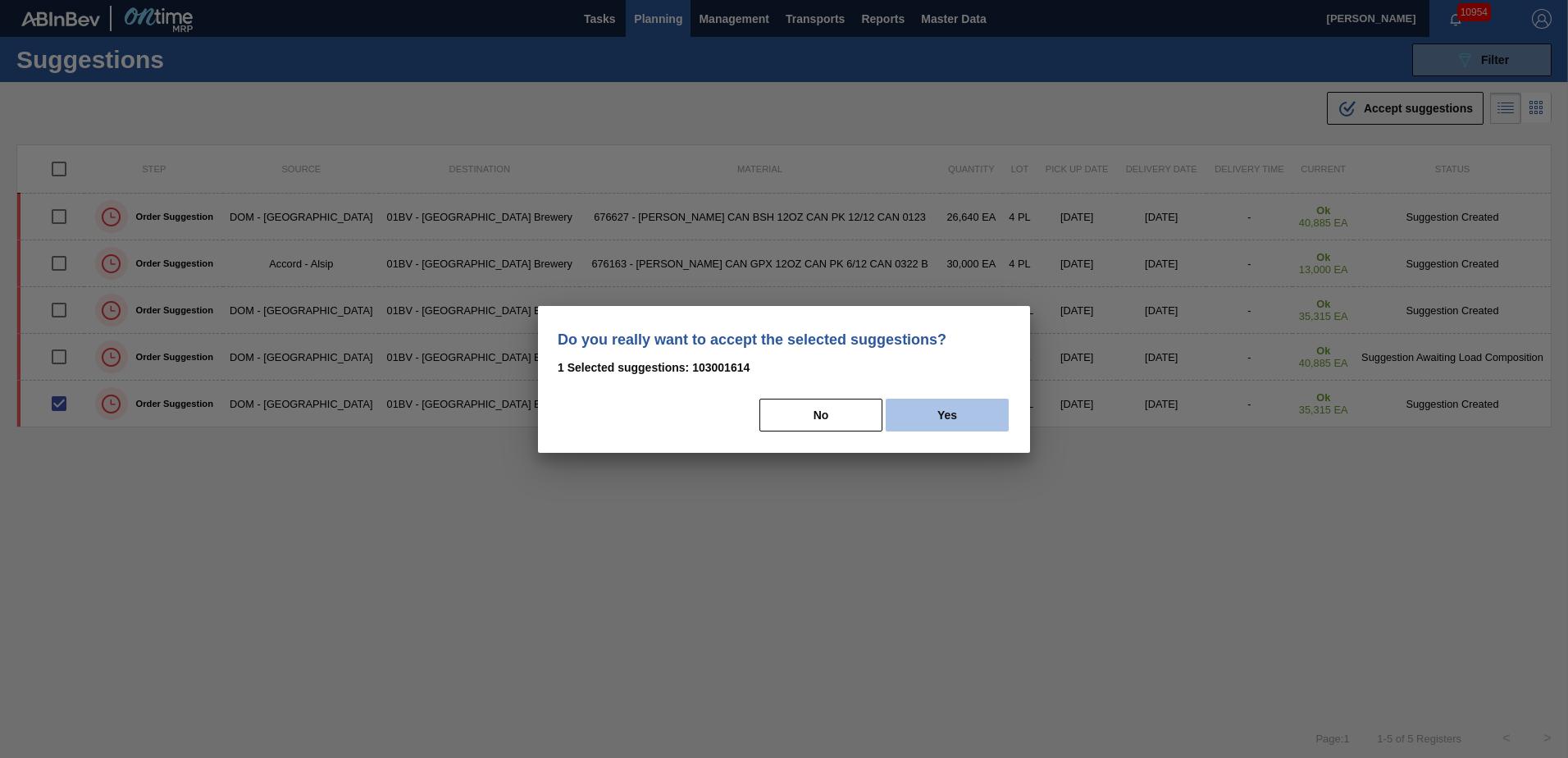
click at [937, 411] on button "Yes" at bounding box center [947, 415] width 123 height 33
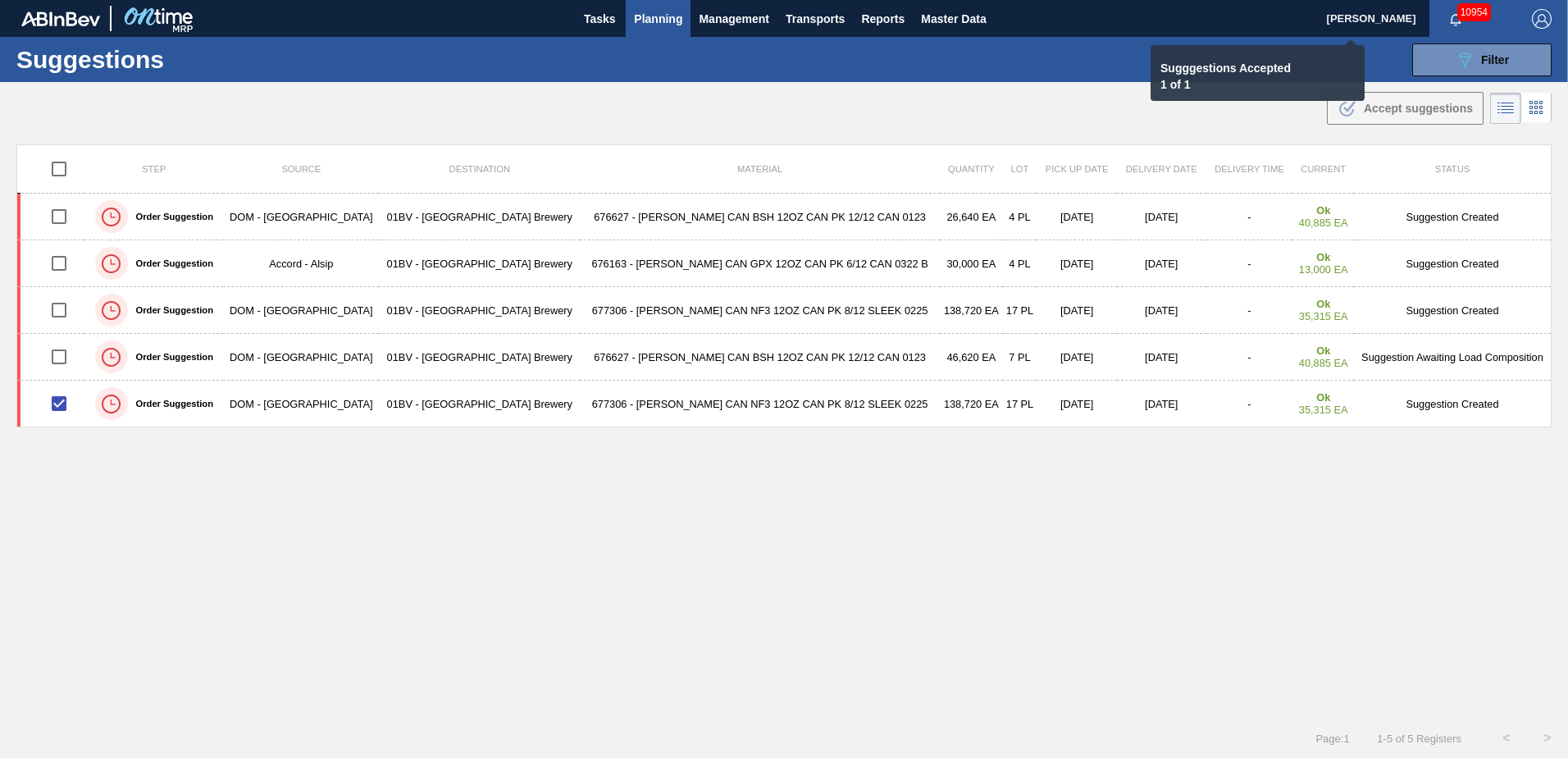
checkbox input "false"
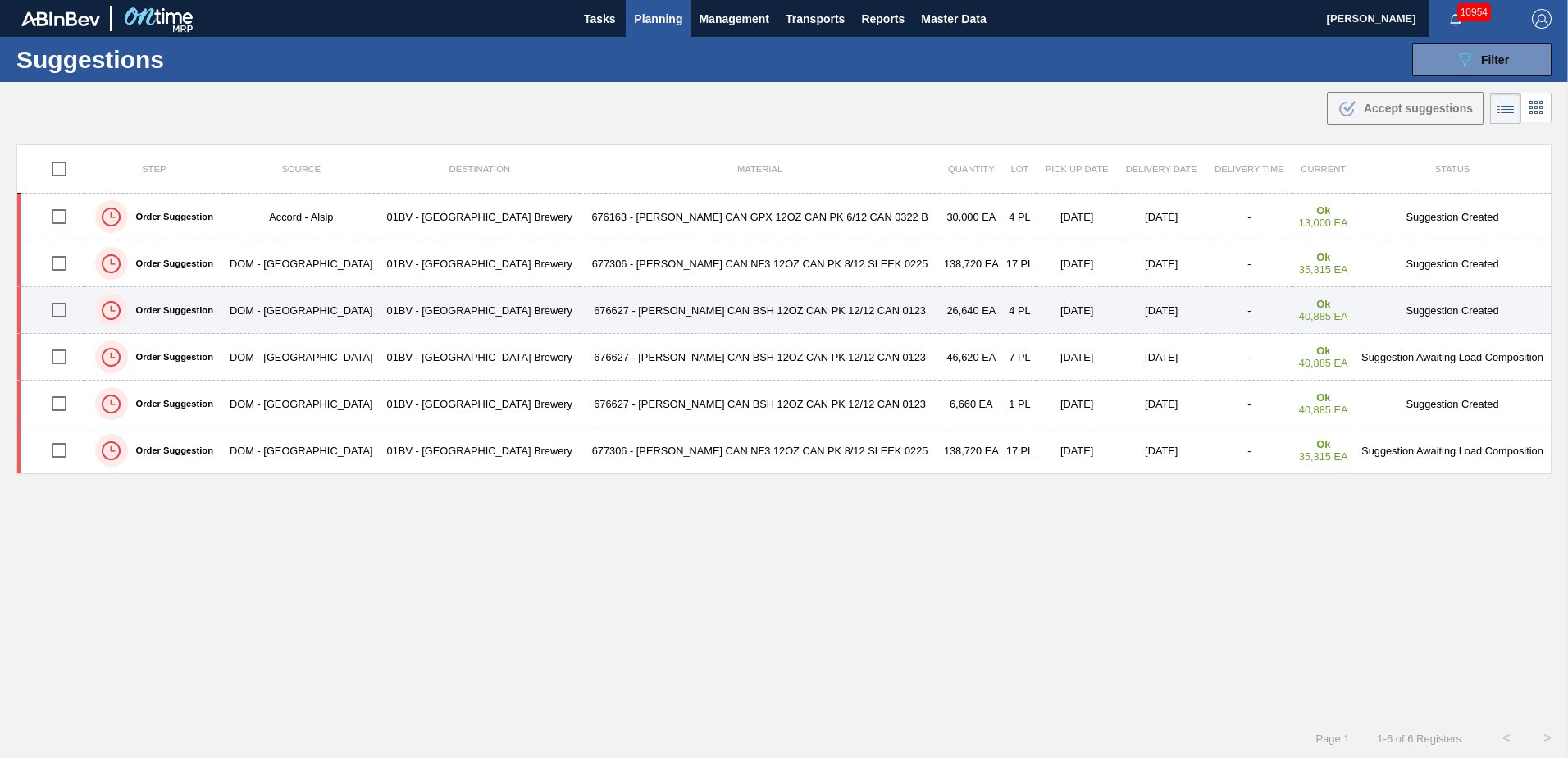
click at [56, 315] on input "checkbox" at bounding box center [59, 310] width 35 height 35
checkbox input "true"
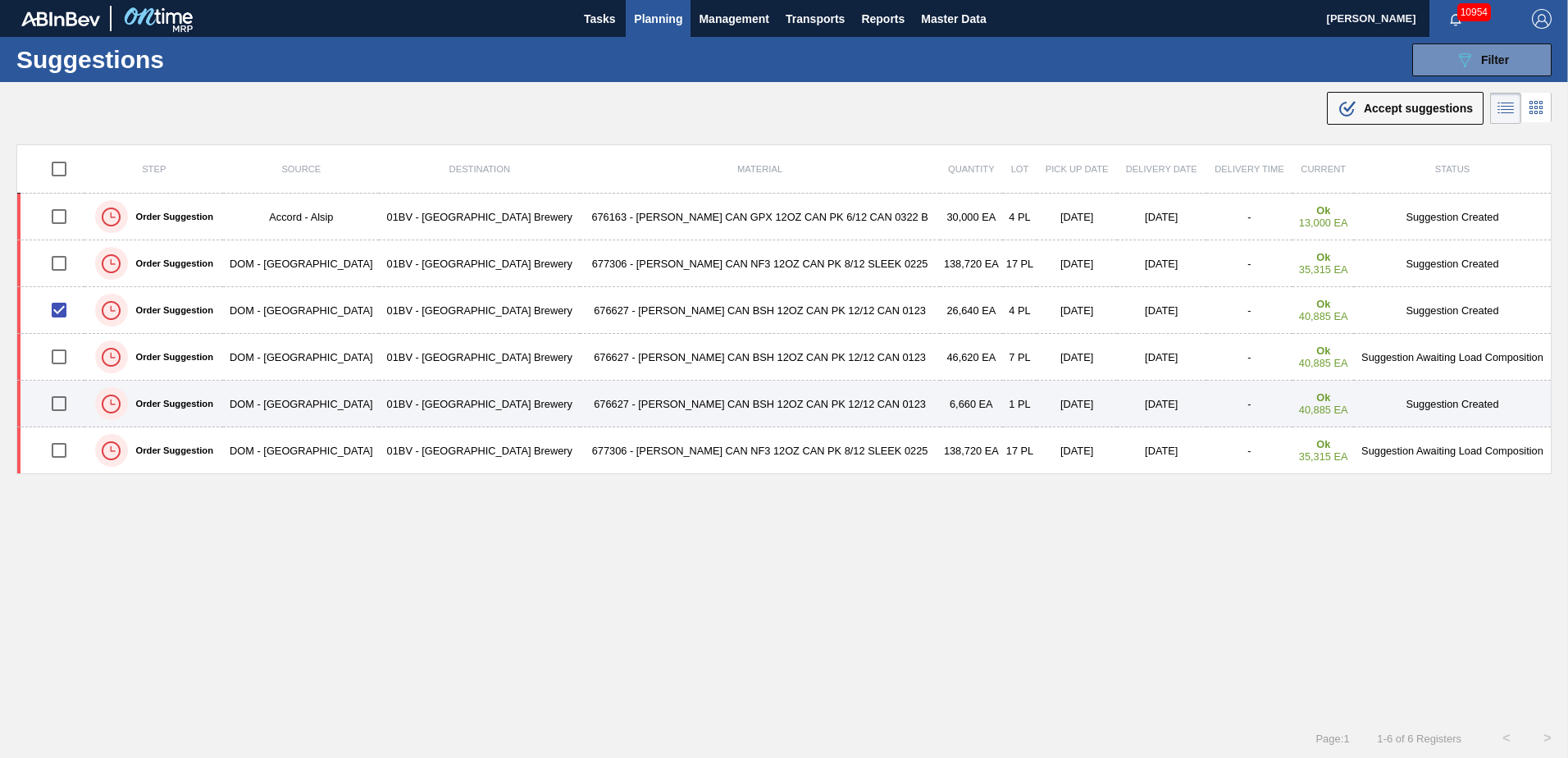
click at [61, 406] on input "checkbox" at bounding box center [59, 404] width 35 height 35
checkbox input "true"
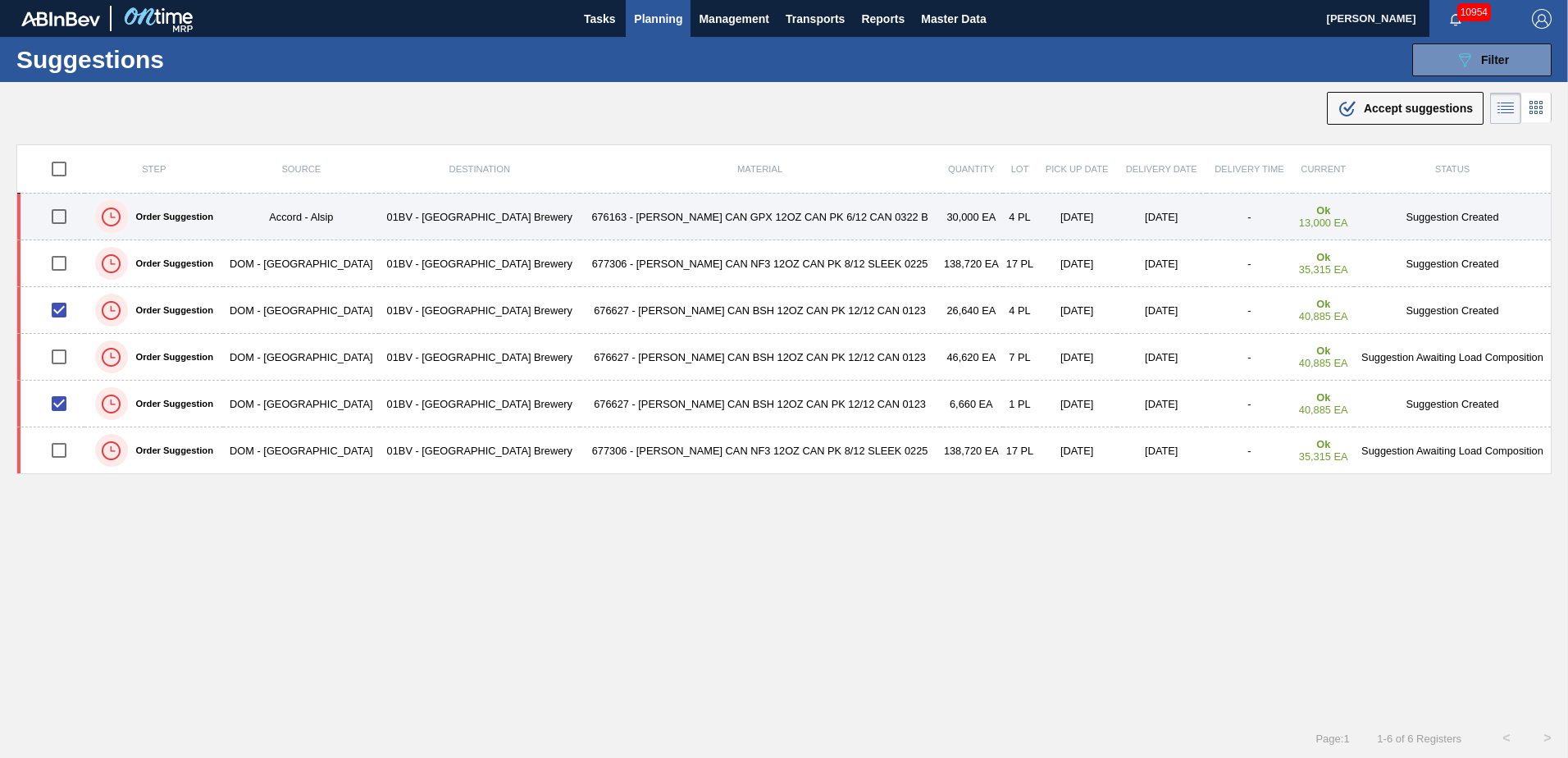
click at [69, 211] on input "checkbox" at bounding box center [59, 216] width 35 height 35
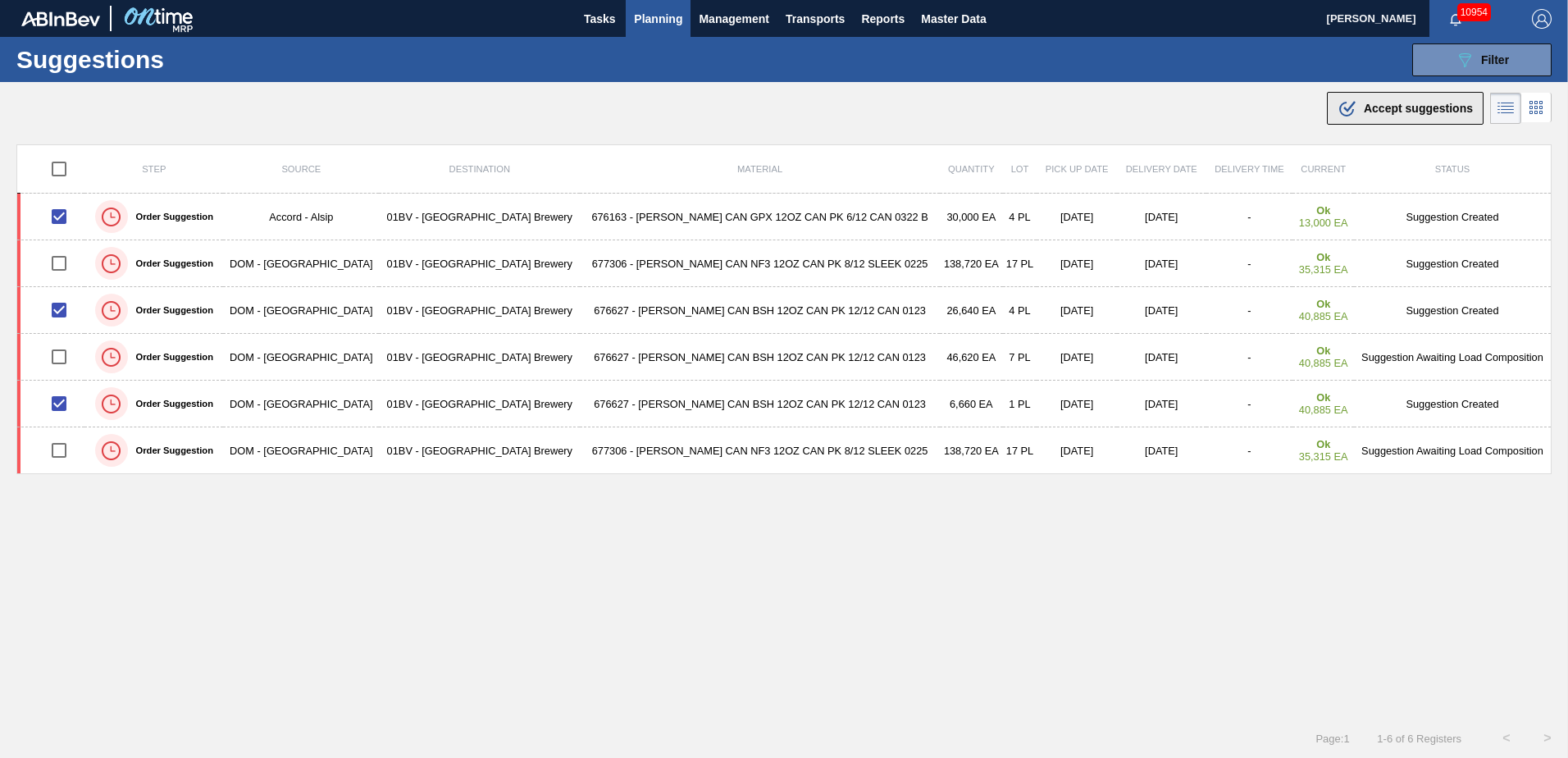
click at [1374, 107] on span "Accept suggestions" at bounding box center [1419, 108] width 109 height 13
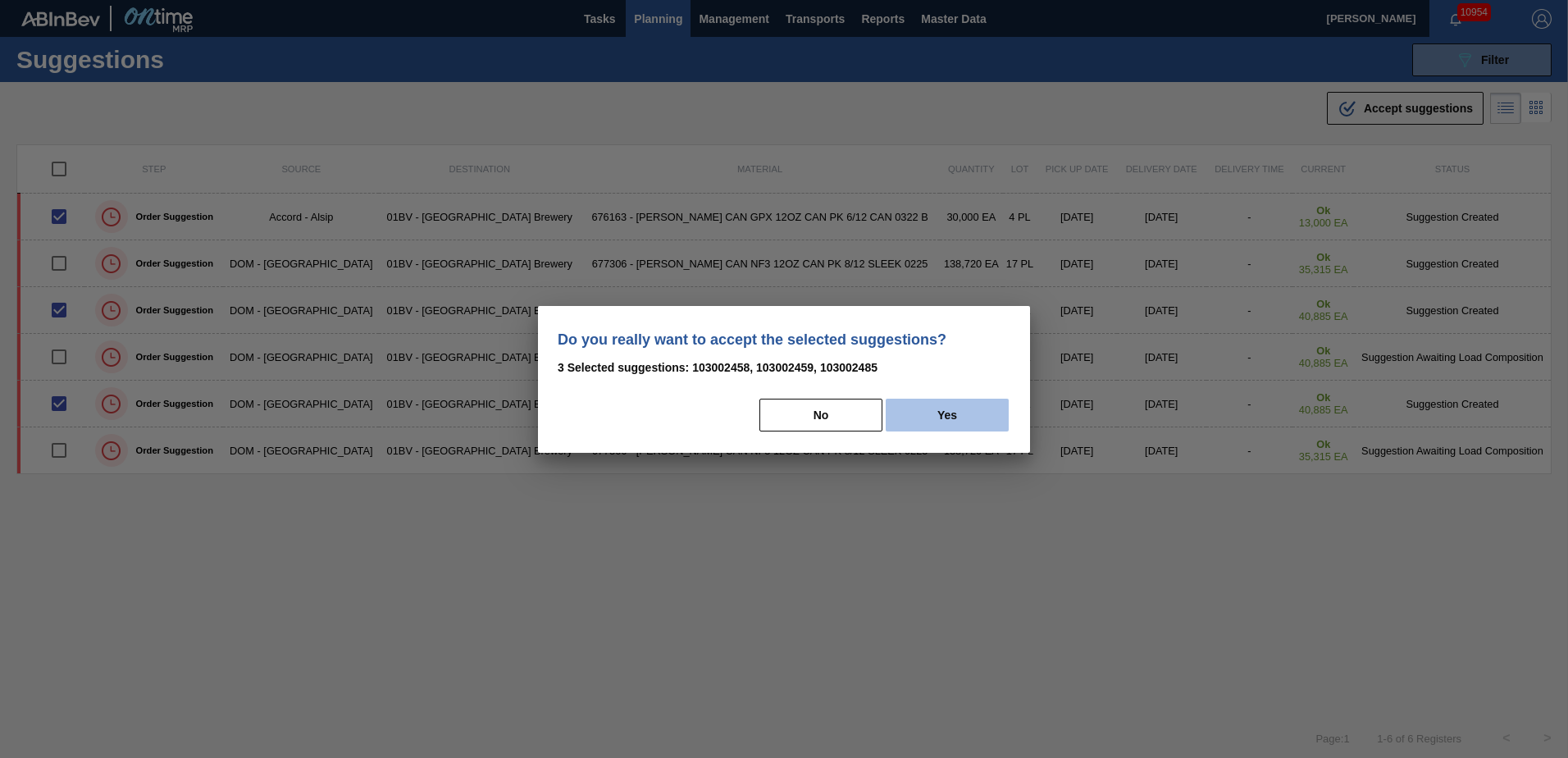
click at [980, 420] on button "Yes" at bounding box center [947, 415] width 123 height 33
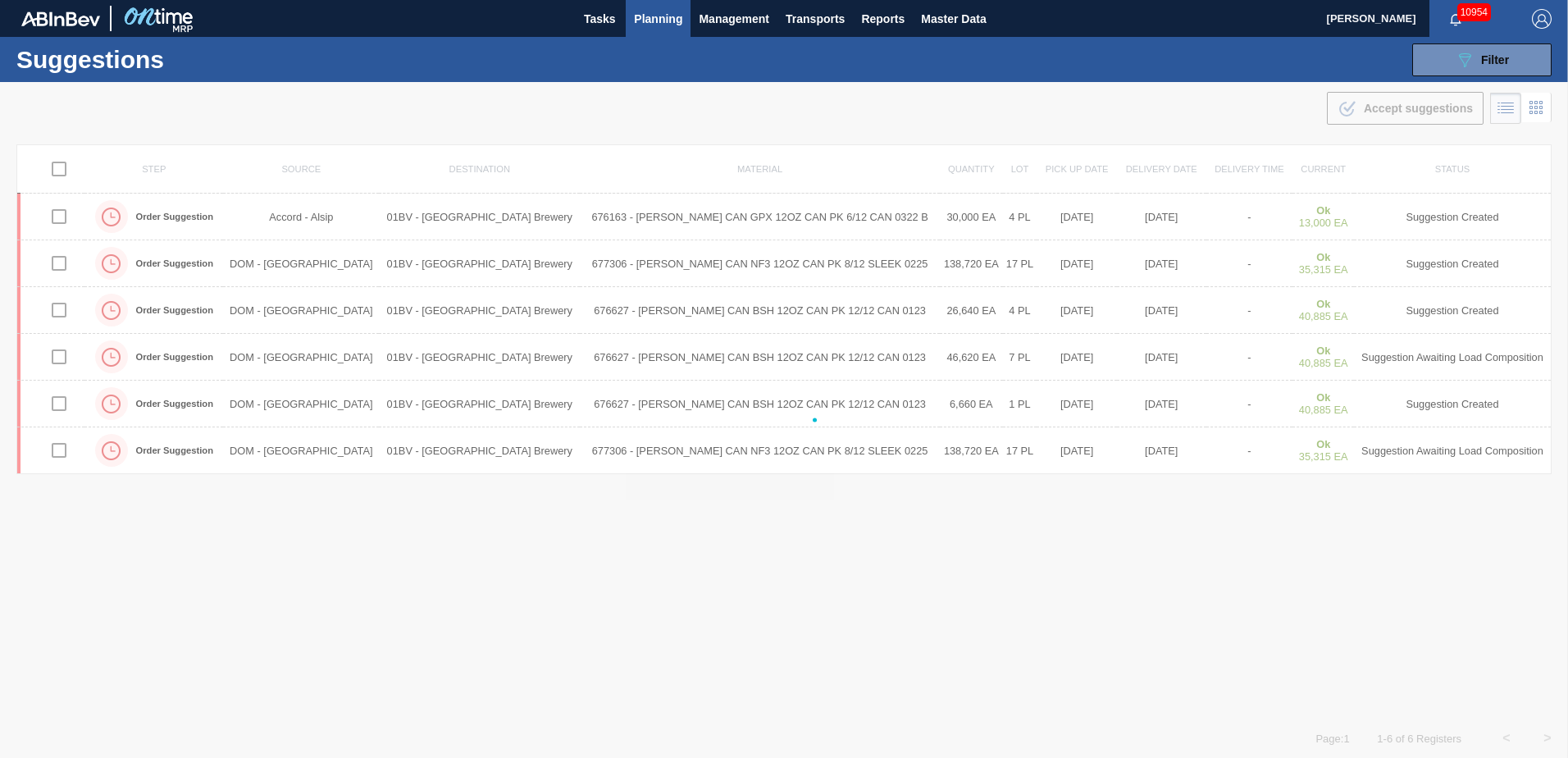
checkbox input "false"
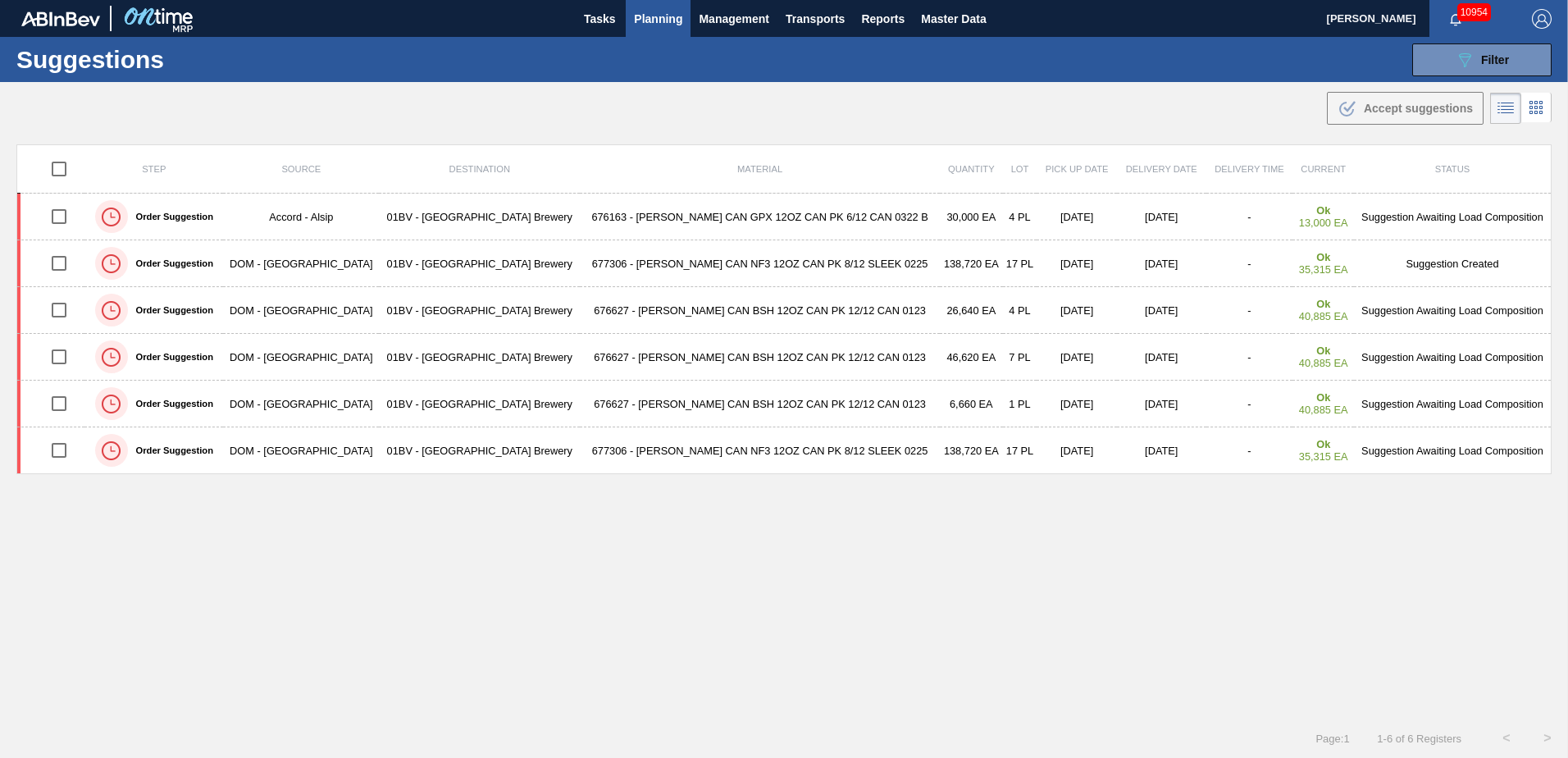
click at [662, 15] on span "Planning" at bounding box center [658, 19] width 49 height 20
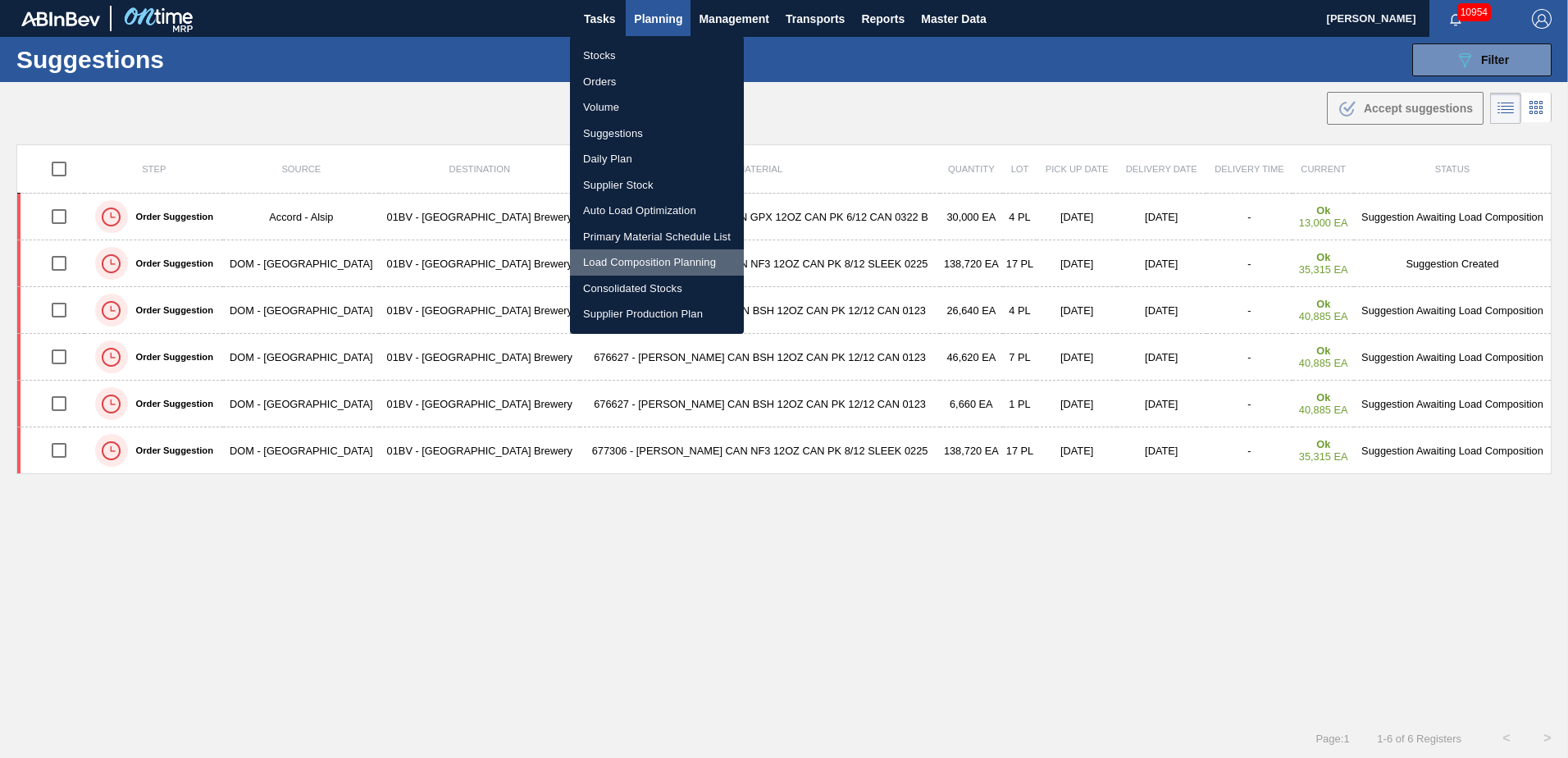
click at [628, 259] on li "Load Composition Planning" at bounding box center [656, 263] width 174 height 26
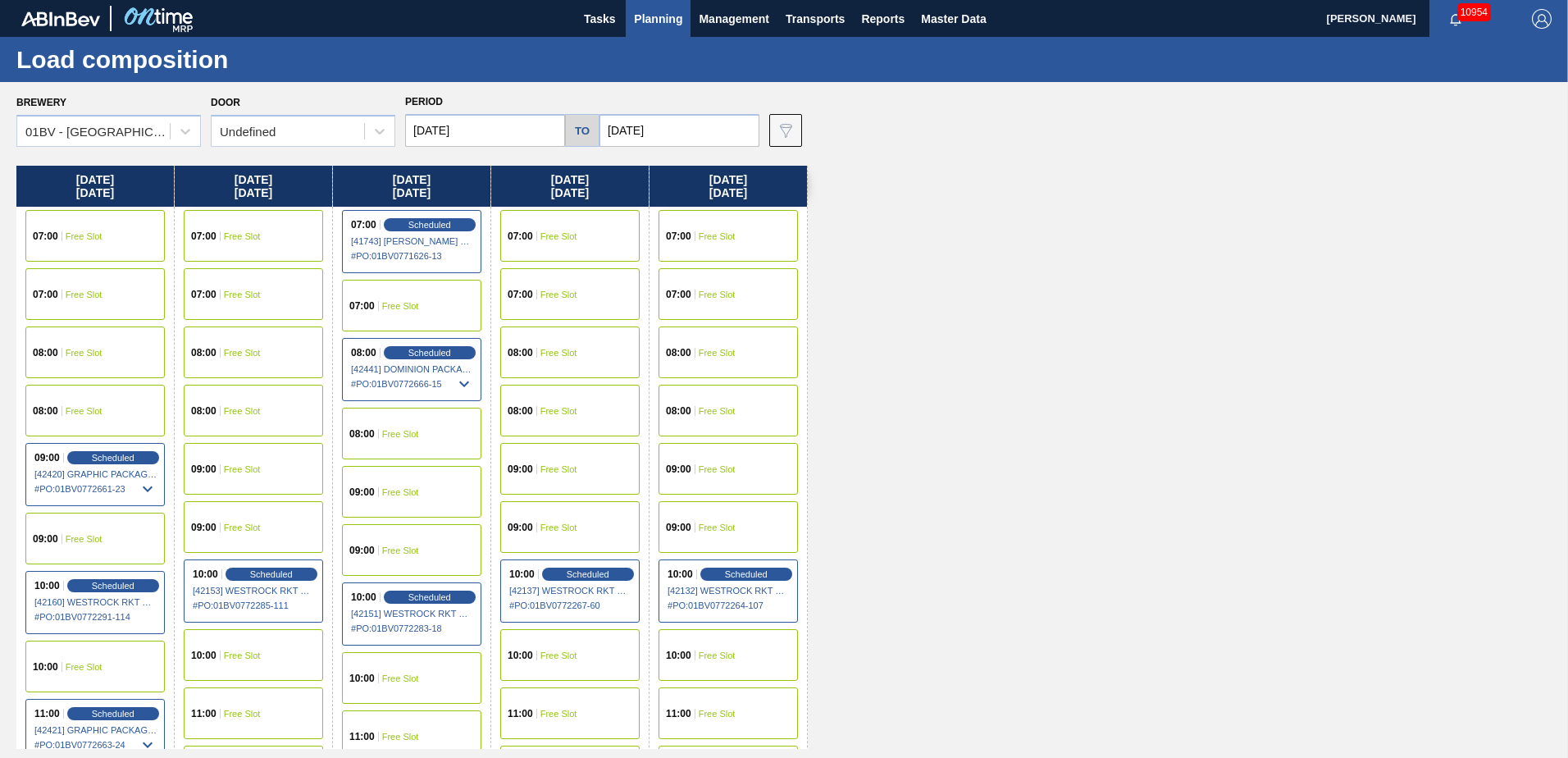
click at [689, 353] on span "08:00" at bounding box center [678, 353] width 26 height 10
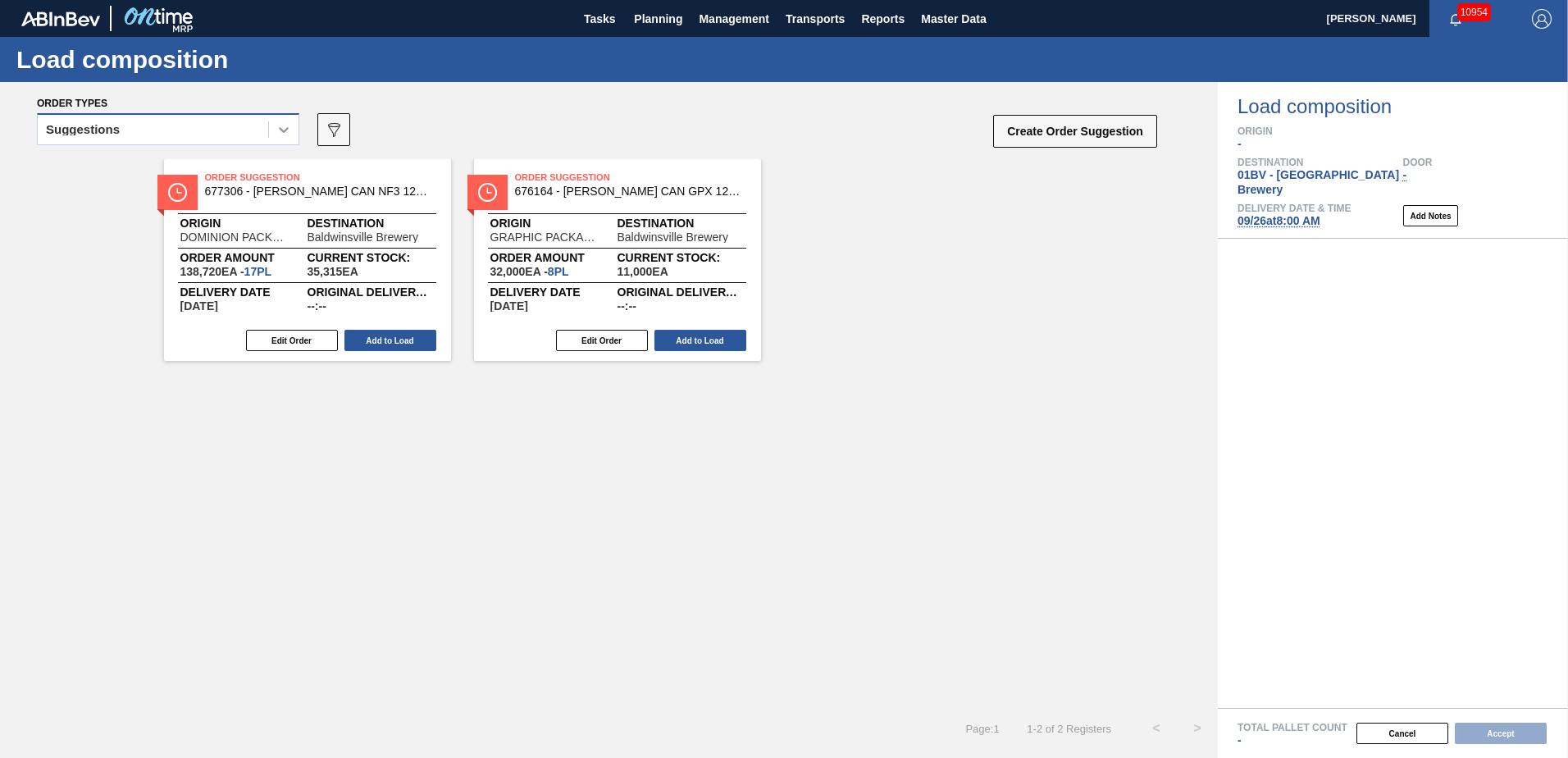
click at [287, 126] on icon at bounding box center [284, 130] width 17 height 17
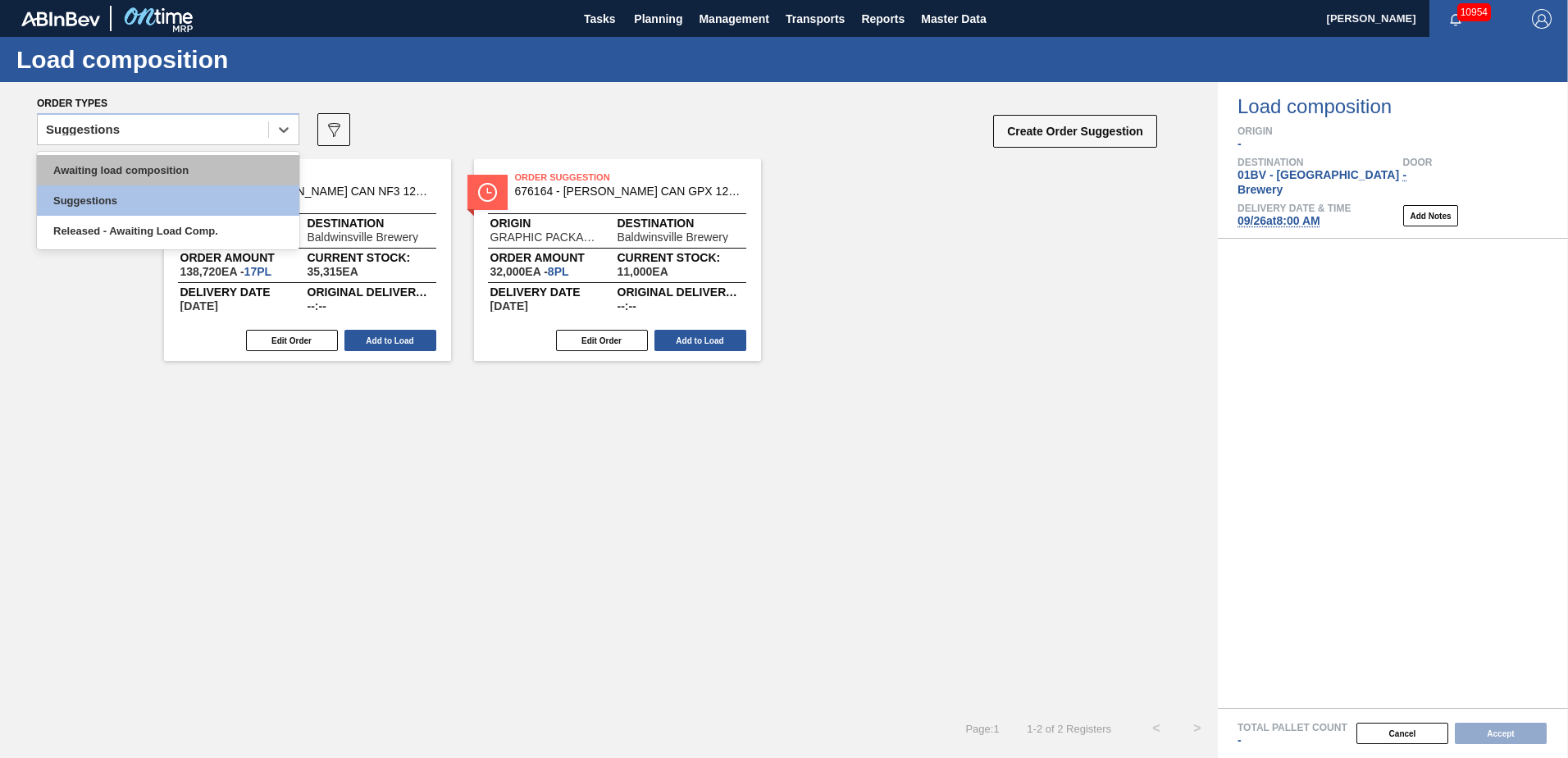
click at [158, 173] on div "Awaiting load composition" at bounding box center [168, 170] width 263 height 31
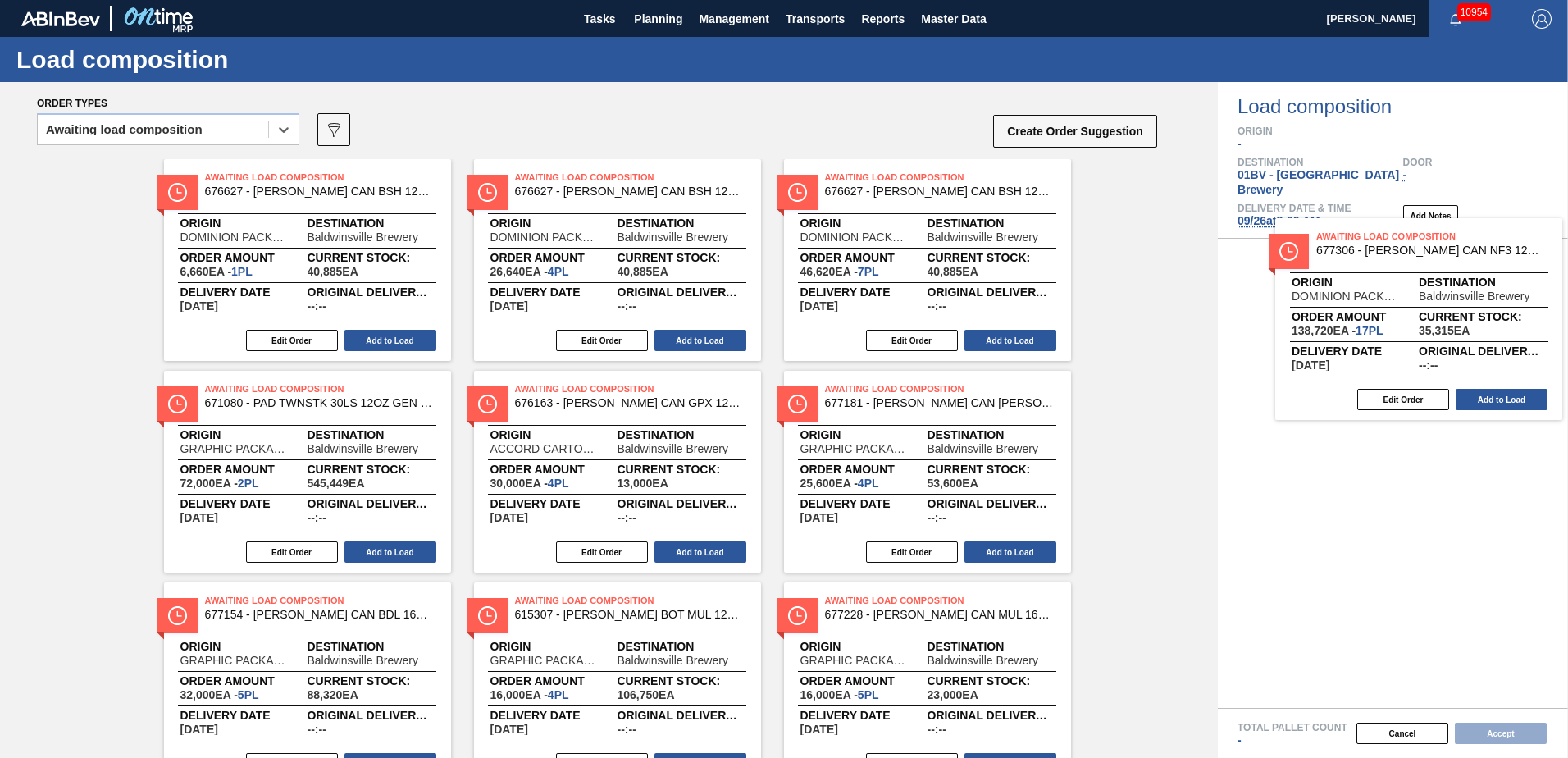
drag, startPoint x: 261, startPoint y: 192, endPoint x: 1378, endPoint y: 253, distance: 1118.7
click at [1378, 253] on div "Order types option Awaiting load composition, selected. Select is focused ,type…" at bounding box center [784, 419] width 1568 height 675
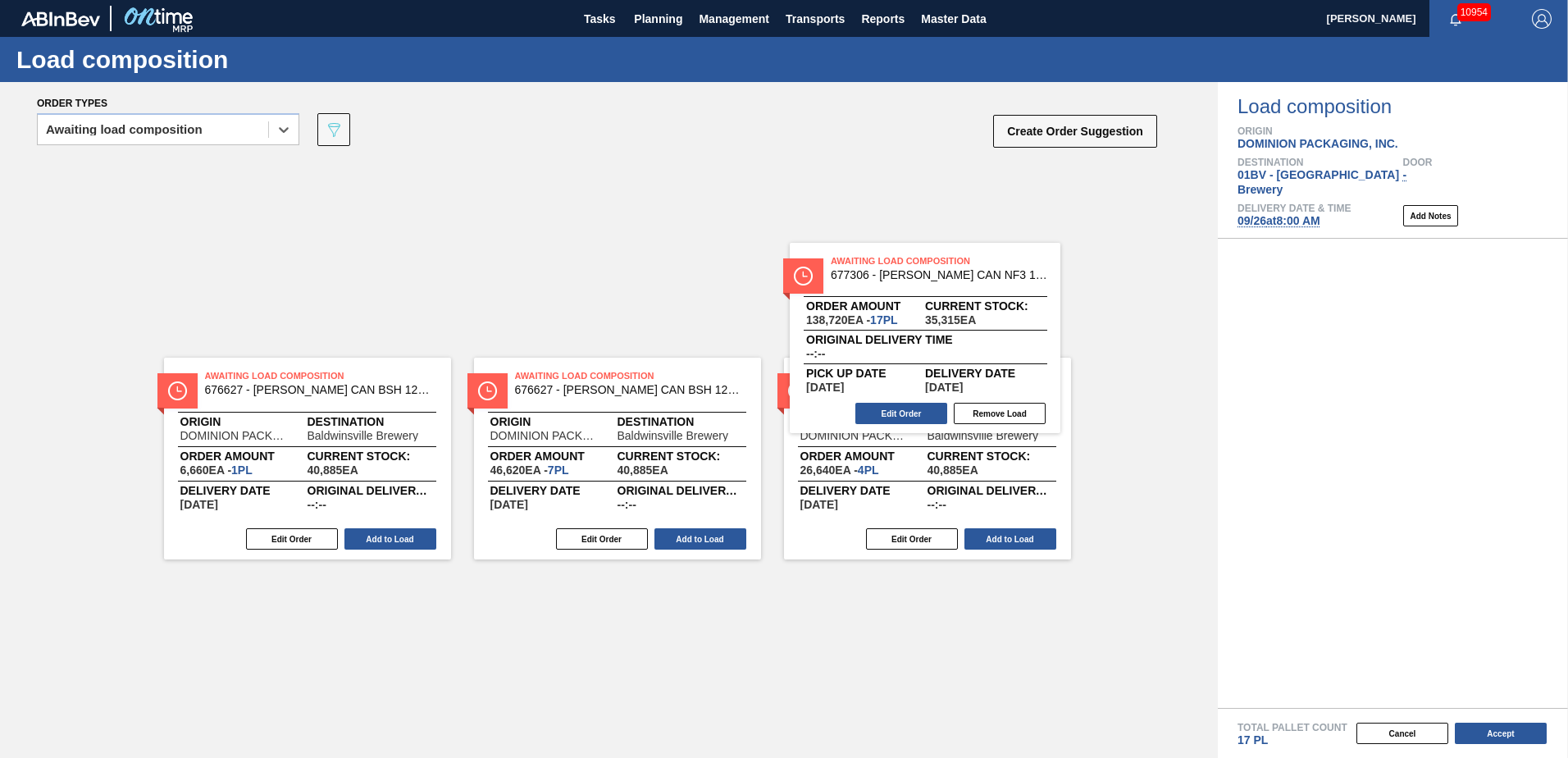
drag, startPoint x: 1388, startPoint y: 274, endPoint x: 939, endPoint y: 281, distance: 449.1
click at [939, 281] on div "Order types option Awaiting load composition, selected. Select is focused ,type…" at bounding box center [784, 419] width 1568 height 675
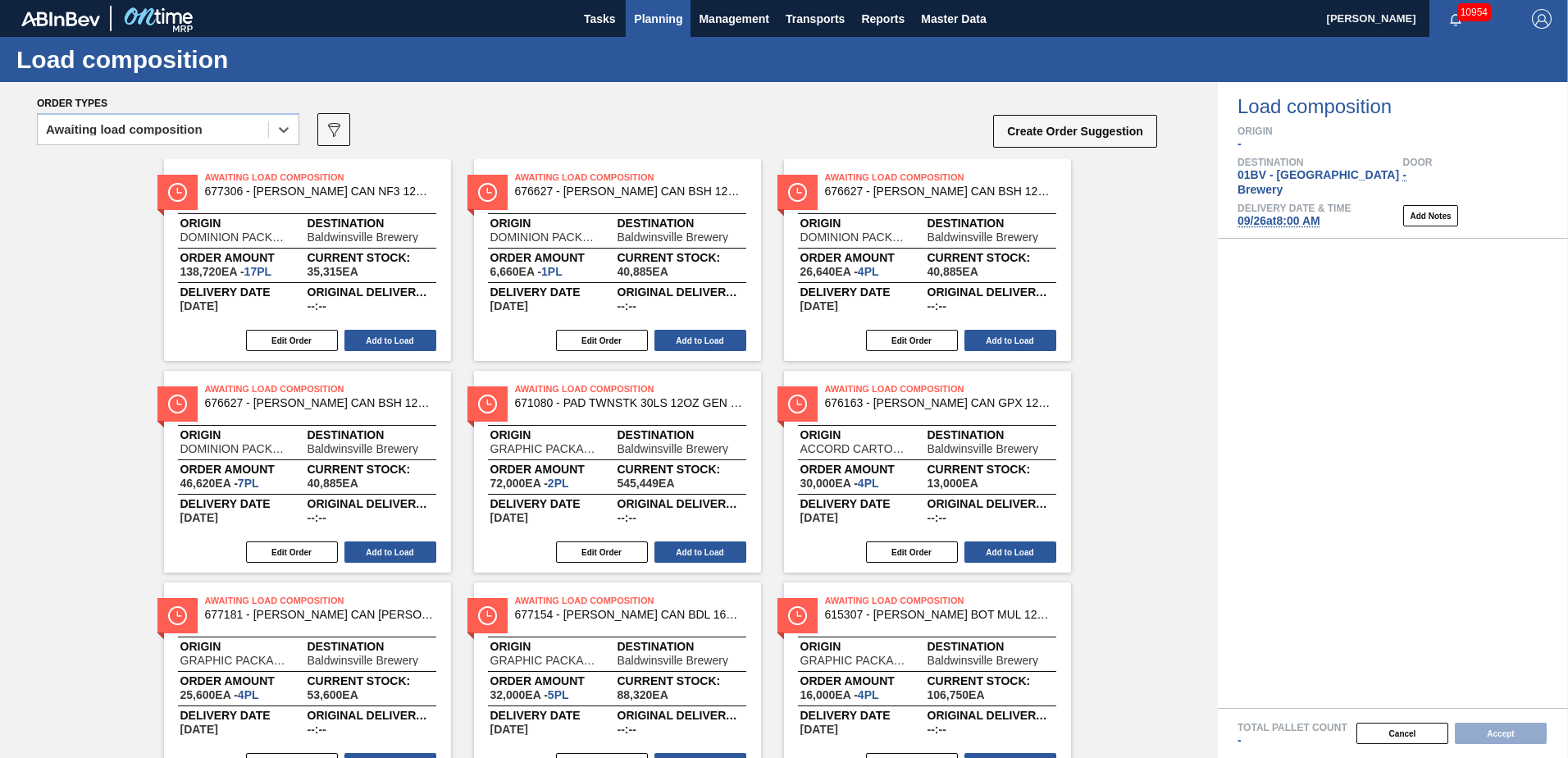
click at [662, 18] on span "Planning" at bounding box center [658, 19] width 49 height 20
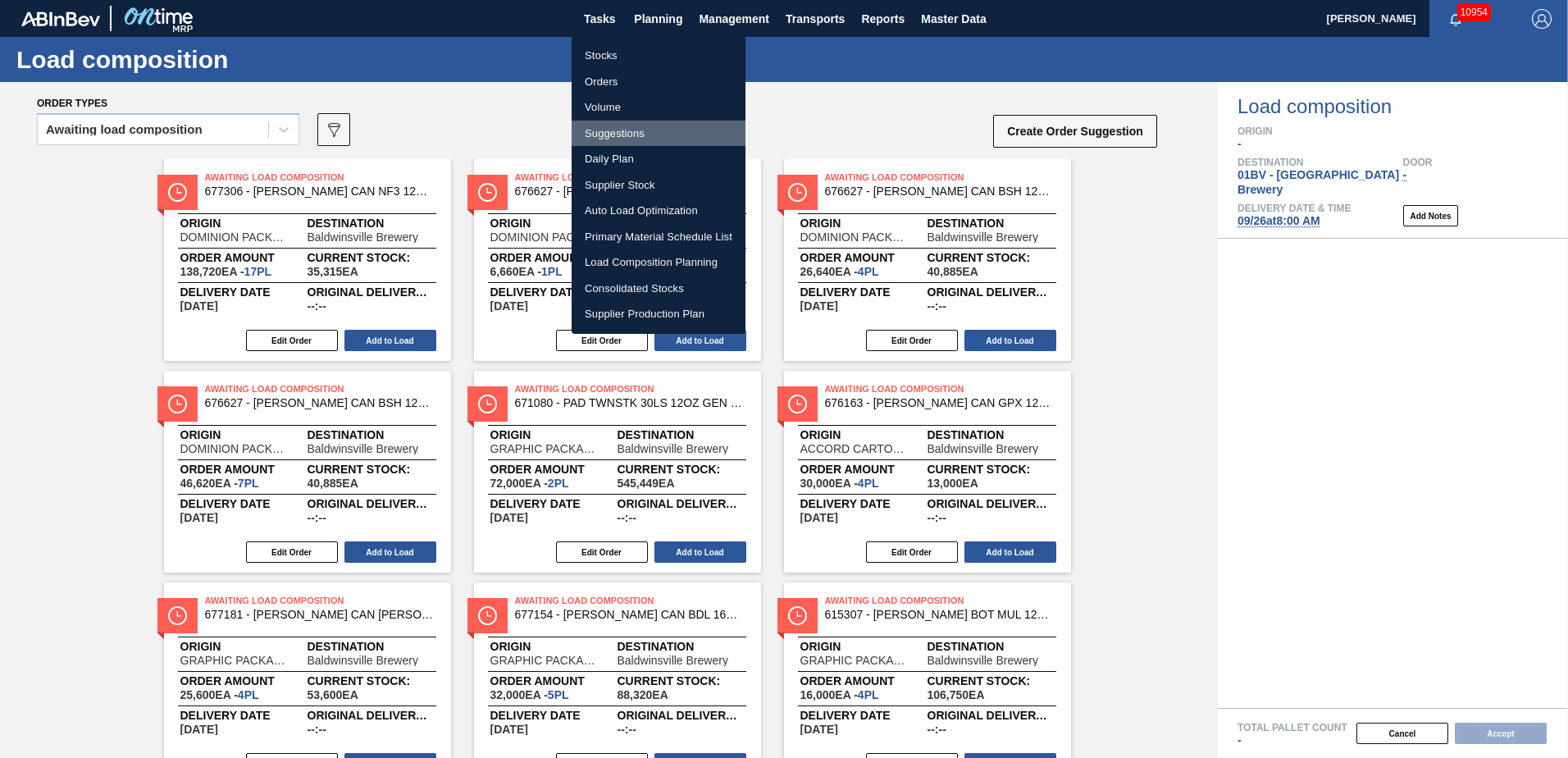
click at [609, 133] on li "Suggestions" at bounding box center [658, 134] width 174 height 26
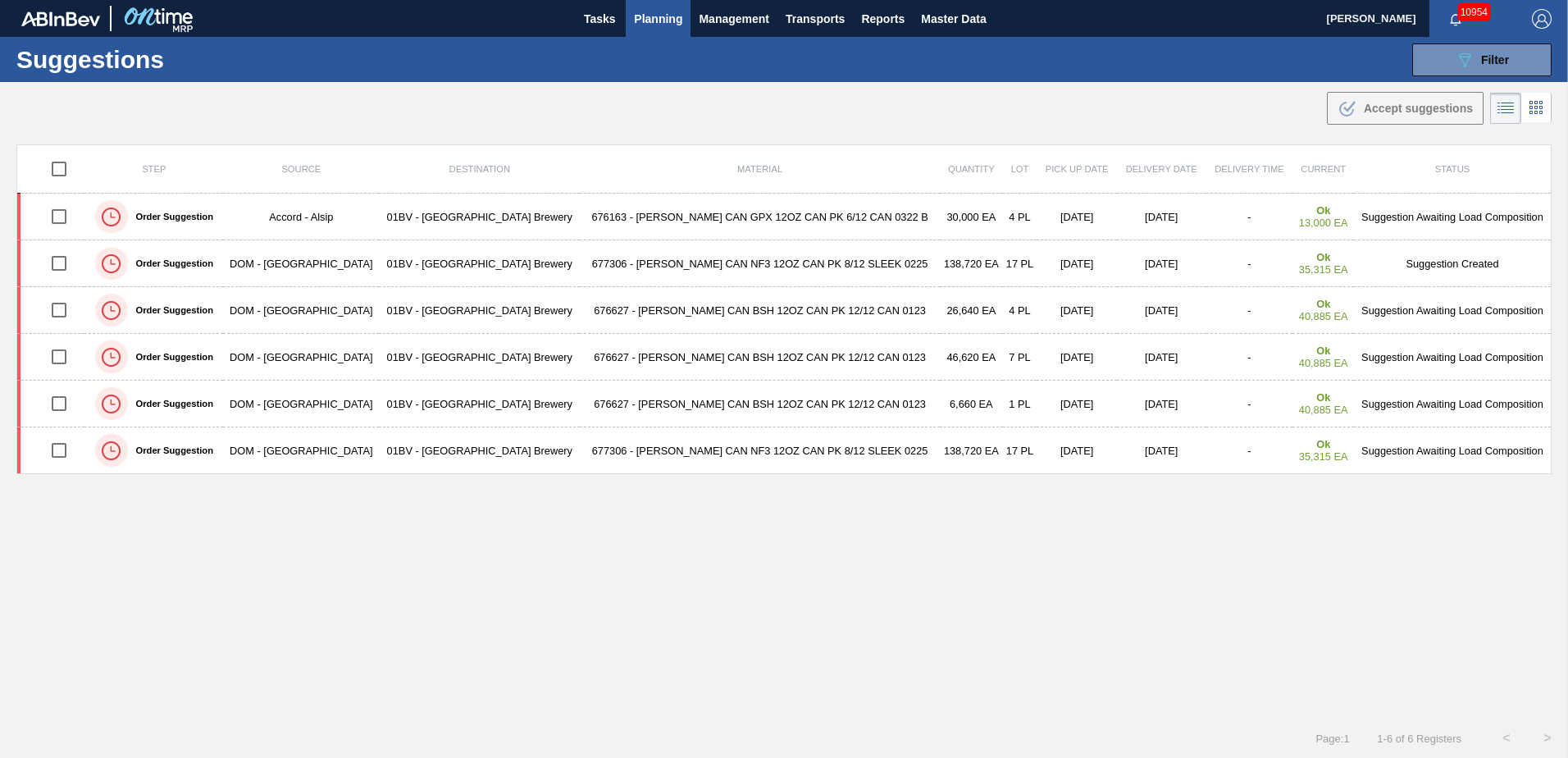
click at [658, 20] on span "Planning" at bounding box center [658, 19] width 49 height 20
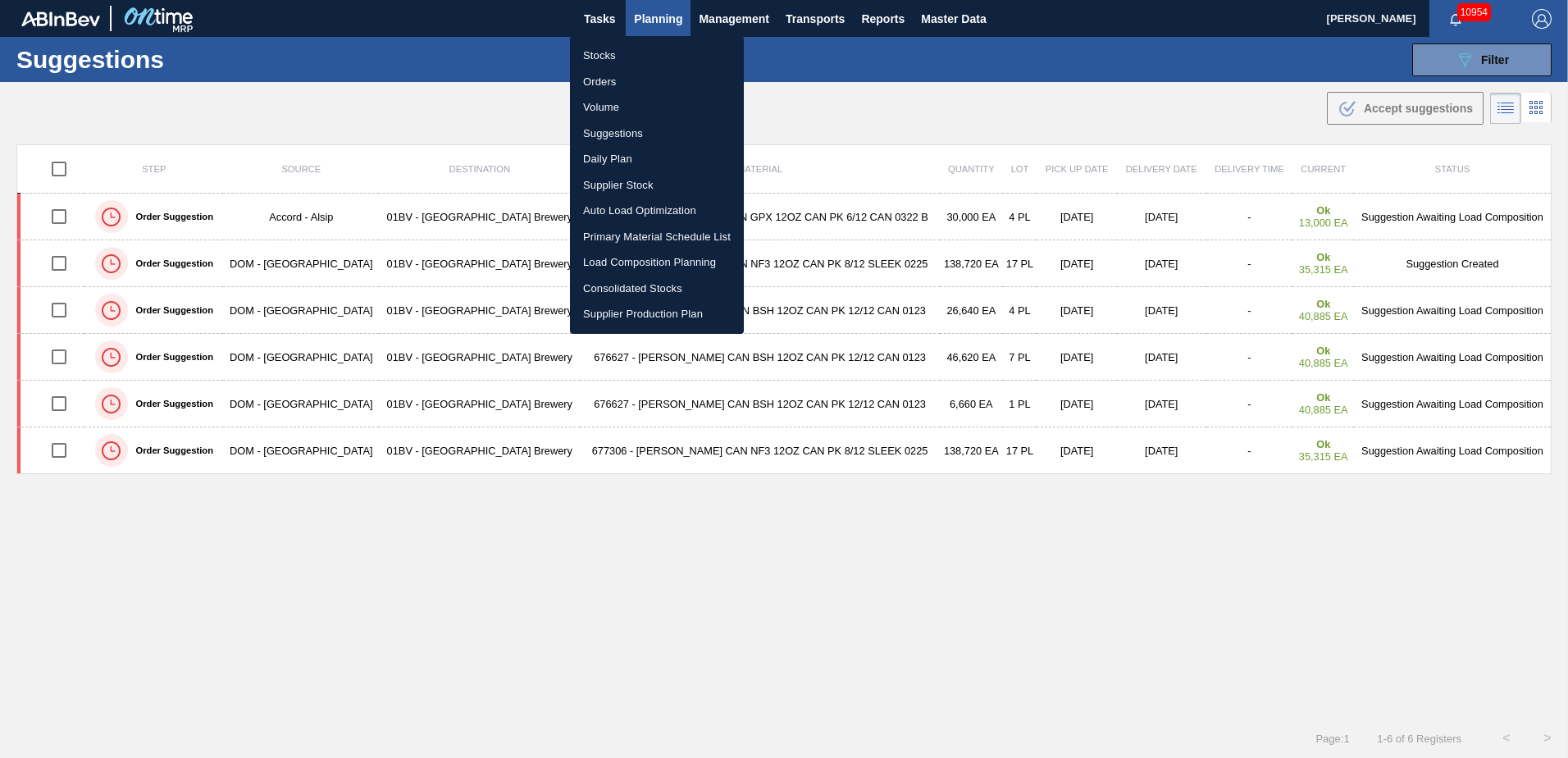
click at [623, 263] on li "Load Composition Planning" at bounding box center [656, 263] width 174 height 26
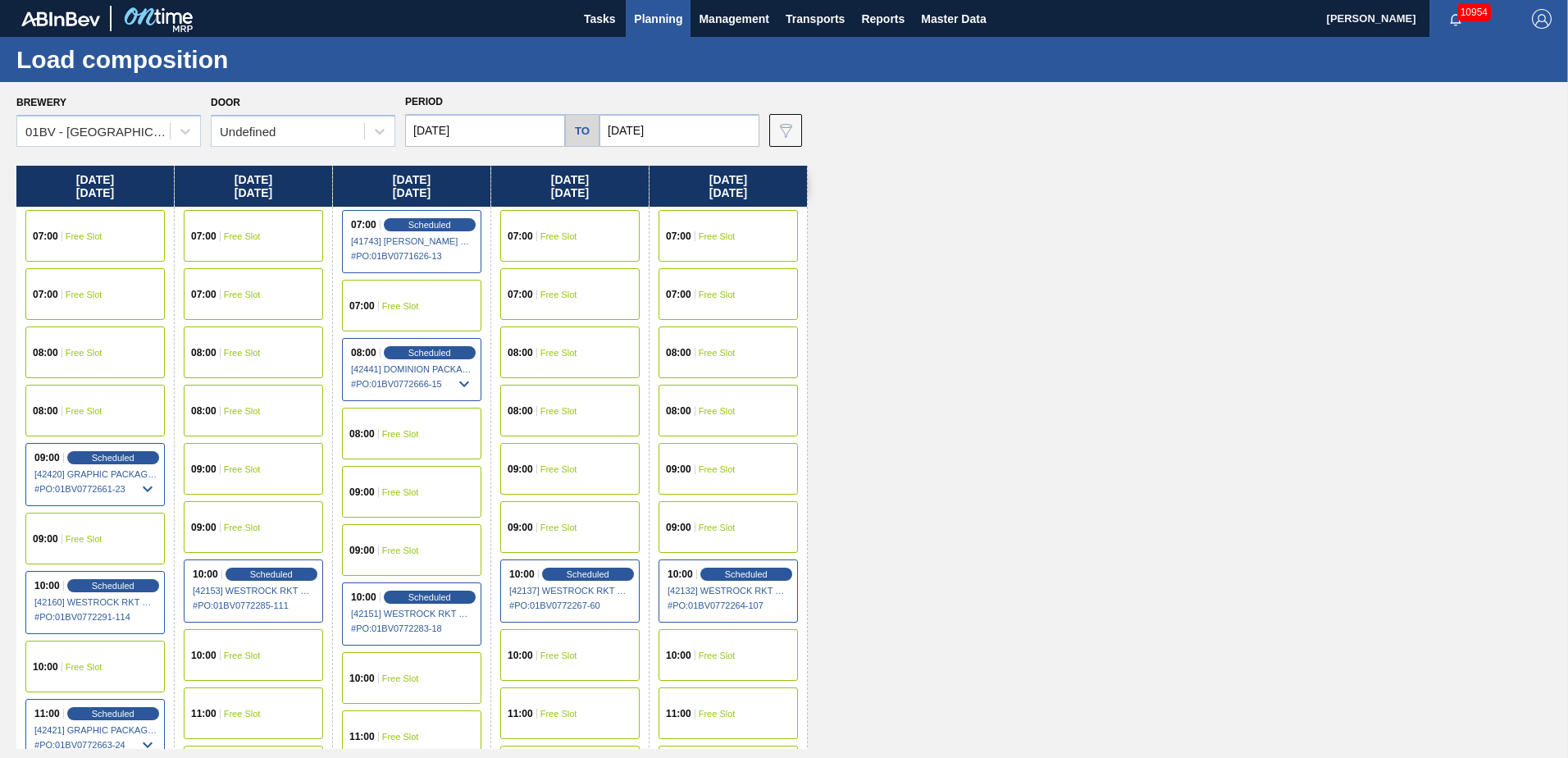
click at [703, 413] on span "Free Slot" at bounding box center [717, 411] width 37 height 10
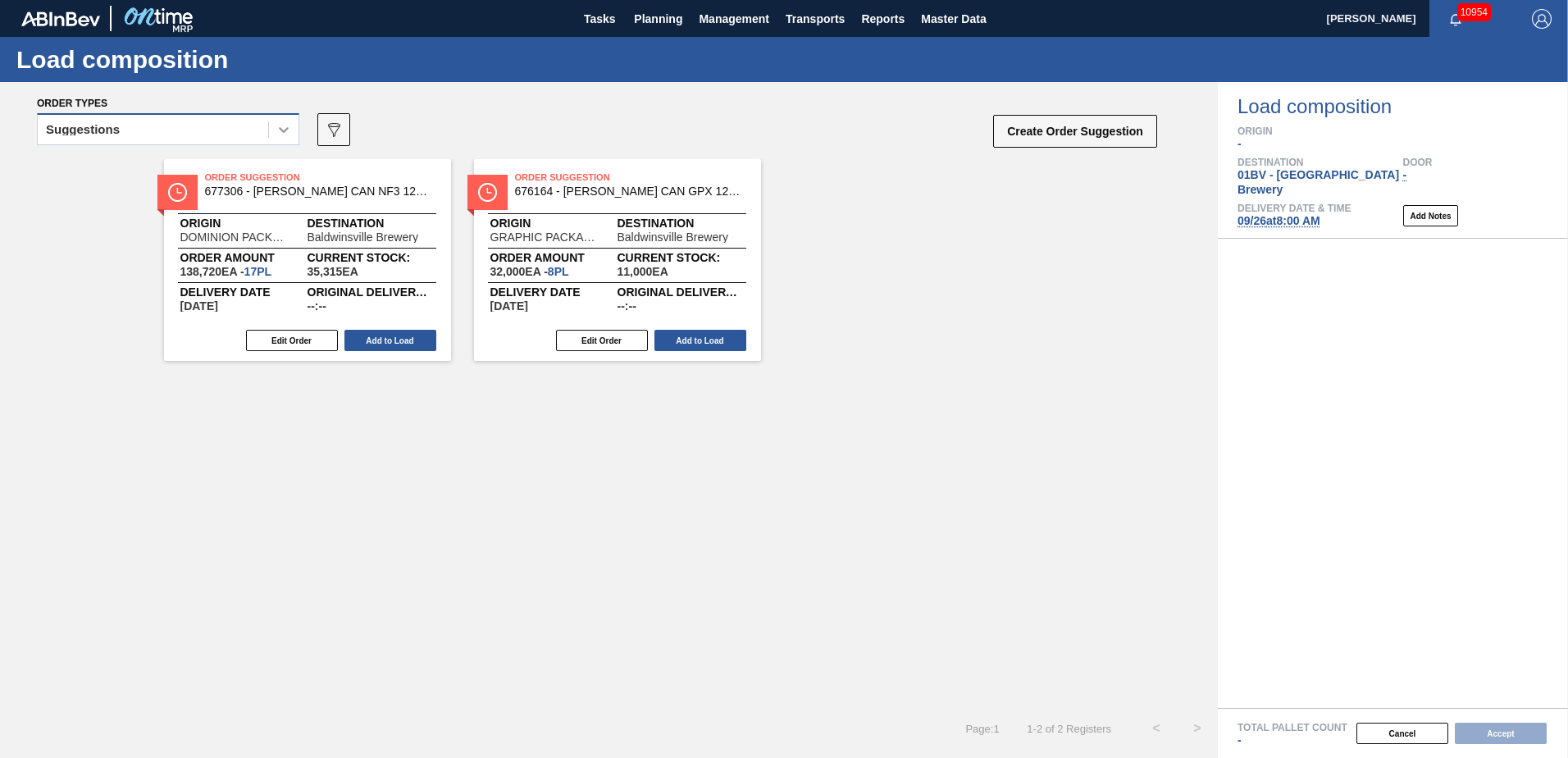
click at [278, 127] on icon at bounding box center [284, 130] width 17 height 17
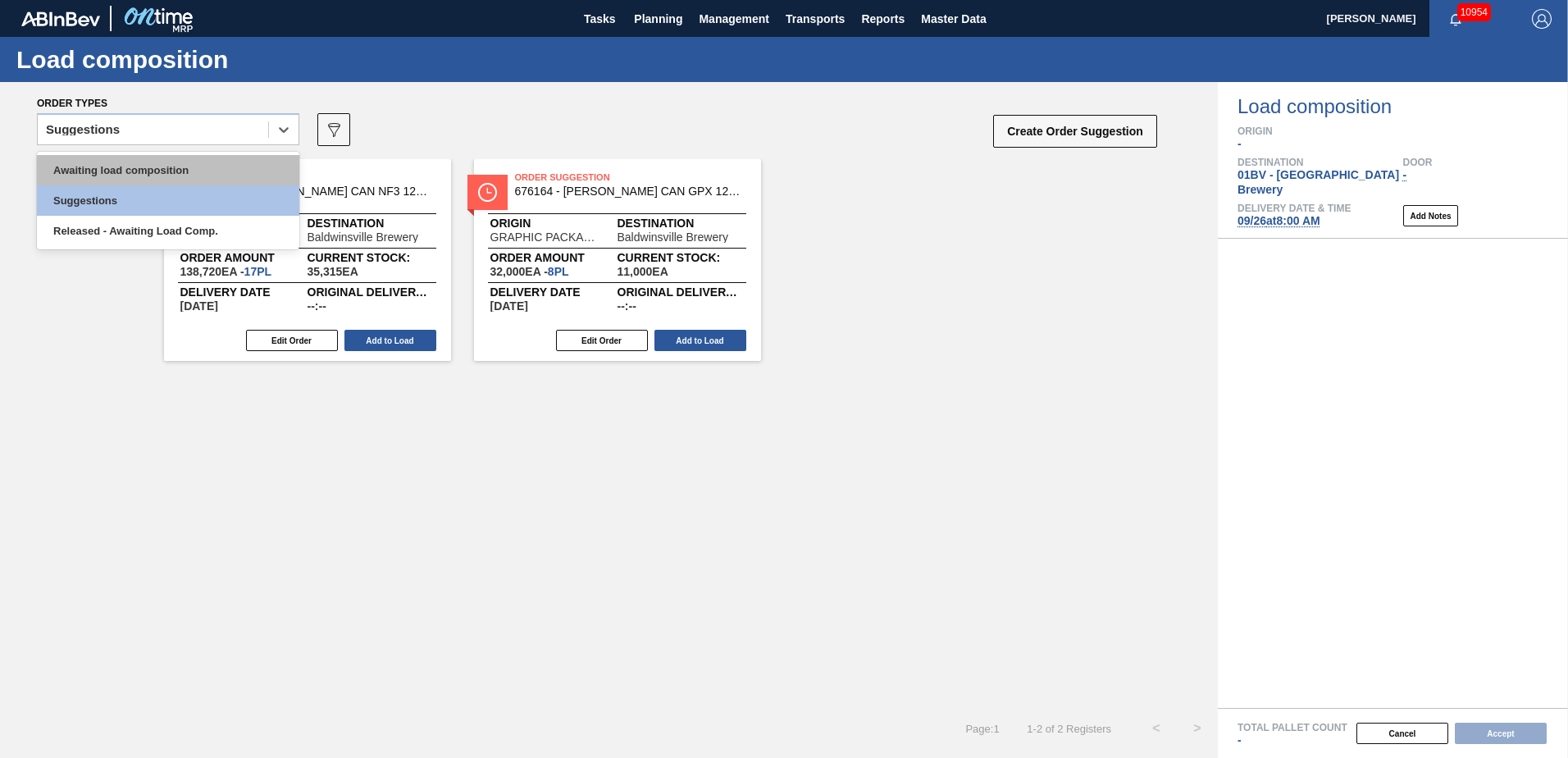
click at [127, 171] on div "Awaiting load composition" at bounding box center [168, 170] width 263 height 31
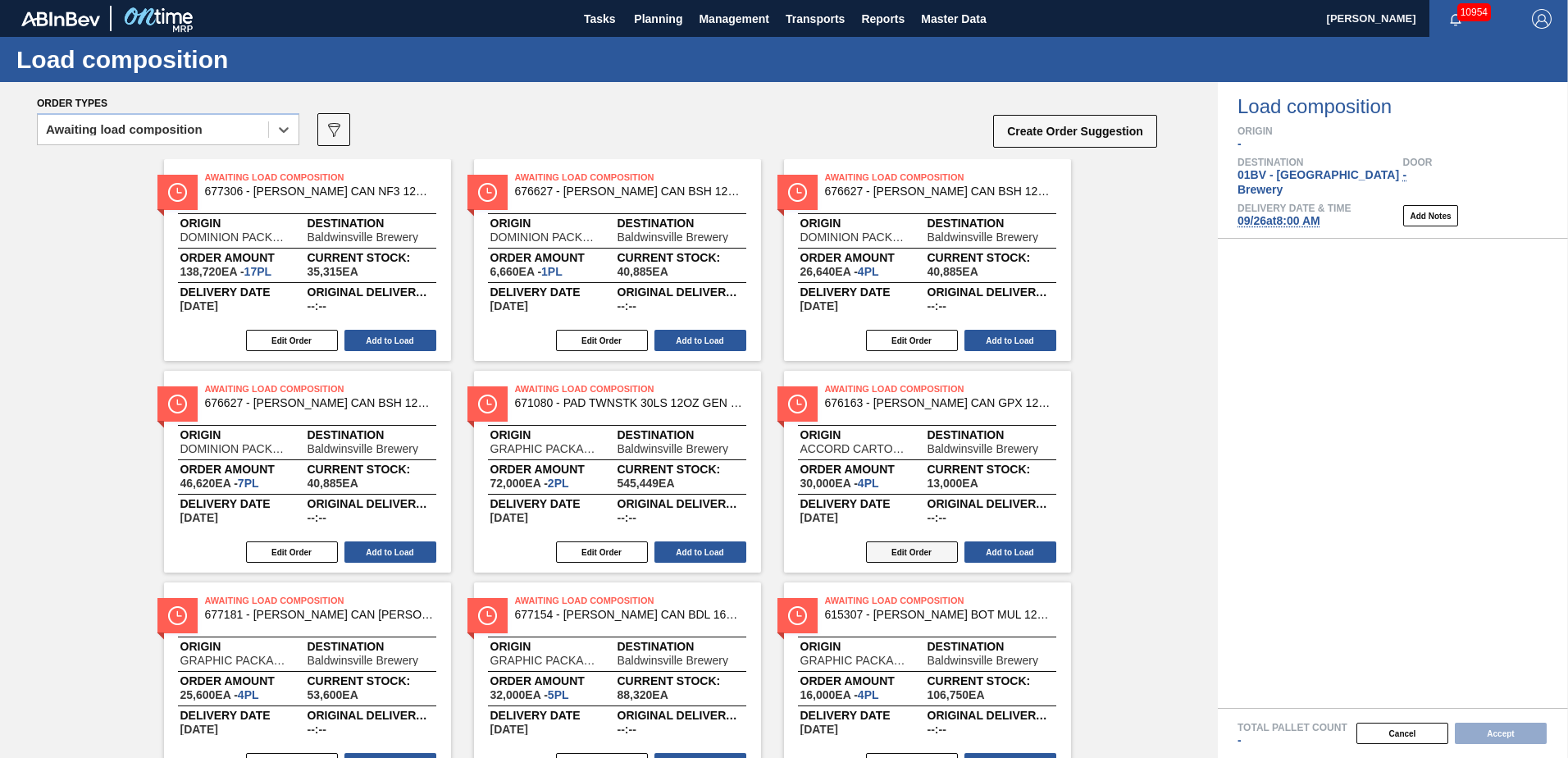
click at [893, 552] on button "Edit Order" at bounding box center [912, 552] width 92 height 21
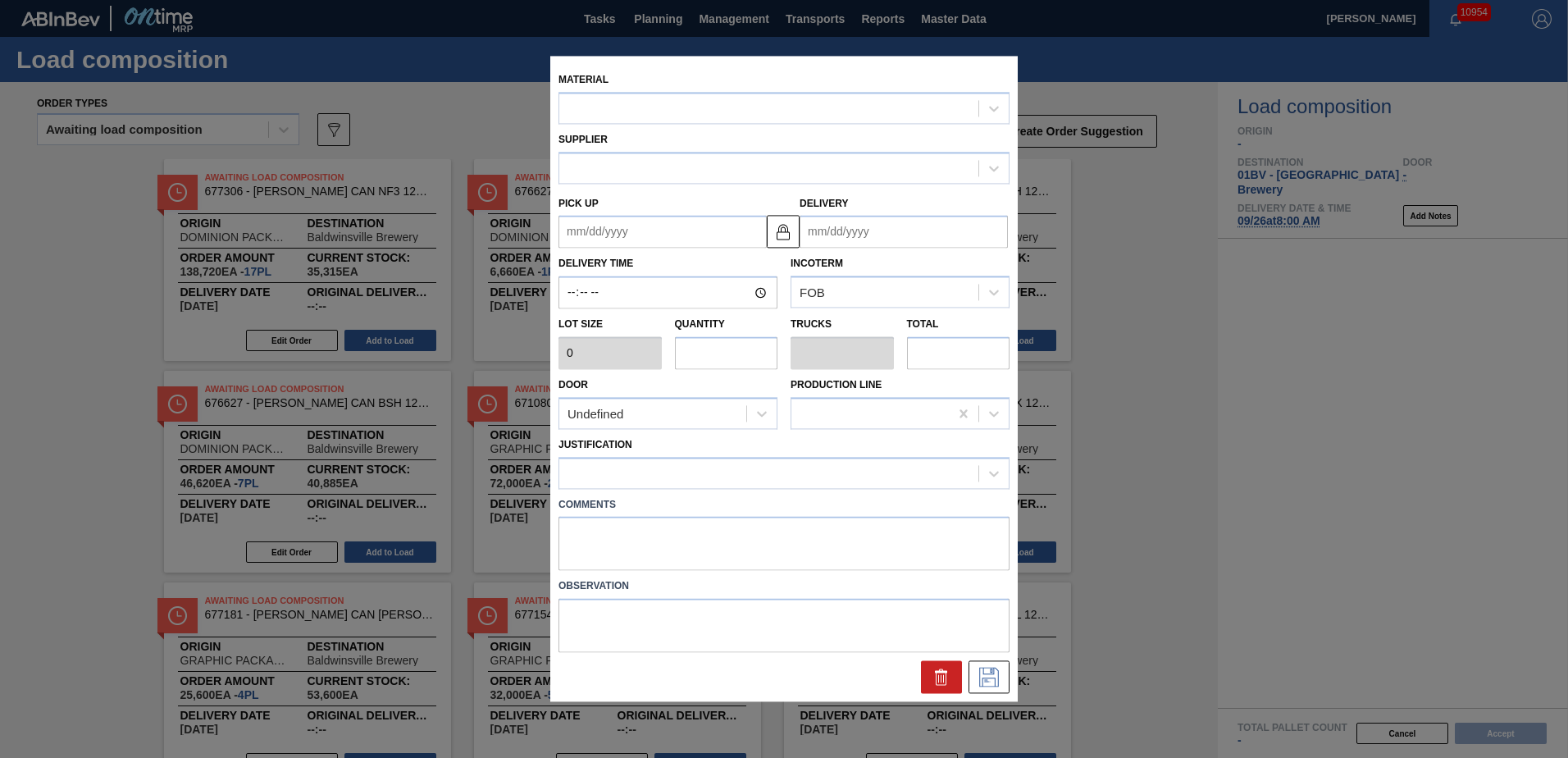
type input "7,500"
type input "4"
type input "0.286"
type input "30,000"
type up "[DATE]"
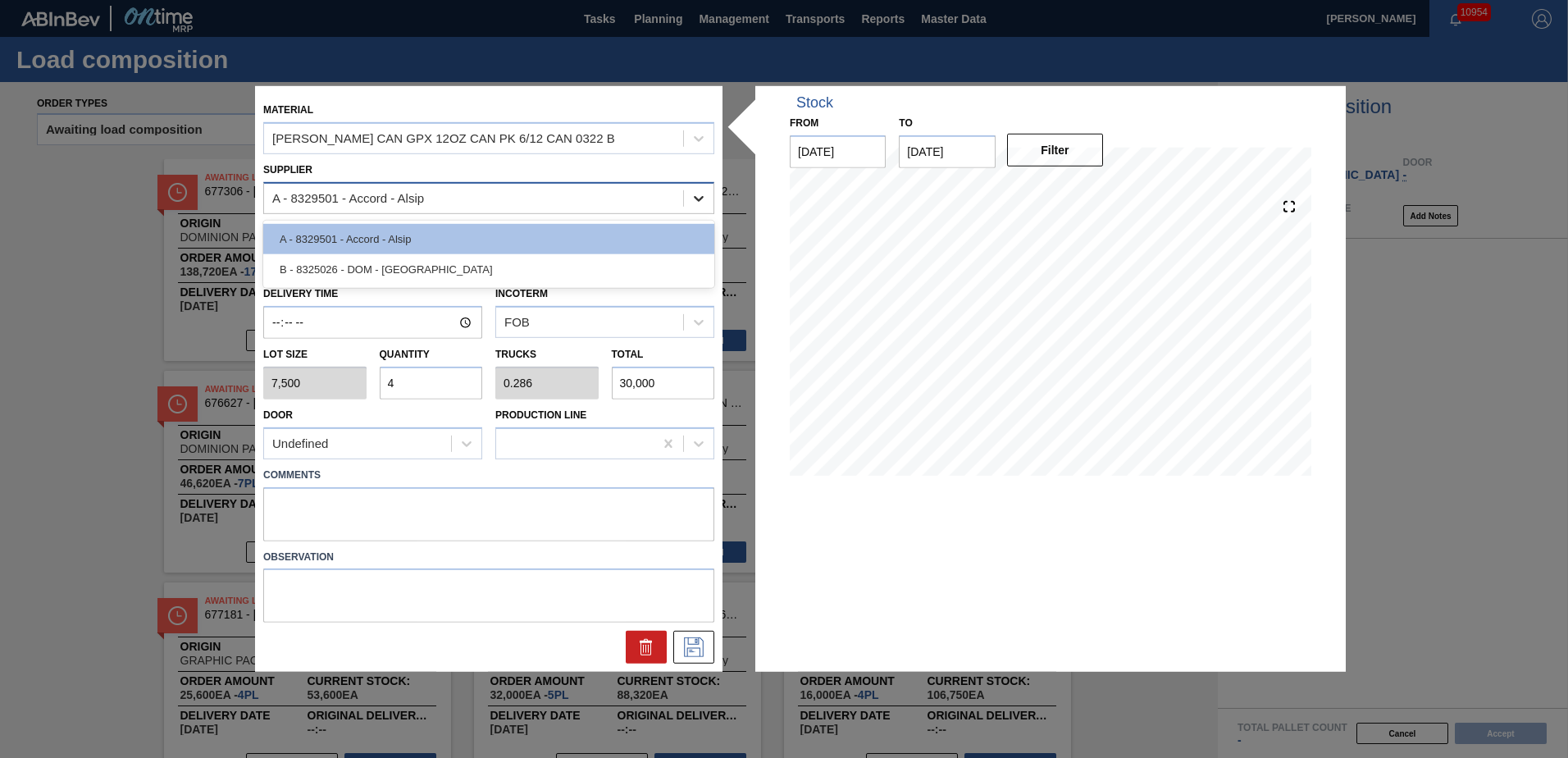
click at [699, 197] on icon at bounding box center [699, 197] width 17 height 17
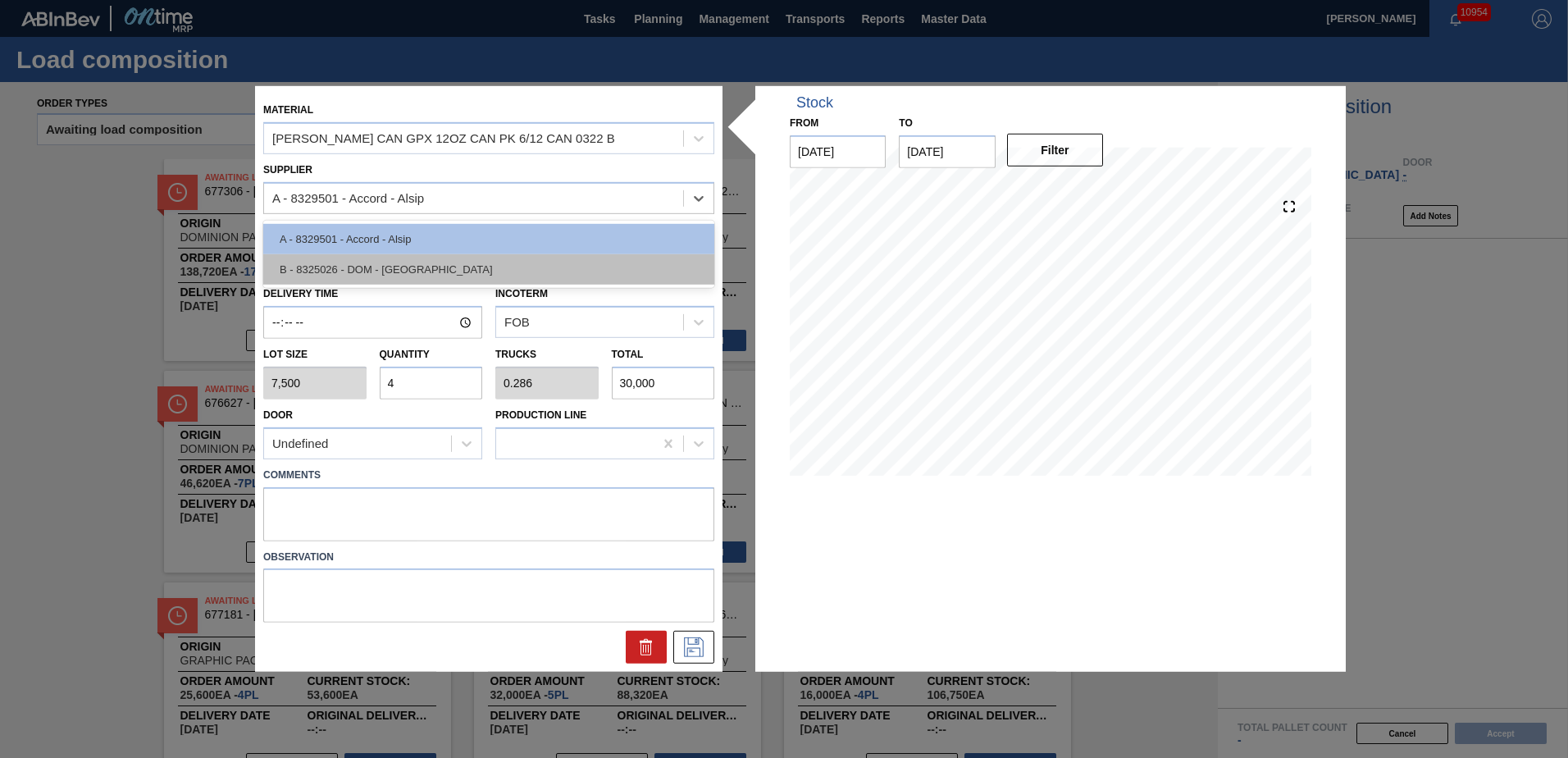
click at [398, 265] on div "B - 8325026 - DOM - [GEOGRAPHIC_DATA]" at bounding box center [489, 268] width 451 height 31
type input "[DATE]"
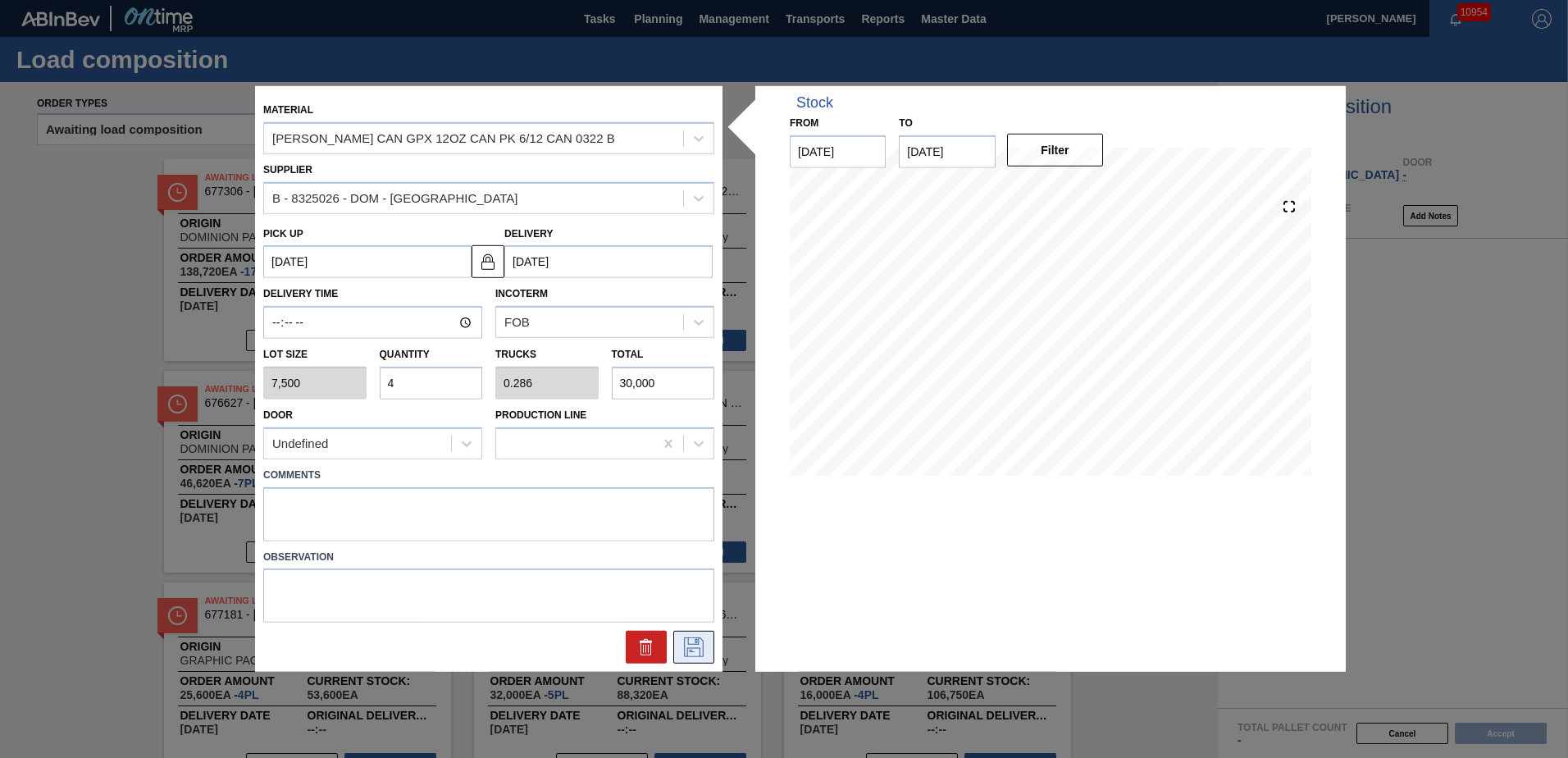
click at [709, 646] on button at bounding box center [694, 647] width 41 height 33
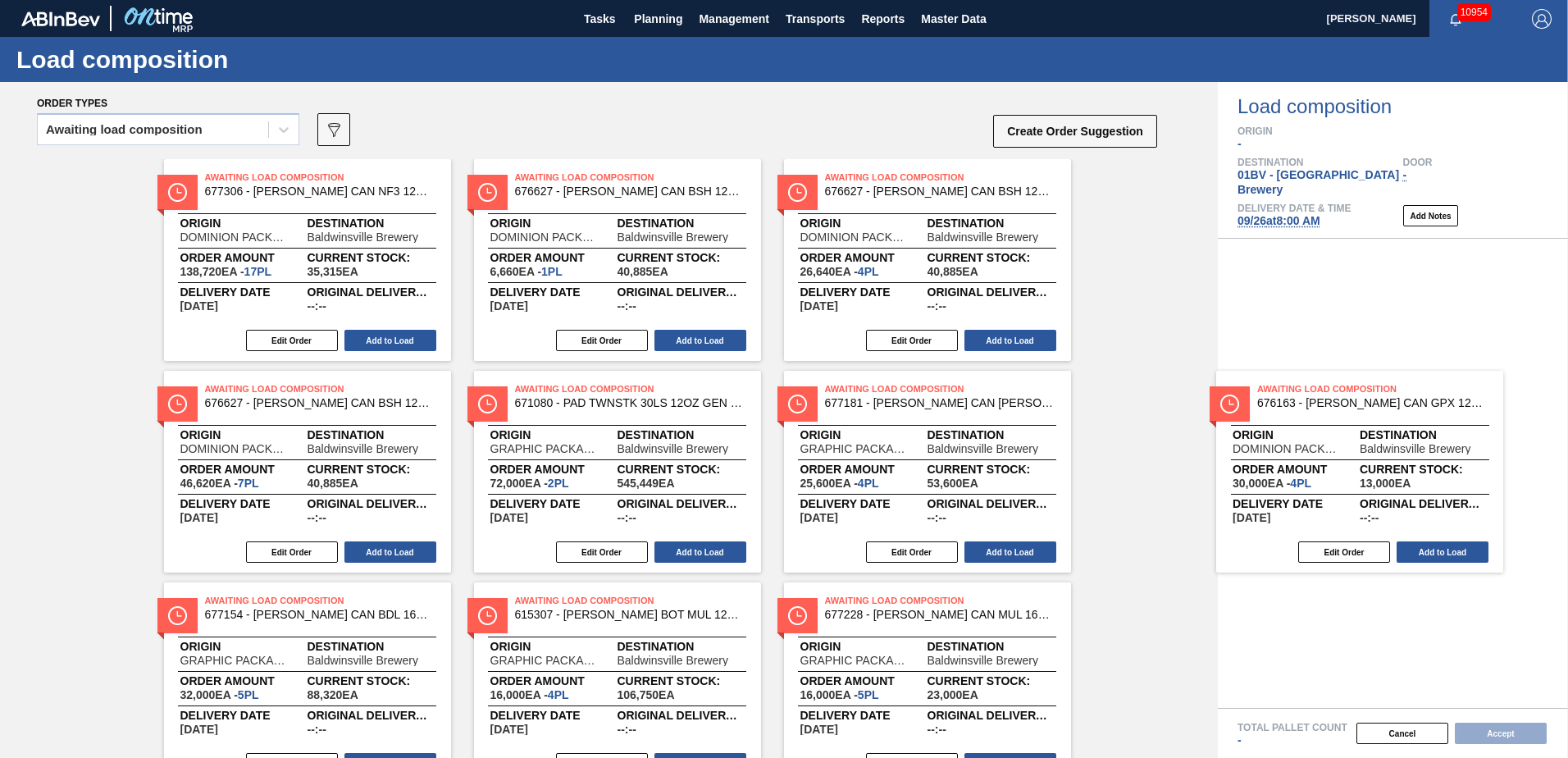
drag, startPoint x: 854, startPoint y: 401, endPoint x: 1295, endPoint y: 400, distance: 441.0
click at [1295, 400] on div "Order types Awaiting load composition 089F7B8B-B2A5-4AFE-B5C0-19BA573D28AC Crea…" at bounding box center [784, 419] width 1568 height 675
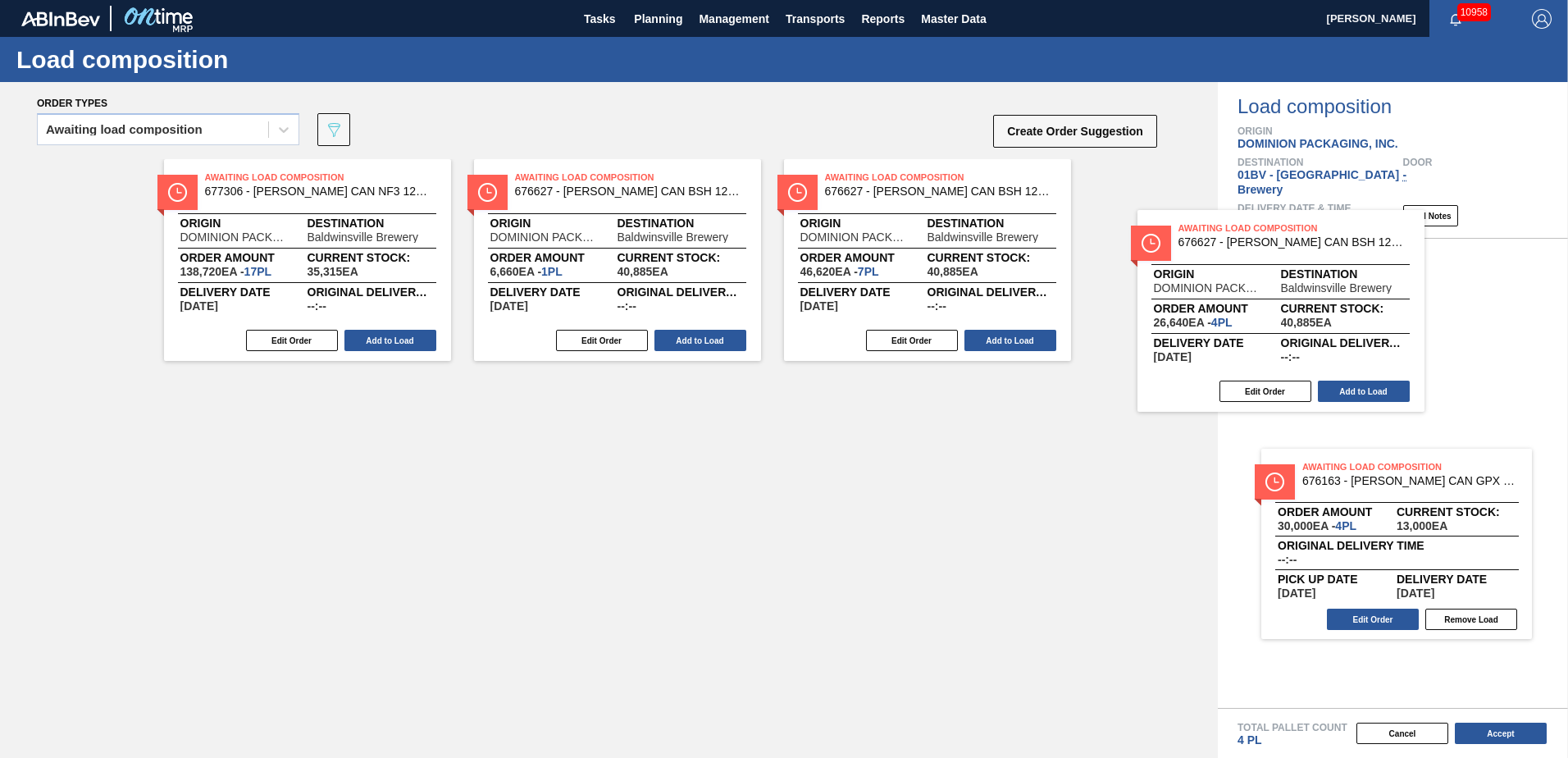
drag, startPoint x: 859, startPoint y: 206, endPoint x: 1263, endPoint y: 264, distance: 408.1
click at [1263, 264] on div "Order types Awaiting load composition 089F7B8B-B2A5-4AFE-B5C0-19BA573D28AC Crea…" at bounding box center [784, 419] width 1568 height 675
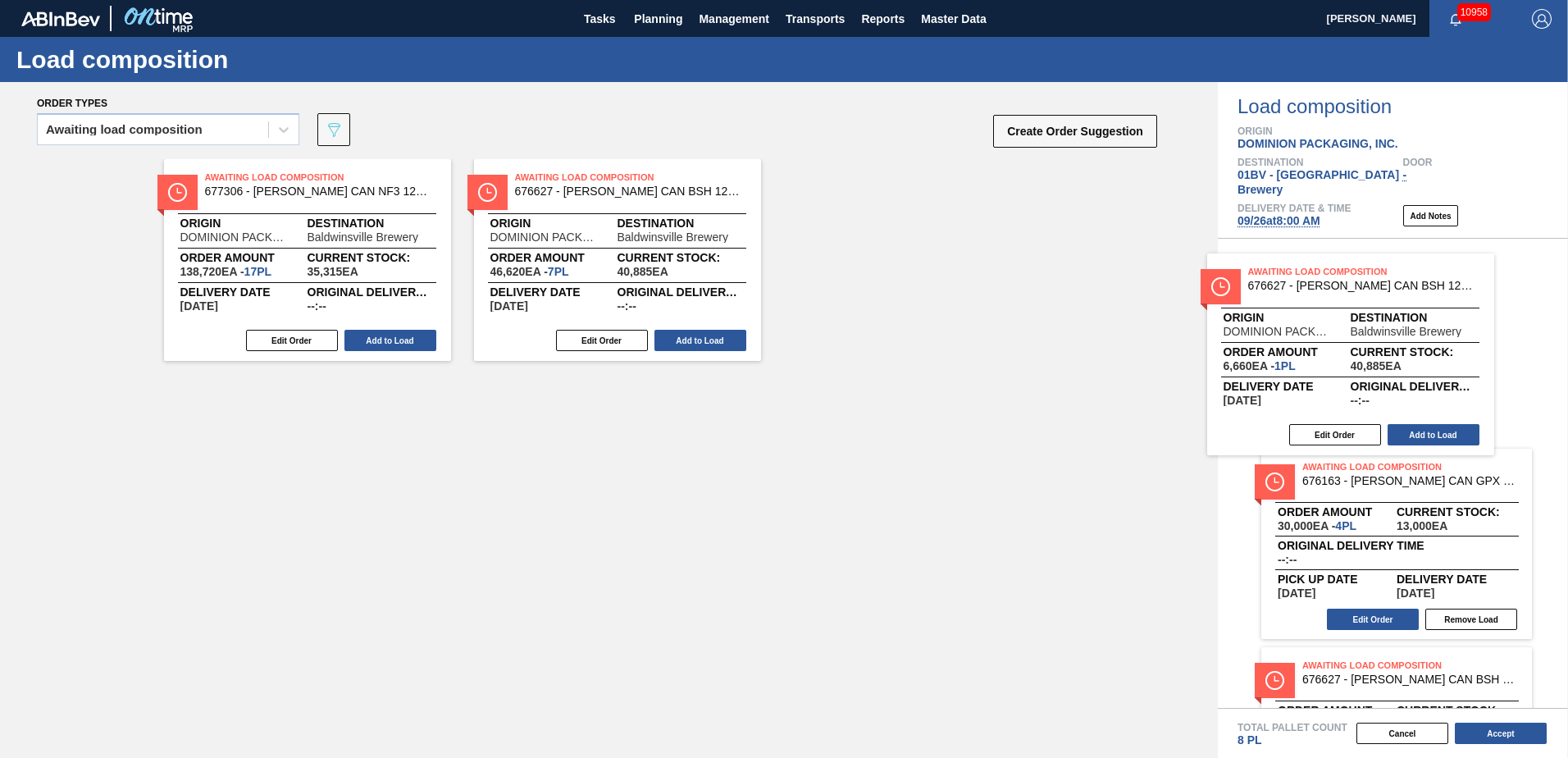
drag, startPoint x: 543, startPoint y: 187, endPoint x: 1286, endPoint y: 283, distance: 749.2
click at [1286, 283] on div "Order types Awaiting load composition 089F7B8B-B2A5-4AFE-B5C0-19BA573D28AC Crea…" at bounding box center [784, 419] width 1568 height 675
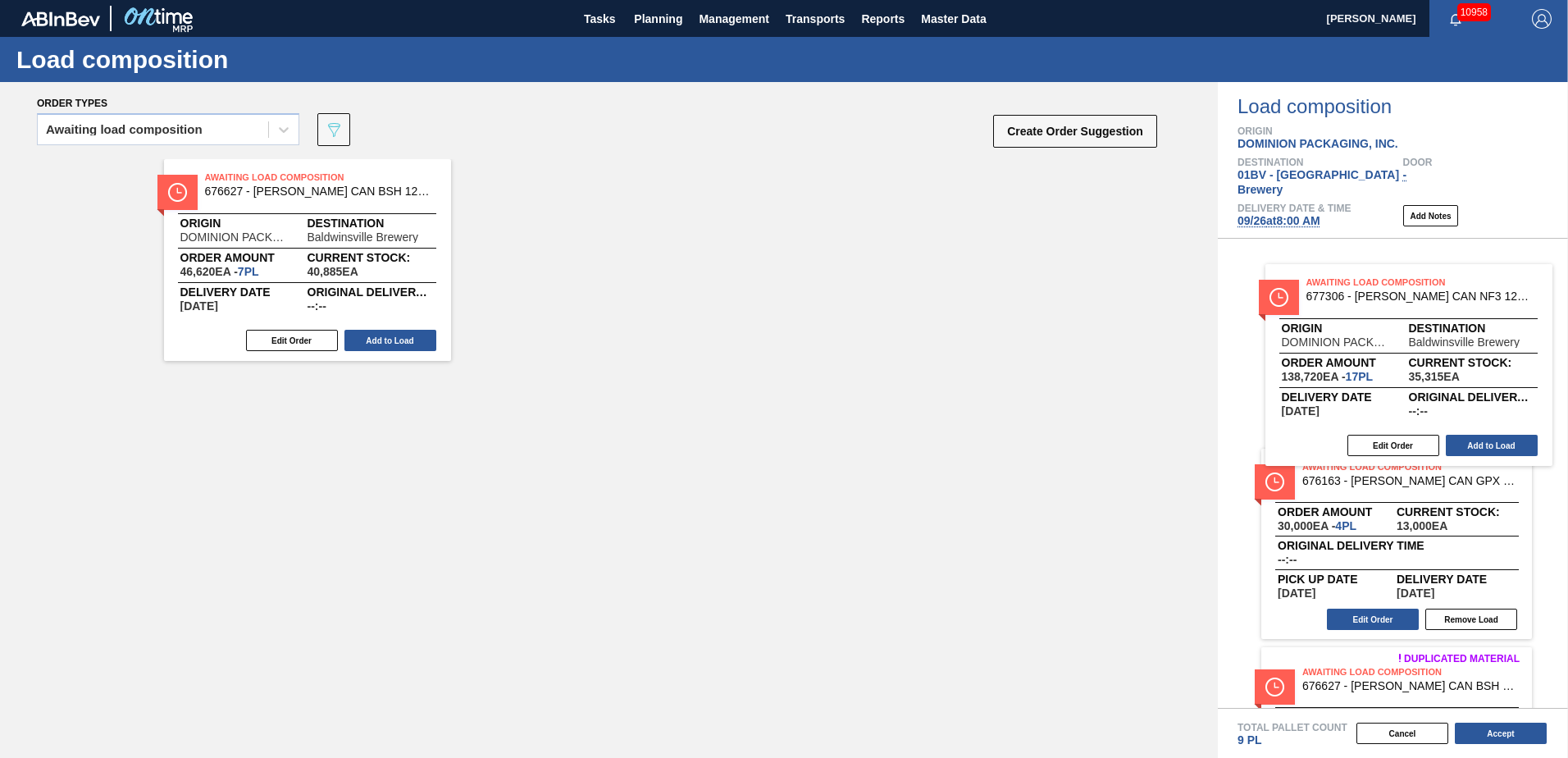
drag, startPoint x: 255, startPoint y: 187, endPoint x: 1367, endPoint y: 298, distance: 1117.5
click at [1367, 298] on div "Order types Awaiting load composition 089F7B8B-B2A5-4AFE-B5C0-19BA573D28AC Crea…" at bounding box center [784, 419] width 1568 height 675
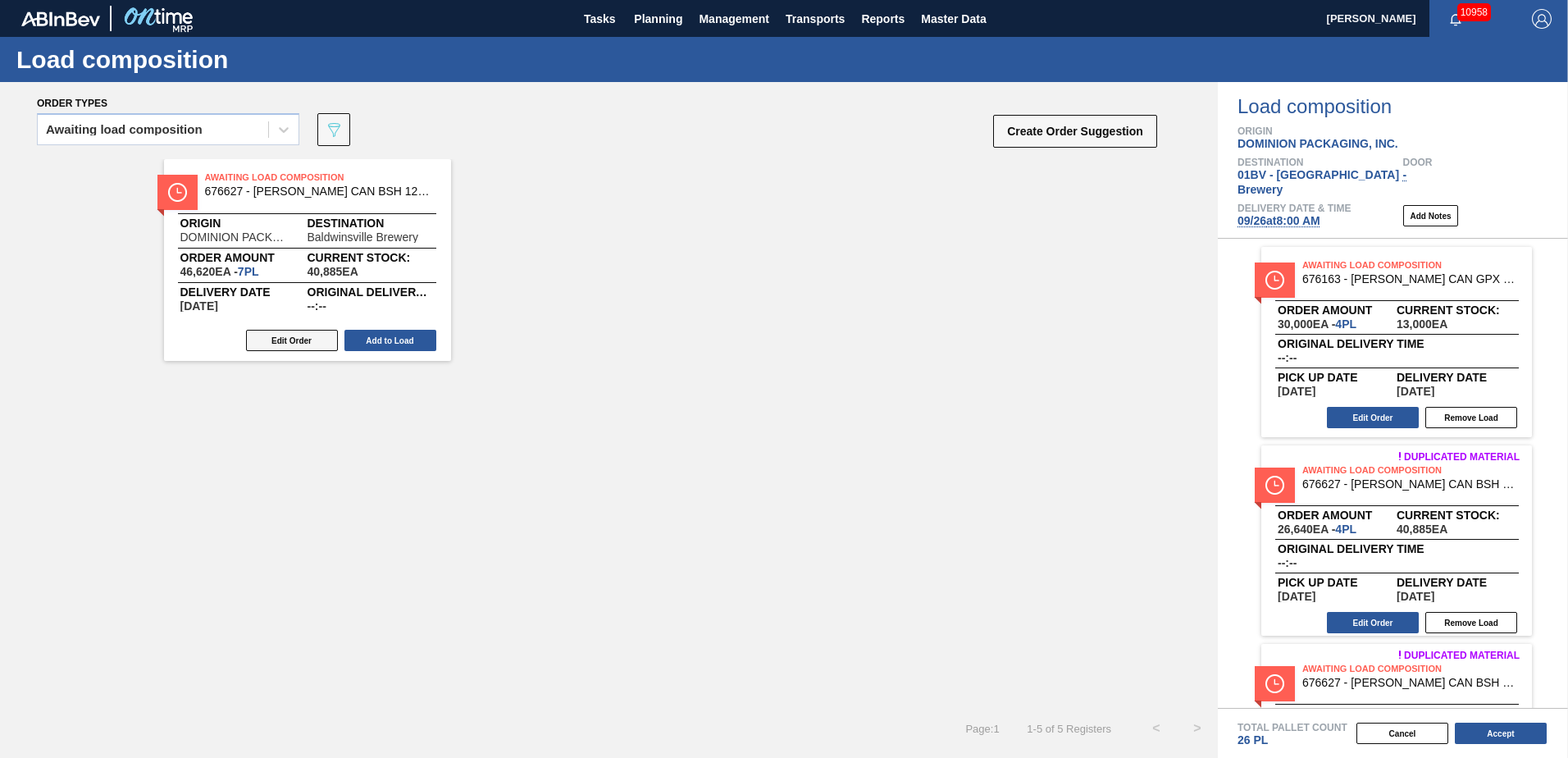
click at [282, 342] on button "Edit Order" at bounding box center [291, 340] width 92 height 21
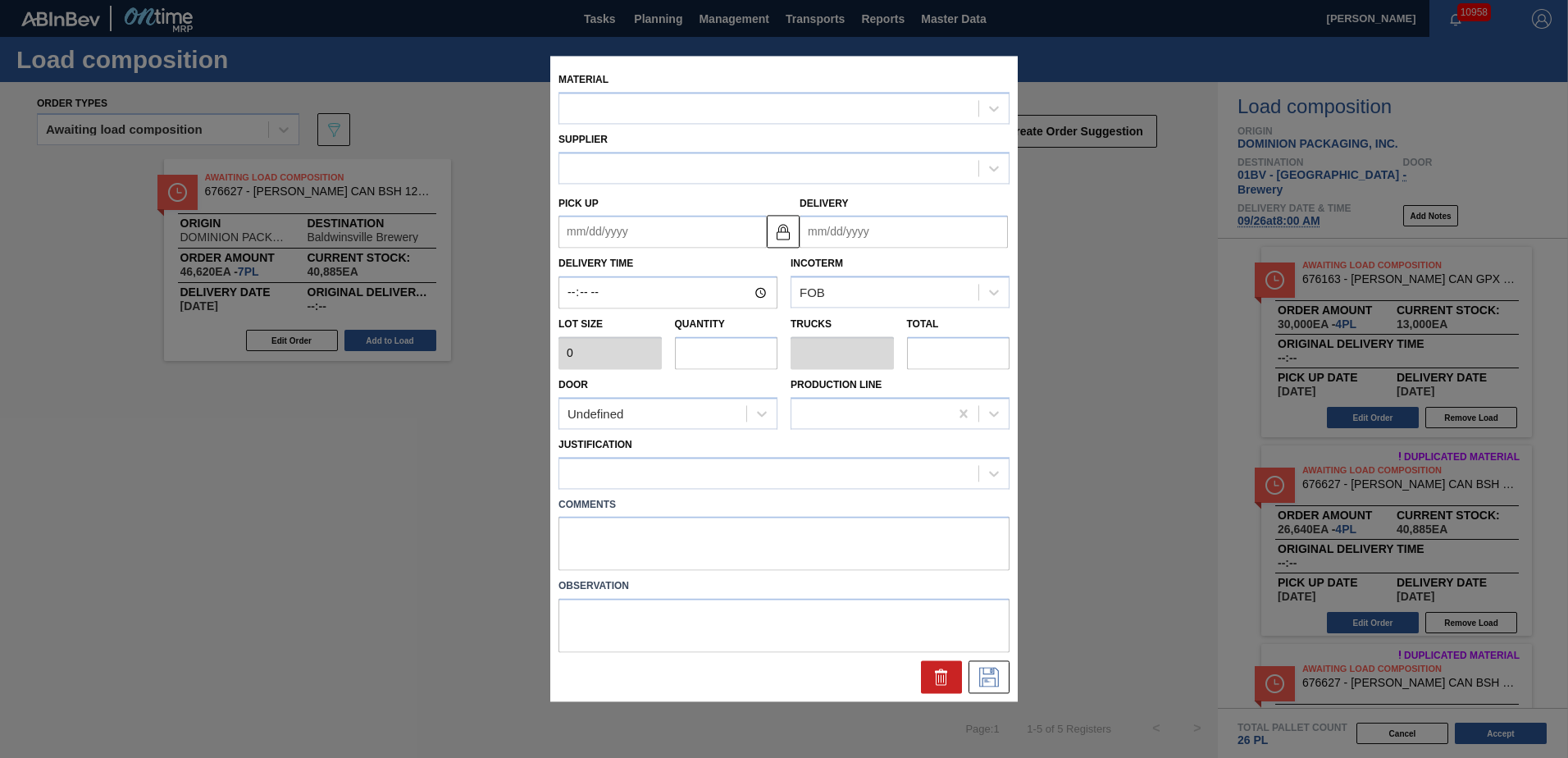
type input "6,660"
type input "7"
type input "0.269"
type input "46,620"
type up "[DATE]"
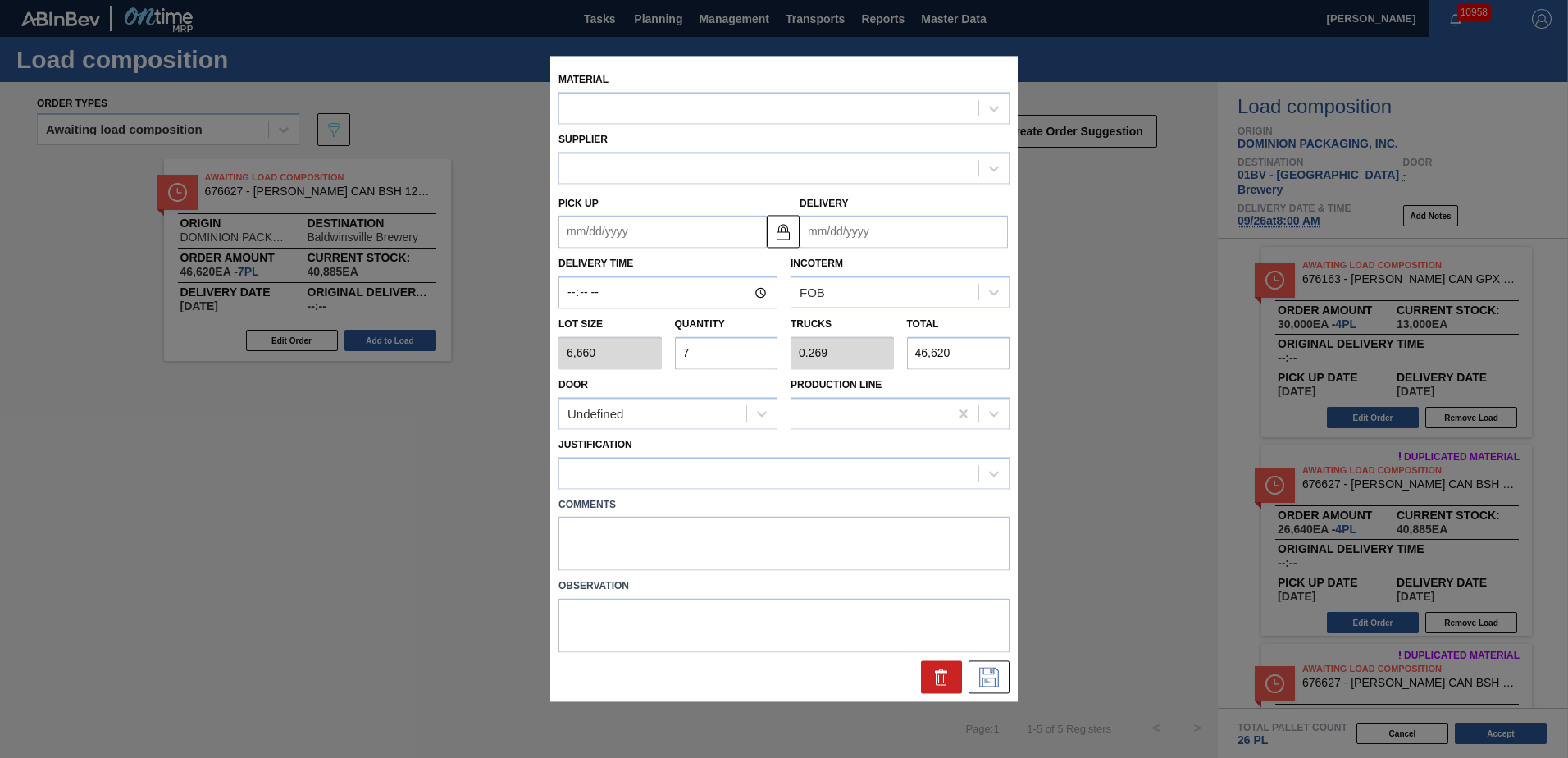
type input "[DATE]"
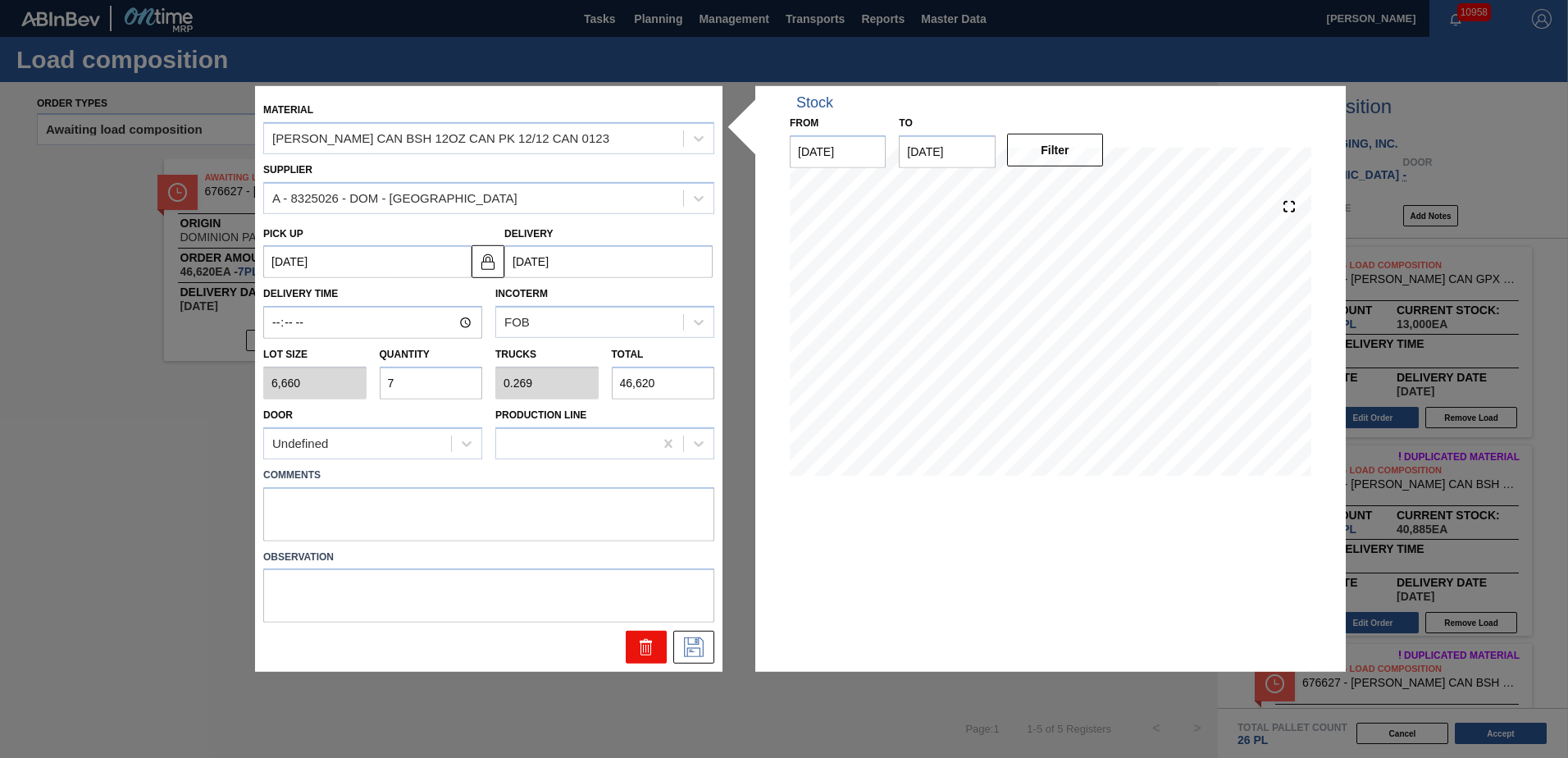
click at [646, 647] on icon at bounding box center [646, 649] width 1 height 8
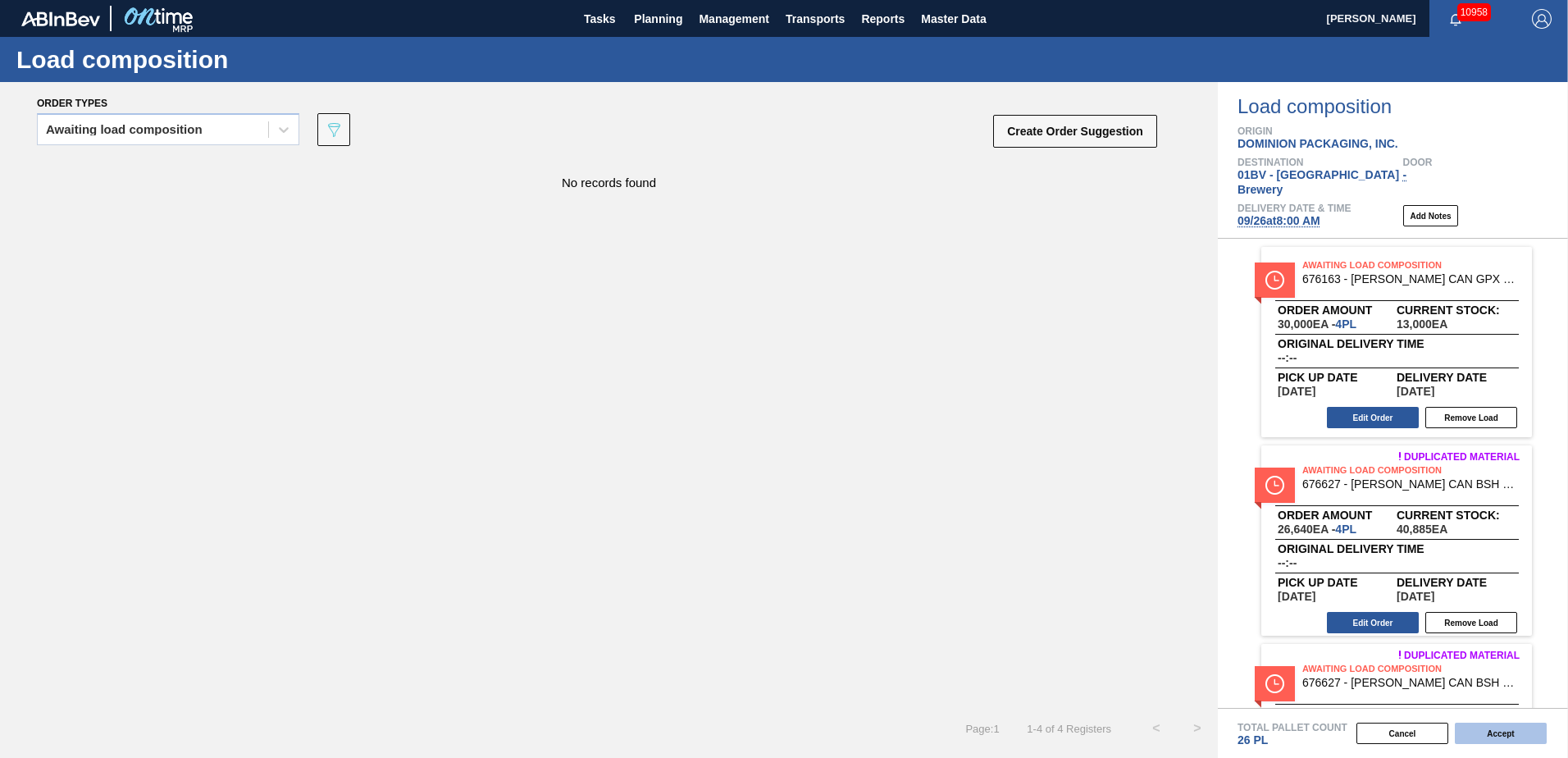
click at [1497, 731] on button "Accept" at bounding box center [1500, 733] width 92 height 21
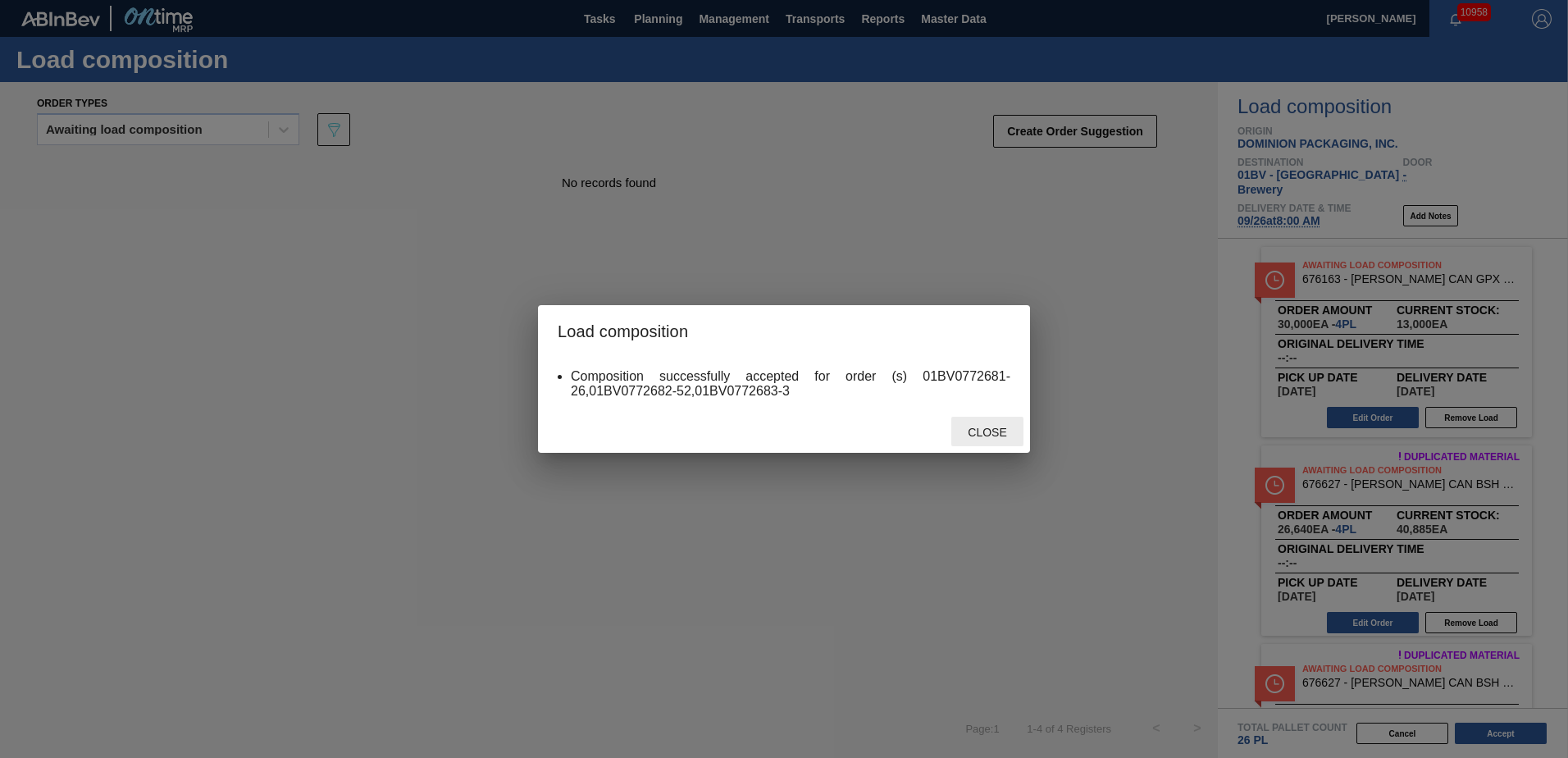
click at [965, 428] on span "Close" at bounding box center [987, 432] width 64 height 13
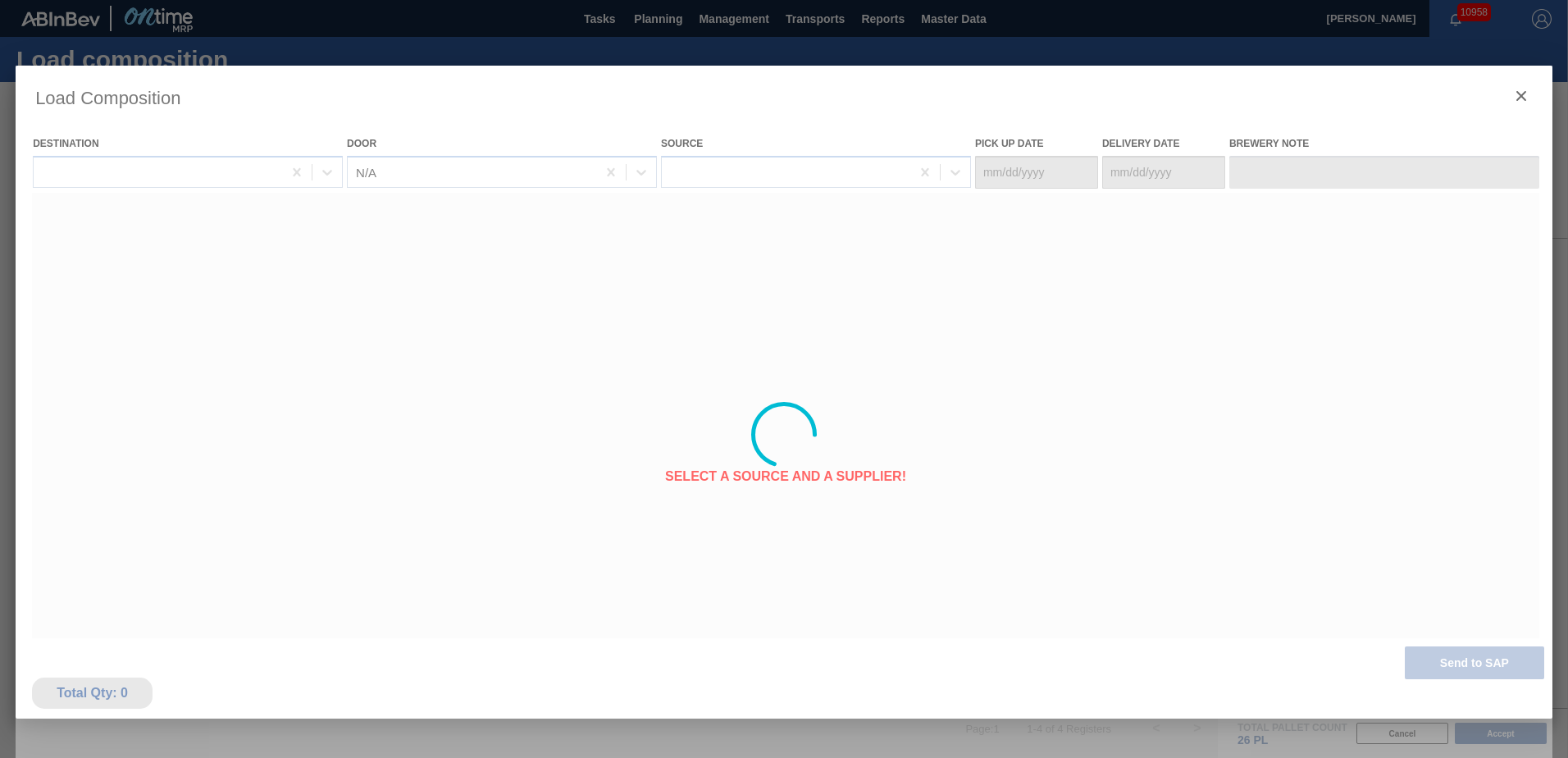
type Date "[DATE]"
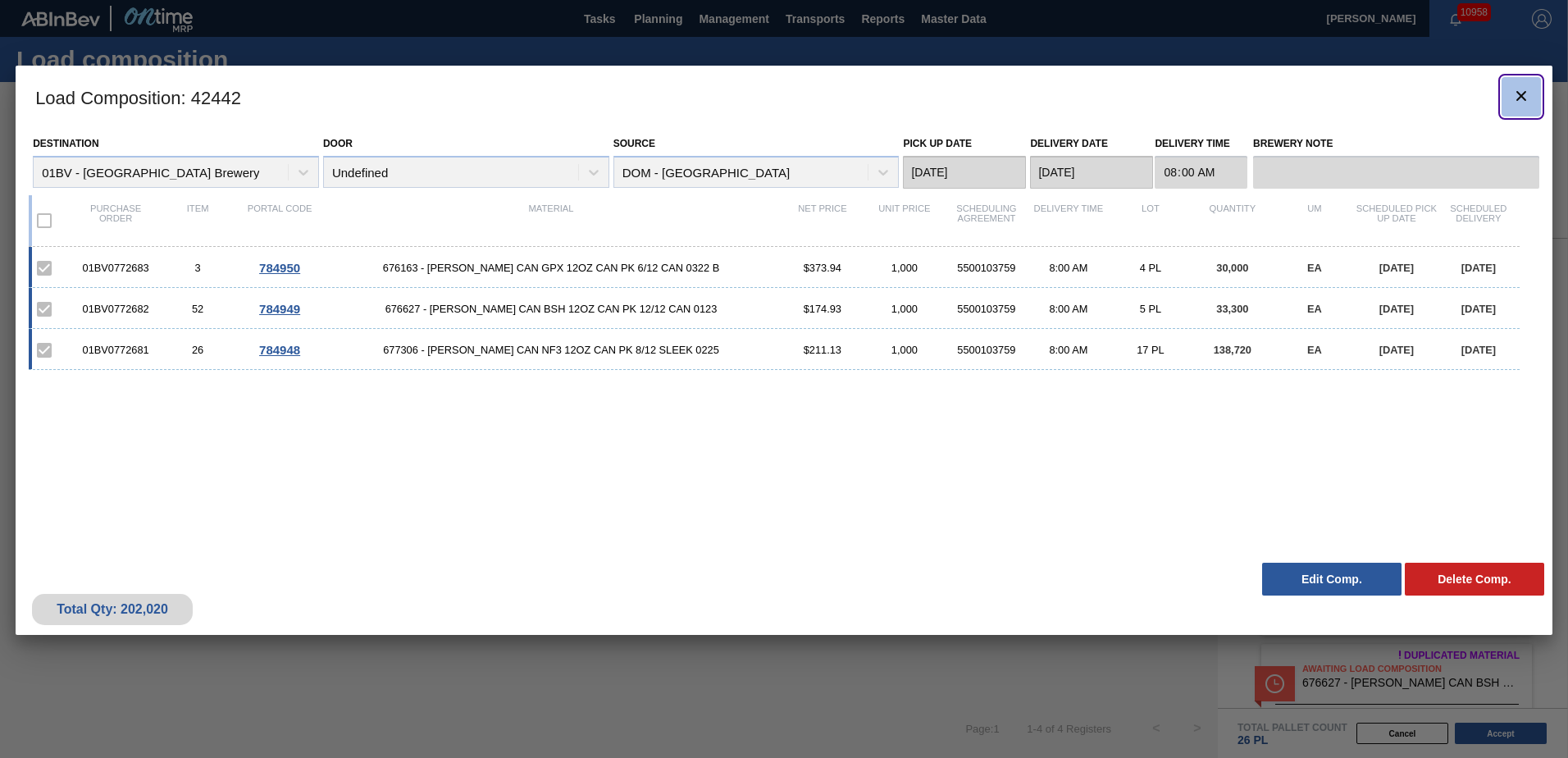
click at [1524, 97] on icon "botão de ícone" at bounding box center [1521, 96] width 20 height 20
